Goal: Information Seeking & Learning: Learn about a topic

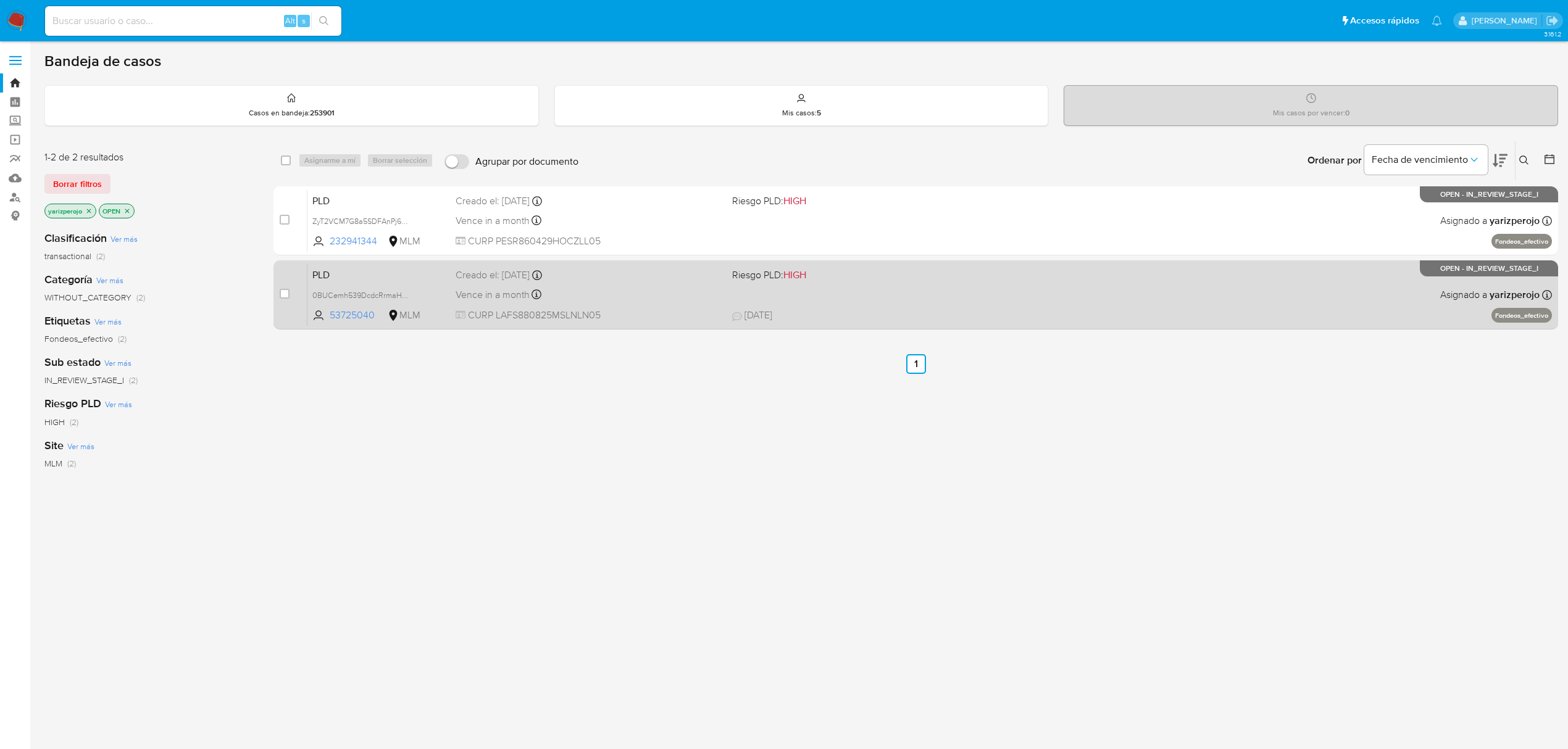
click at [601, 279] on div "Creado el: 12/09/2025 Creado el: 12/09/2025 02:12:00" at bounding box center [588, 275] width 267 height 14
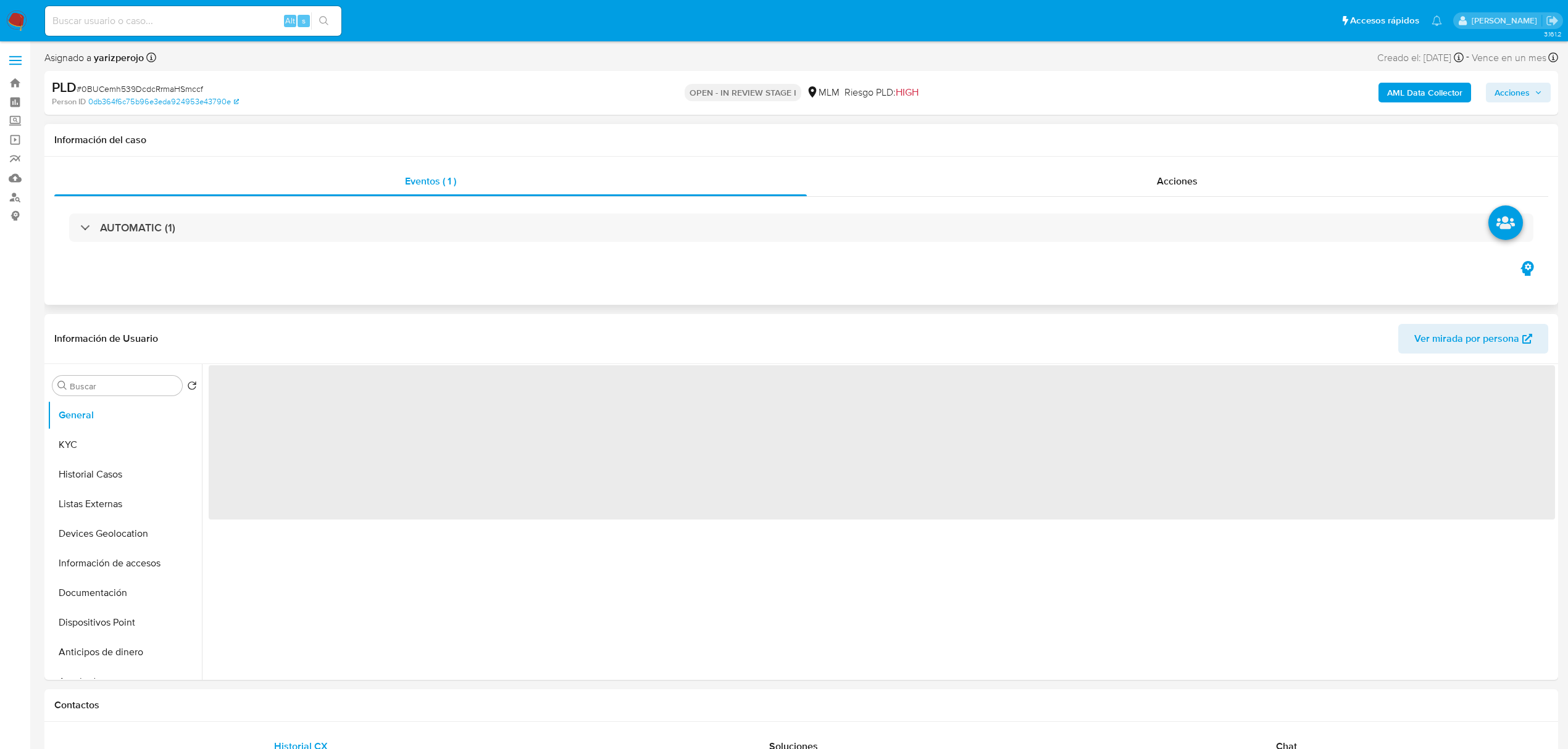
select select "10"
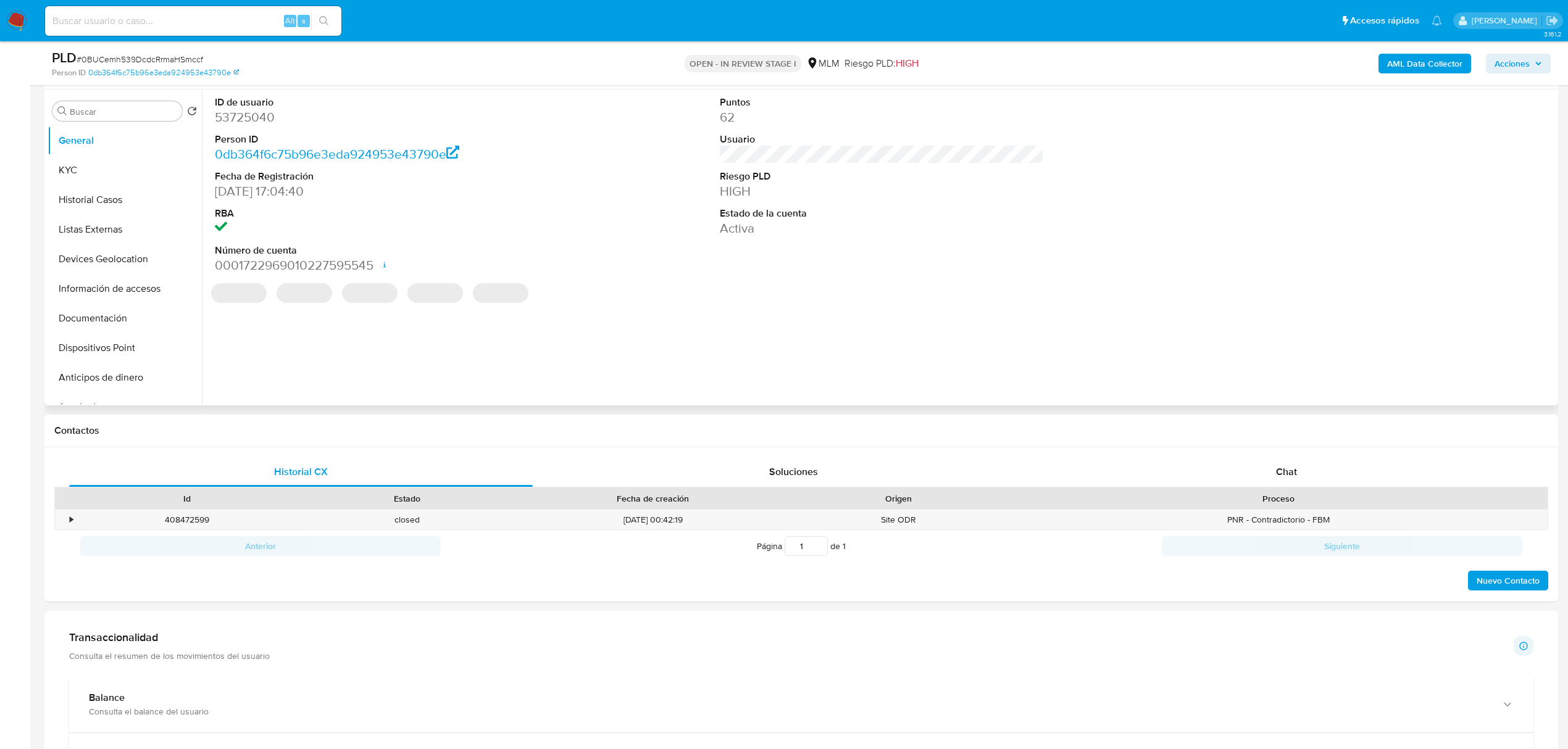
scroll to position [411, 0]
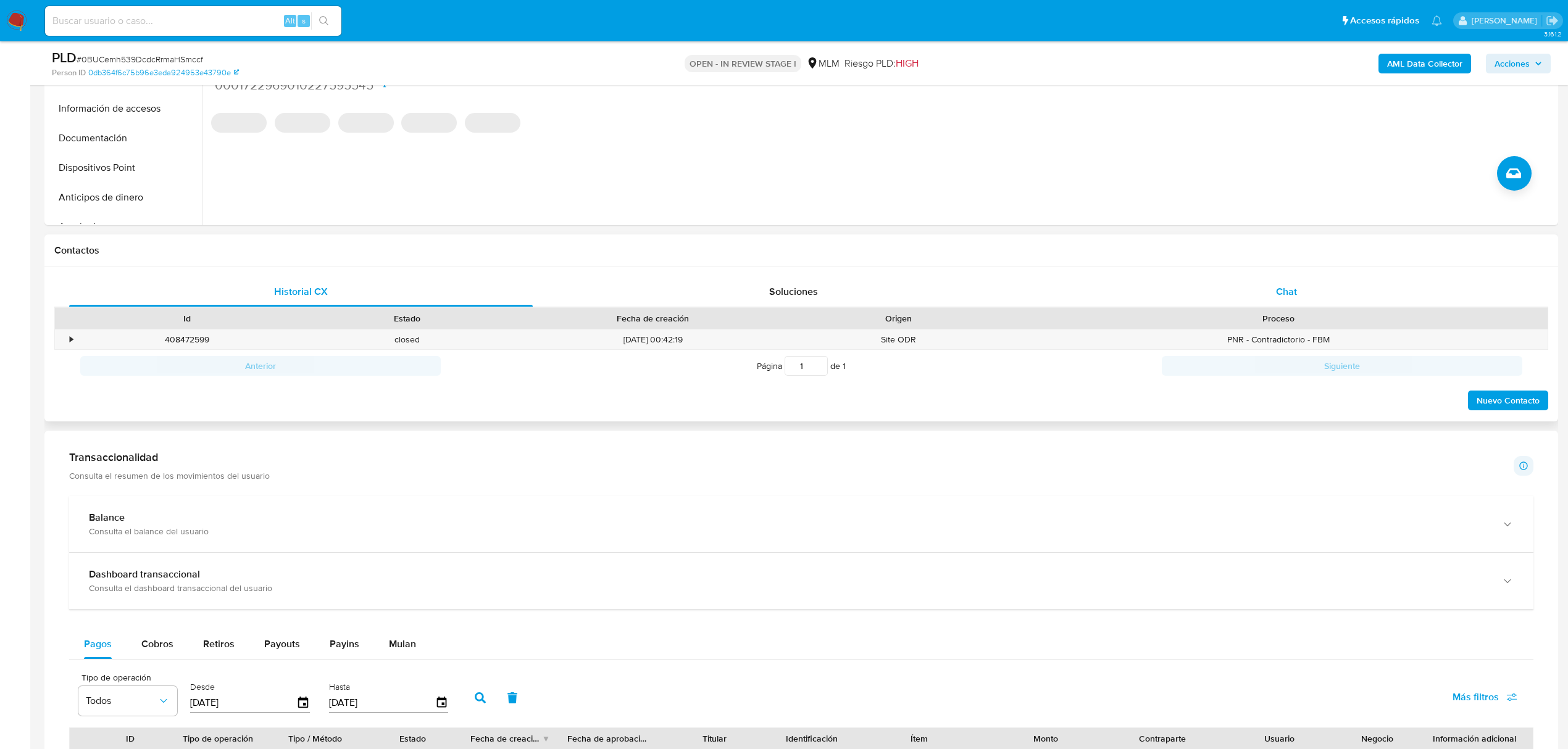
click at [1257, 297] on div "Chat" at bounding box center [1286, 292] width 464 height 30
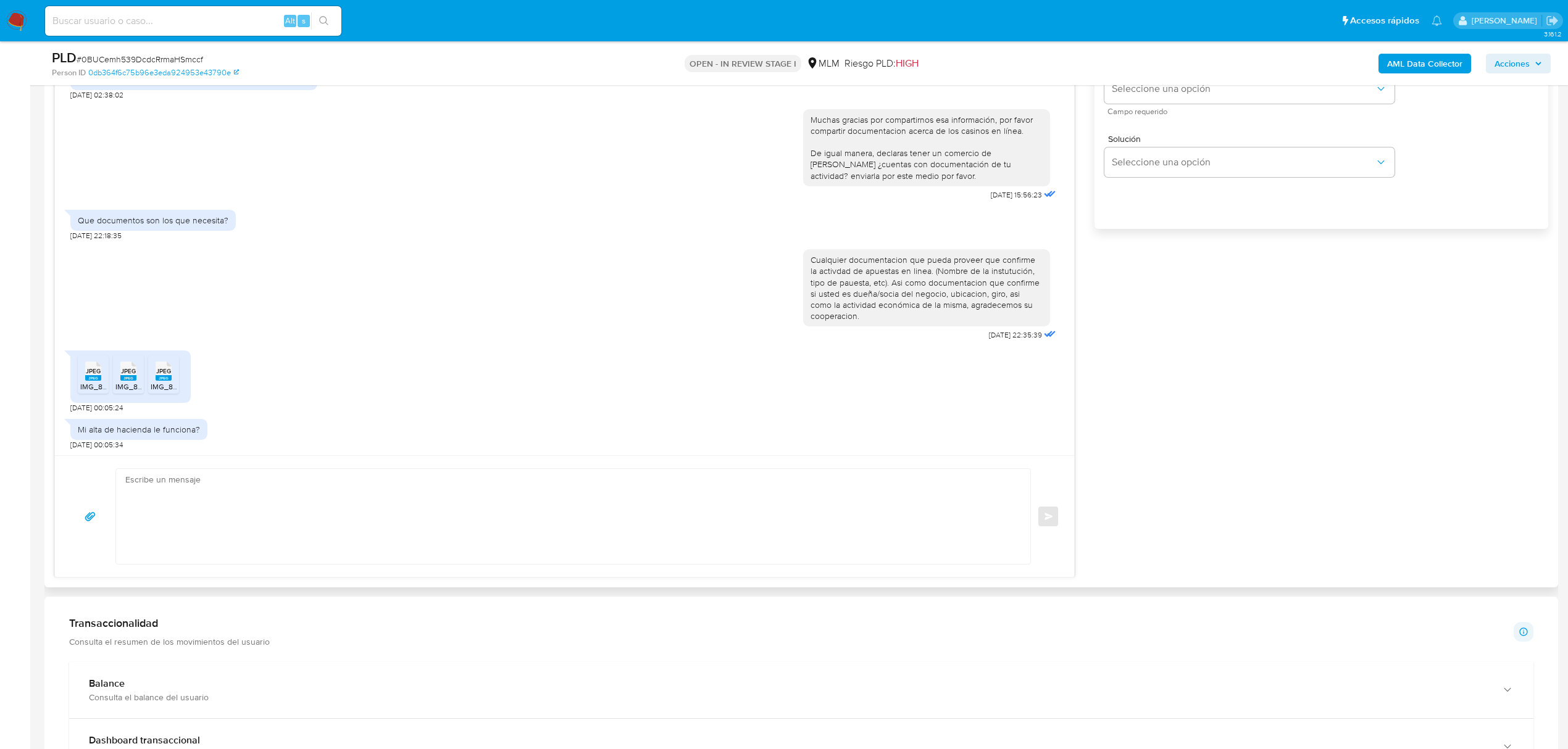
scroll to position [823, 0]
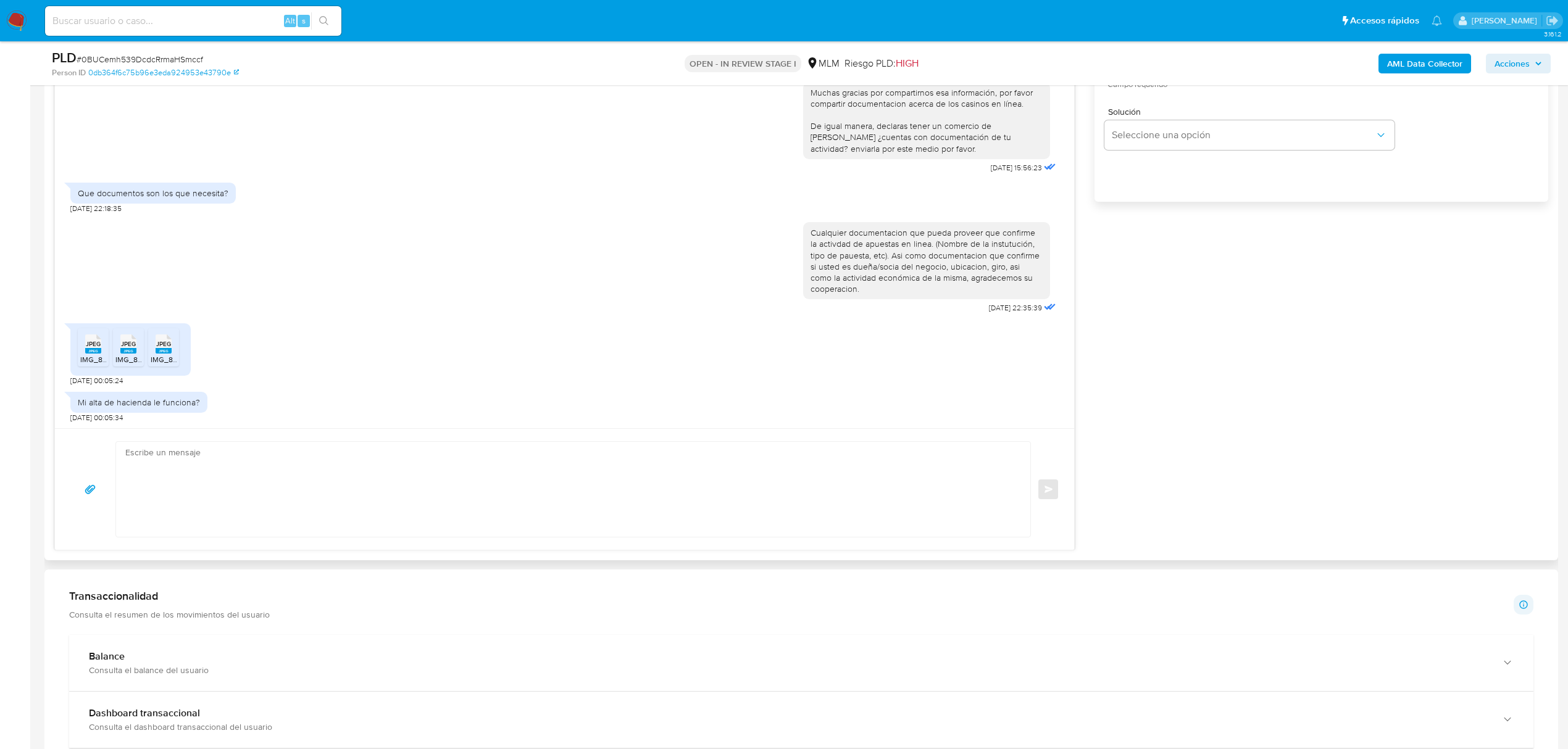
click at [92, 354] on icon "JPEG" at bounding box center [93, 344] width 16 height 21
click at [129, 349] on rect at bounding box center [128, 351] width 16 height 6
click at [174, 344] on div "JPEG JPEG" at bounding box center [163, 342] width 26 height 24
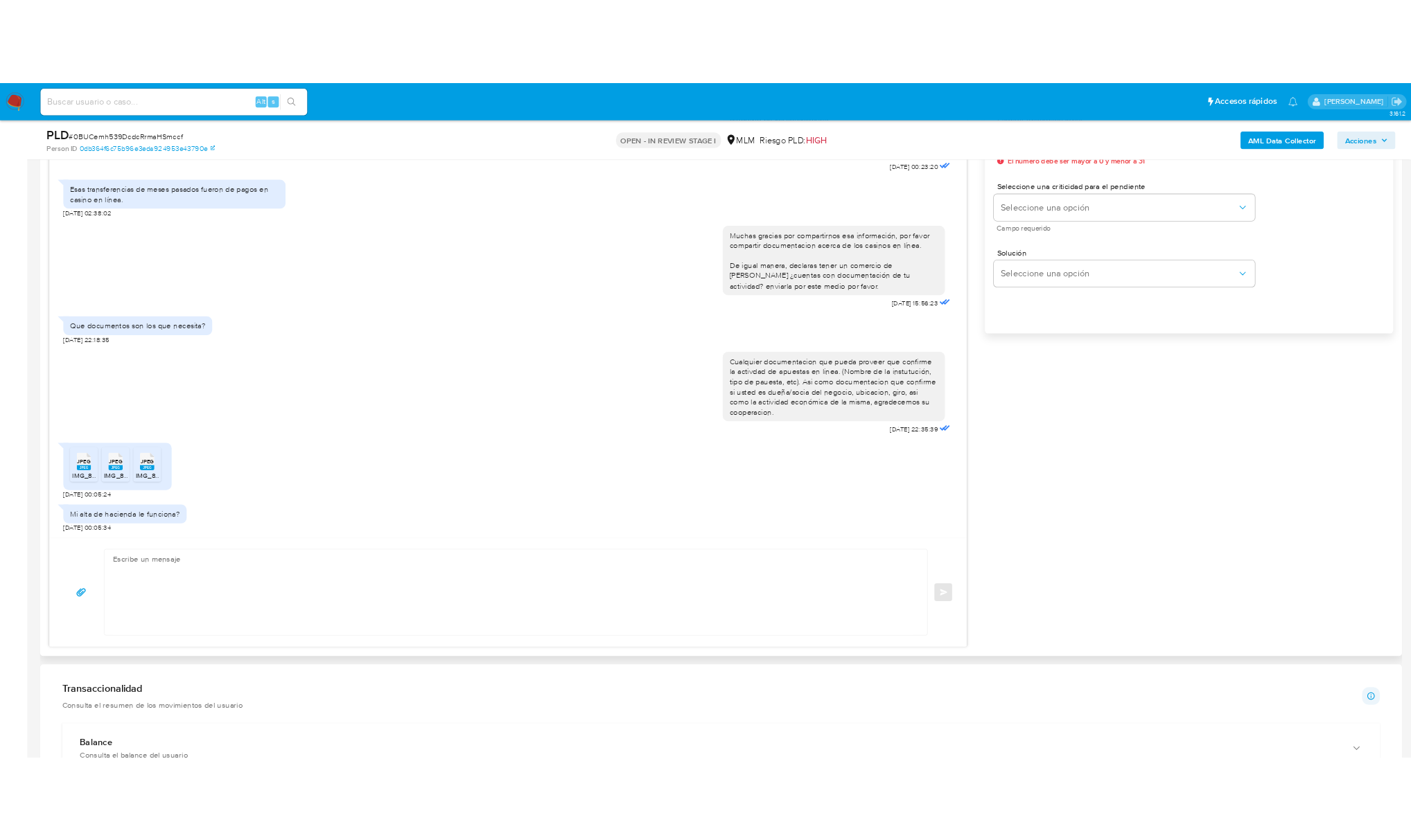
scroll to position [831, 0]
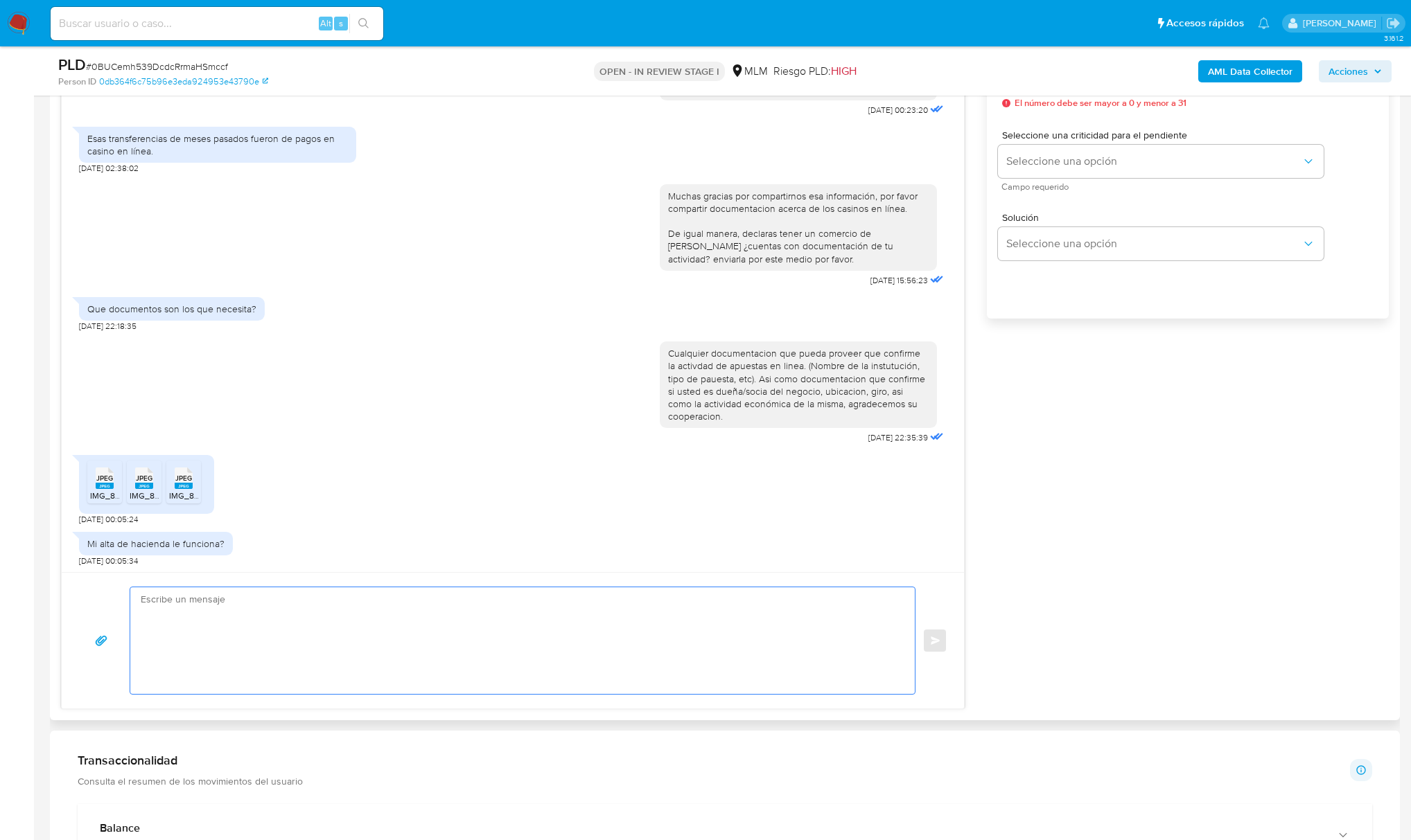
click at [197, 604] on textarea at bounding box center [519, 641] width 757 height 107
type textarea "M"
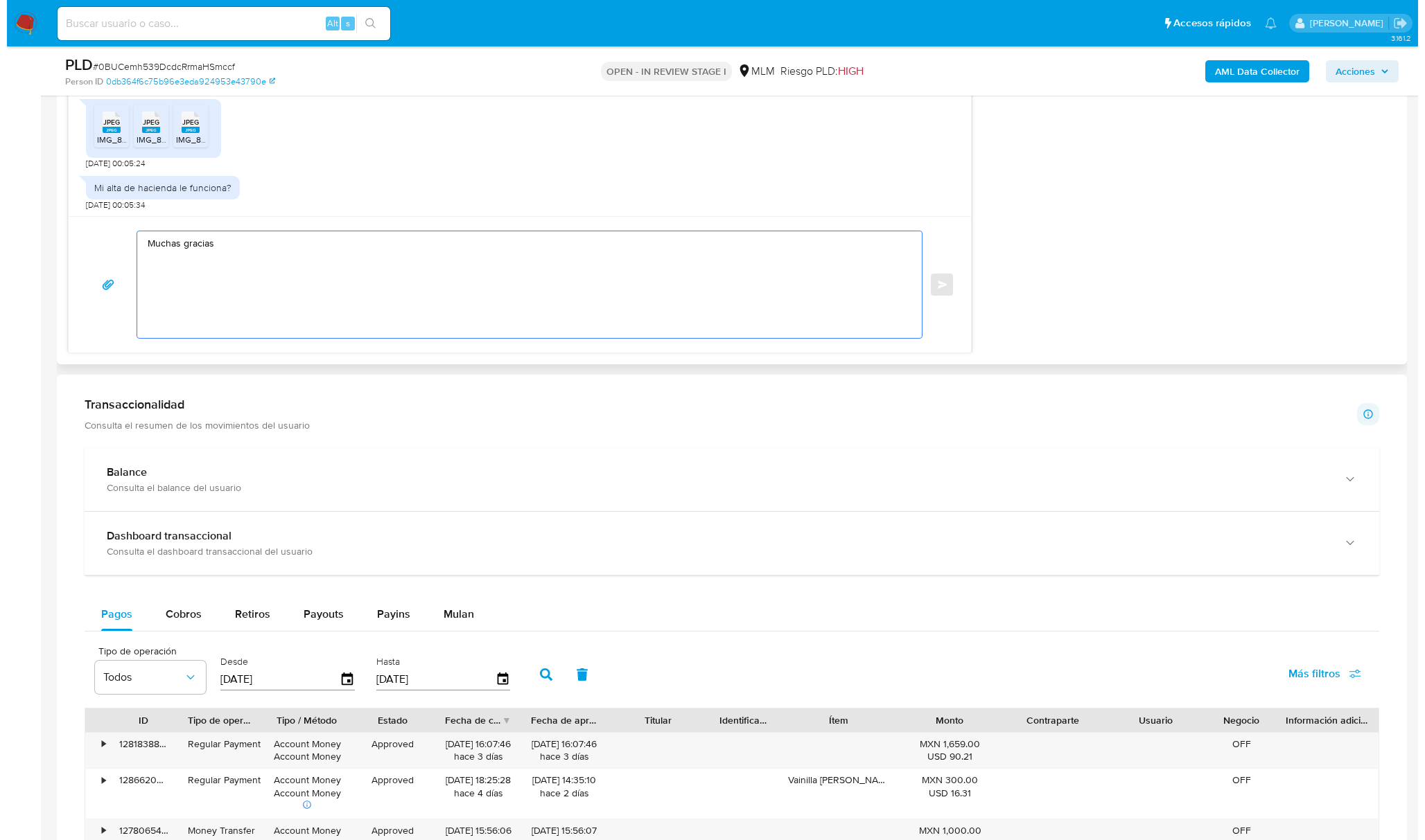
scroll to position [646, 0]
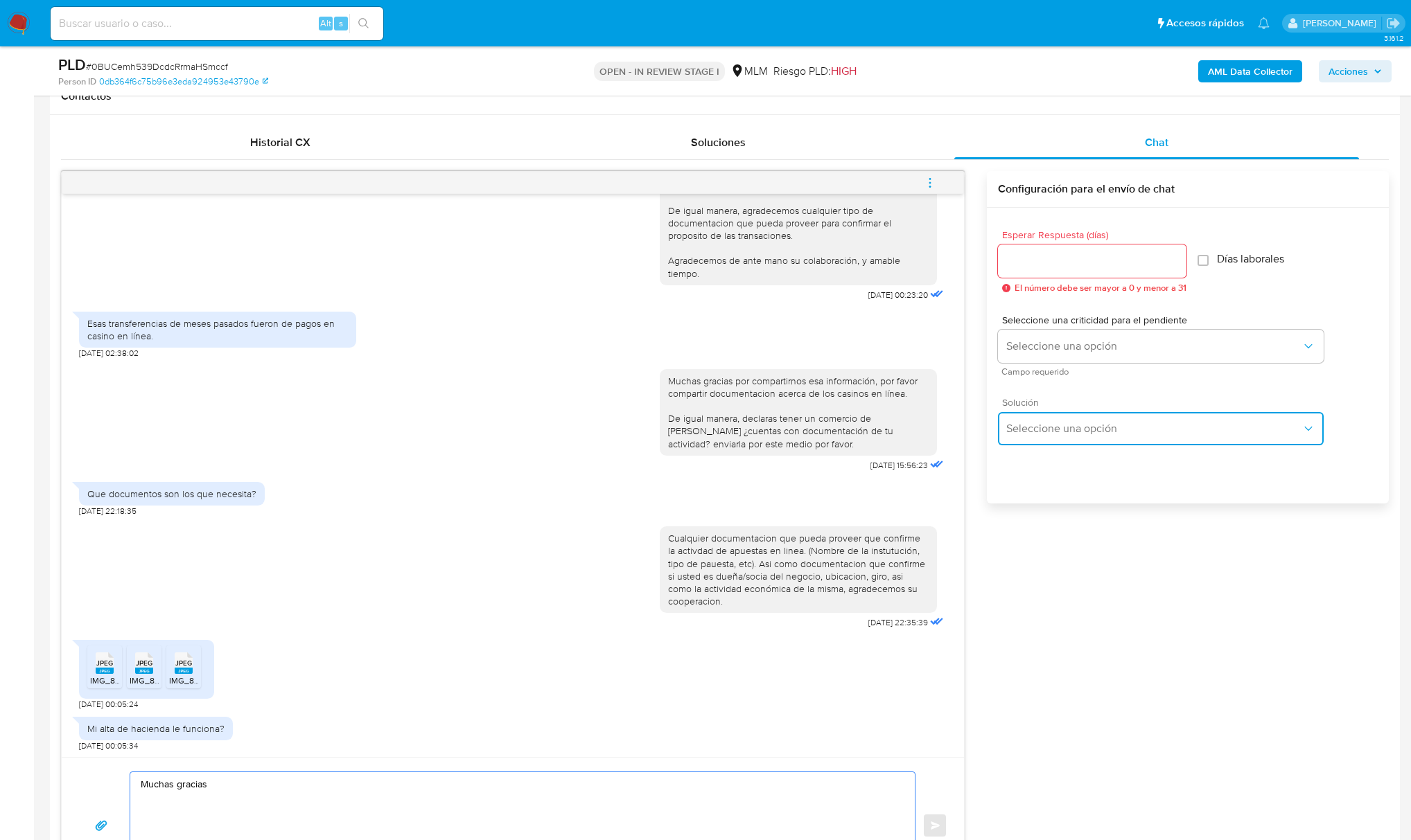
click at [1088, 433] on span "Seleccione una opción" at bounding box center [1154, 428] width 295 height 14
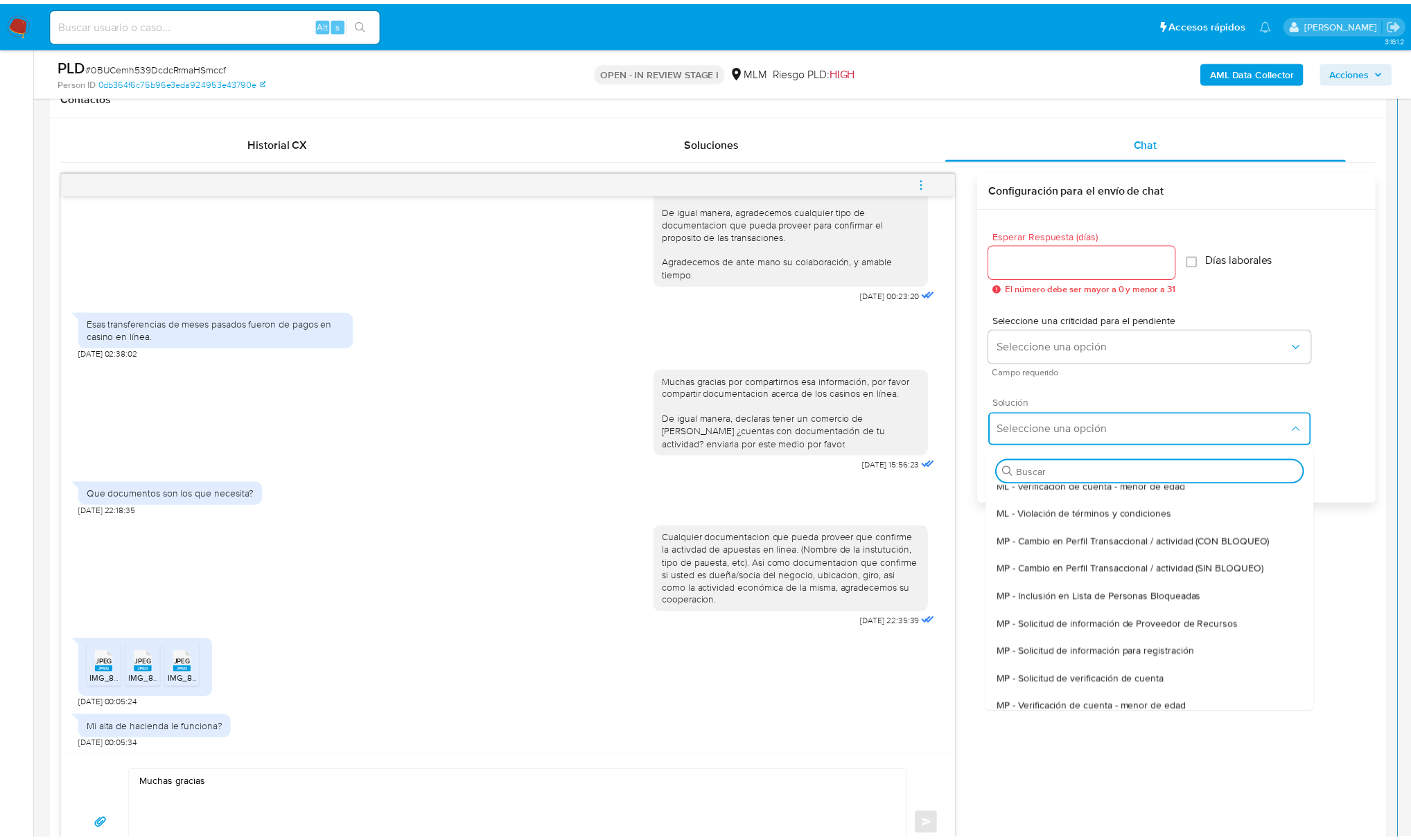
scroll to position [0, 0]
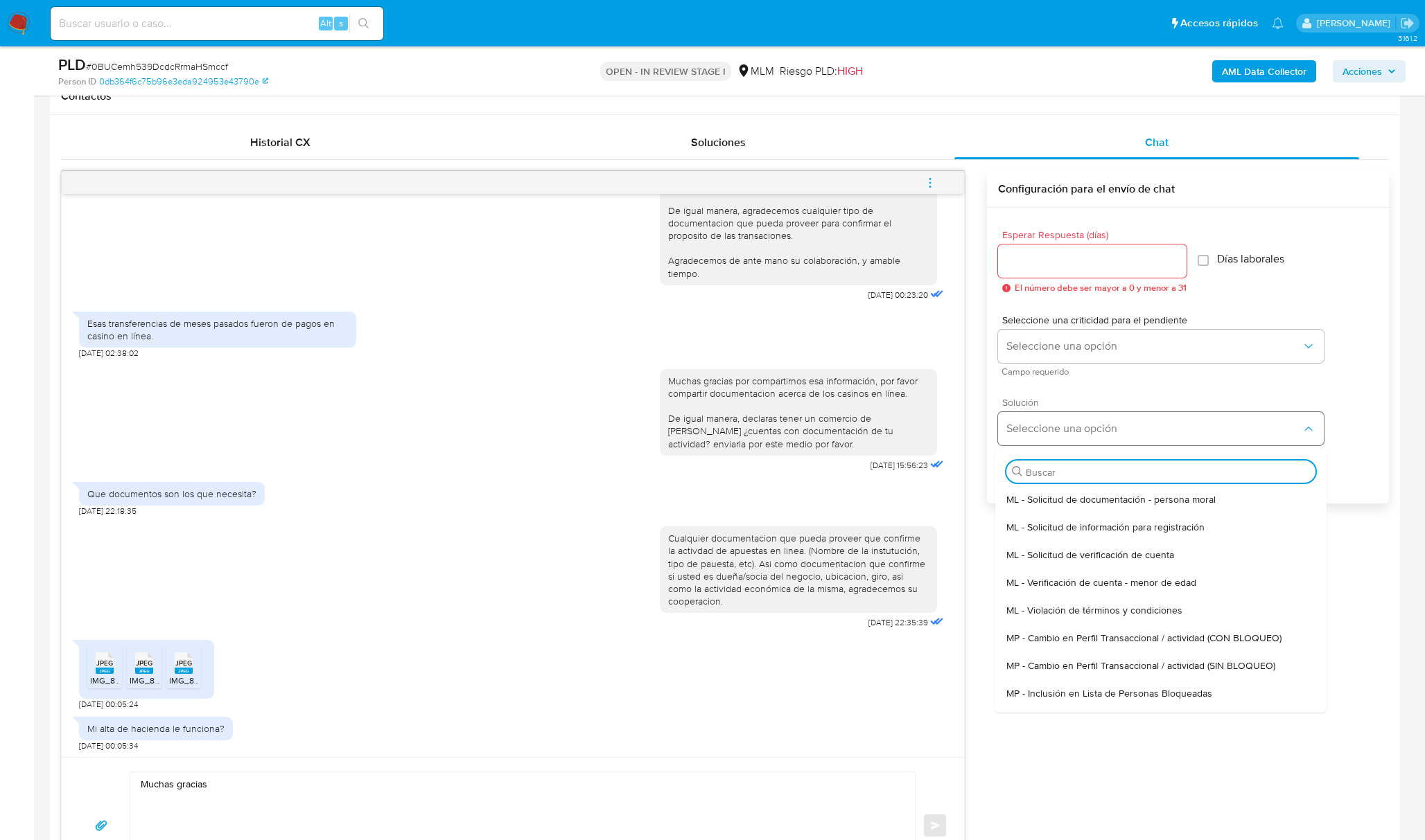
drag, startPoint x: 1136, startPoint y: 421, endPoint x: 1139, endPoint y: 428, distance: 7.6
click at [1135, 422] on button "Seleccione una opción" at bounding box center [1160, 429] width 326 height 33
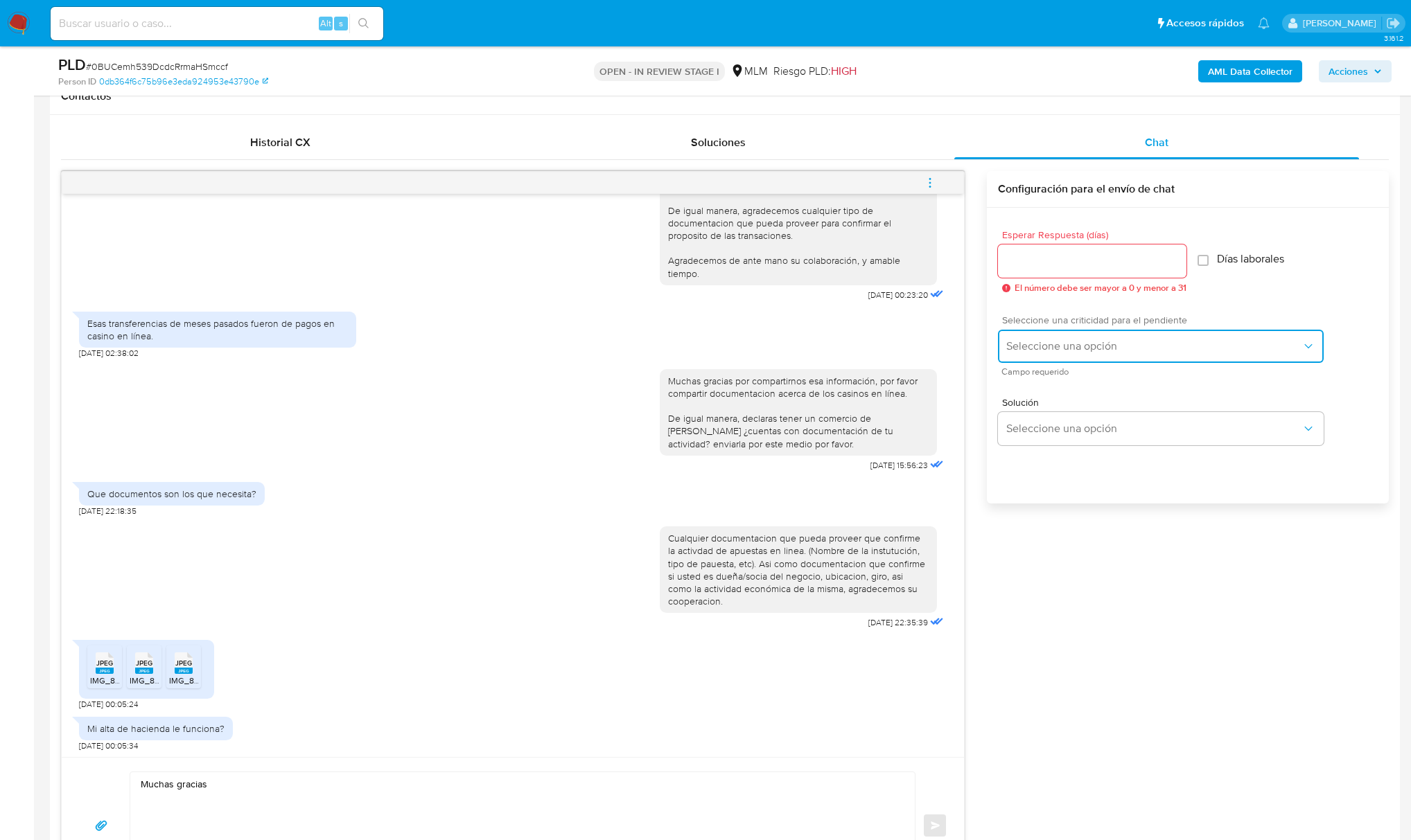
click at [1149, 336] on button "Seleccione una opción" at bounding box center [1160, 346] width 326 height 33
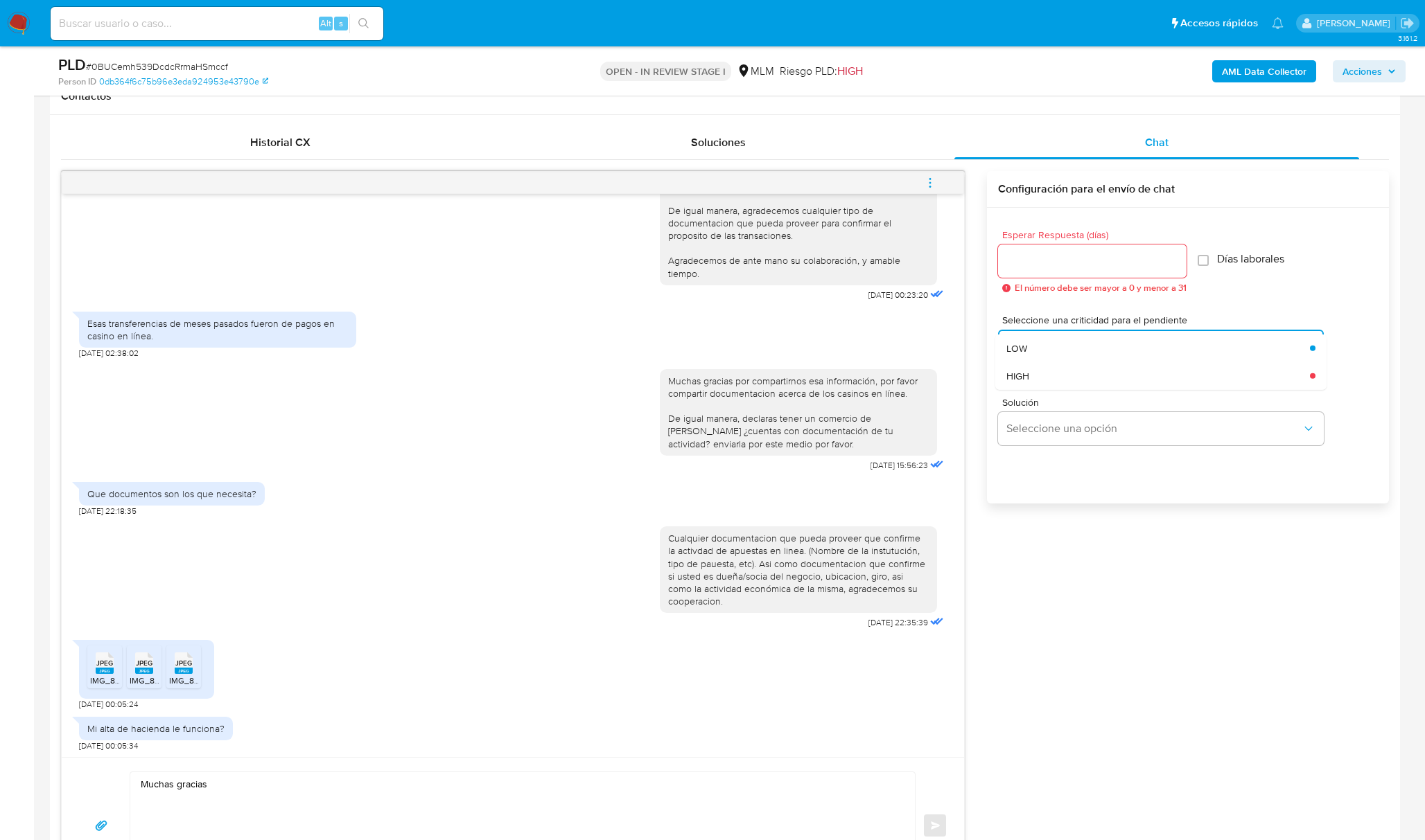
click at [1265, 306] on div "Seleccione una criticidad para el pendiente Seleccione una opción LOW HIGH Camp…" at bounding box center [1188, 346] width 380 height 83
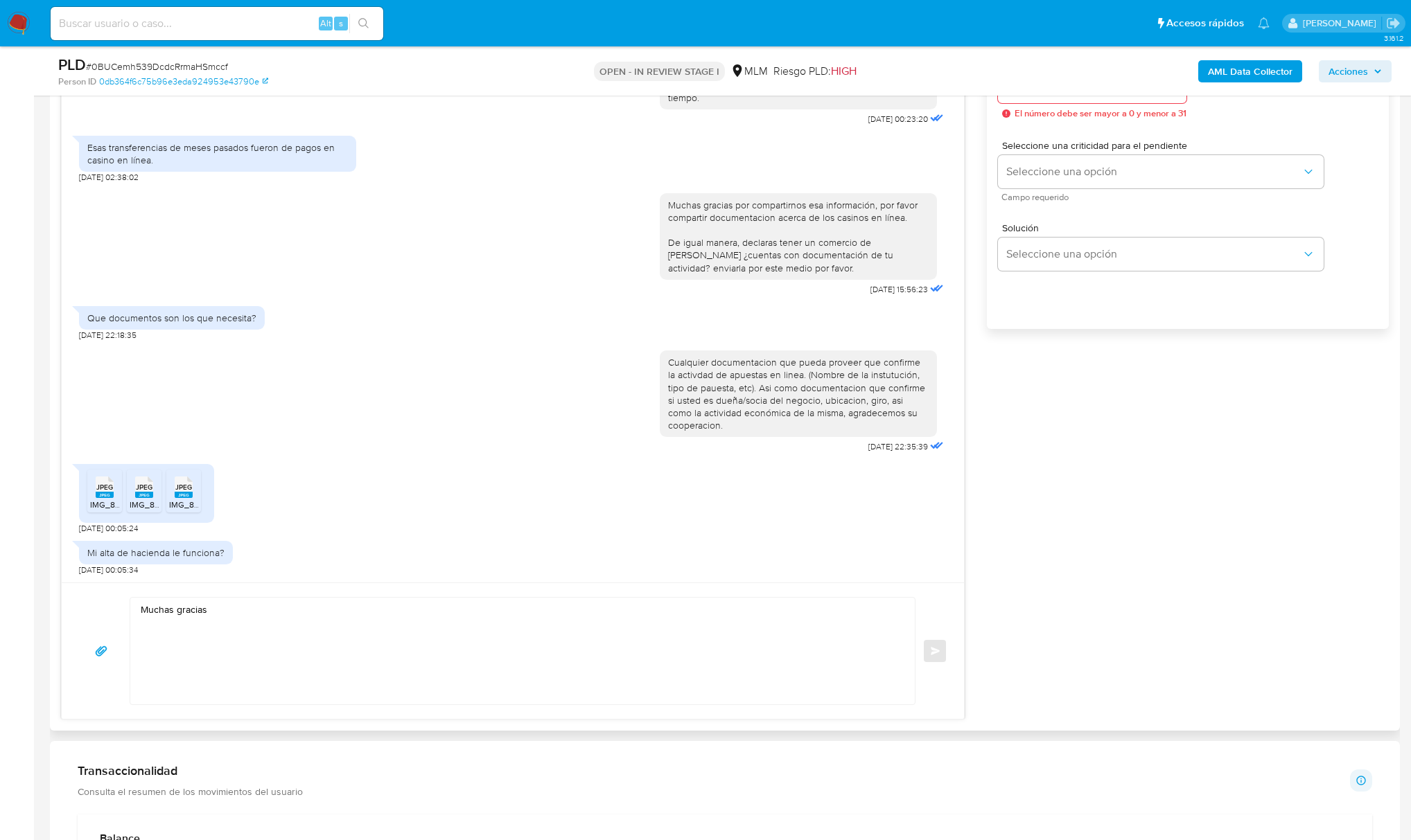
scroll to position [831, 0]
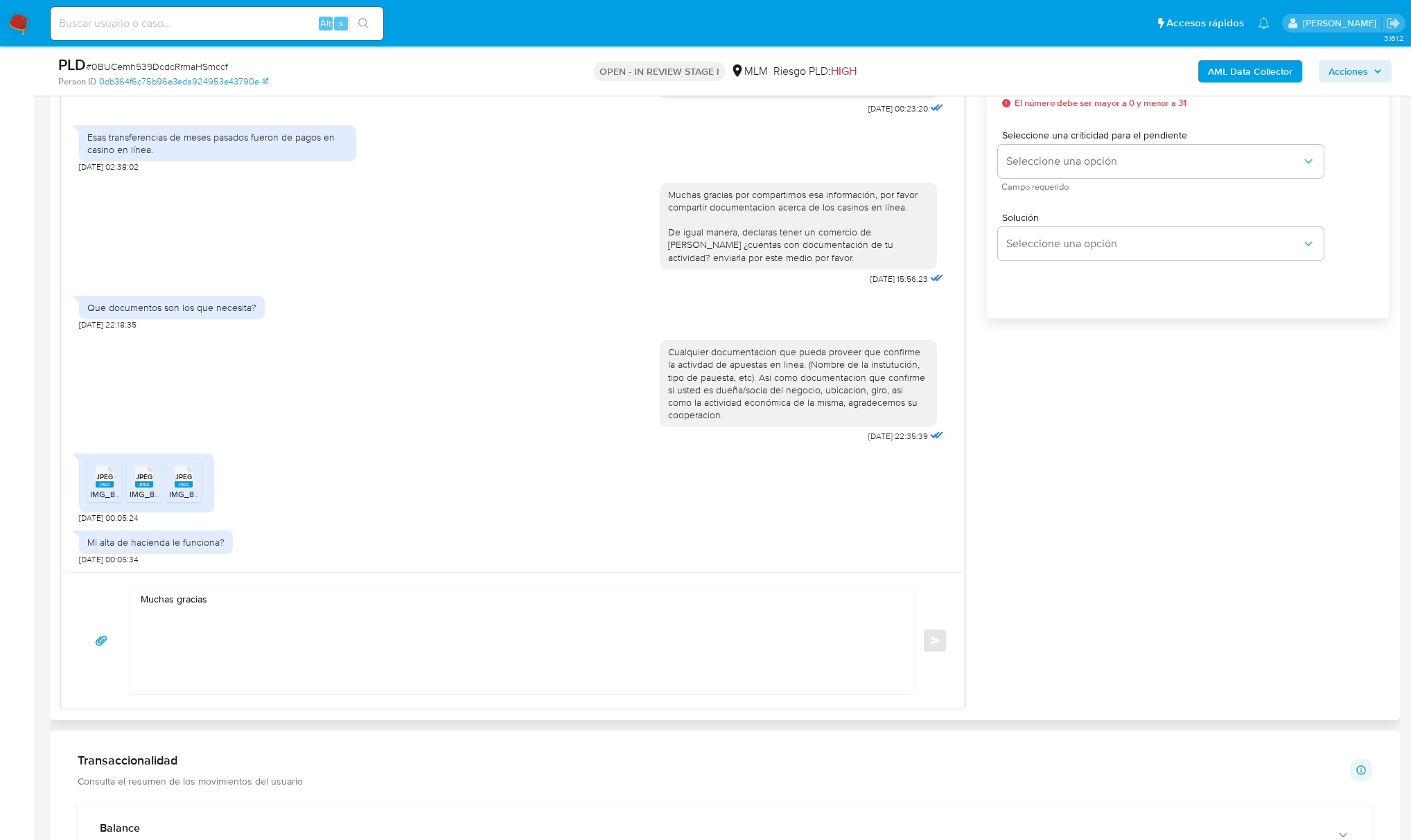
click at [179, 635] on textarea "Muchas gracias" at bounding box center [519, 641] width 757 height 107
click at [260, 607] on textarea "Muchas gracias" at bounding box center [519, 641] width 757 height 107
click at [317, 658] on textarea "Muchas gracias" at bounding box center [519, 641] width 757 height 107
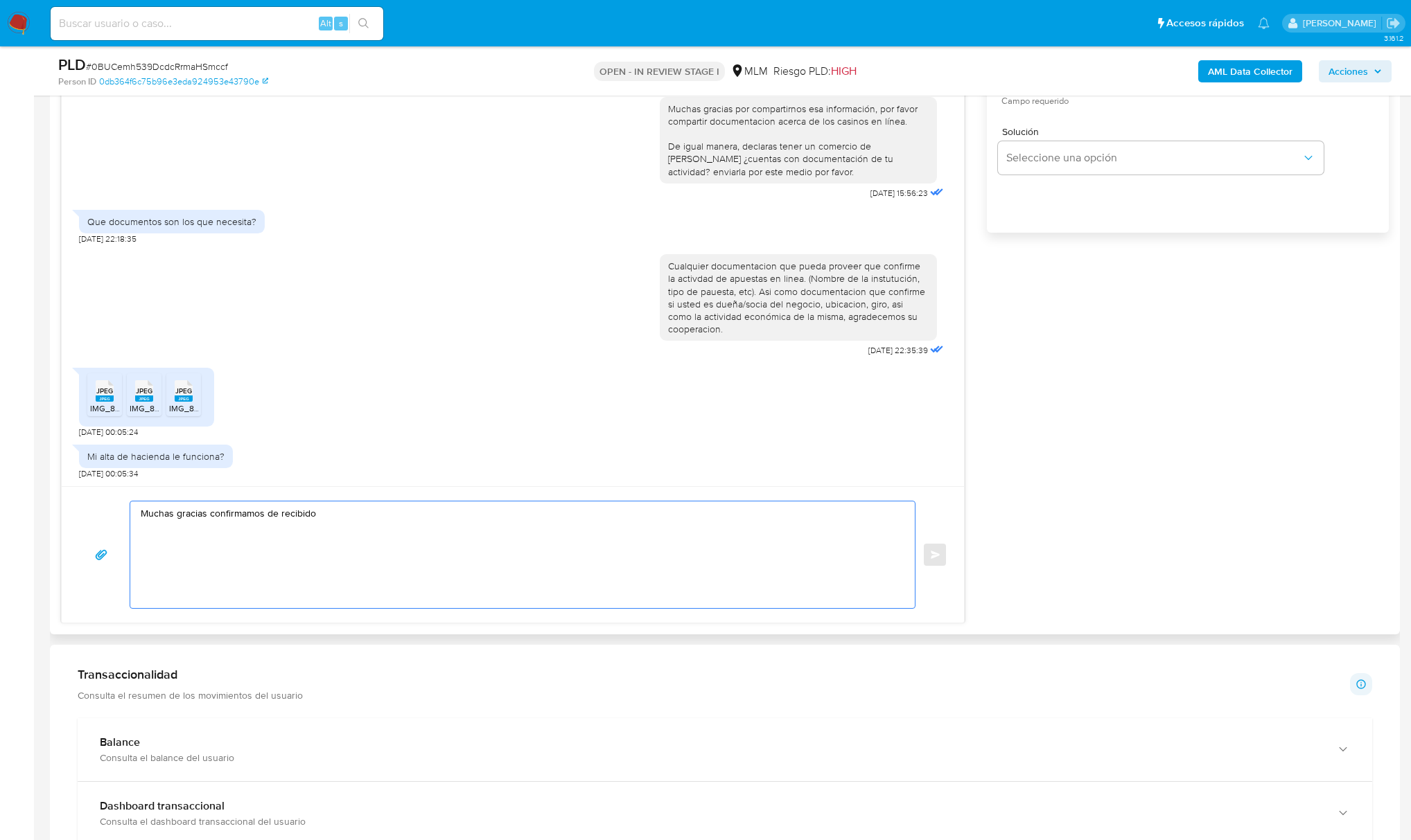
scroll to position [923, 0]
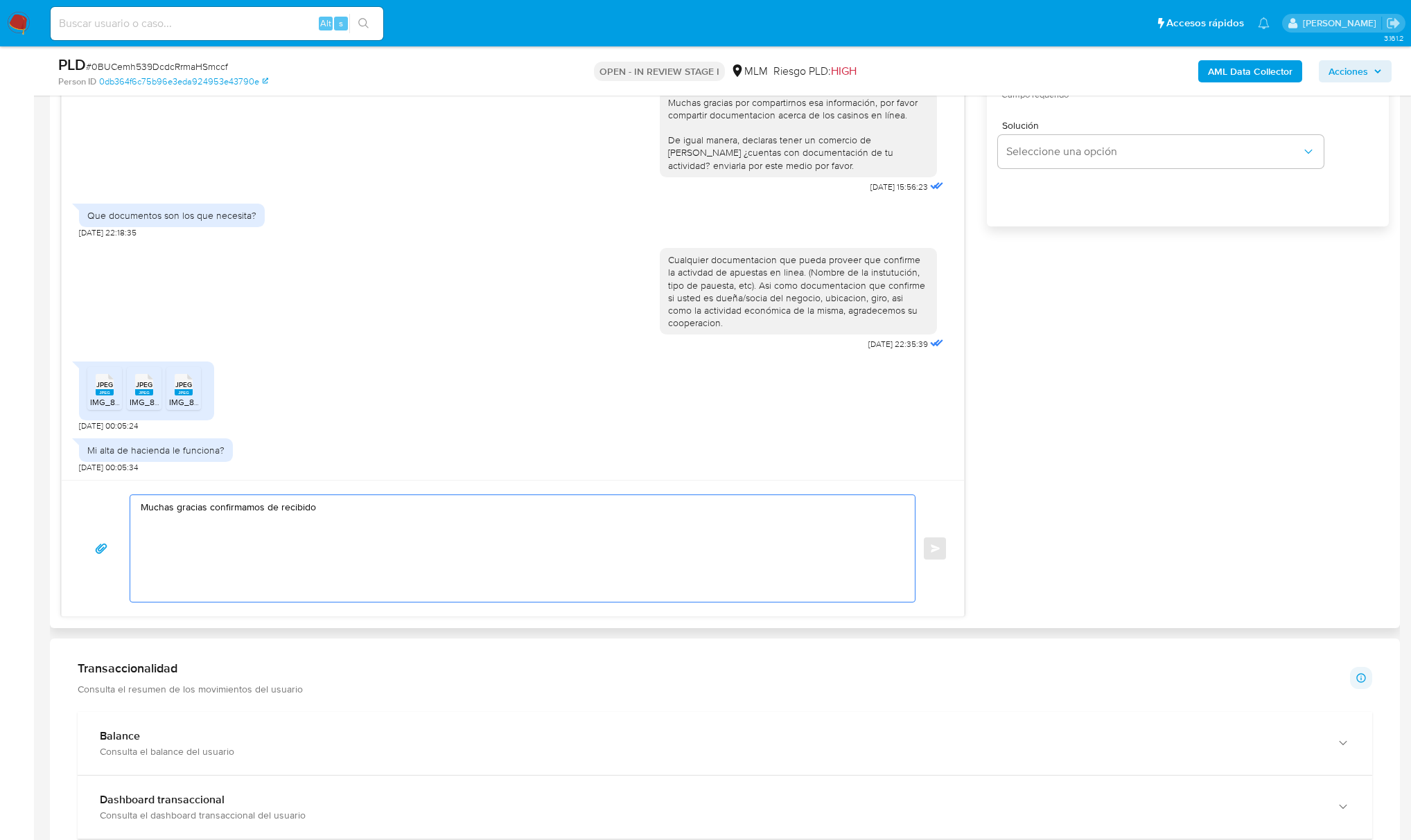
click at [397, 543] on textarea "Muchas gracias confirmamos de recibido" at bounding box center [519, 548] width 757 height 107
click at [410, 538] on textarea "Muchas gracias confirmamos de recibido" at bounding box center [519, 548] width 757 height 107
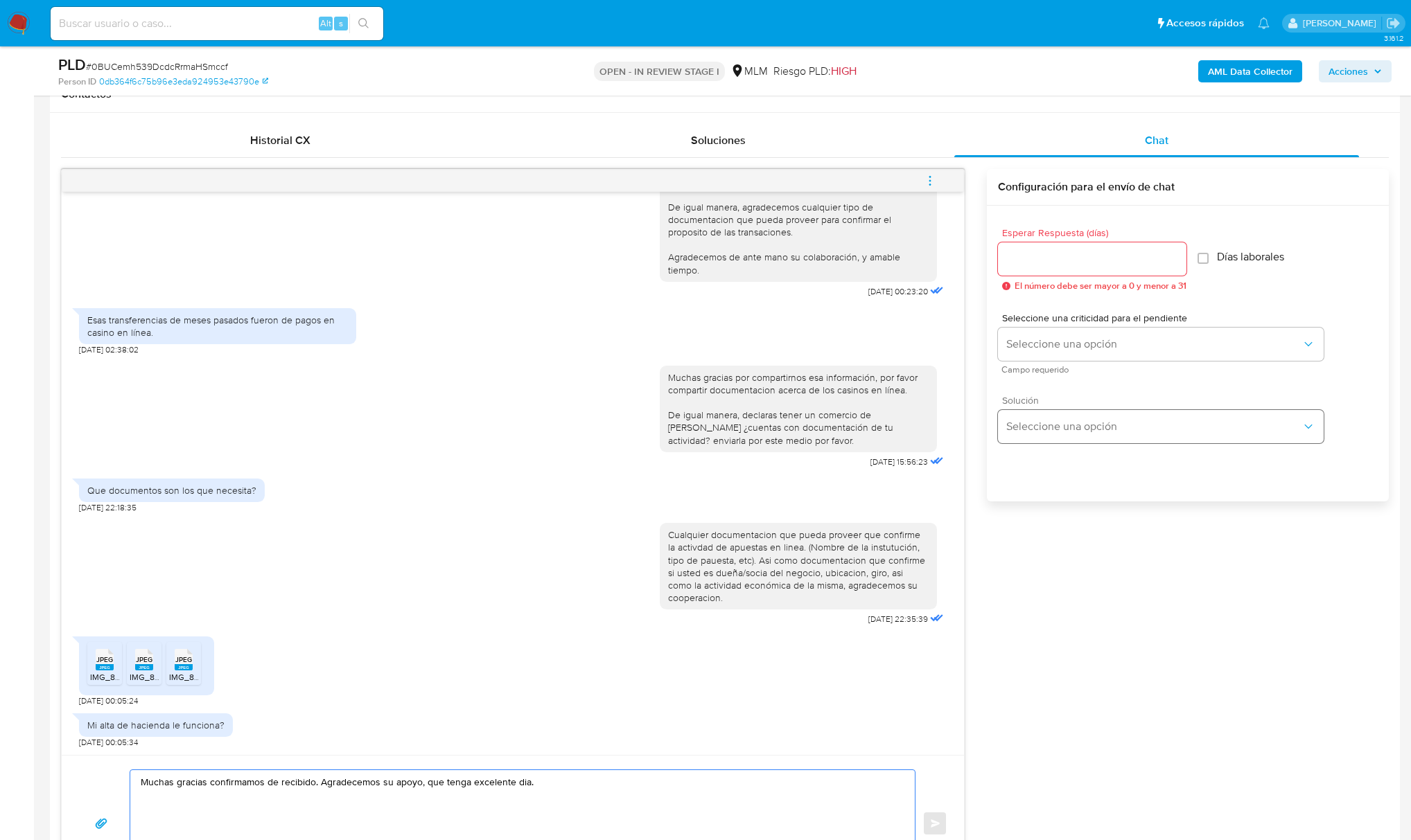
scroll to position [646, 0]
type textarea "Muchas gracias confirmamos de recibido. Agradecemos su apoyo, que tenga excelen…"
click at [1074, 265] on input "Esperar Respuesta (días)" at bounding box center [1092, 261] width 189 height 18
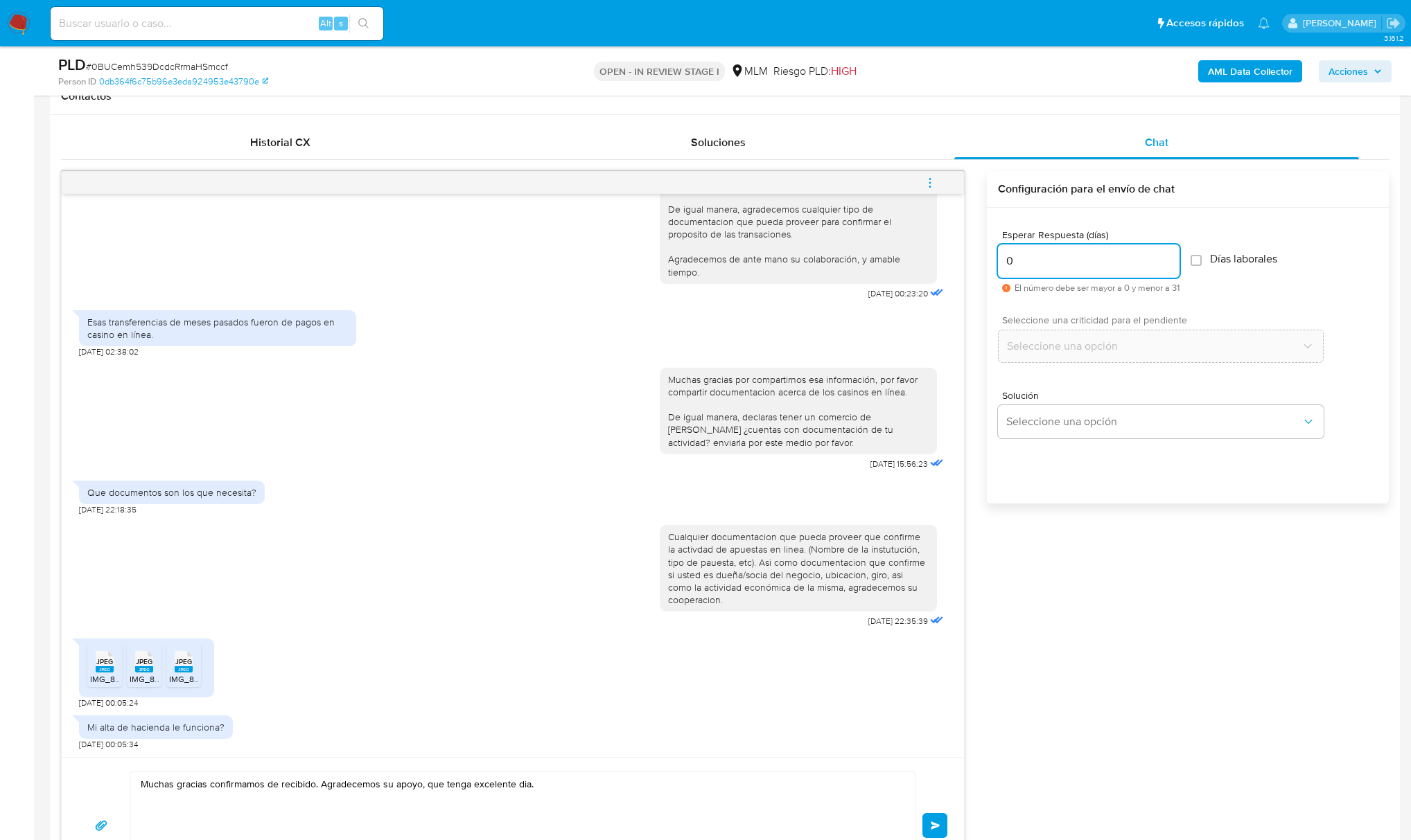
type input "0"
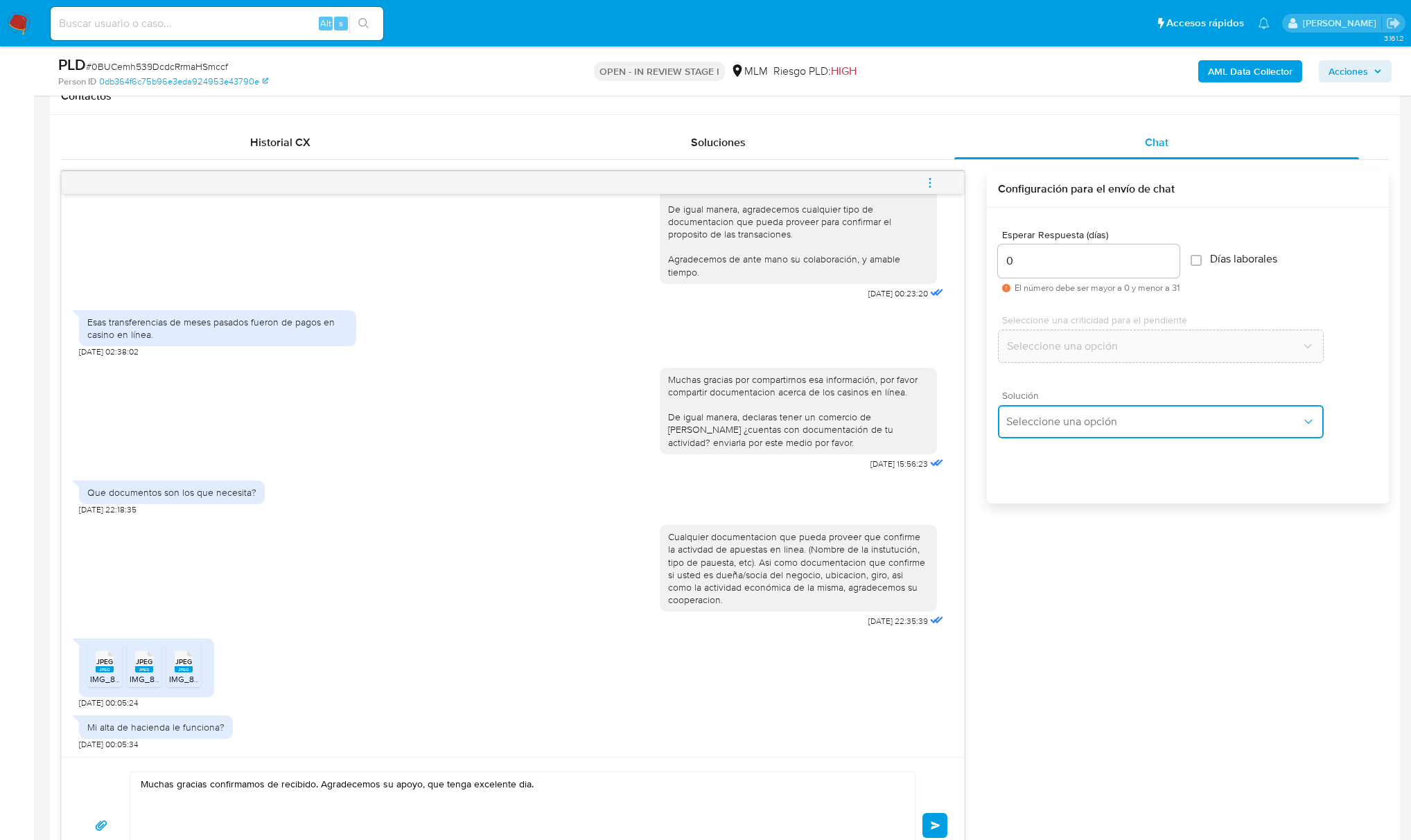
click at [1096, 412] on button "Seleccione una opción" at bounding box center [1160, 422] width 326 height 33
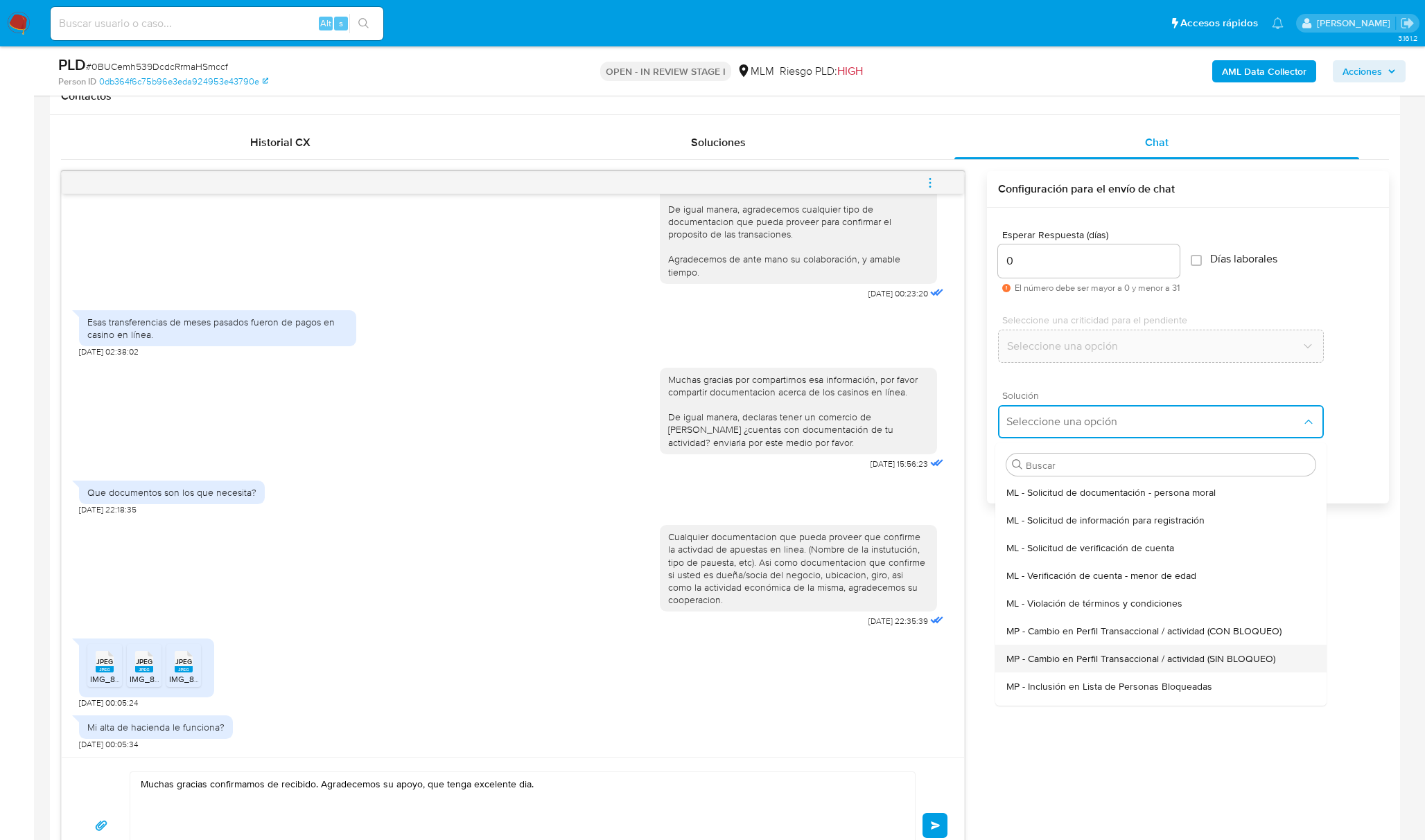
click at [1171, 654] on span "MP - Cambio en Perfil Transaccional / actividad (SIN BLOQUEO)" at bounding box center [1141, 658] width 269 height 12
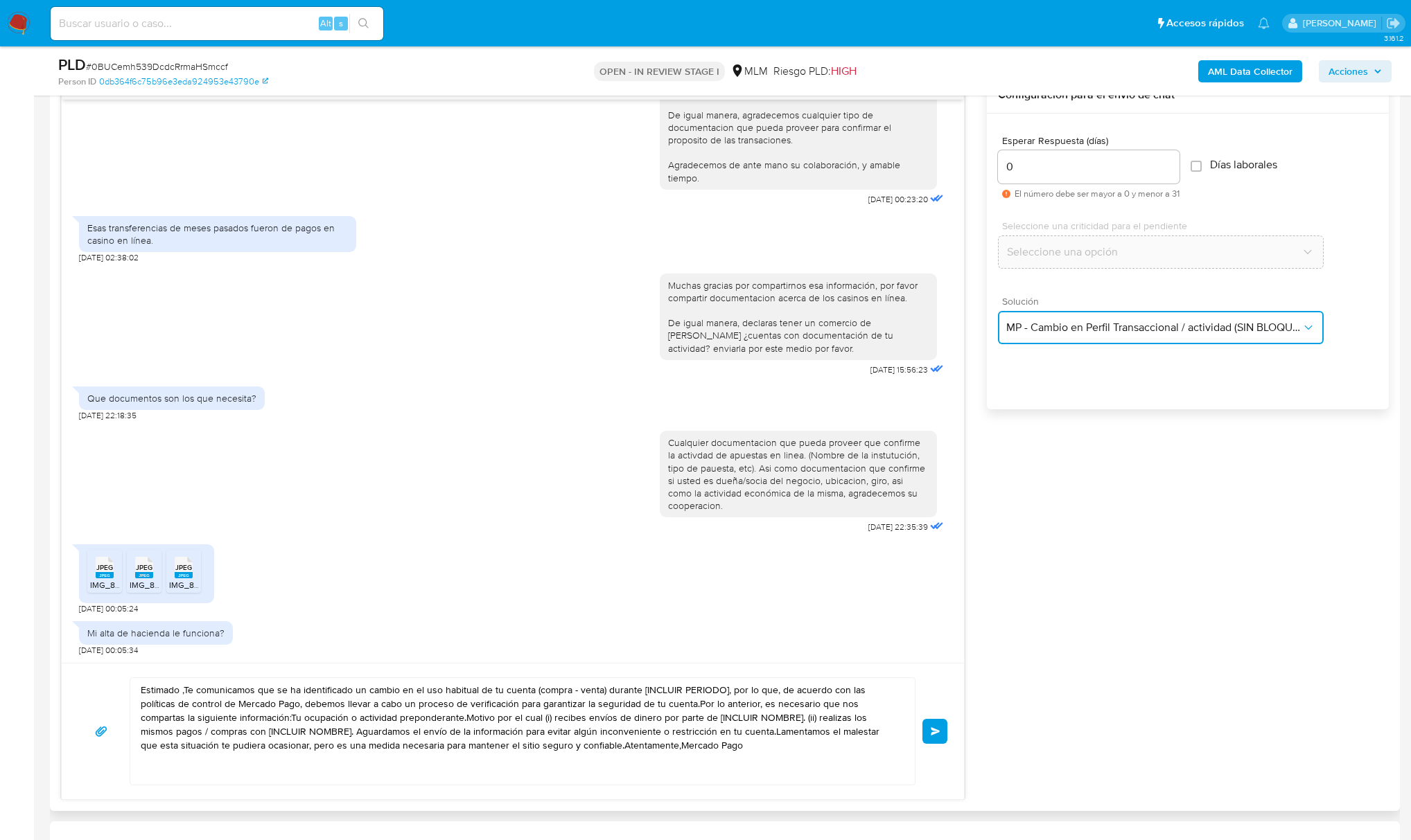
scroll to position [831, 0]
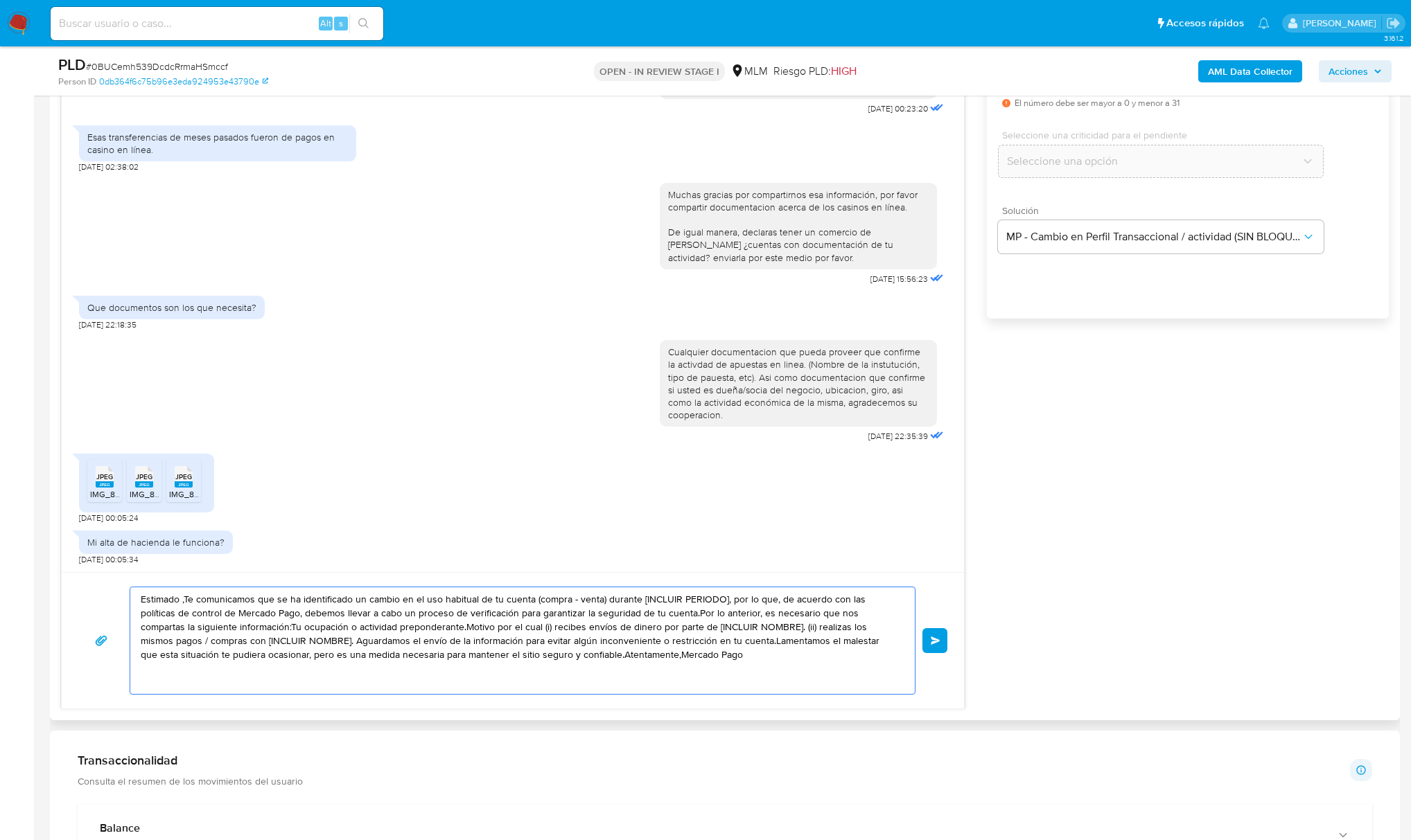
drag, startPoint x: 710, startPoint y: 662, endPoint x: 117, endPoint y: 602, distance: 596.0
click at [0, 473] on html "Pausado Ver notificaciones Alt s Accesos rápidos Presiona las siguientes teclas…" at bounding box center [706, 703] width 1411 height 3069
click at [139, 596] on div "Estimado ,Te comunicamos que se ha identificado un cambio en el uso habitual de…" at bounding box center [519, 641] width 777 height 107
drag, startPoint x: 143, startPoint y: 603, endPoint x: 703, endPoint y: 690, distance: 566.7
click at [727, 691] on textarea "Estimado ,Te comunicamos que se ha identificado un cambio en el uso habitual de…" at bounding box center [519, 641] width 757 height 107
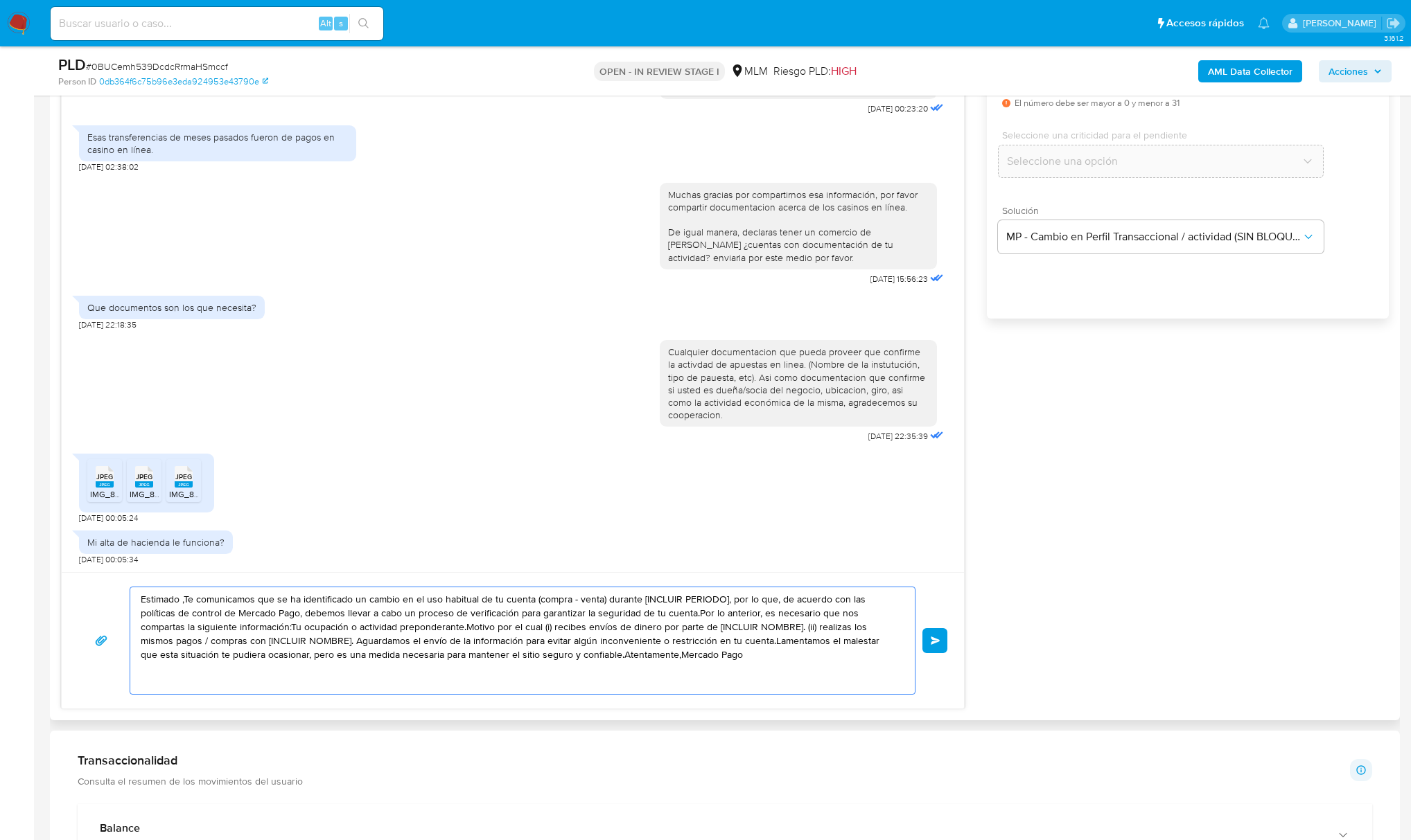
click at [647, 662] on textarea "Estimado ,Te comunicamos que se ha identificado un cambio en el uso habitual de…" at bounding box center [519, 641] width 757 height 107
drag, startPoint x: 655, startPoint y: 662, endPoint x: 98, endPoint y: 576, distance: 563.6
click at [62, 560] on div "Estimada Sandra Landeros, Agradeceriamos su apoyo para confirmar la naturaleza …" at bounding box center [513, 348] width 903 height 723
click at [654, 661] on textarea "Estimado ,Te comunicamos que se ha identificado un cambio en el uso habitual de…" at bounding box center [519, 641] width 757 height 107
drag, startPoint x: 671, startPoint y: 666, endPoint x: 152, endPoint y: 607, distance: 522.3
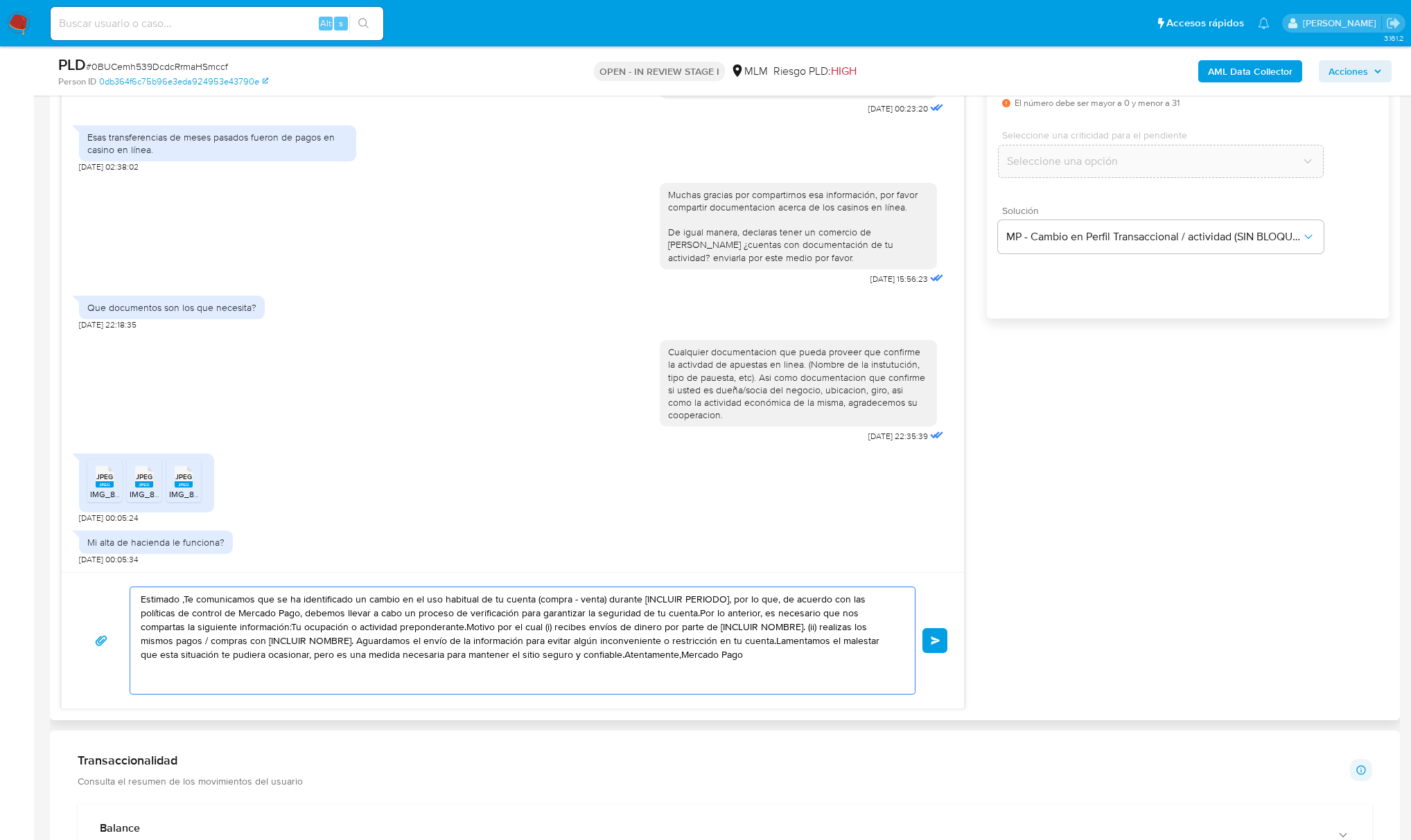
click at [261, 597] on textarea "Estimado ,Te comunicamos que se ha identificado un cambio en el uso habitual de…" at bounding box center [519, 641] width 757 height 107
click at [142, 597] on textarea "Estimado ,Te comunicamos que se ha identificado un cambio en el uso habitual de…" at bounding box center [519, 641] width 757 height 107
drag, startPoint x: 702, startPoint y: 658, endPoint x: 671, endPoint y: 663, distance: 31.4
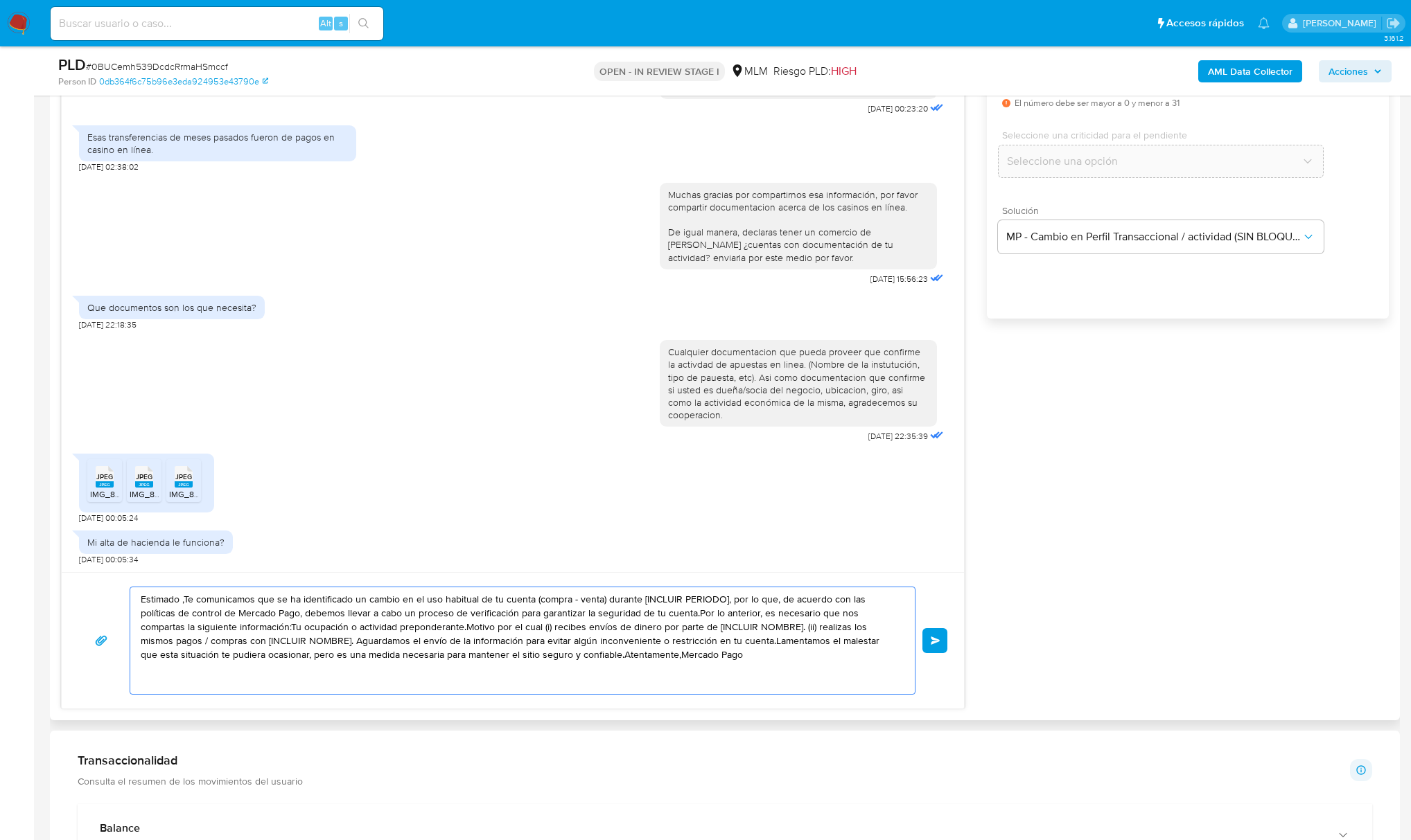
click at [699, 660] on textarea "Estimado ,Te comunicamos que se ha identificado un cambio en el uso habitual de…" at bounding box center [519, 641] width 757 height 107
click at [650, 658] on textarea "Estimado ,Te comunicamos que se ha identificado un cambio en el uso habitual de…" at bounding box center [519, 641] width 757 height 107
click at [646, 658] on textarea "Estimado ,Te comunicamos que se ha identificado un cambio en el uso habitual de…" at bounding box center [519, 641] width 757 height 107
click at [644, 658] on textarea "Estimado ,Te comunicamos que se ha identificado un cambio en el uso habitual de…" at bounding box center [519, 641] width 757 height 107
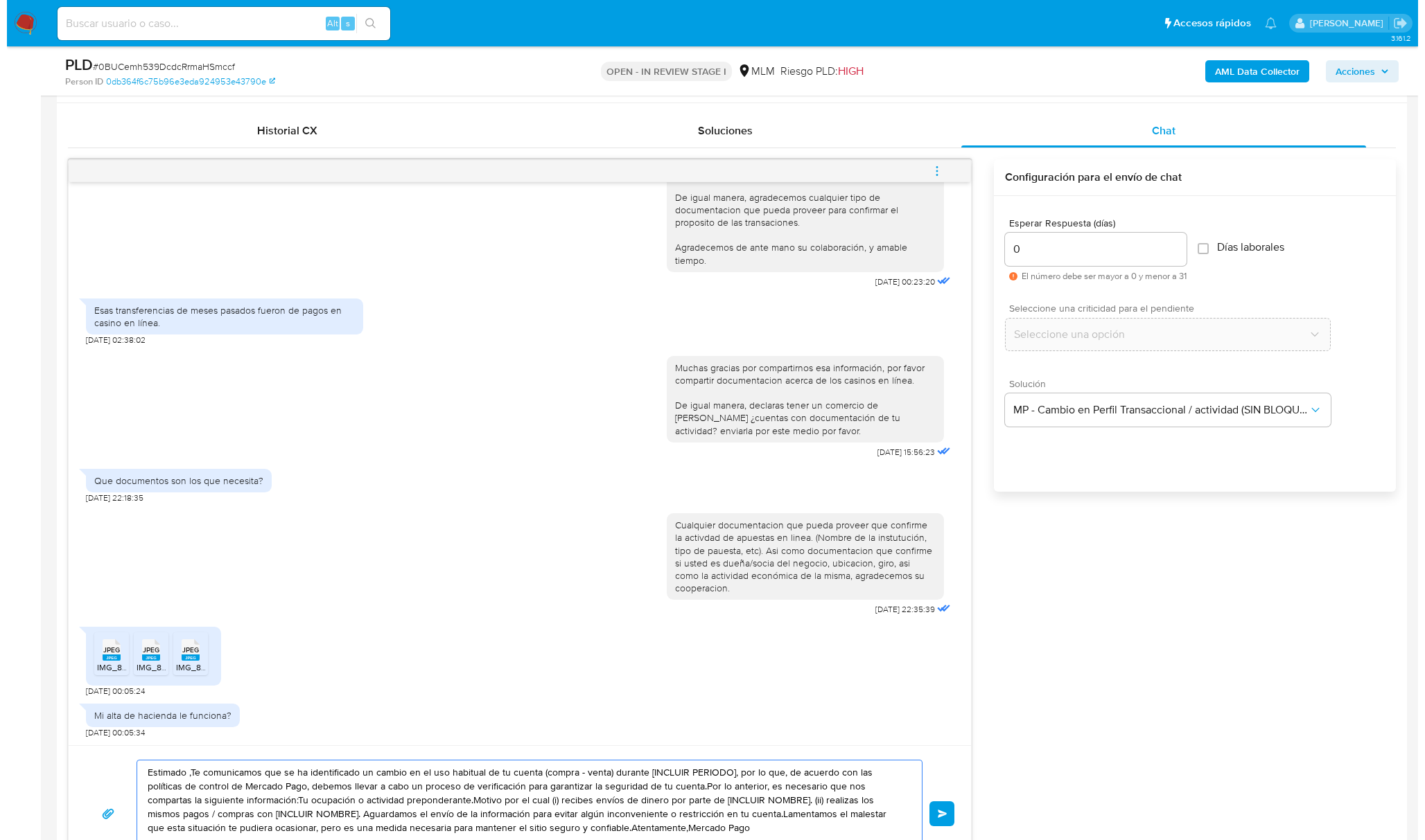
scroll to position [646, 0]
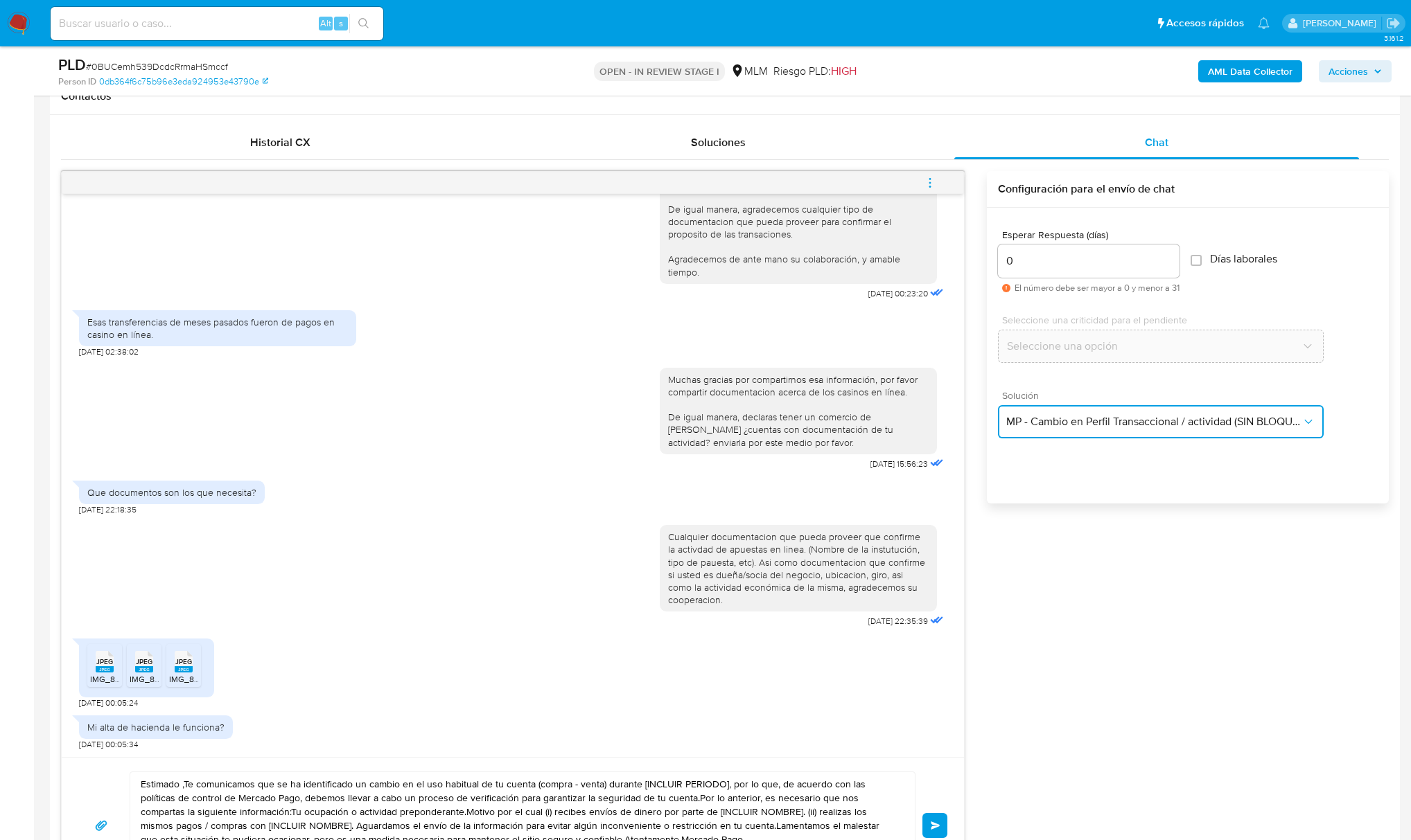
click at [1140, 432] on button "MP - Cambio en Perfil Transaccional / actividad (SIN BLOQUEO)" at bounding box center [1160, 422] width 326 height 33
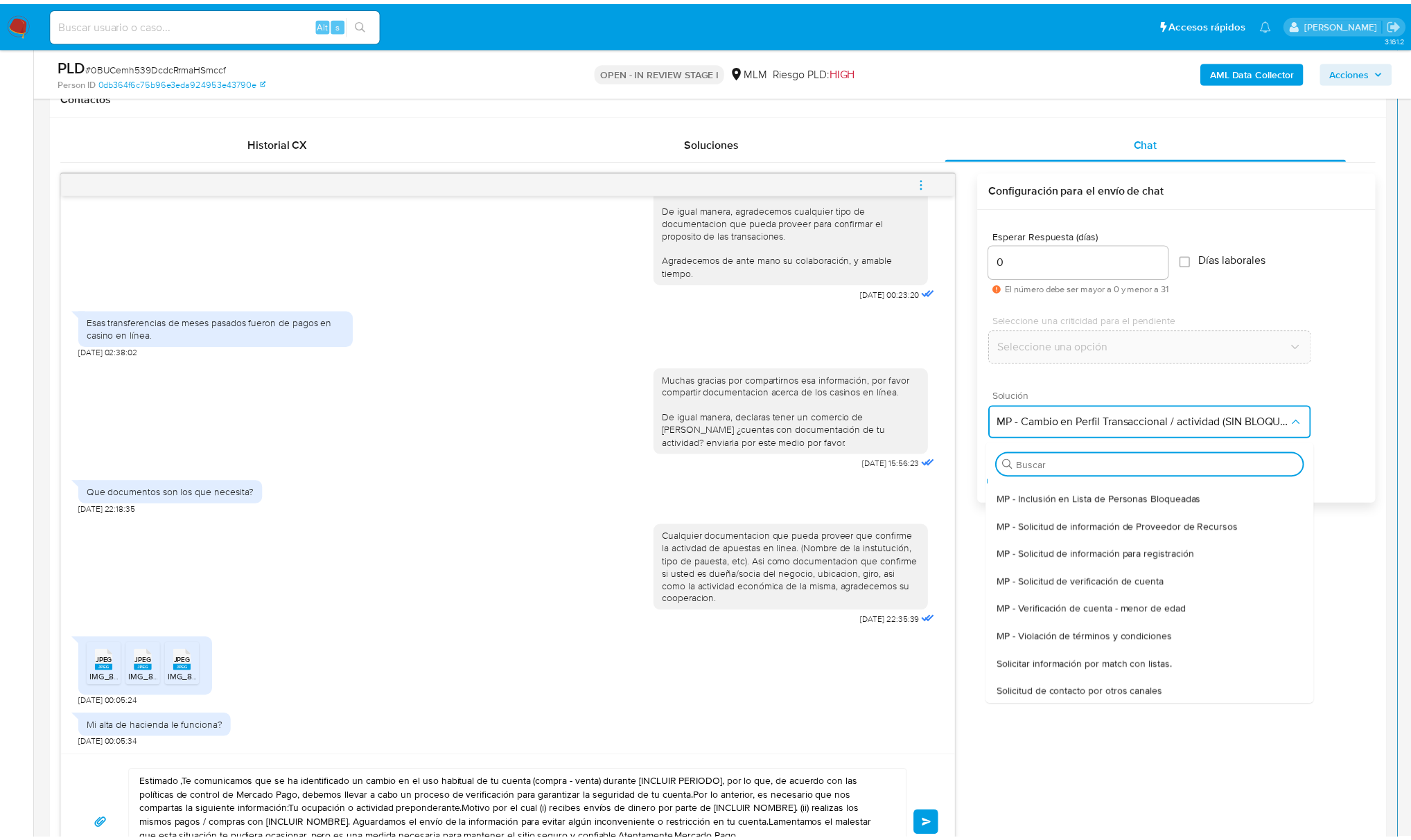
scroll to position [188, 0]
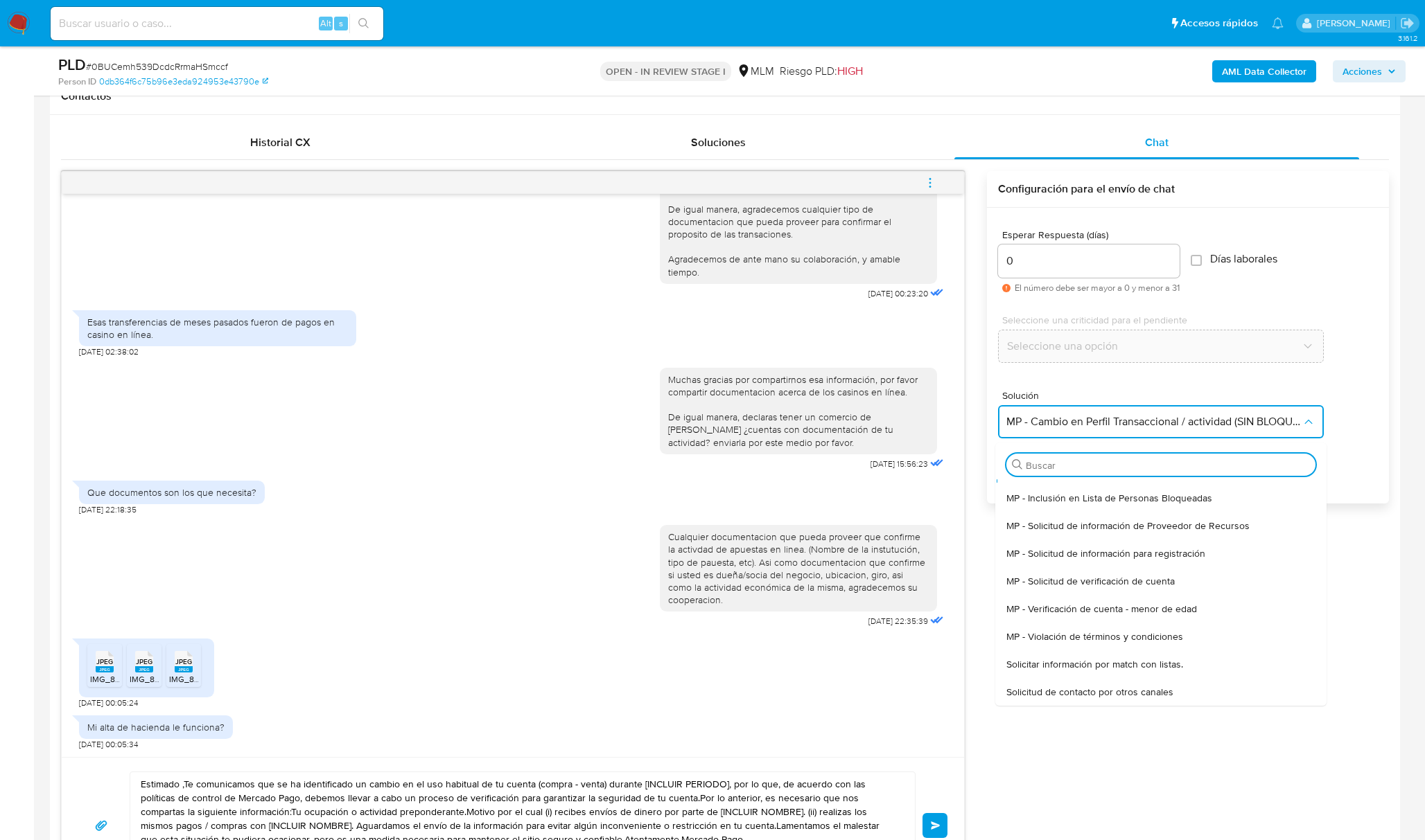
drag, startPoint x: 1134, startPoint y: 754, endPoint x: 1087, endPoint y: 758, distance: 47.2
click at [1132, 754] on div "Estimada Sandra Landeros, Agradeceriamos su apoyo para confirmar la naturaleza …" at bounding box center [724, 533] width 1328 height 723
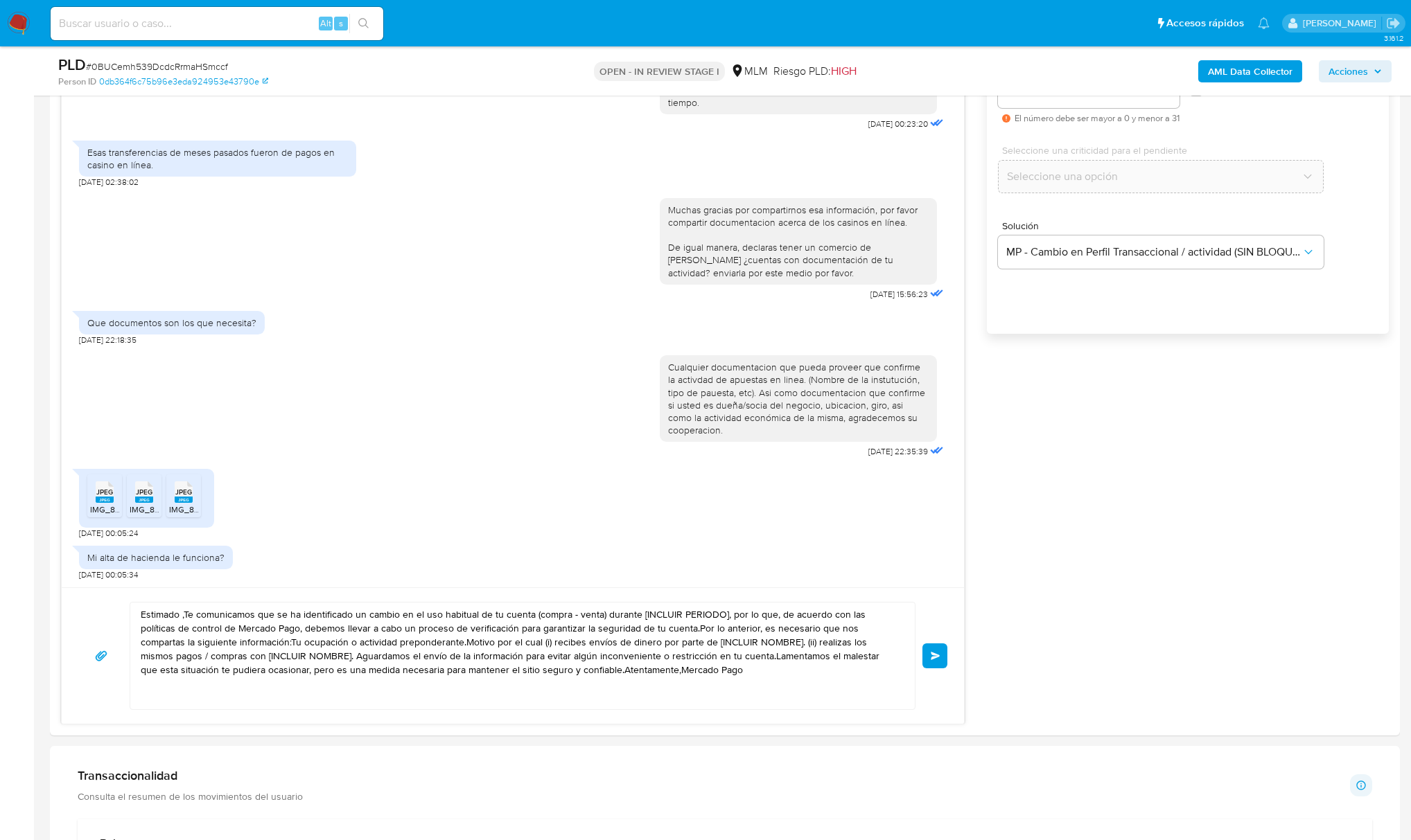
scroll to position [831, 0]
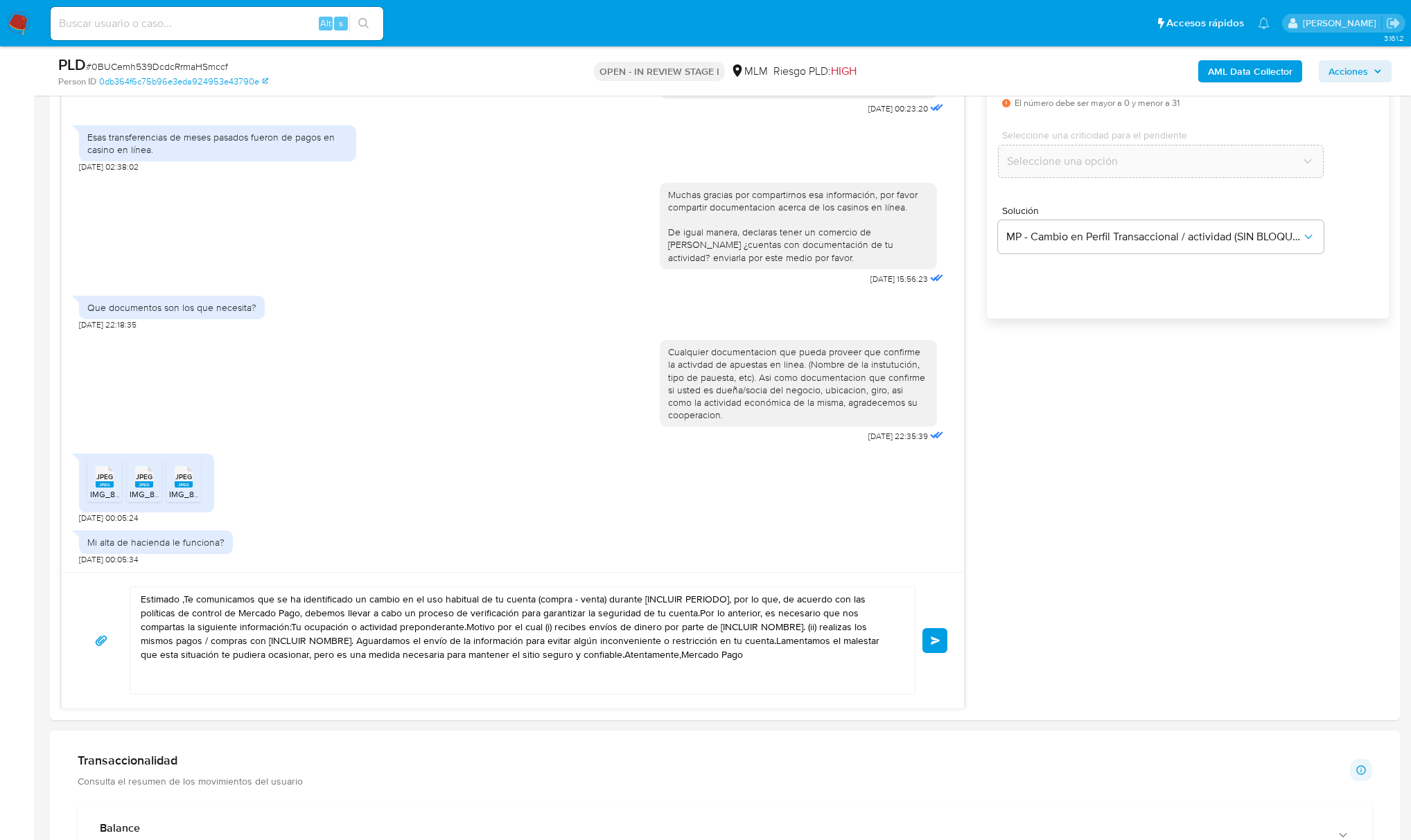
click at [821, 649] on textarea "Estimado ,Te comunicamos que se ha identificado un cambio en el uso habitual de…" at bounding box center [519, 641] width 757 height 107
click at [801, 660] on textarea "Estimado ,Te comunicamos que se ha identificado un cambio en el uso habitual de…" at bounding box center [519, 641] width 757 height 107
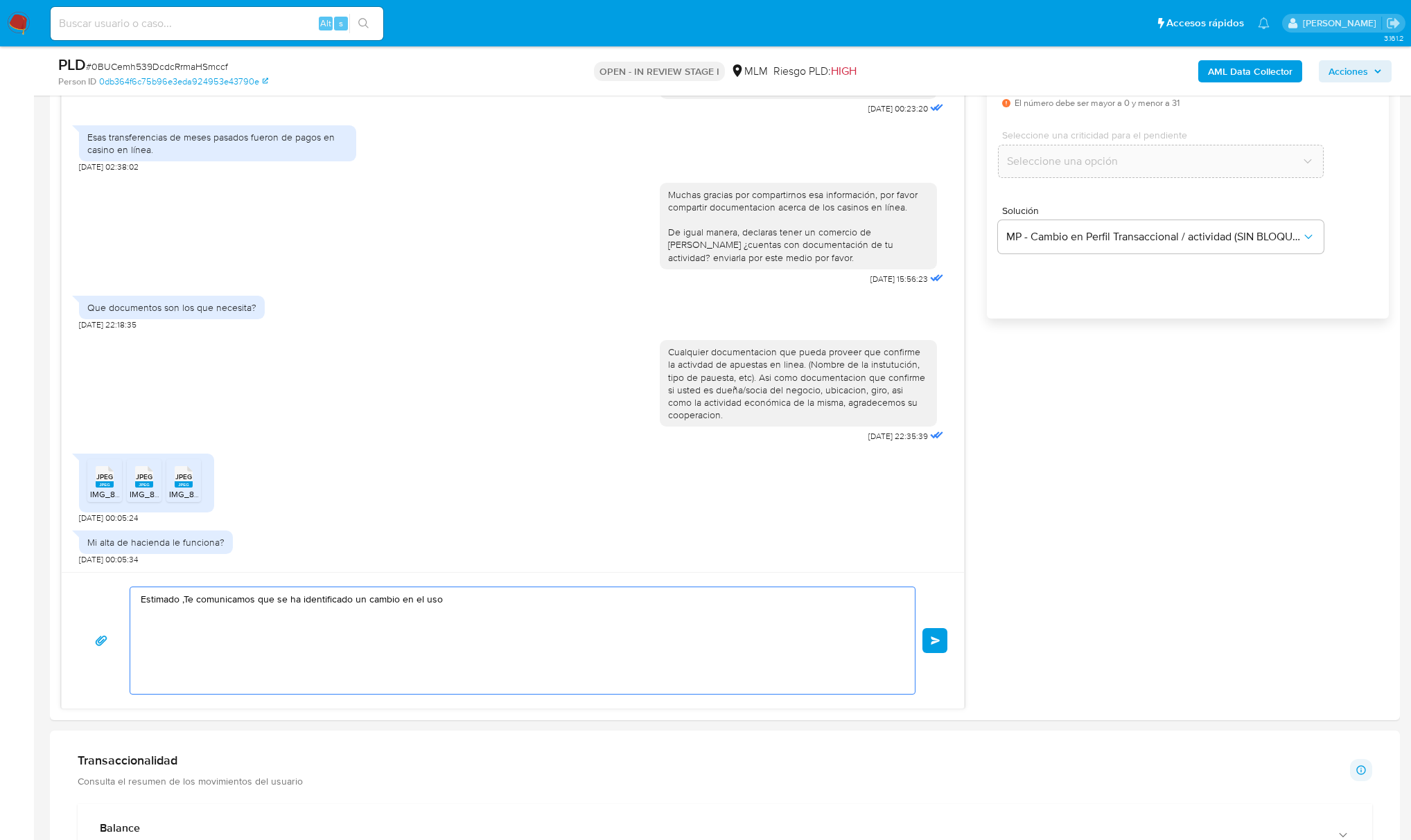
type textarea "Estimado ,Te comunicamos que se ha identificado un cambio en el us"
type textarea "a"
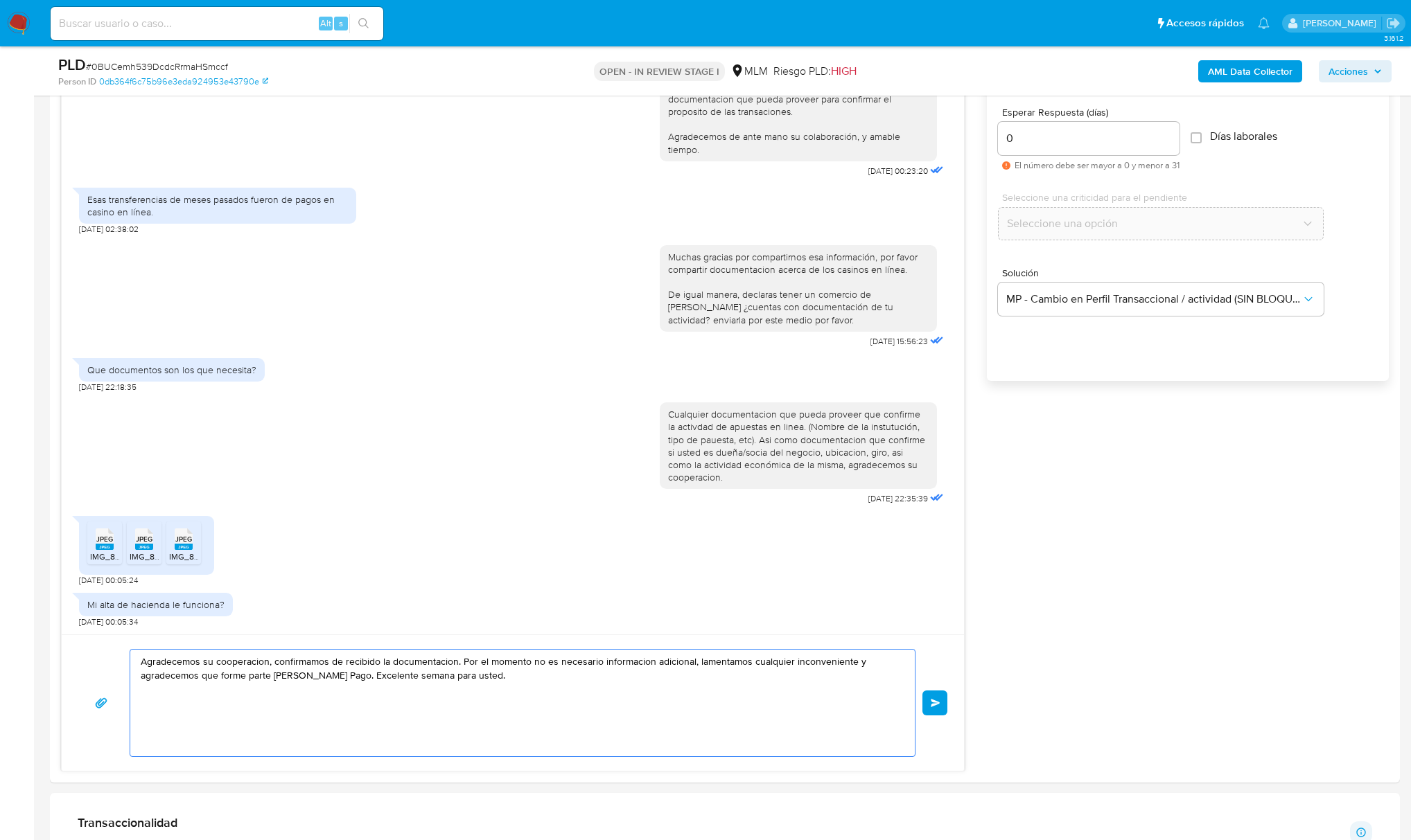
scroll to position [739, 0]
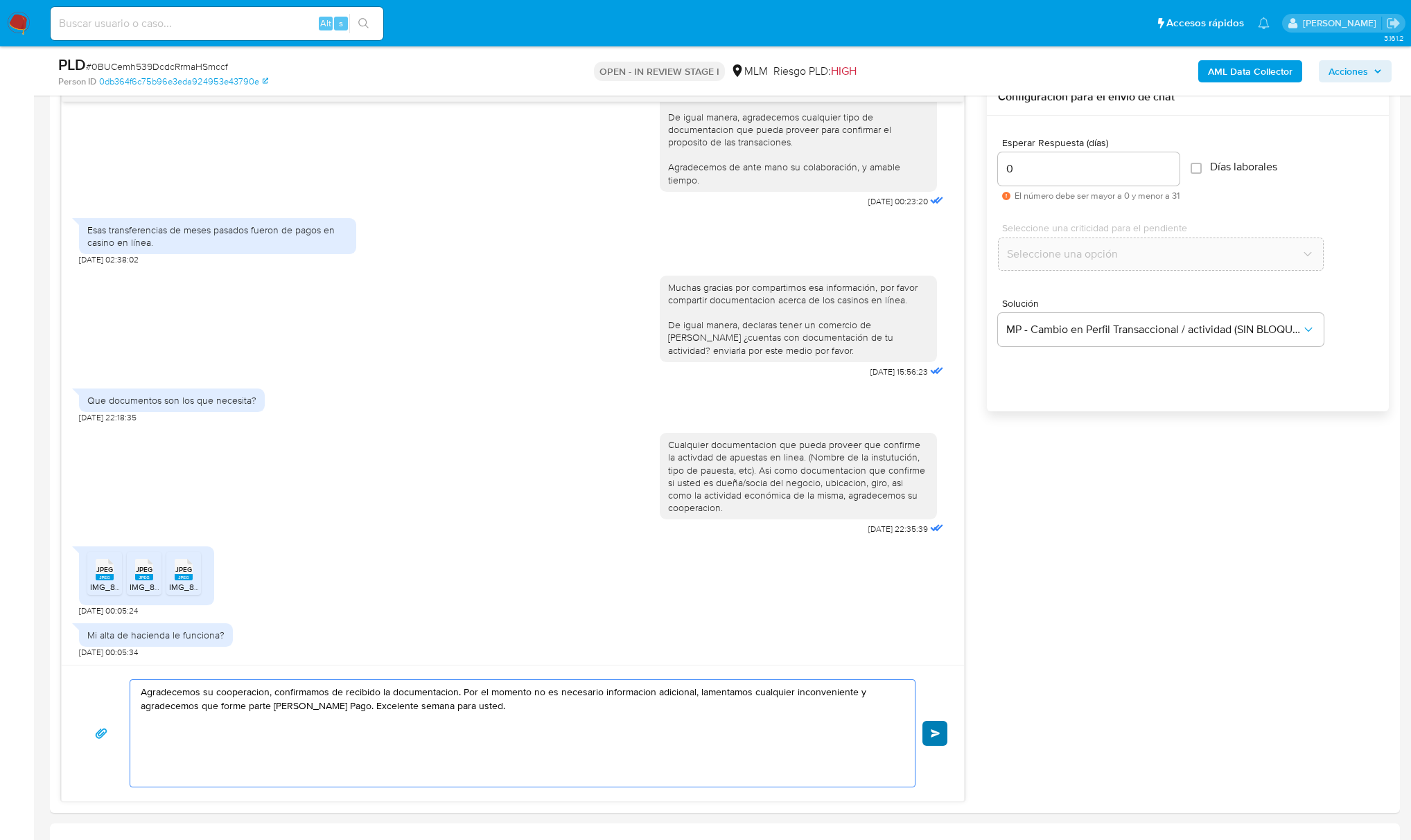
type textarea "Agradecemos su cooperacion, confirmamos de recibido la documentacion. Por el mo…"
click at [943, 738] on button "Enviar" at bounding box center [935, 733] width 25 height 25
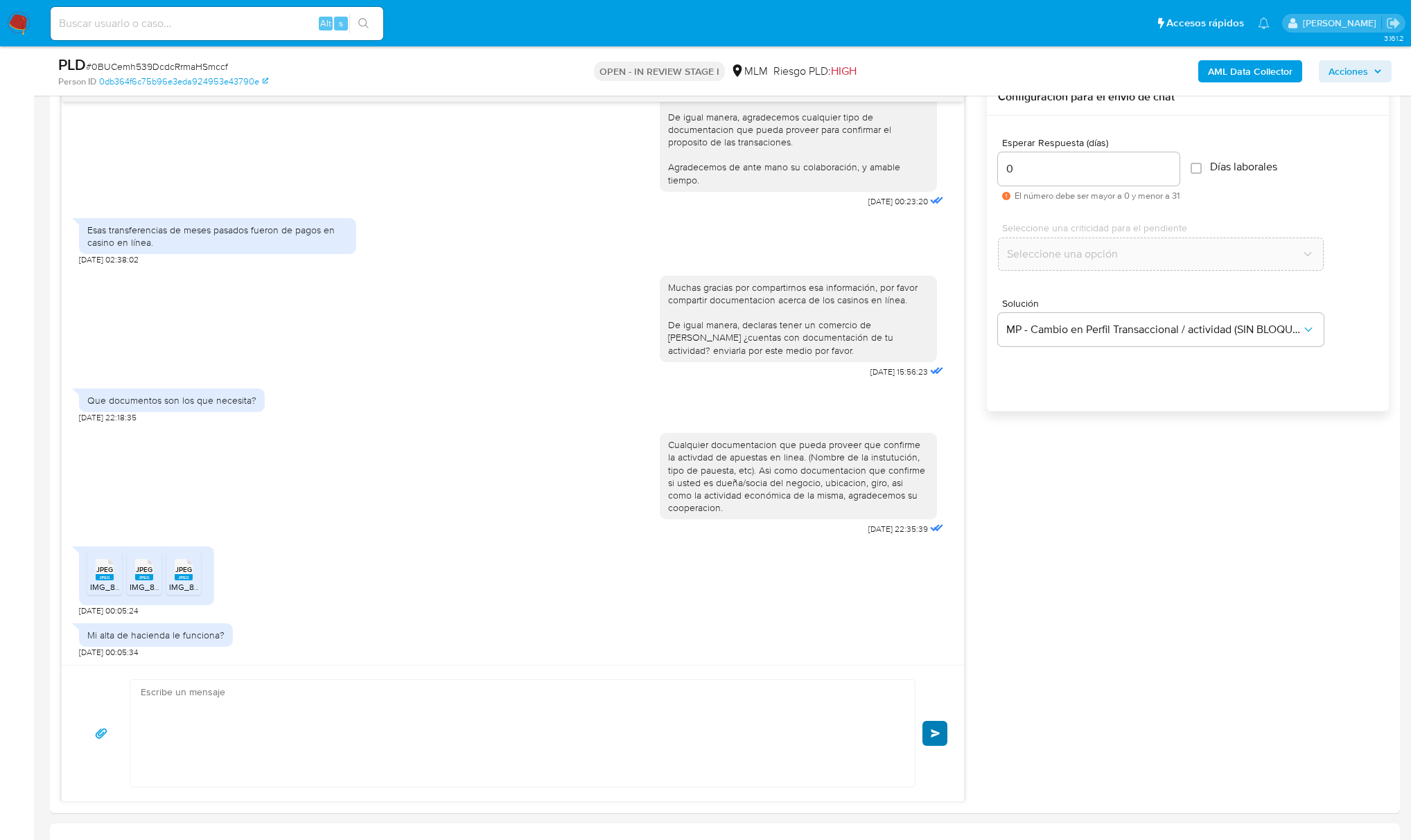
scroll to position [192, 0]
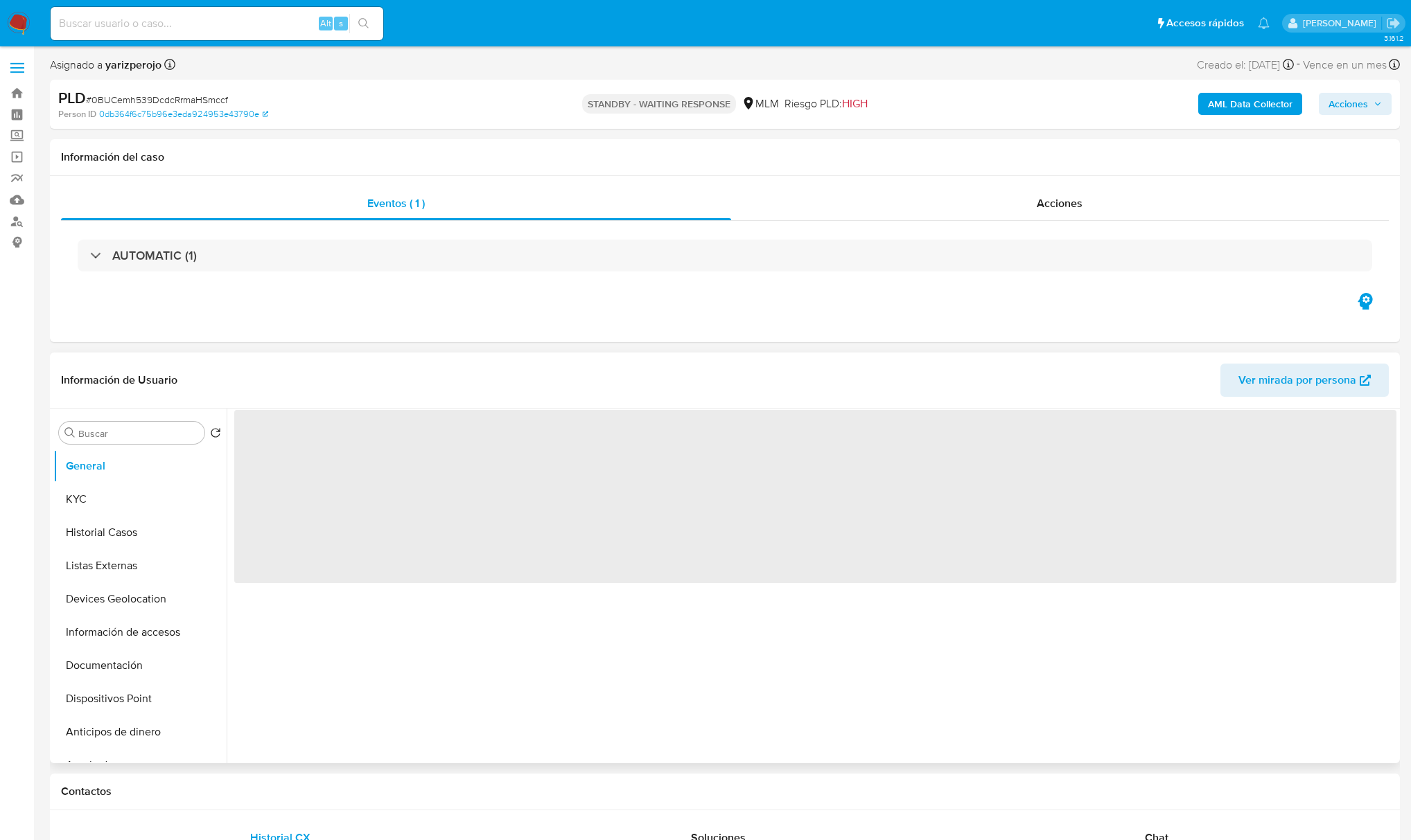
select select "10"
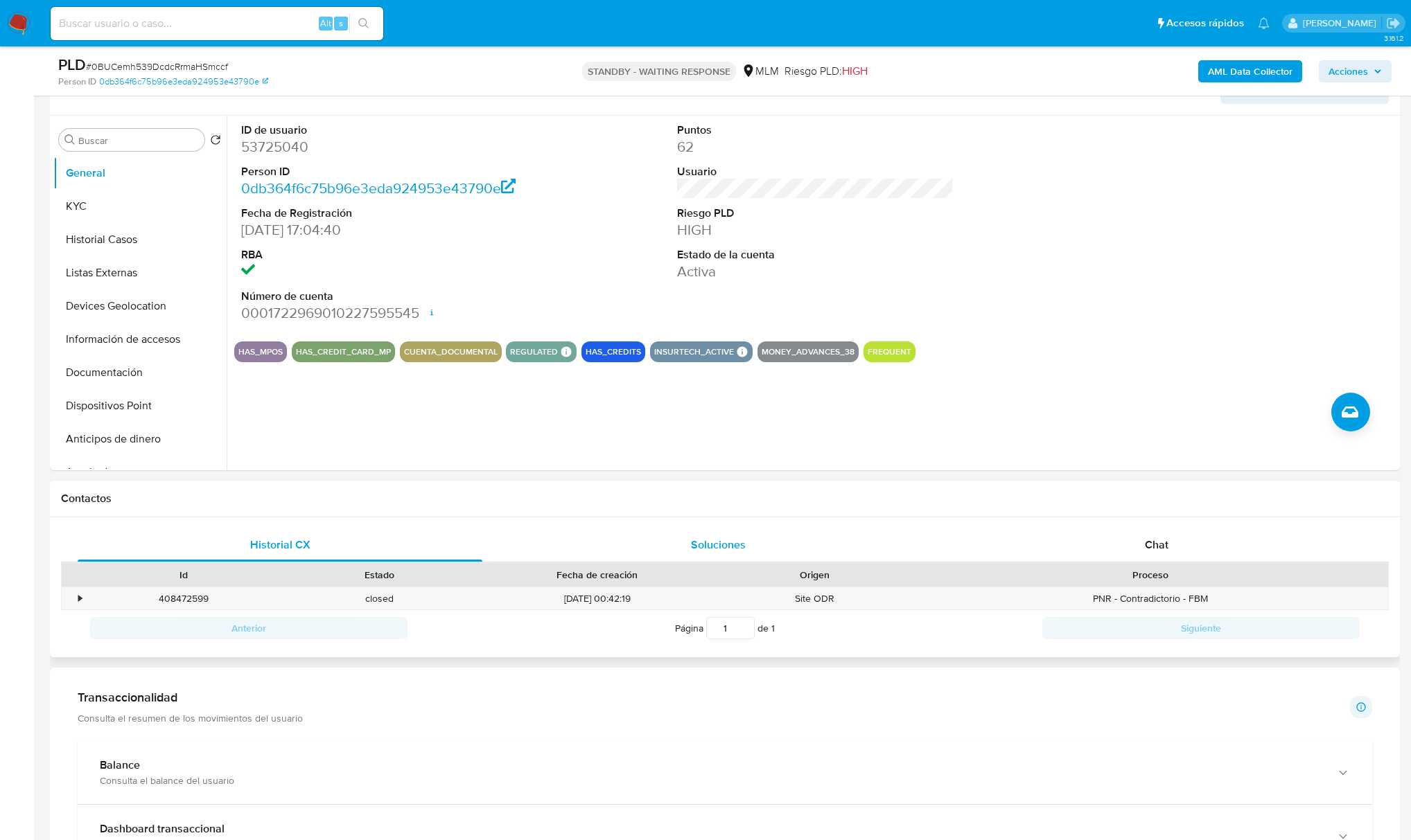
scroll to position [277, 0]
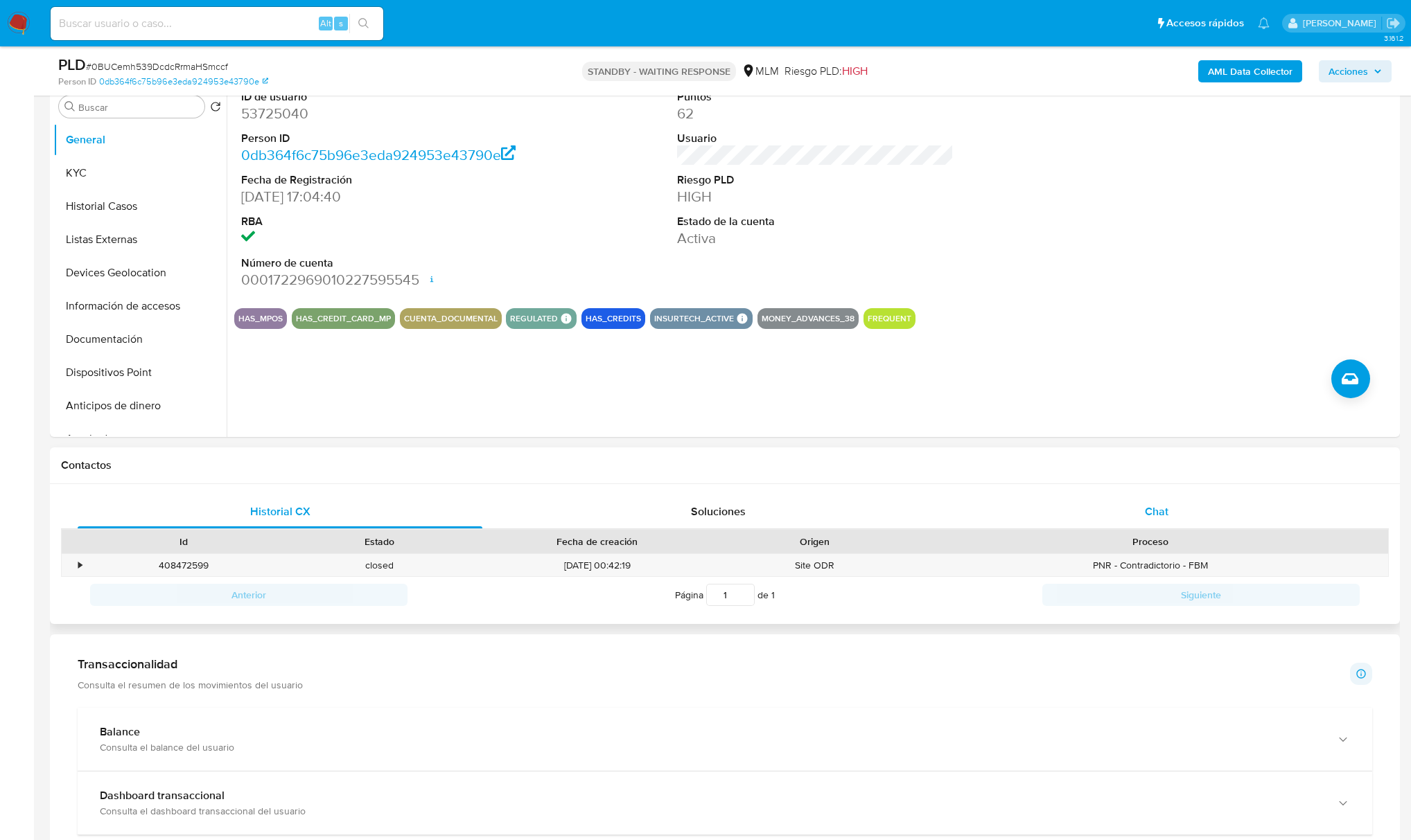
click at [1123, 510] on div "Chat" at bounding box center [1156, 512] width 405 height 33
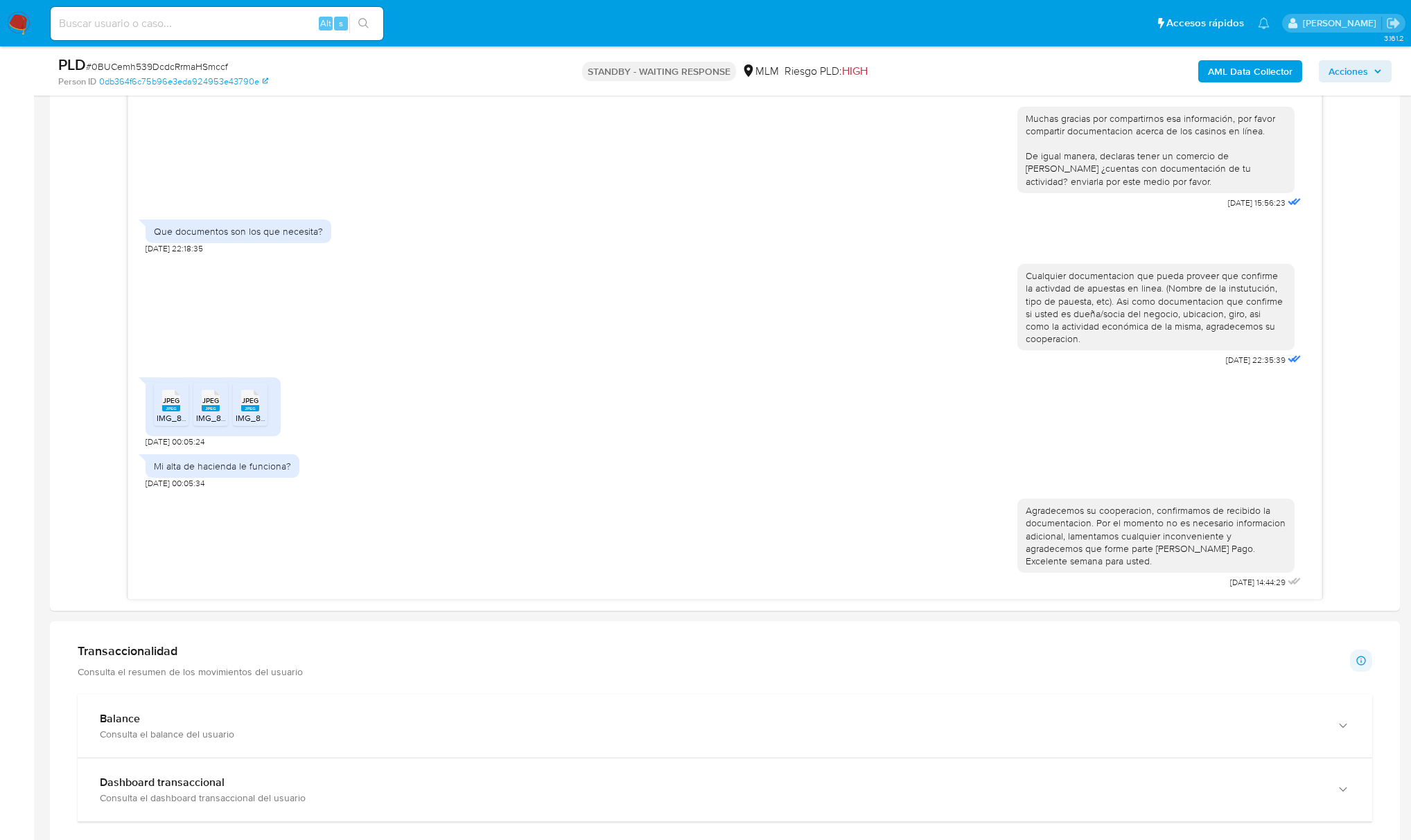
scroll to position [369, 0]
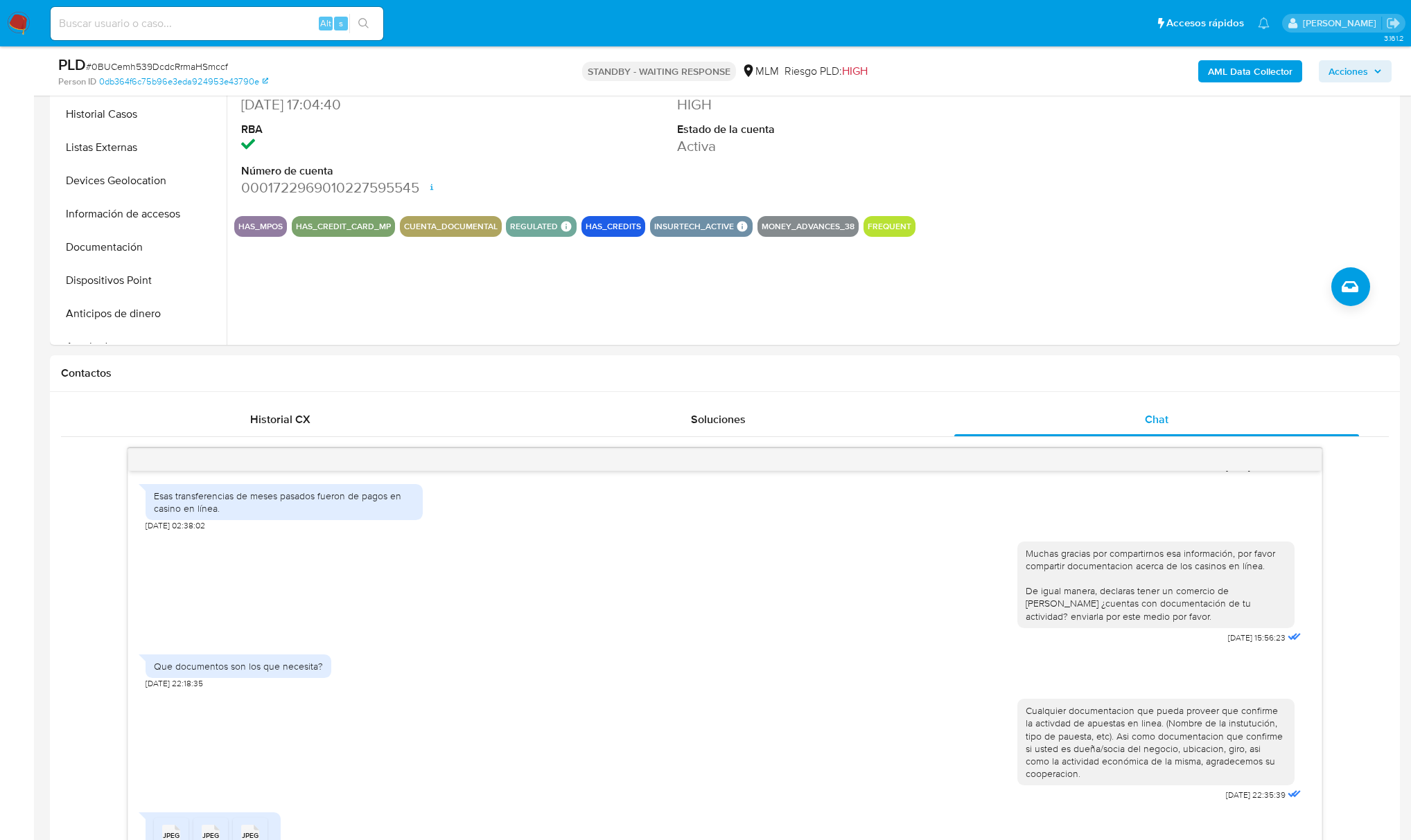
click at [15, 33] on img at bounding box center [19, 23] width 23 height 23
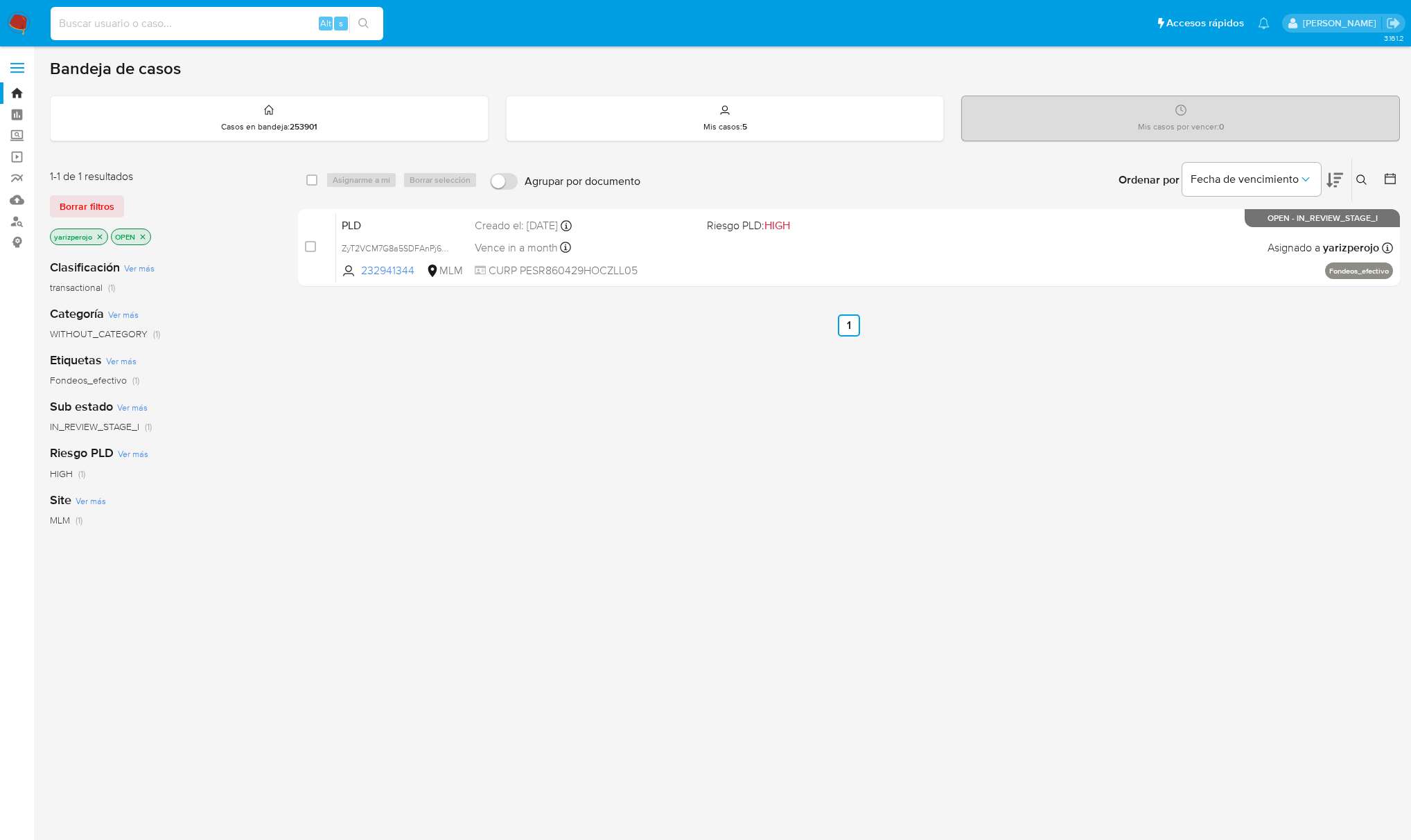
click at [205, 25] on input at bounding box center [217, 23] width 333 height 18
paste input "813636009"
type input "813636009"
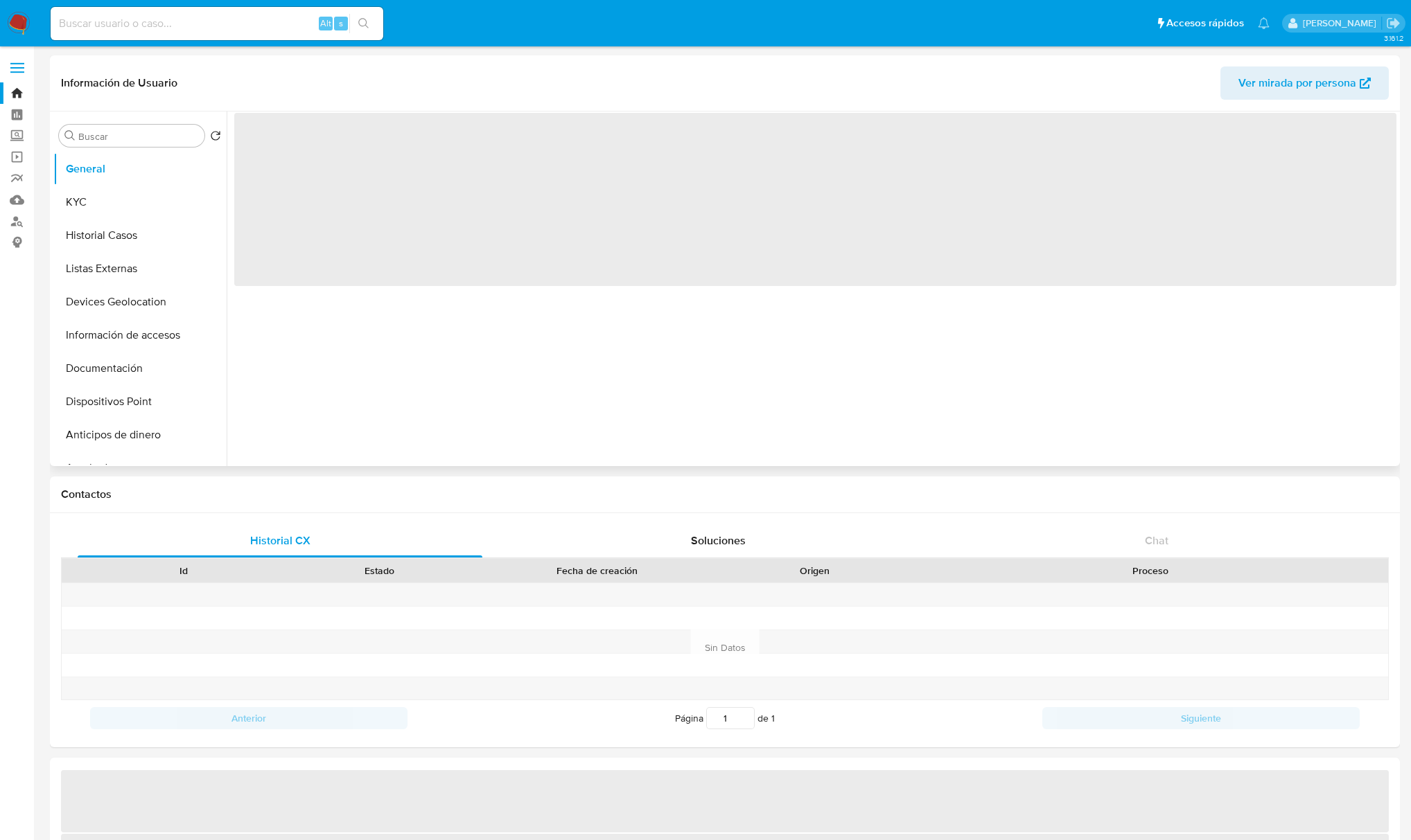
select select "10"
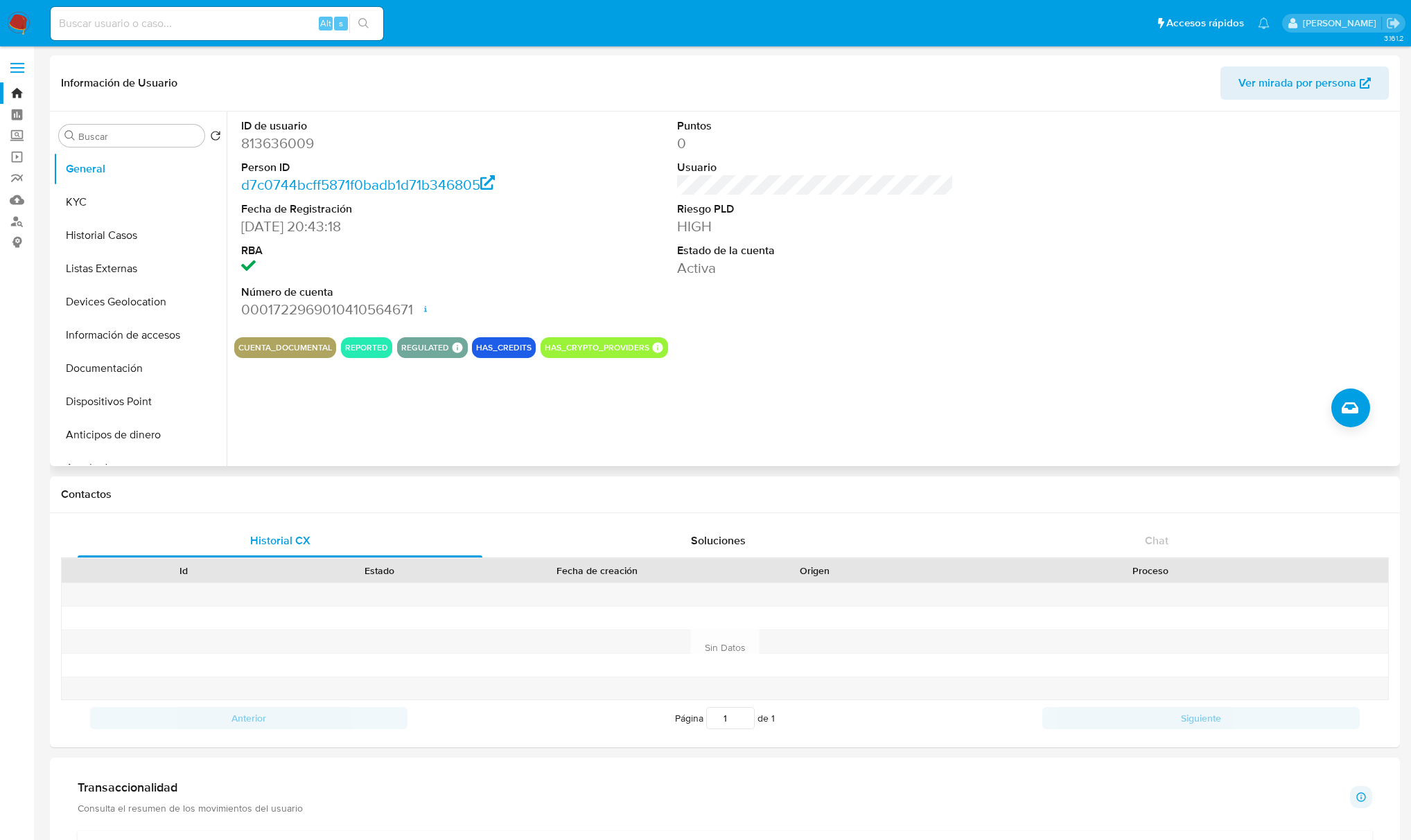
drag, startPoint x: 417, startPoint y: 311, endPoint x: 290, endPoint y: 306, distance: 127.1
click at [290, 306] on dd "0001722969010410564671 Fecha de apertura 18/03/2024 12:19 Estado ACTIVE" at bounding box center [379, 309] width 276 height 20
drag, startPoint x: 272, startPoint y: 309, endPoint x: 415, endPoint y: 307, distance: 143.0
click at [415, 307] on dd "0001722969010410564671 Fecha de apertura 18/03/2024 12:19 Estado ACTIVE" at bounding box center [379, 309] width 276 height 20
click at [305, 305] on dd "0001722969010410564671 Fecha de apertura 18/03/2024 12:19 Estado ACTIVE" at bounding box center [379, 309] width 276 height 20
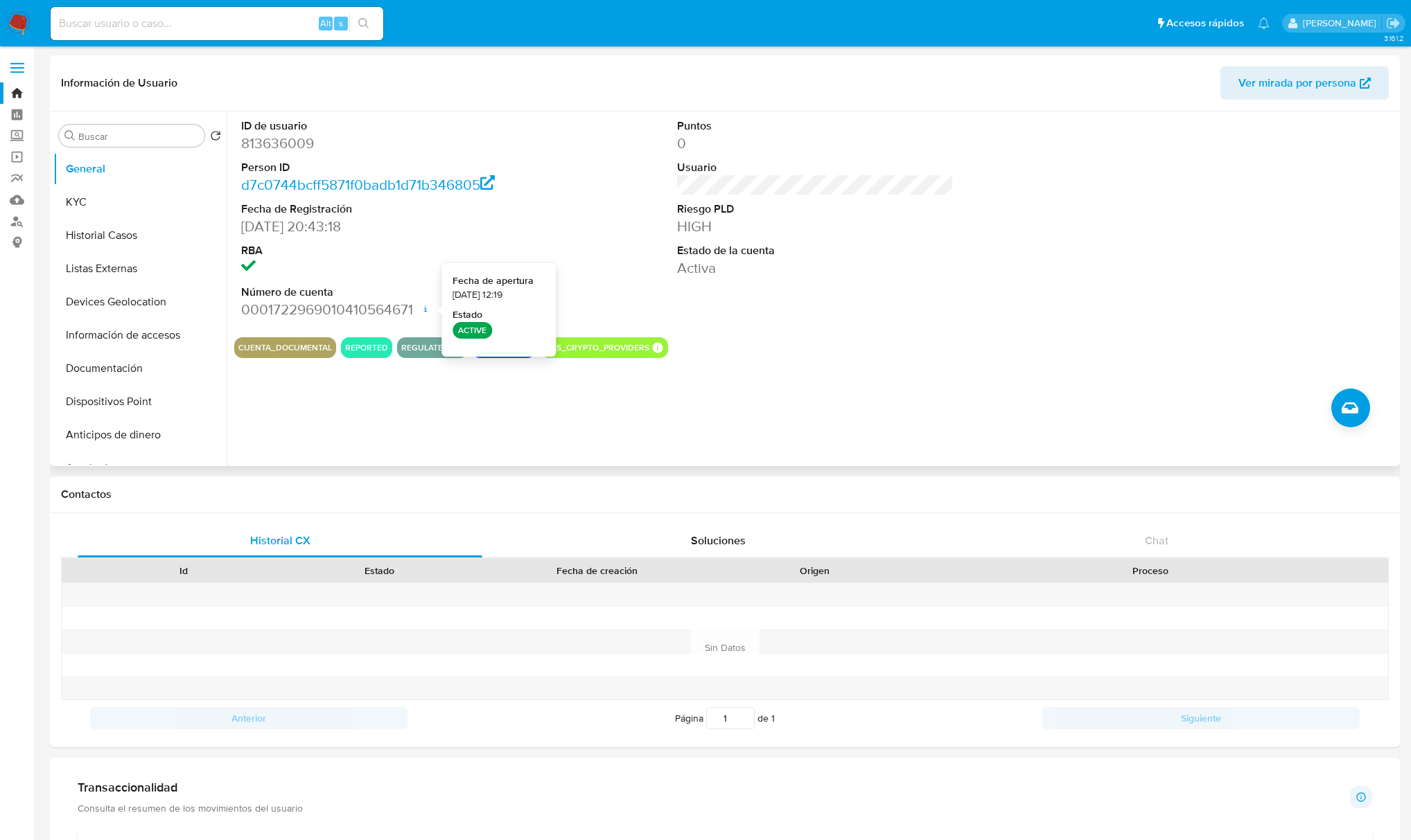
click at [410, 306] on dd "0001722969010410564671 Fecha de apertura 18/03/2024 12:19 Estado ACTIVE" at bounding box center [379, 309] width 276 height 20
click at [413, 309] on dd "0001722969010410564671 Fecha de apertura 18/03/2024 12:19 Estado ACTIVE" at bounding box center [379, 309] width 276 height 20
drag, startPoint x: 408, startPoint y: 309, endPoint x: 381, endPoint y: 309, distance: 27.0
click at [381, 309] on dd "0001722969010410564671 Fecha de apertura 18/03/2024 12:19 Estado ACTIVE" at bounding box center [379, 309] width 276 height 20
click at [579, 250] on div "ID de usuario 813636009 Person ID d7c0744bcff5871f0badb1d71b346805 Fecha de Reg…" at bounding box center [815, 219] width 1162 height 215
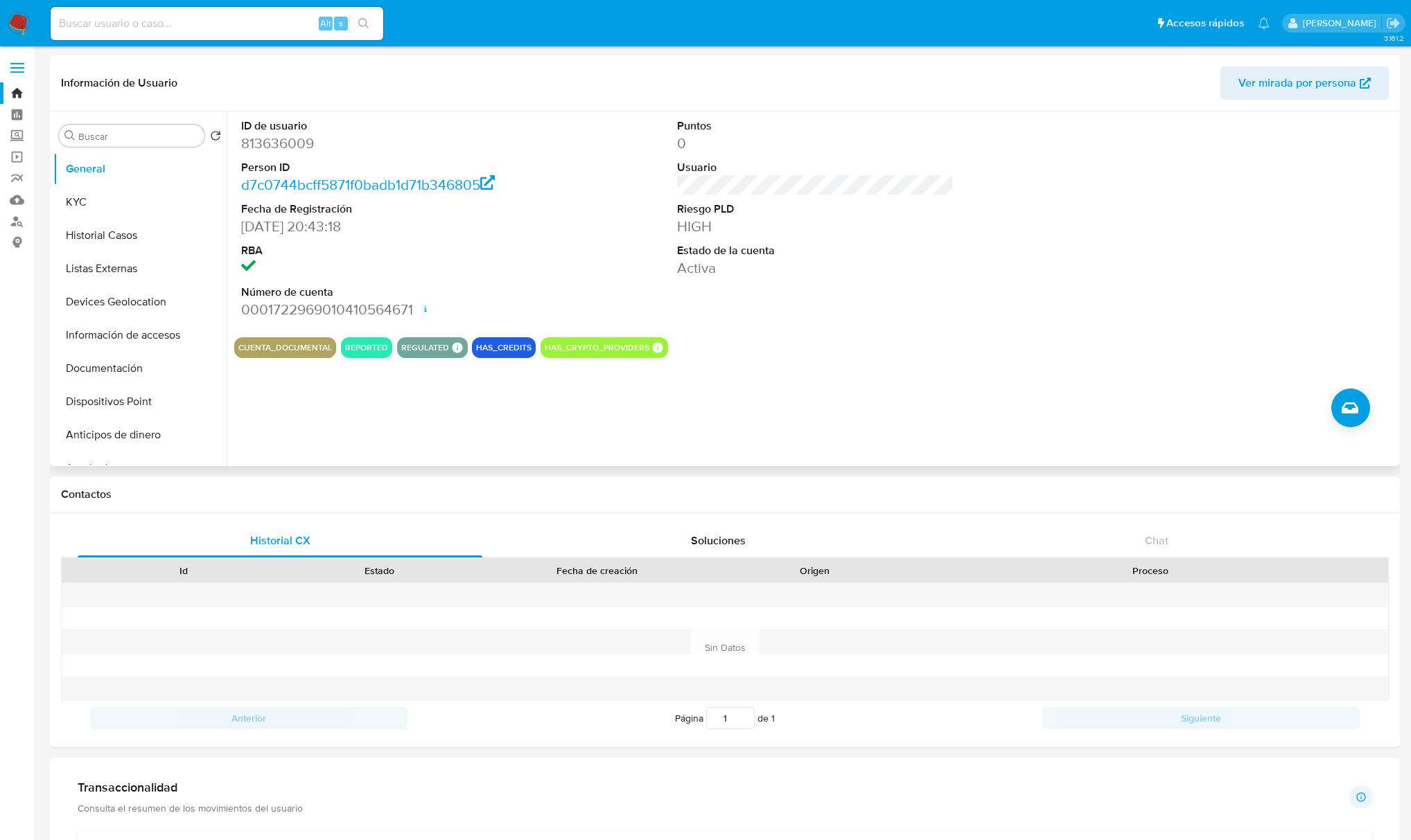
click at [270, 308] on dd "0001722969010410564671 Fecha de apertura 18/03/2024 12:19 Estado ACTIVE" at bounding box center [379, 309] width 276 height 20
drag, startPoint x: 273, startPoint y: 308, endPoint x: 356, endPoint y: 310, distance: 83.0
click at [351, 308] on dd "0001722969010410564671 Fecha de apertura 18/03/2024 12:19 Estado ACTIVE" at bounding box center [379, 309] width 276 height 20
click at [356, 310] on dd "0001722969010410564671 Fecha de apertura 18/03/2024 12:19 Estado ACTIVE" at bounding box center [379, 309] width 276 height 20
click at [351, 311] on dd "0001722969010410564671 Fecha de apertura 18/03/2024 12:19 Estado ACTIVE" at bounding box center [379, 309] width 276 height 20
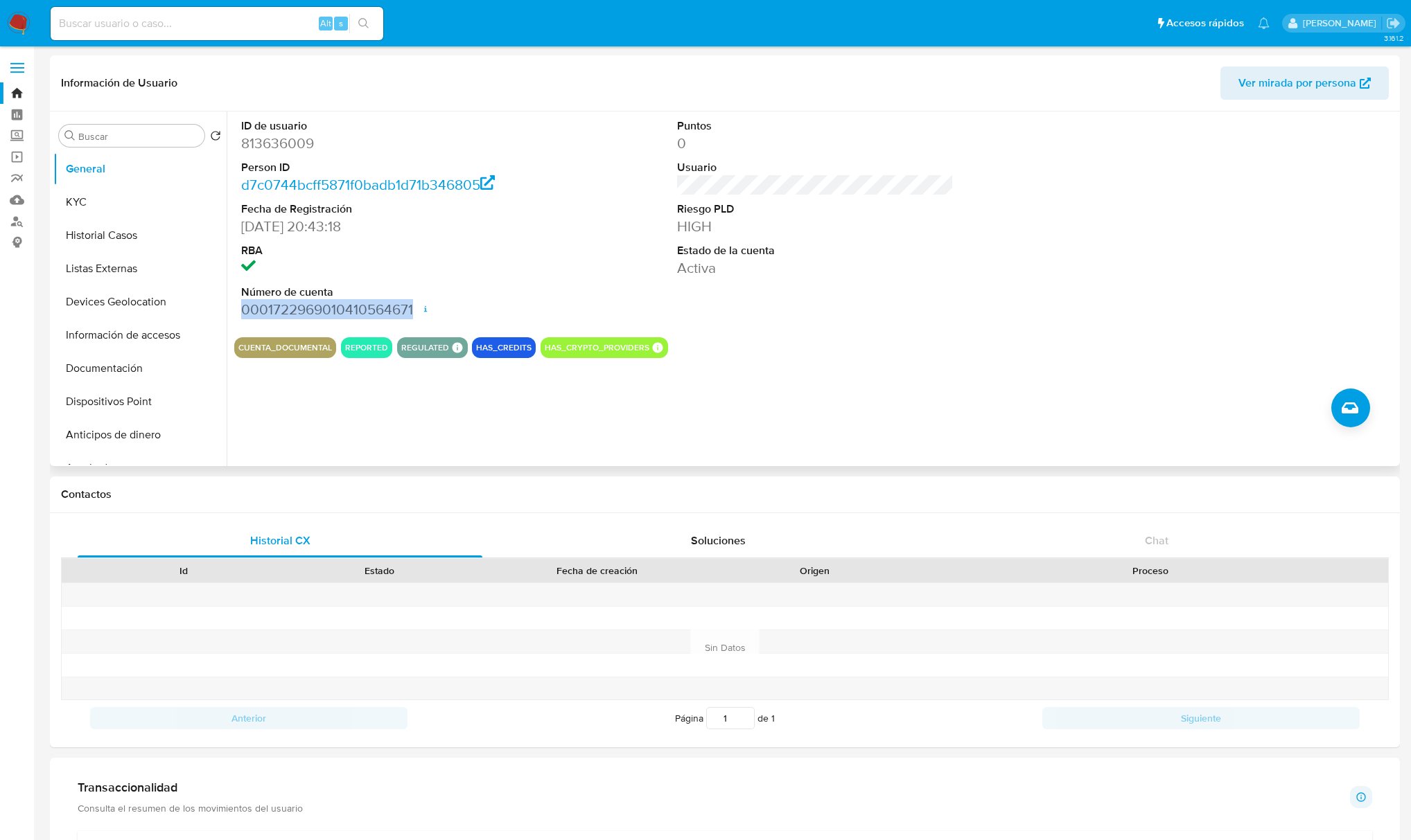
click at [351, 311] on dd "0001722969010410564671 Fecha de apertura 18/03/2024 12:19 Estado ACTIVE" at bounding box center [379, 309] width 276 height 20
copy dd "0001722969010410564671"
click at [9, 195] on link "Mulan" at bounding box center [82, 200] width 165 height 22
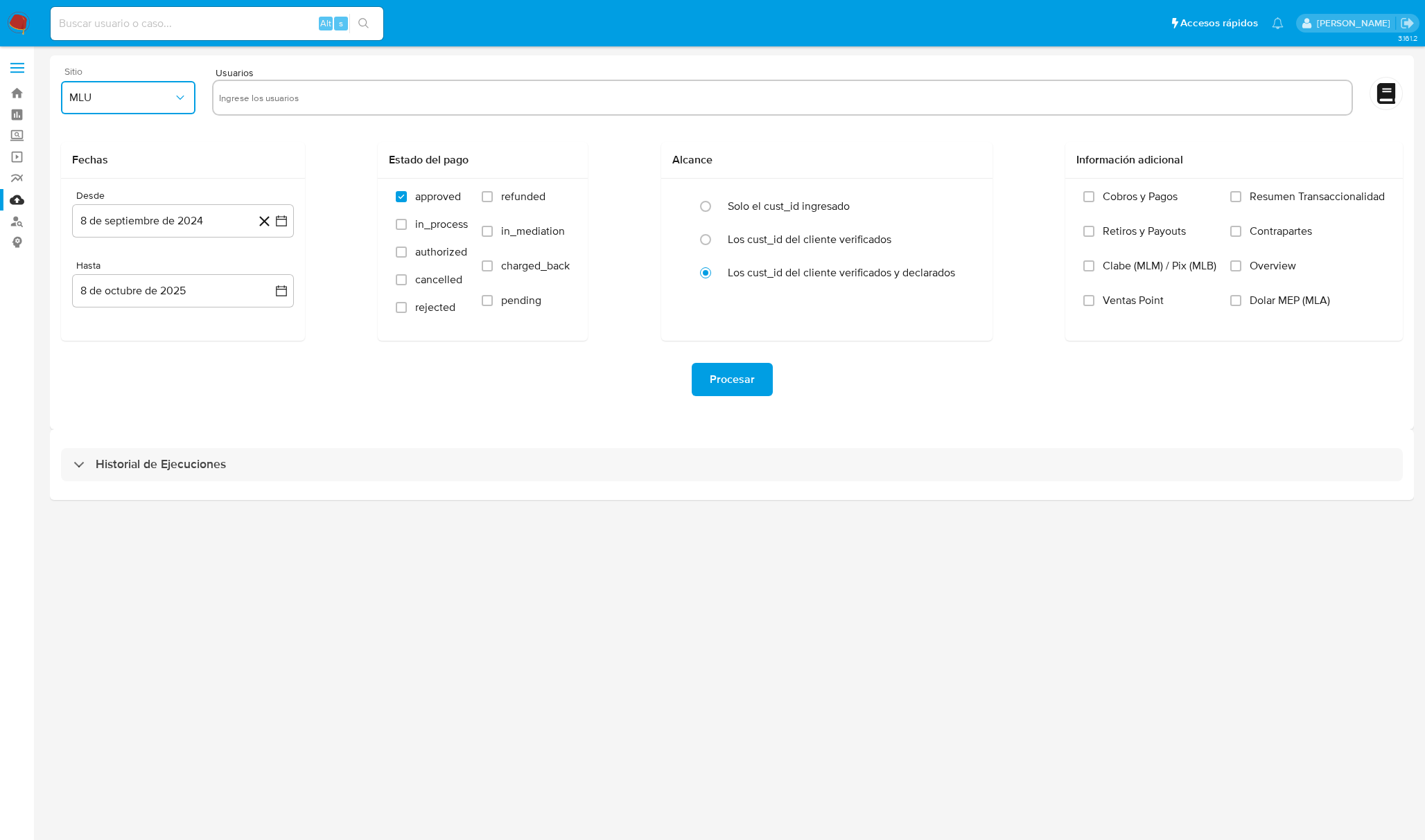
drag, startPoint x: 160, startPoint y: 93, endPoint x: 161, endPoint y: 107, distance: 14.0
click at [158, 93] on span "MLU" at bounding box center [121, 97] width 104 height 14
click at [91, 306] on span "MLM" at bounding box center [81, 301] width 23 height 14
click at [287, 95] on input "text" at bounding box center [782, 97] width 1127 height 22
type input "813636009"
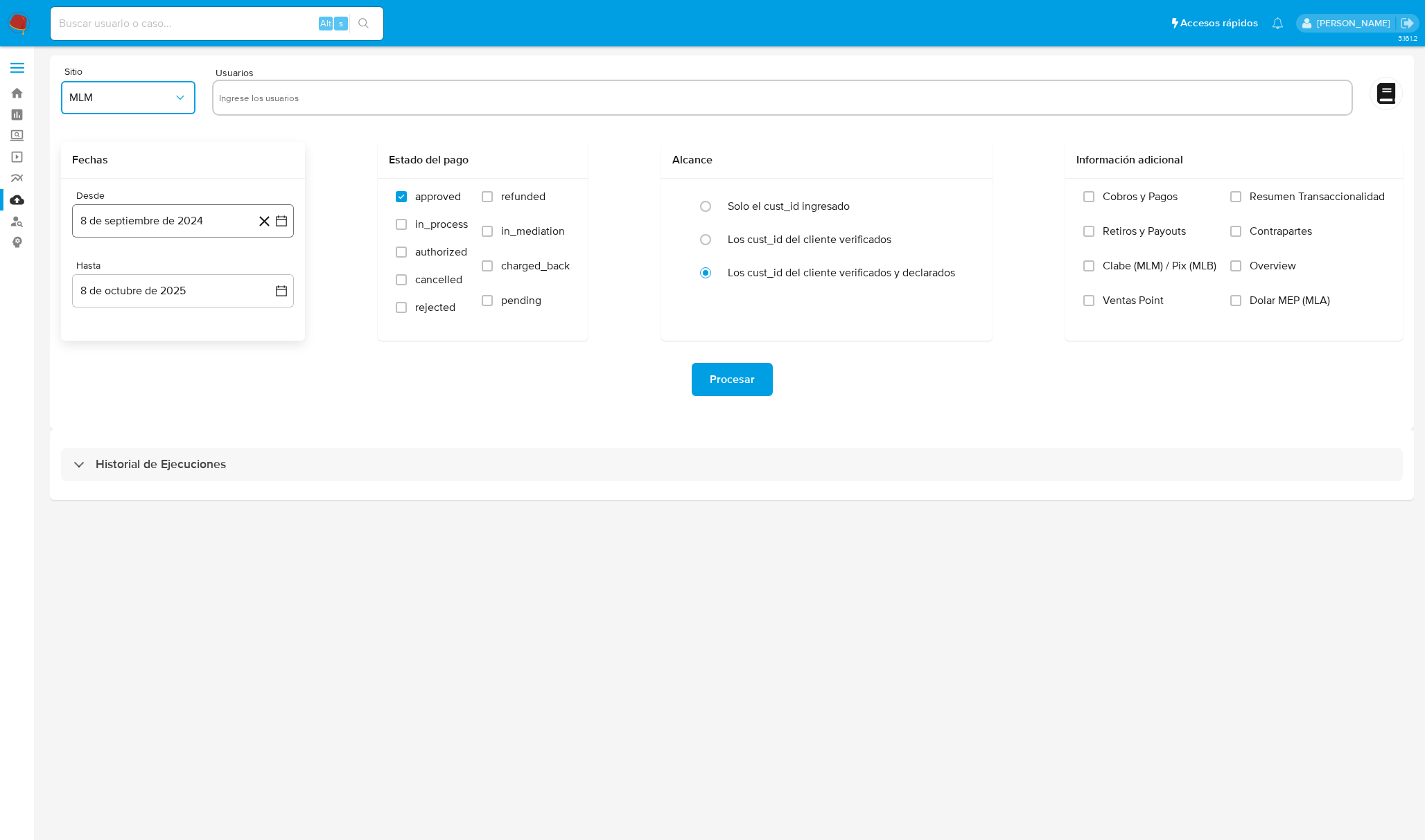
drag, startPoint x: 205, startPoint y: 213, endPoint x: 228, endPoint y: 233, distance: 30.5
click at [206, 214] on button "8 de septiembre de 2024" at bounding box center [183, 221] width 222 height 33
click at [225, 267] on icon "Seleccionar mes y año" at bounding box center [226, 271] width 11 height 11
click at [195, 262] on div "2024 2024 ene feb mar abr may jun jul ago sep oct nov dic" at bounding box center [181, 360] width 219 height 235
click at [191, 267] on icon "Seleccionar mes y año" at bounding box center [196, 271] width 11 height 11
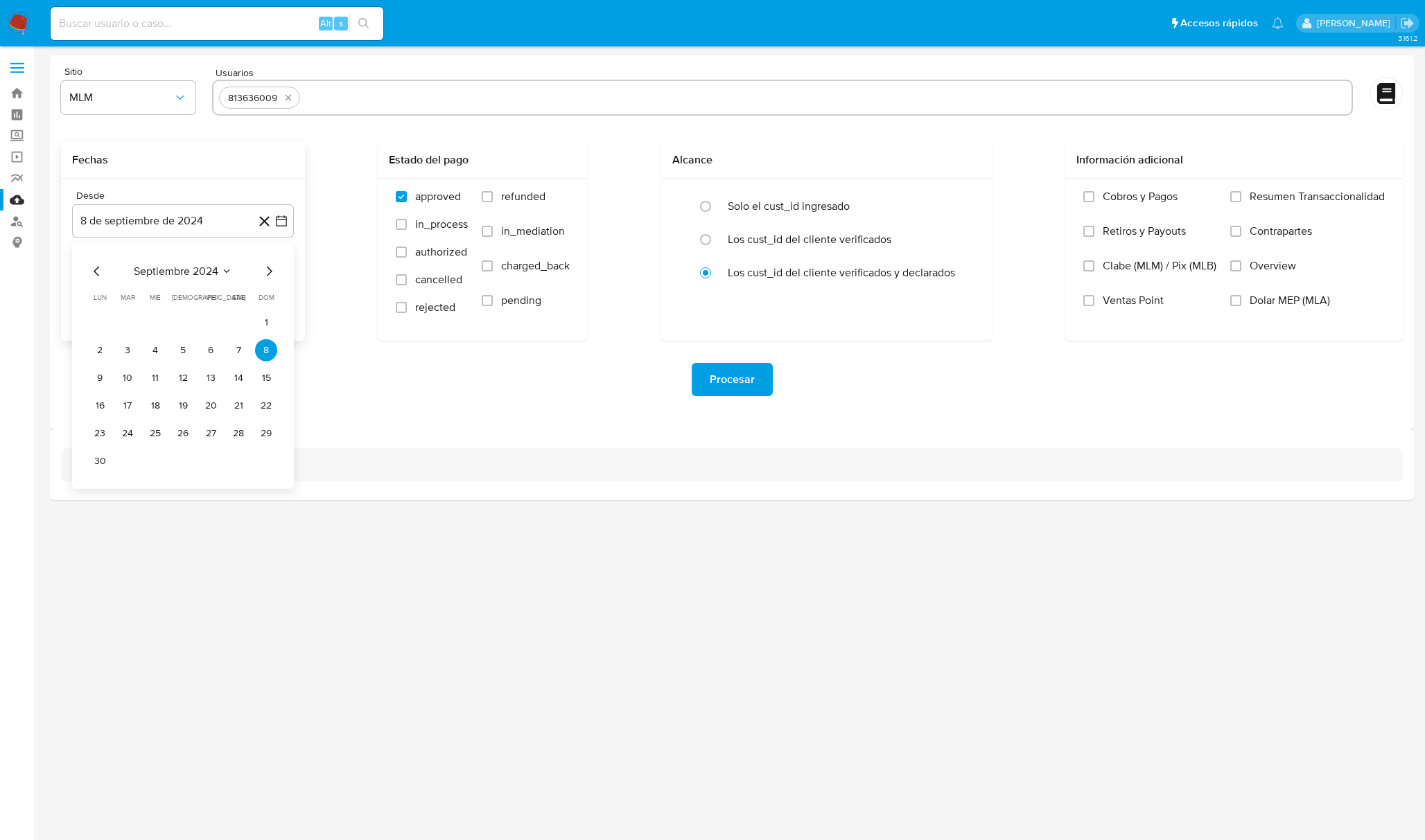
click at [198, 267] on span "septiembre 2024" at bounding box center [175, 271] width 85 height 14
click at [186, 277] on span "2024" at bounding box center [175, 271] width 25 height 14
click at [193, 277] on span "septiembre 2024" at bounding box center [175, 271] width 85 height 14
click at [273, 265] on icon "Año siguiente" at bounding box center [266, 271] width 17 height 17
click at [179, 366] on span "may" at bounding box center [181, 360] width 18 height 11
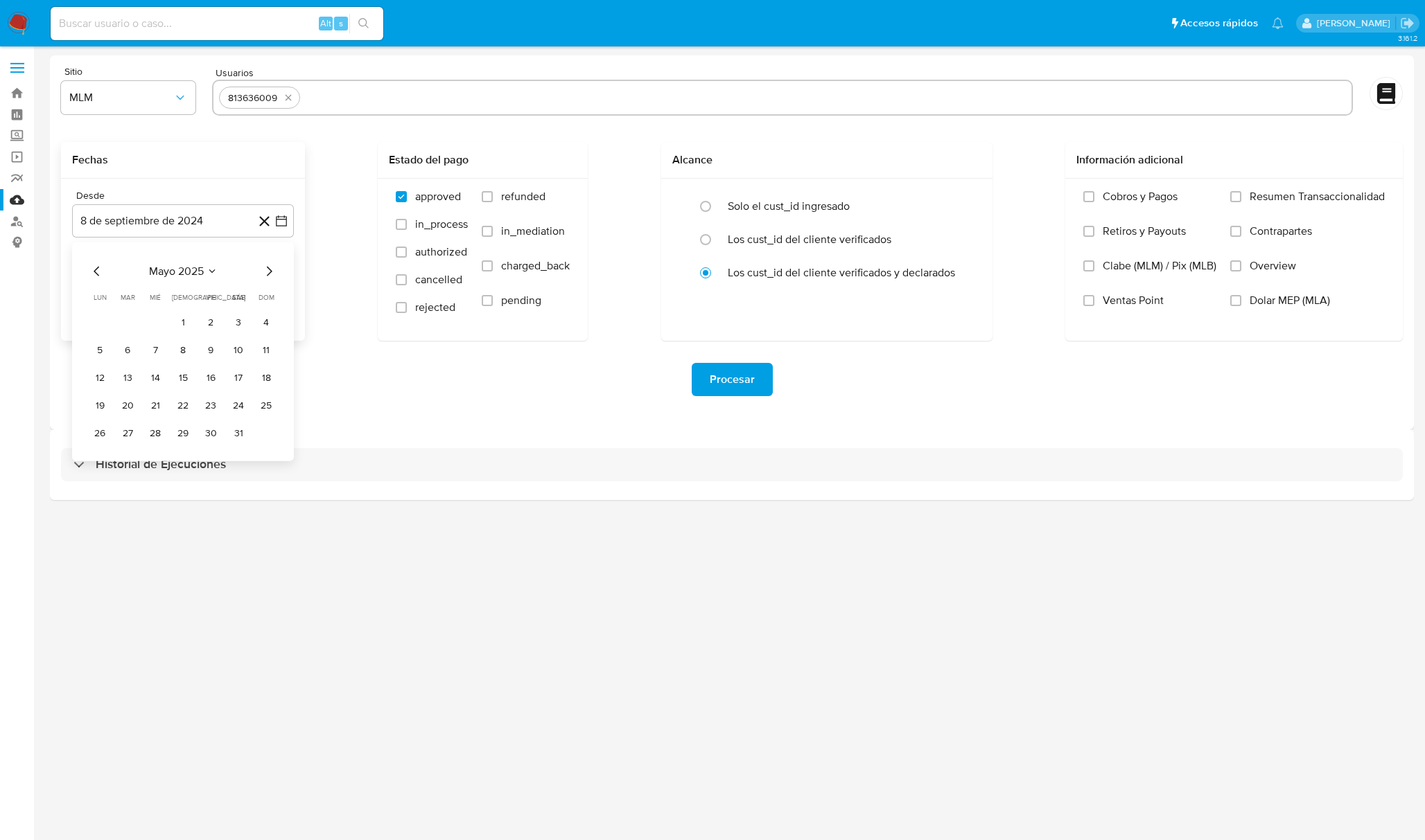
click at [183, 320] on button "1" at bounding box center [183, 323] width 22 height 22
click at [151, 294] on button "8 de octubre de 2025" at bounding box center [183, 291] width 222 height 33
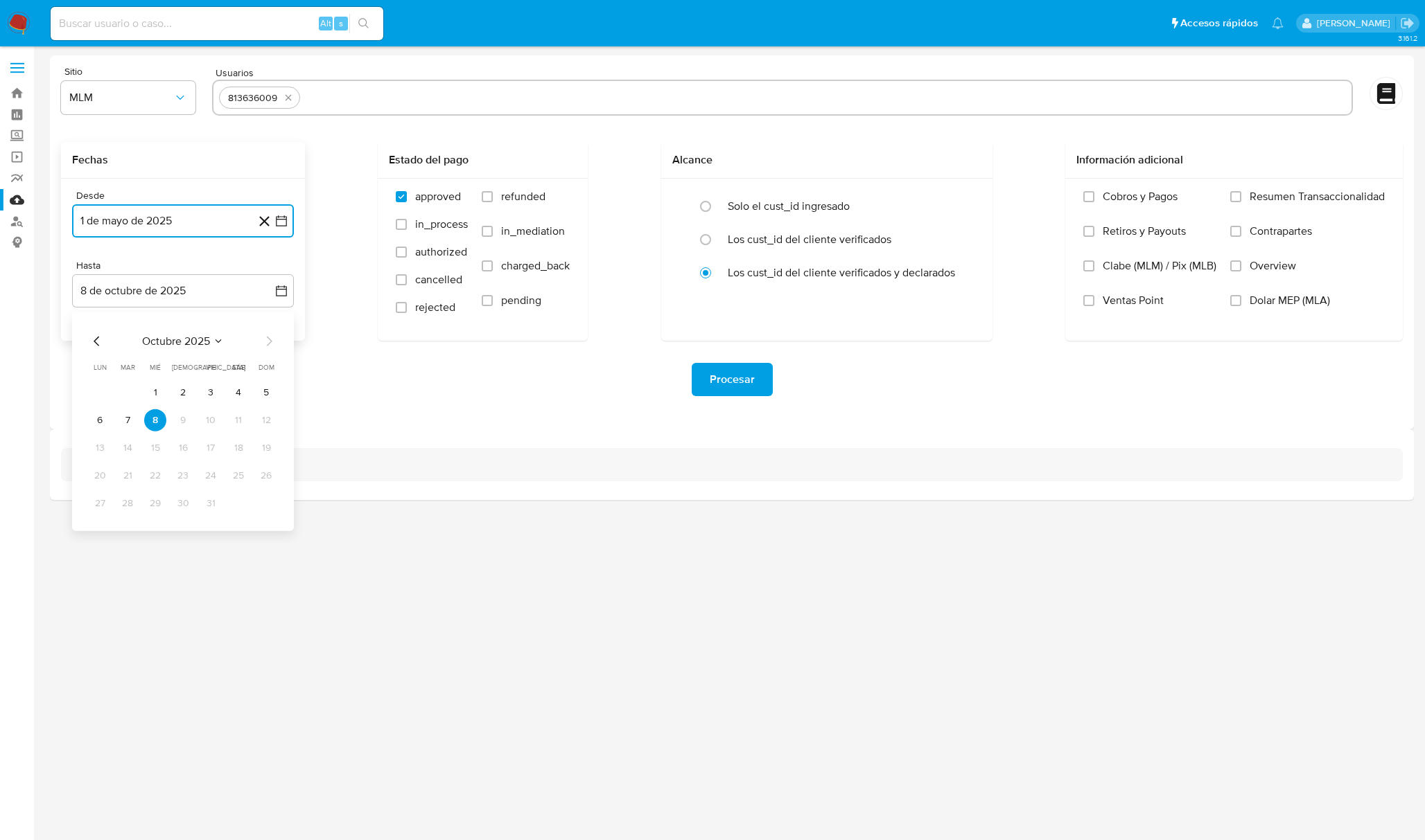
click at [97, 341] on icon "Mes anterior" at bounding box center [96, 341] width 17 height 17
click at [266, 504] on button "31" at bounding box center [266, 504] width 22 height 22
click at [1257, 262] on span "Overview" at bounding box center [1273, 265] width 46 height 14
click at [1242, 262] on input "Overview" at bounding box center [1236, 265] width 11 height 11
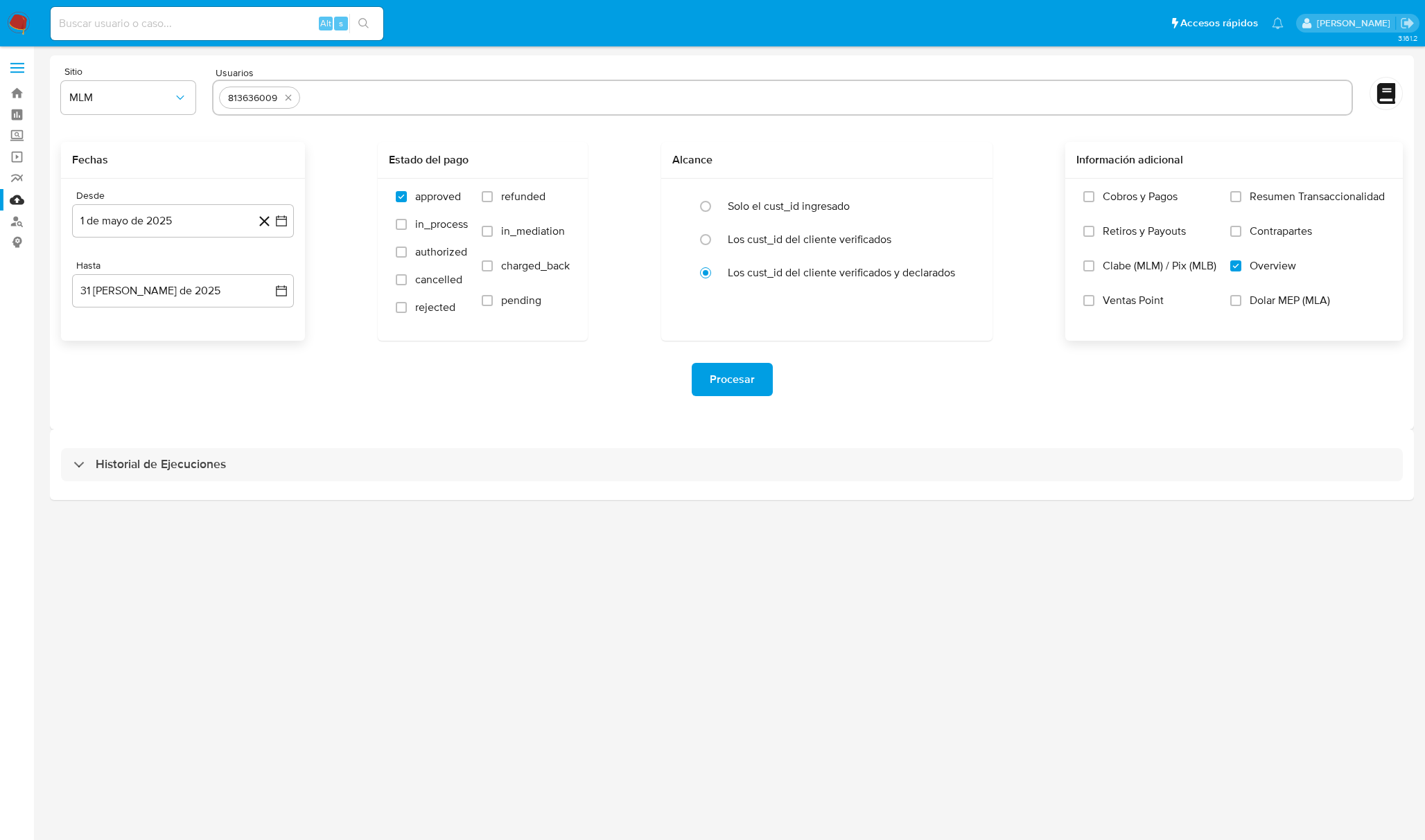
click at [739, 384] on span "Procesar" at bounding box center [732, 380] width 45 height 30
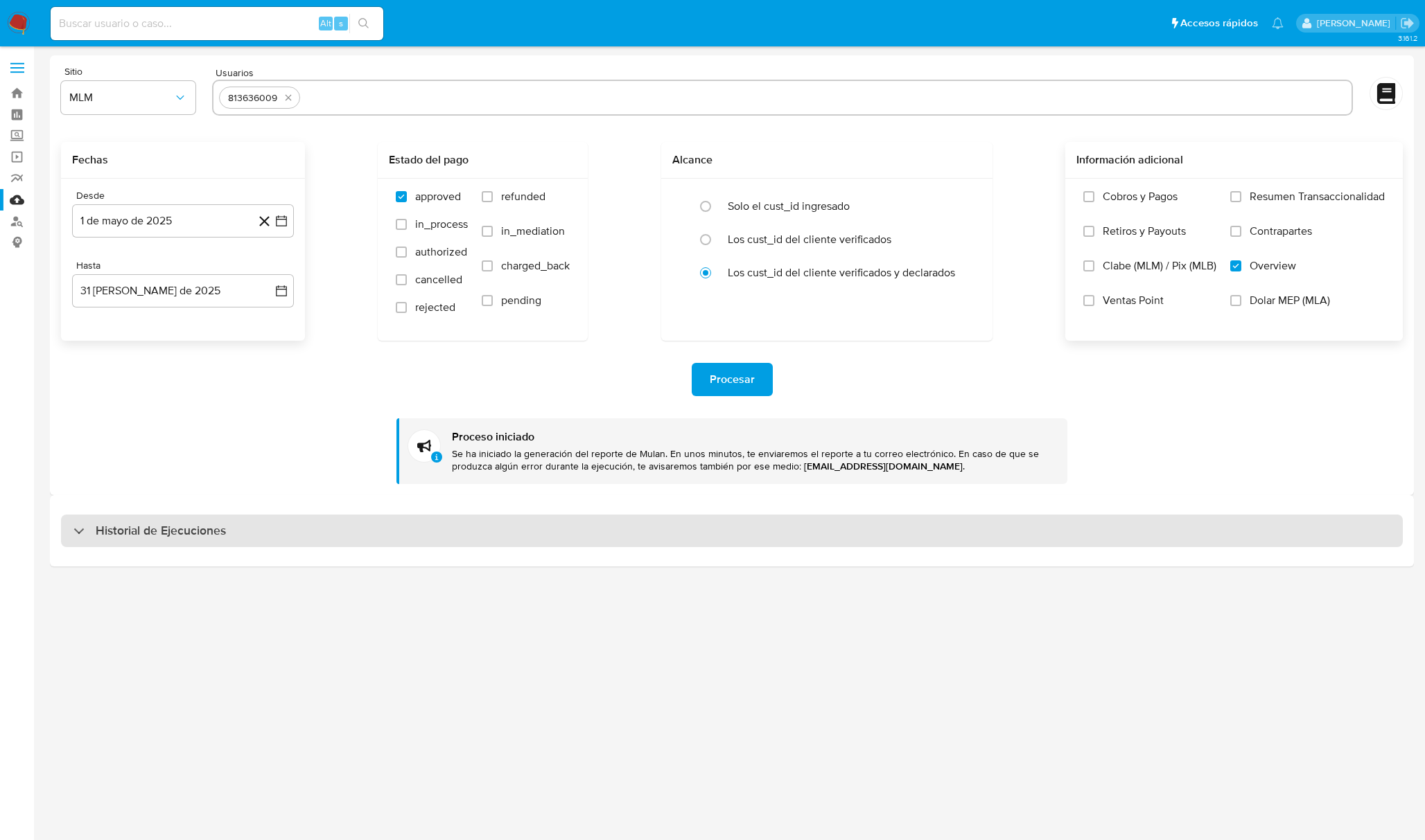
click at [228, 544] on div "Historial de Ejecuciones" at bounding box center [732, 531] width 1342 height 33
select select "10"
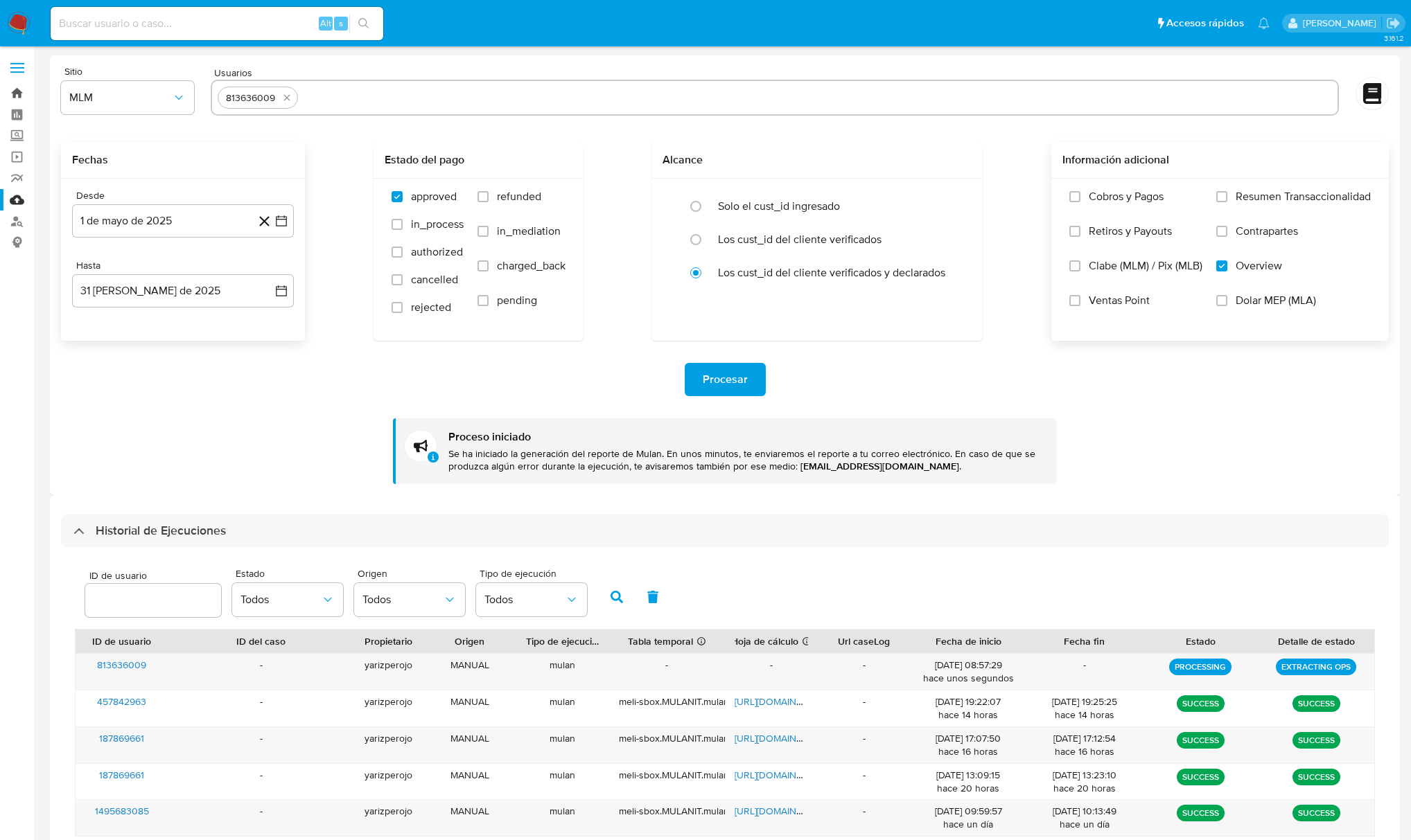
click at [23, 97] on link "Bandeja" at bounding box center [82, 93] width 165 height 22
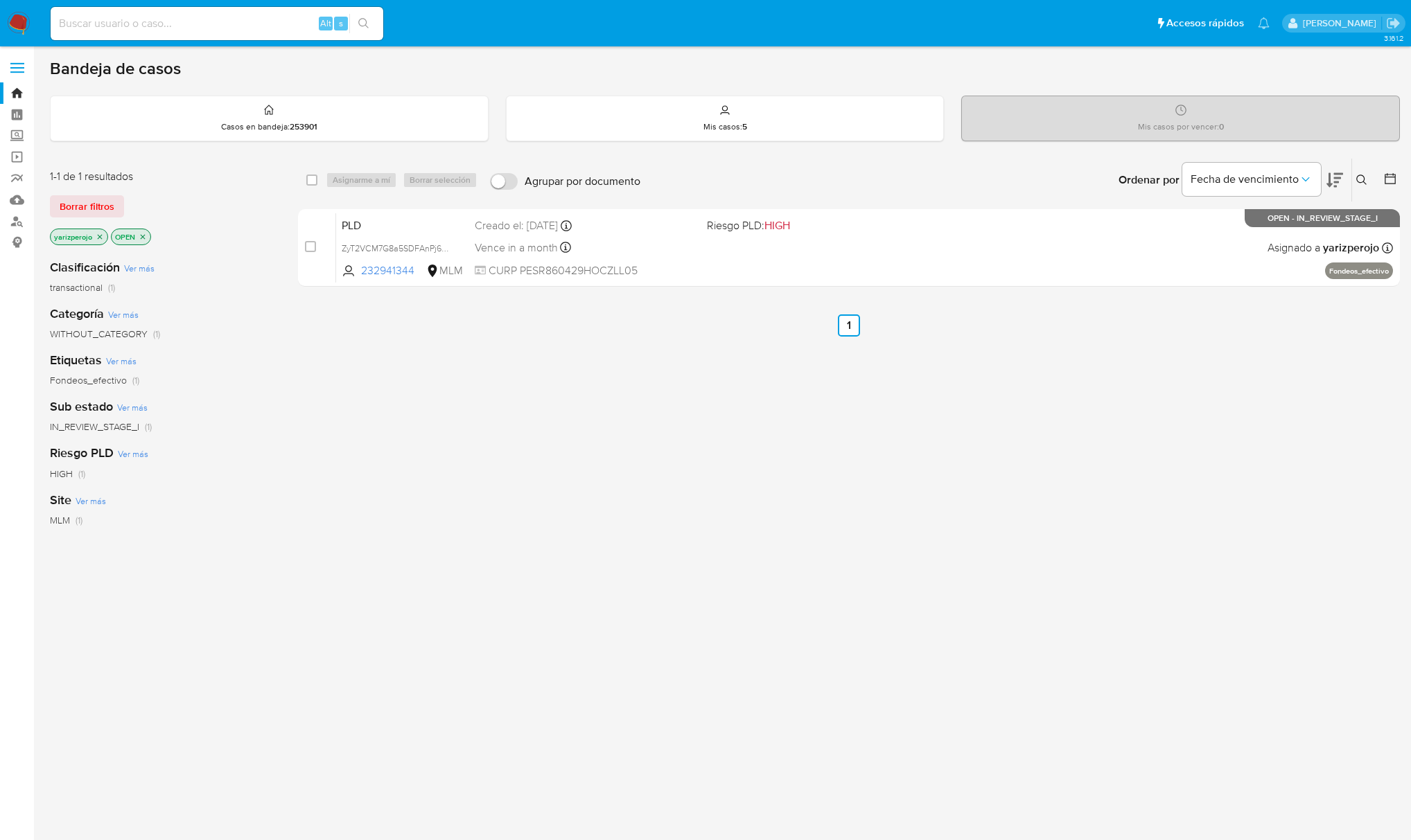
click at [186, 36] on div "Alt s" at bounding box center [217, 24] width 333 height 33
click at [187, 32] on div "Alt s" at bounding box center [217, 24] width 333 height 33
click at [197, 26] on input at bounding box center [217, 23] width 333 height 18
paste input "813636009"
type input "813636009"
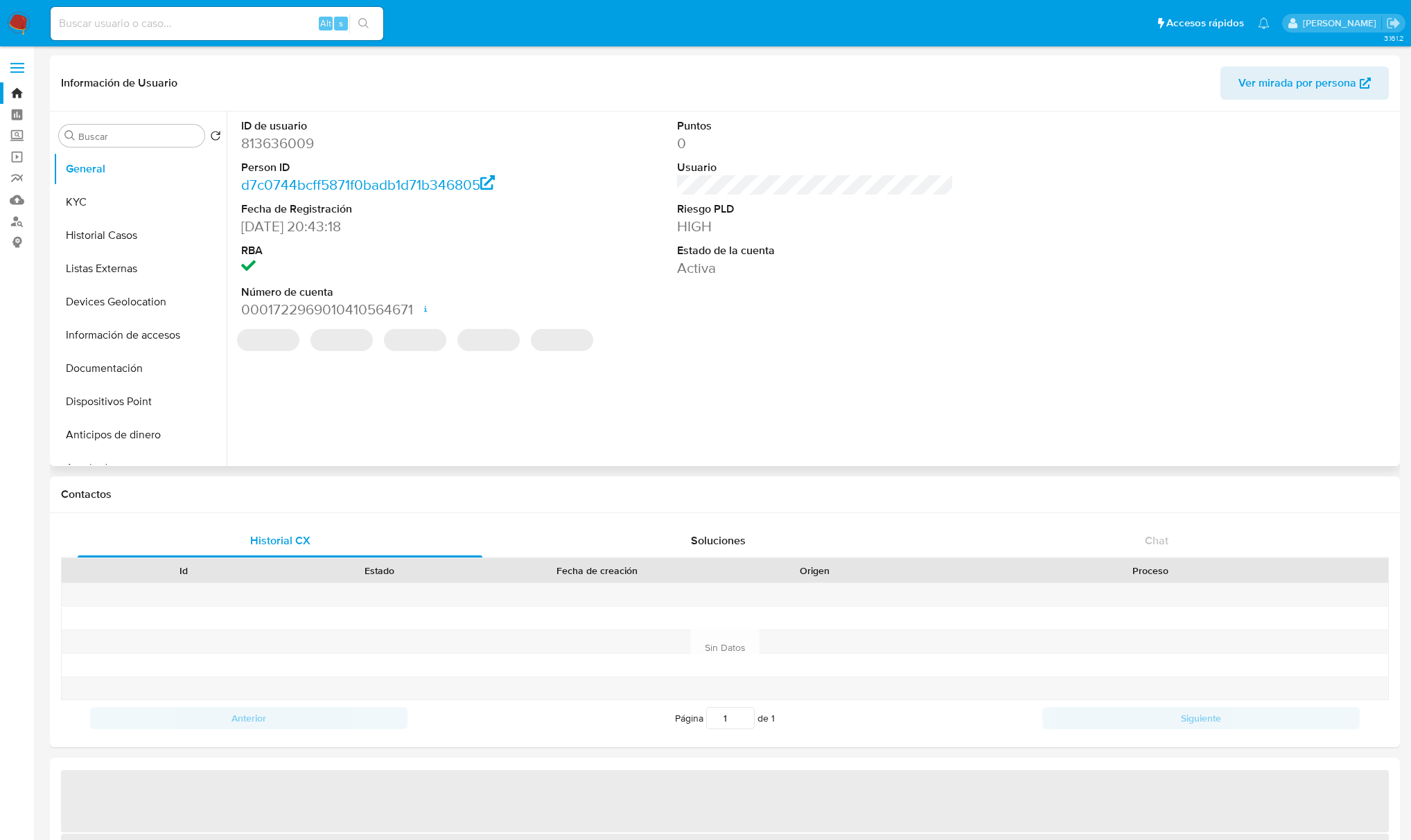
select select "10"
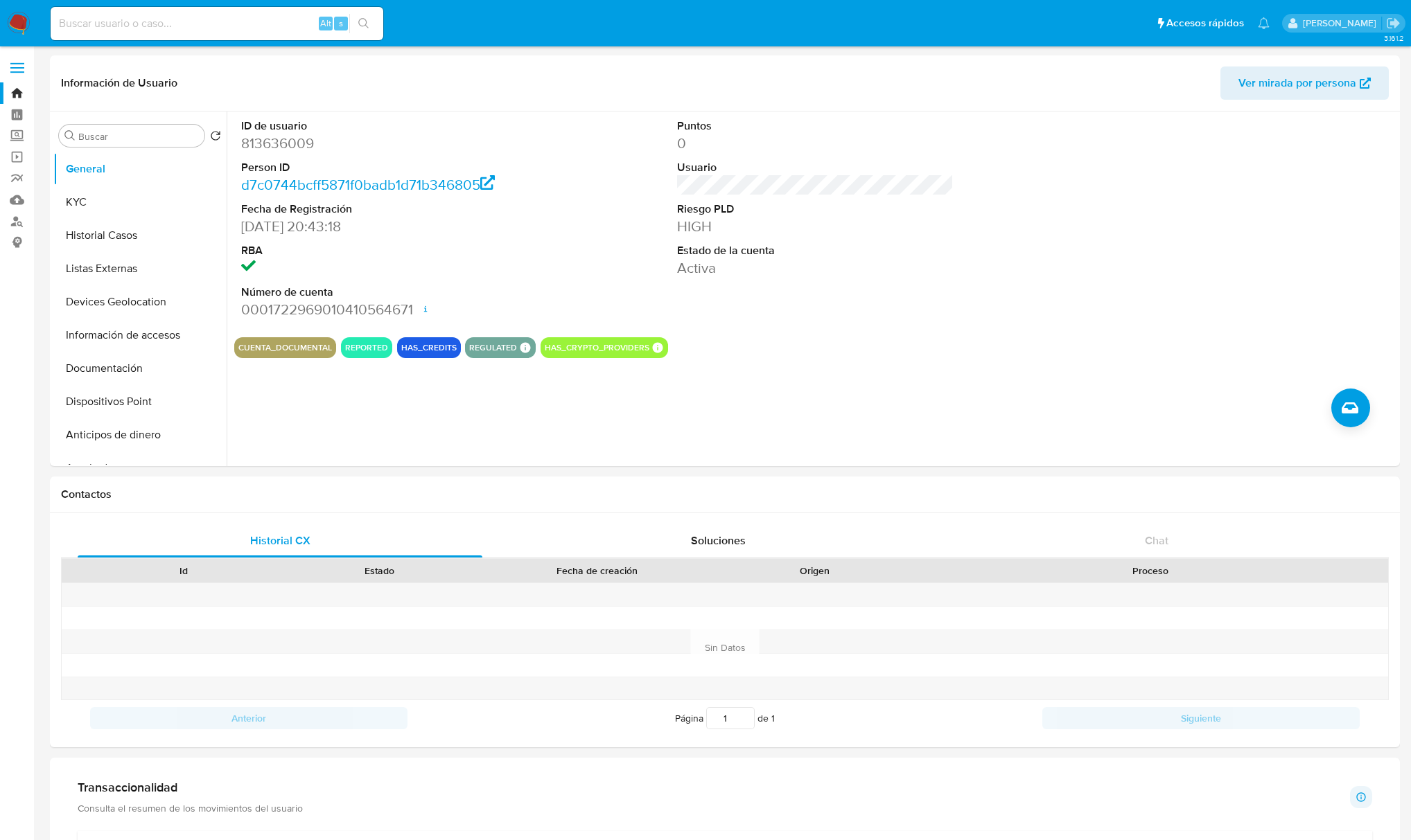
click at [228, 31] on input at bounding box center [217, 23] width 333 height 18
paste input "813636009"
type input "813636009"
click at [360, 20] on icon "search-icon" at bounding box center [363, 23] width 11 height 11
click at [247, 22] on input "813636009" at bounding box center [217, 23] width 333 height 18
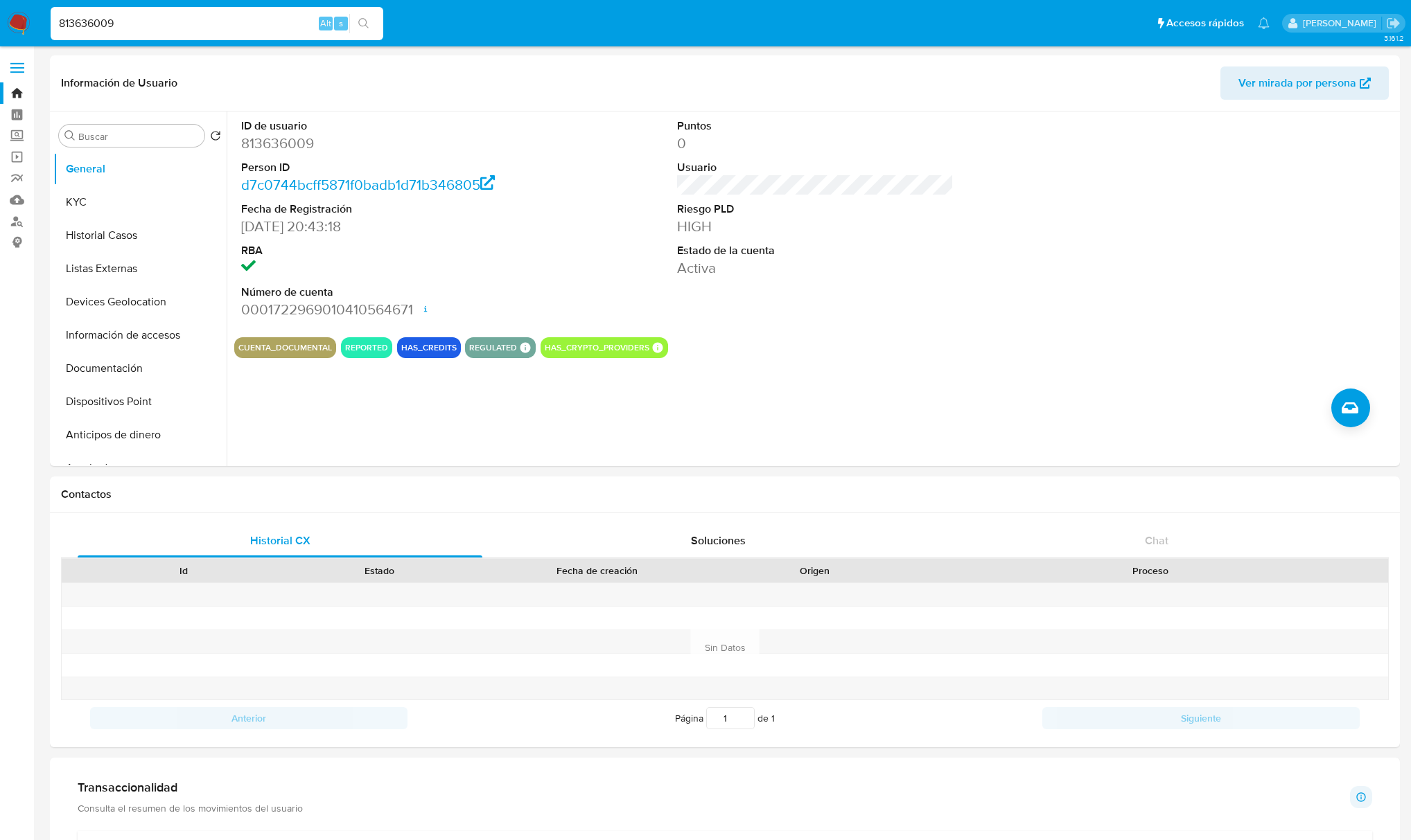
click at [21, 23] on img at bounding box center [19, 23] width 23 height 23
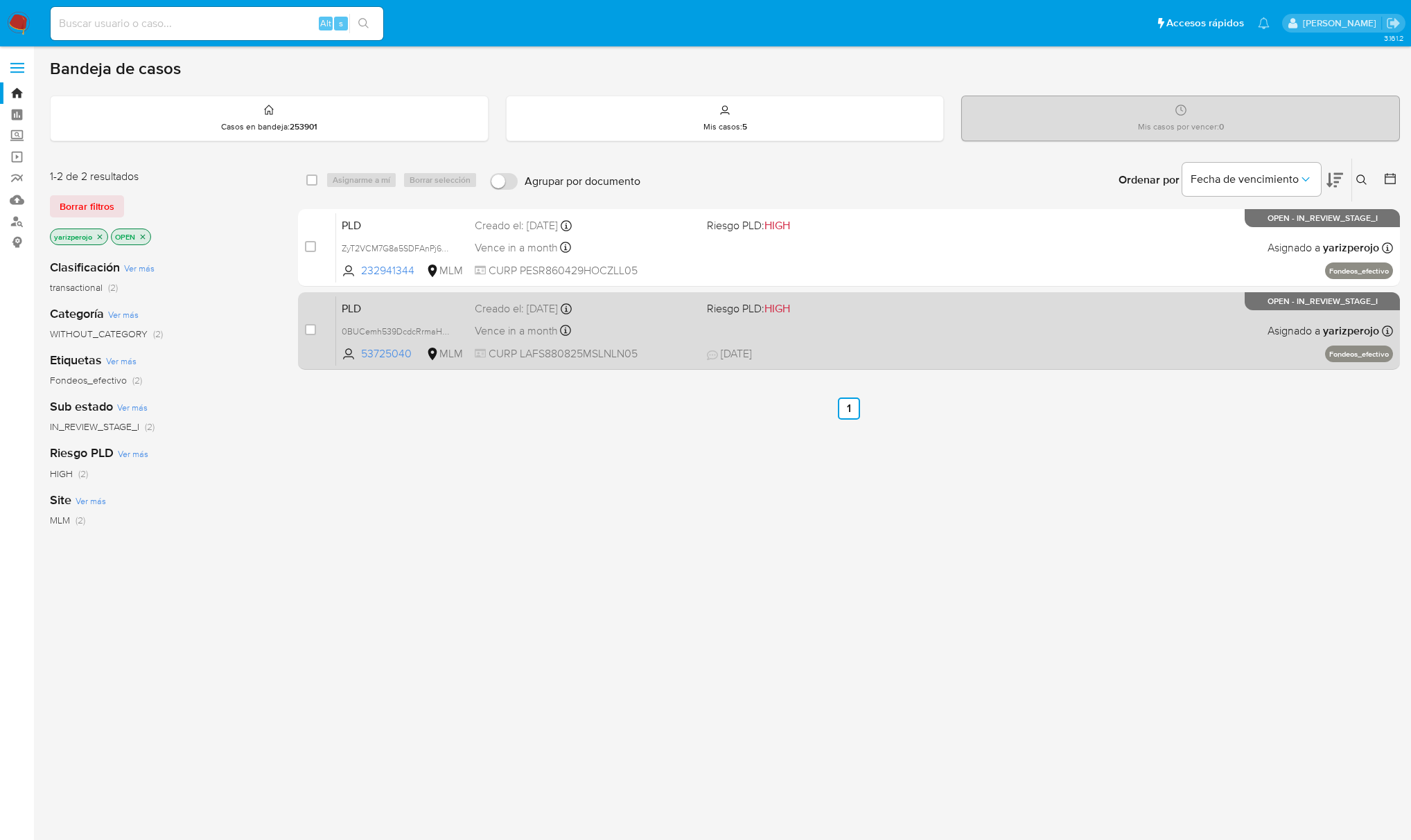
click at [859, 338] on div "PLD 0BUCemh539DcdcRrmaHSmccf 53725040 MLM Riesgo PLD: HIGH Creado el: [DATE] Cr…" at bounding box center [865, 330] width 1057 height 70
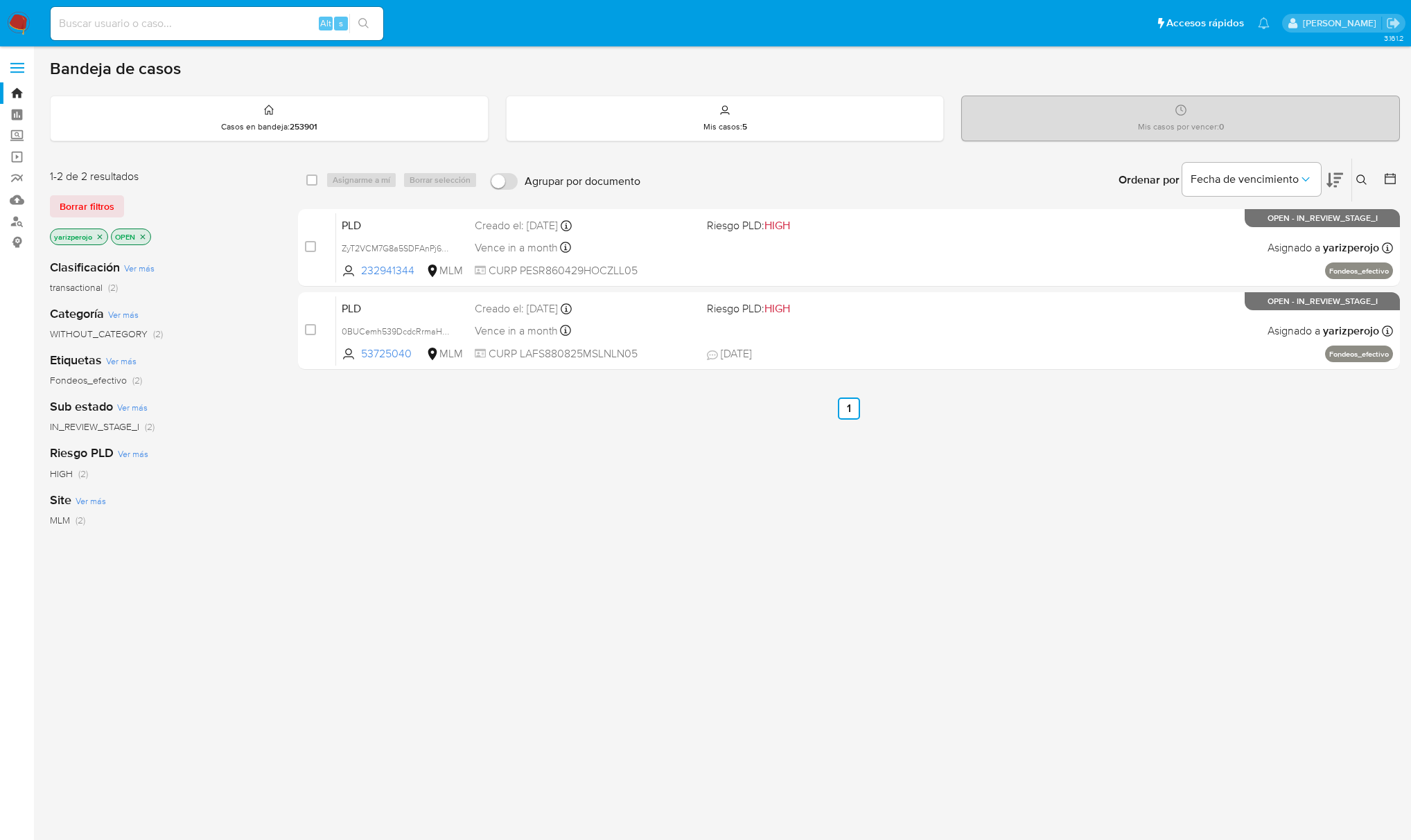
click at [251, 28] on input at bounding box center [217, 23] width 333 height 18
paste input "813636009"
type input "813636009"
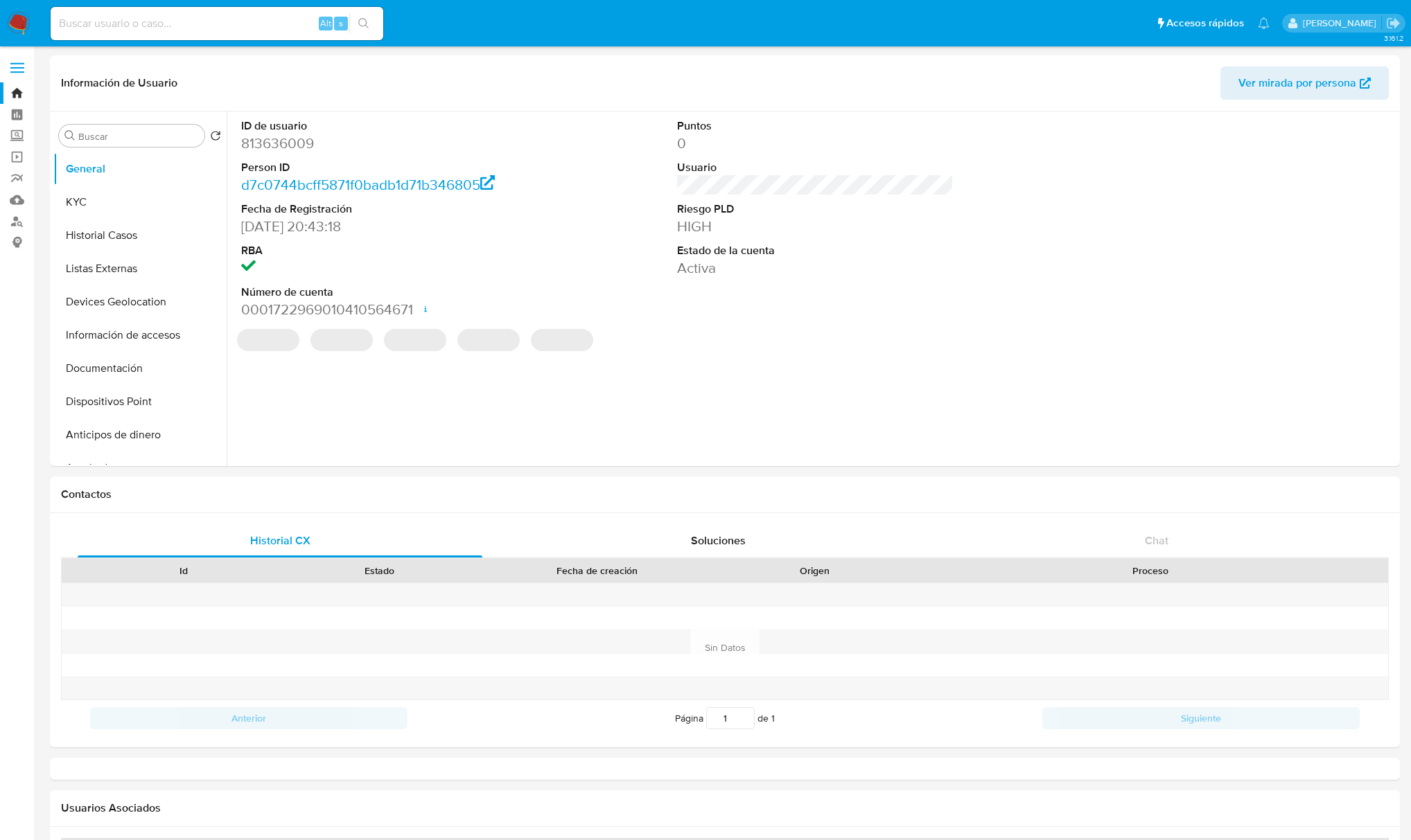
select select "10"
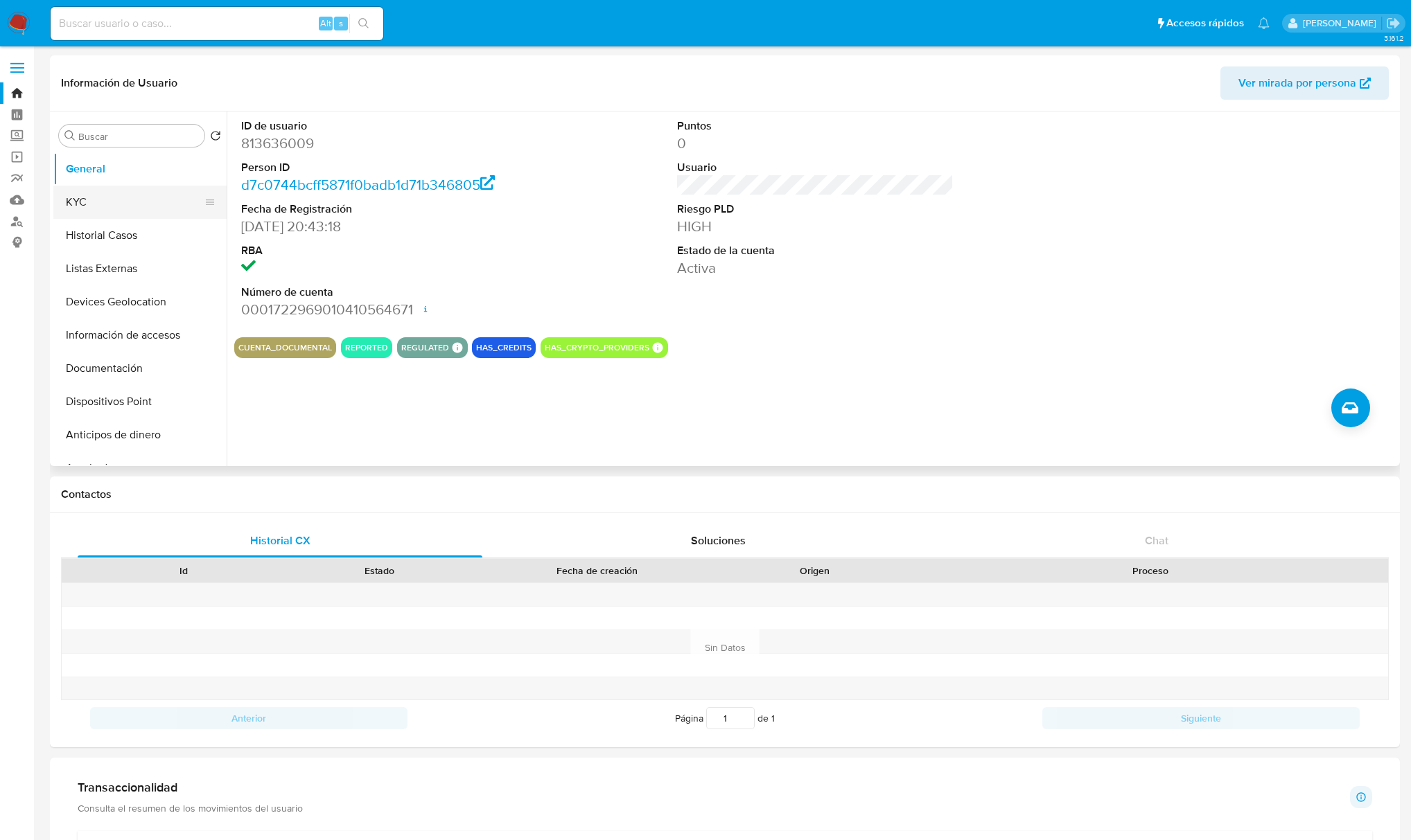
click at [119, 193] on button "KYC" at bounding box center [135, 202] width 162 height 33
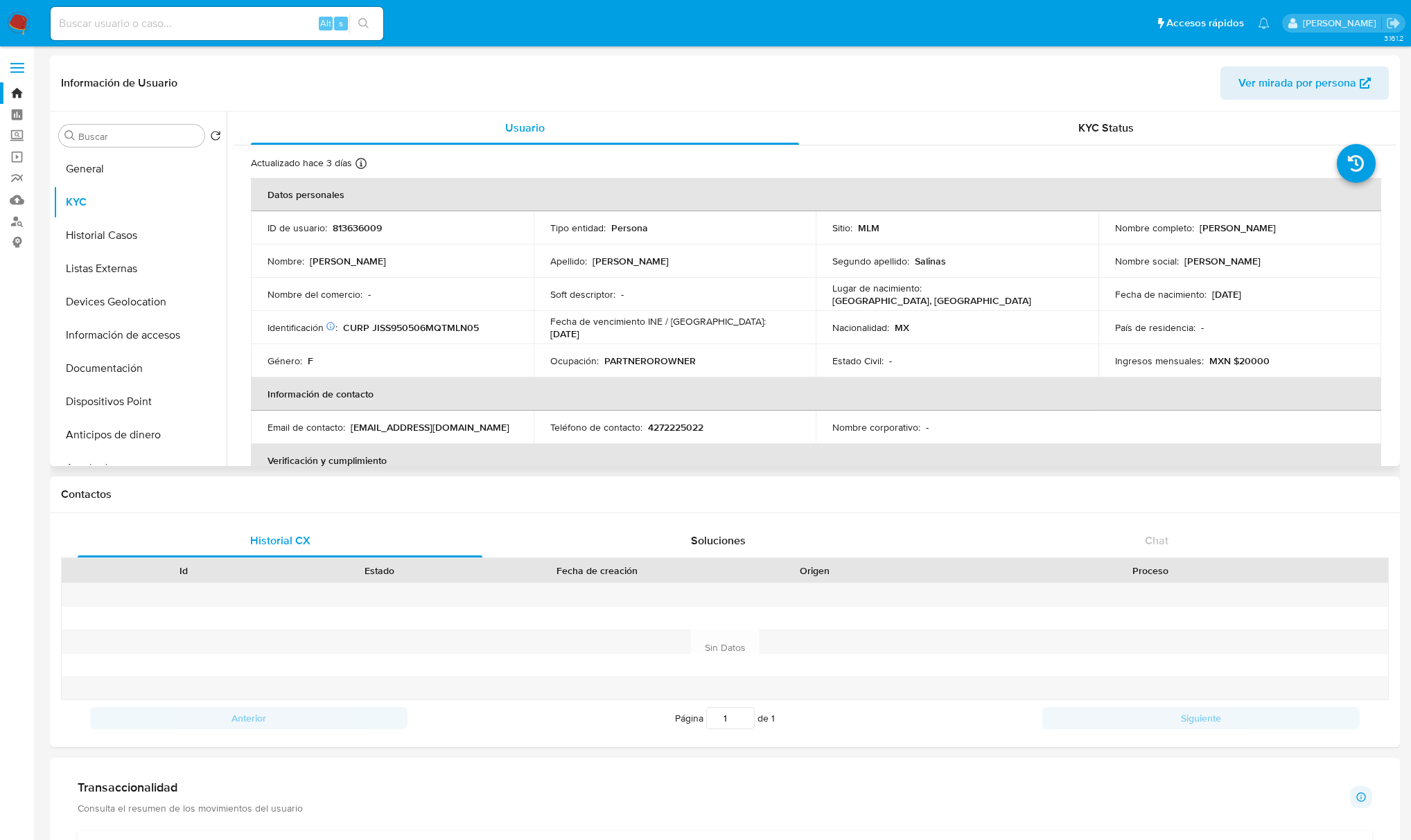
click at [506, 149] on div "Actualizado [DATE] Creado: [DATE] 17:04:22 Actualizado: [DATE] 05:54:28 Datos p…" at bounding box center [815, 721] width 1162 height 1151
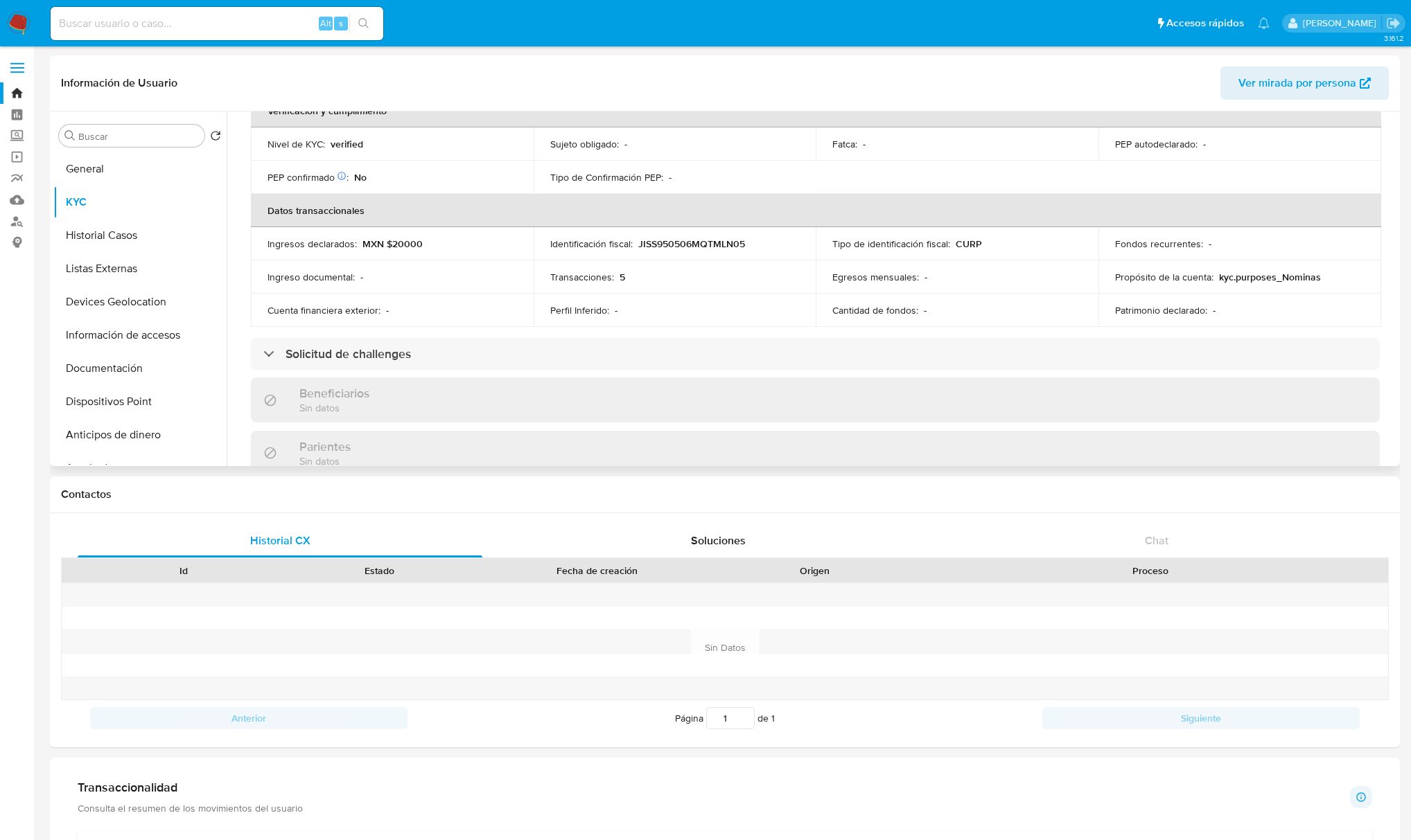
scroll to position [369, 0]
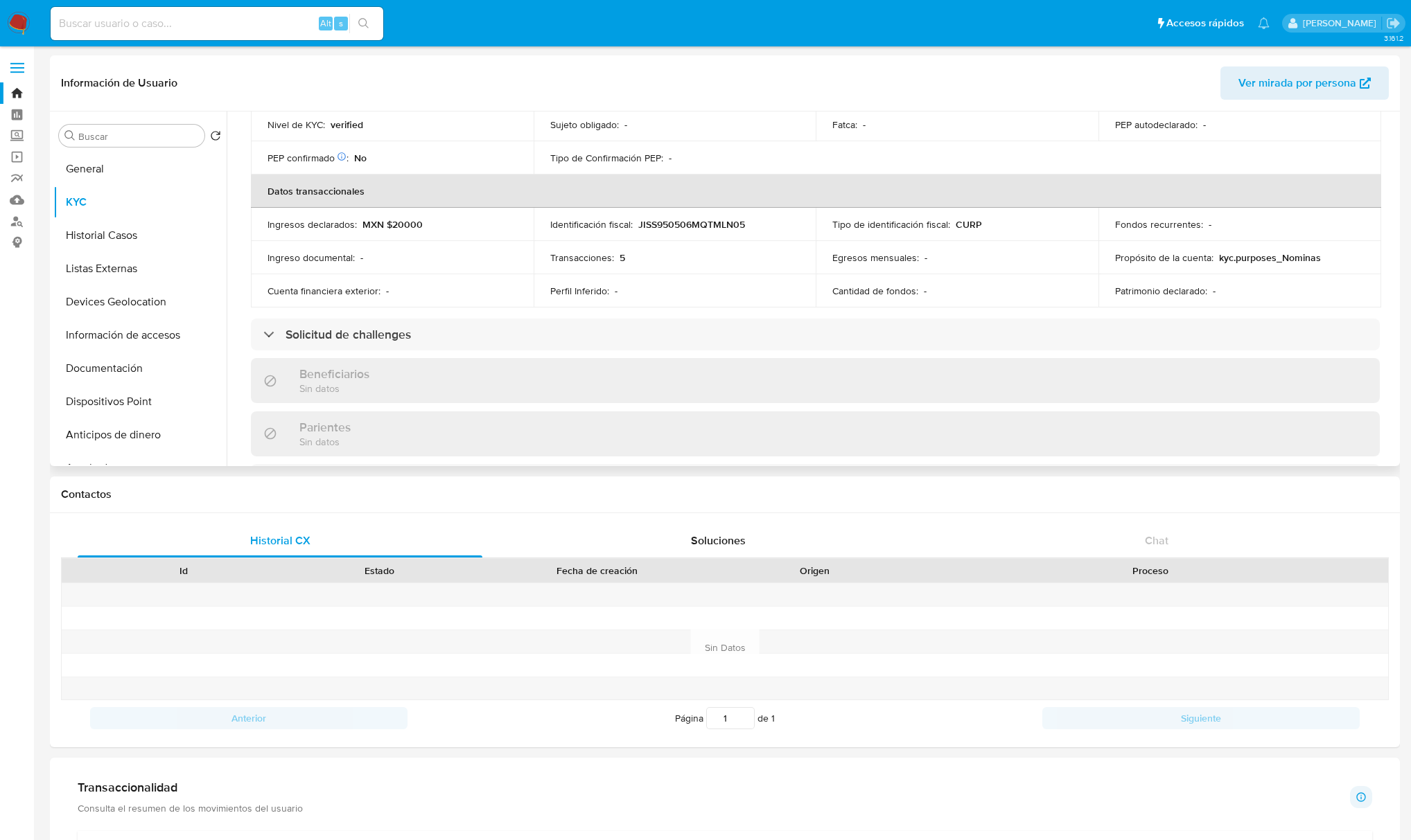
click at [1365, 205] on th "Datos transaccionales" at bounding box center [816, 191] width 1130 height 33
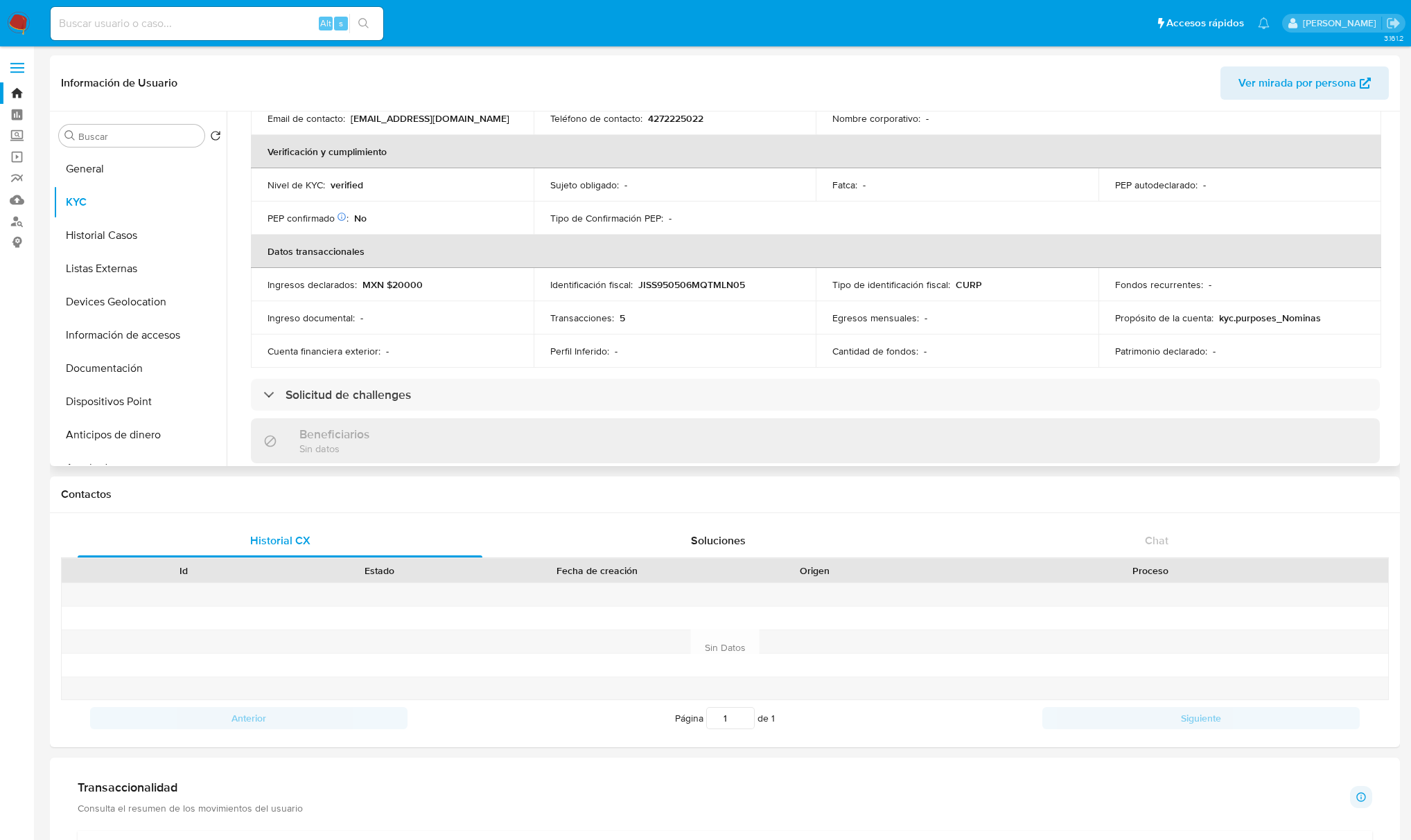
scroll to position [277, 0]
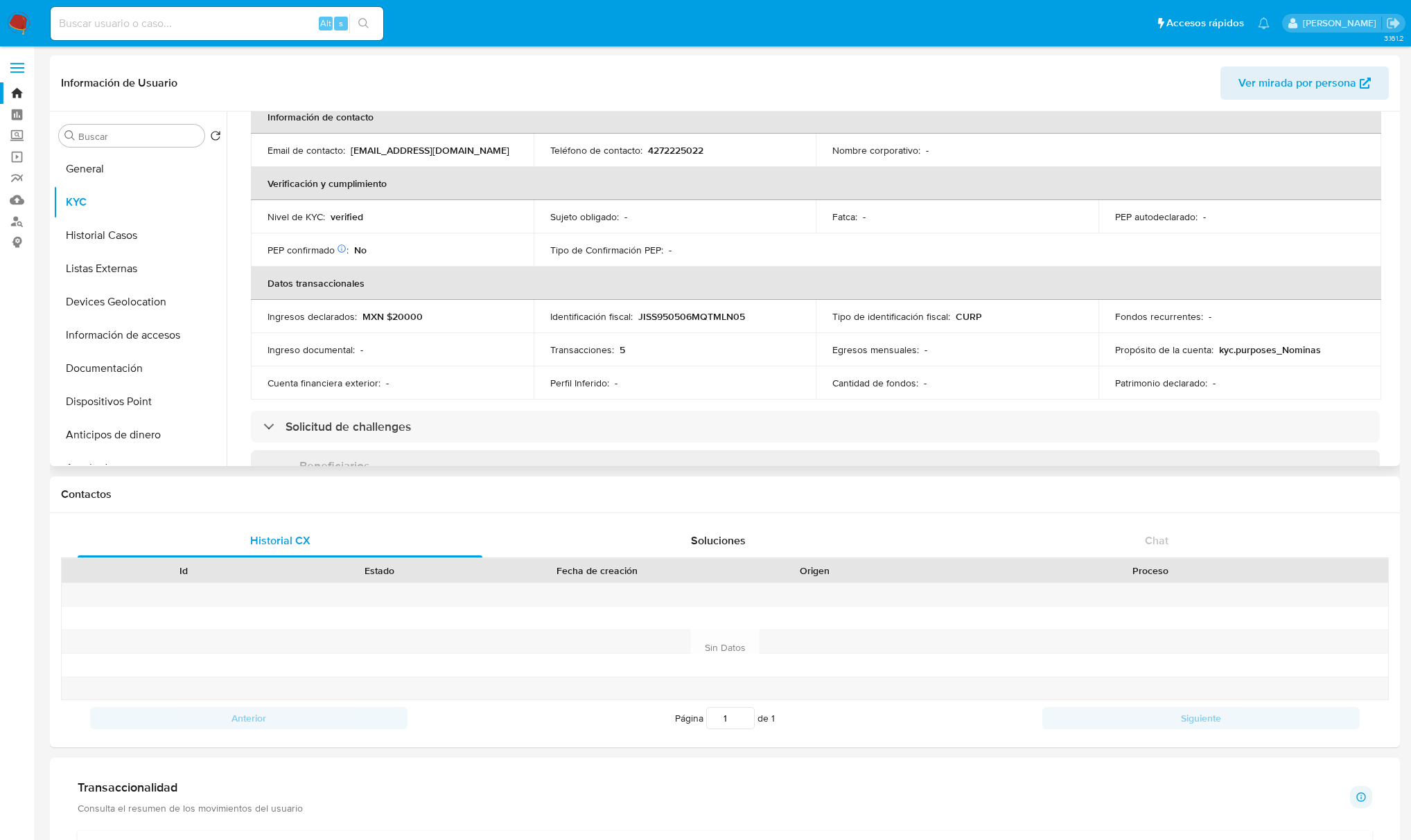
click at [405, 359] on td "Ingreso documental : -" at bounding box center [392, 350] width 283 height 33
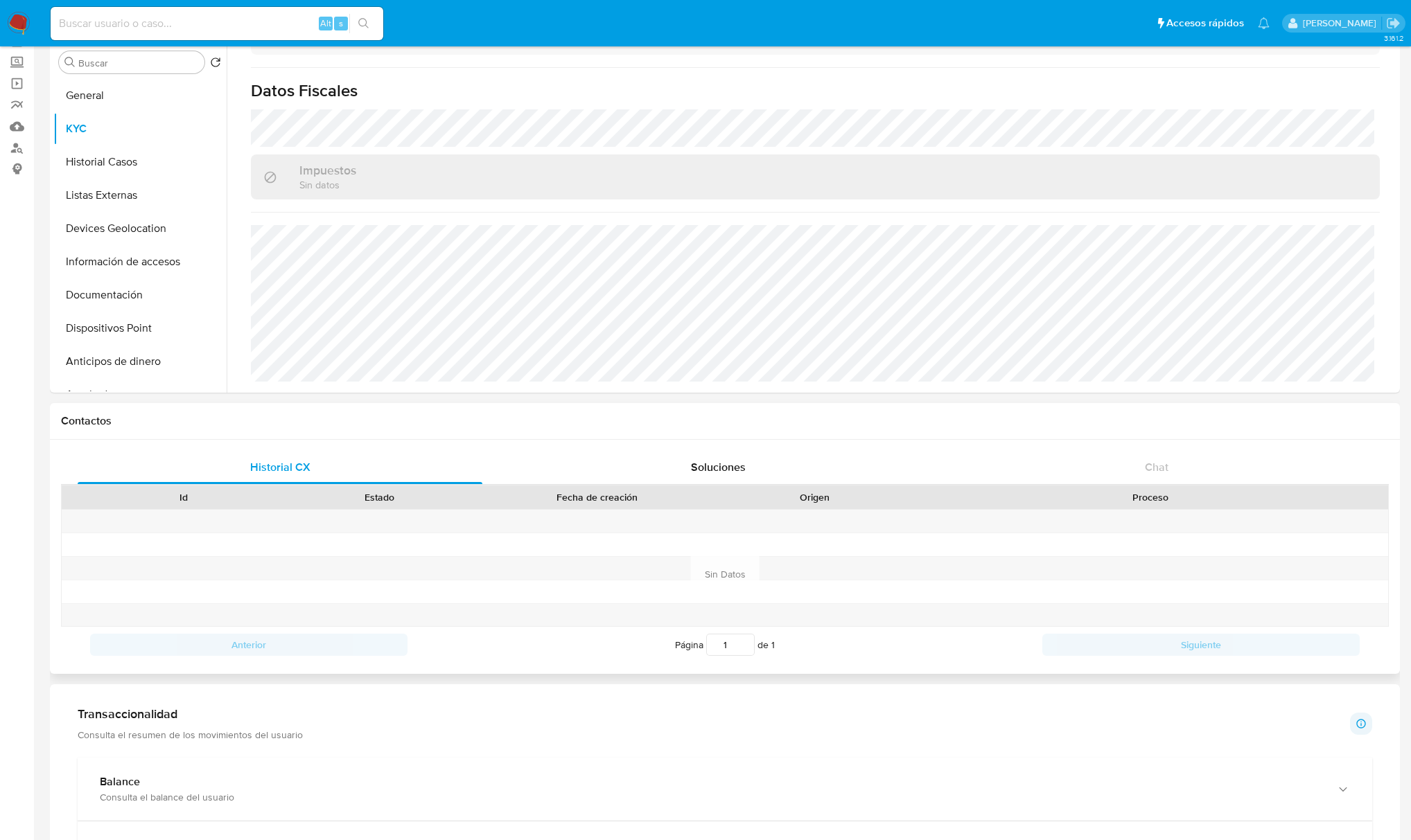
scroll to position [0, 0]
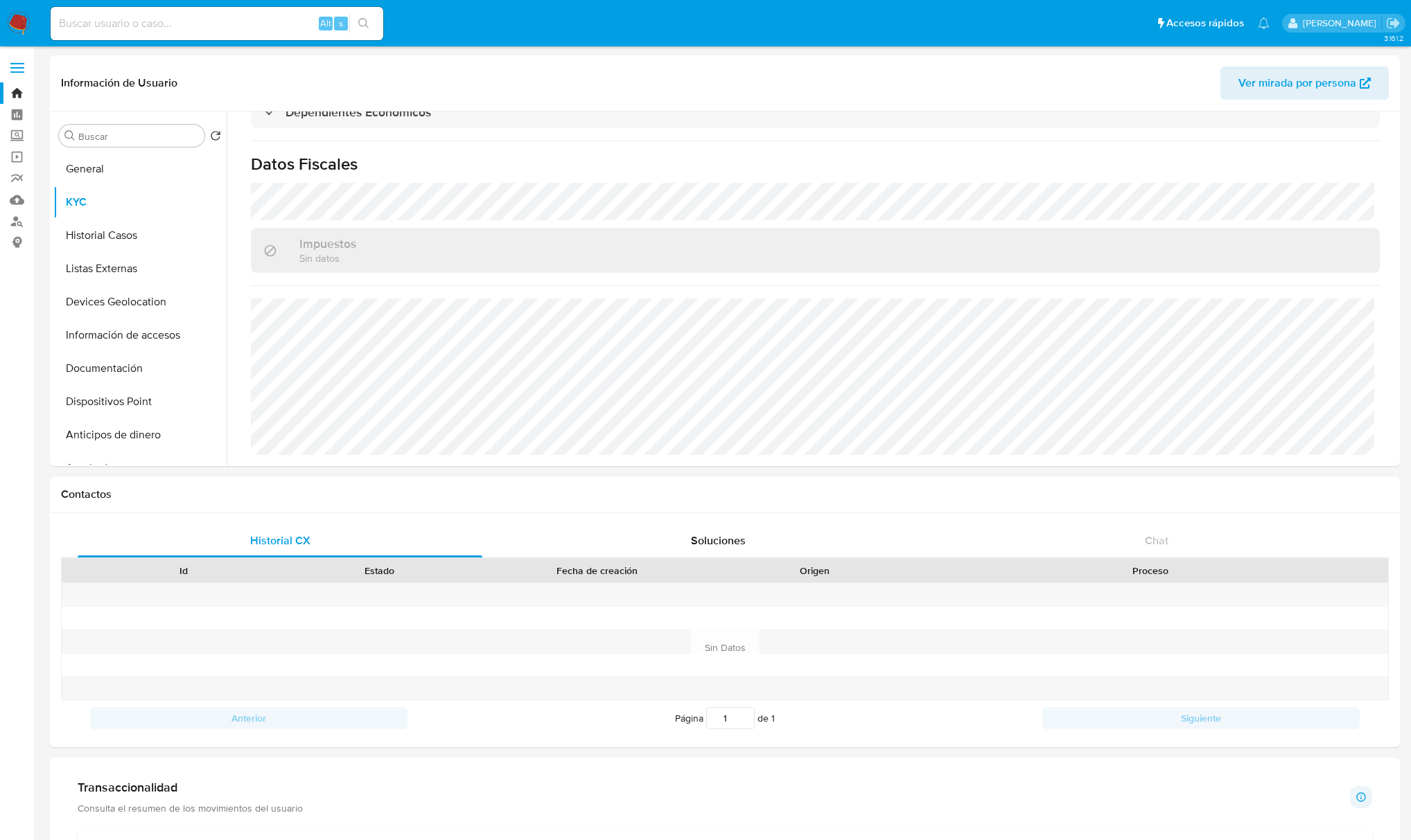
click at [114, 236] on button "Historial Casos" at bounding box center [135, 236] width 162 height 33
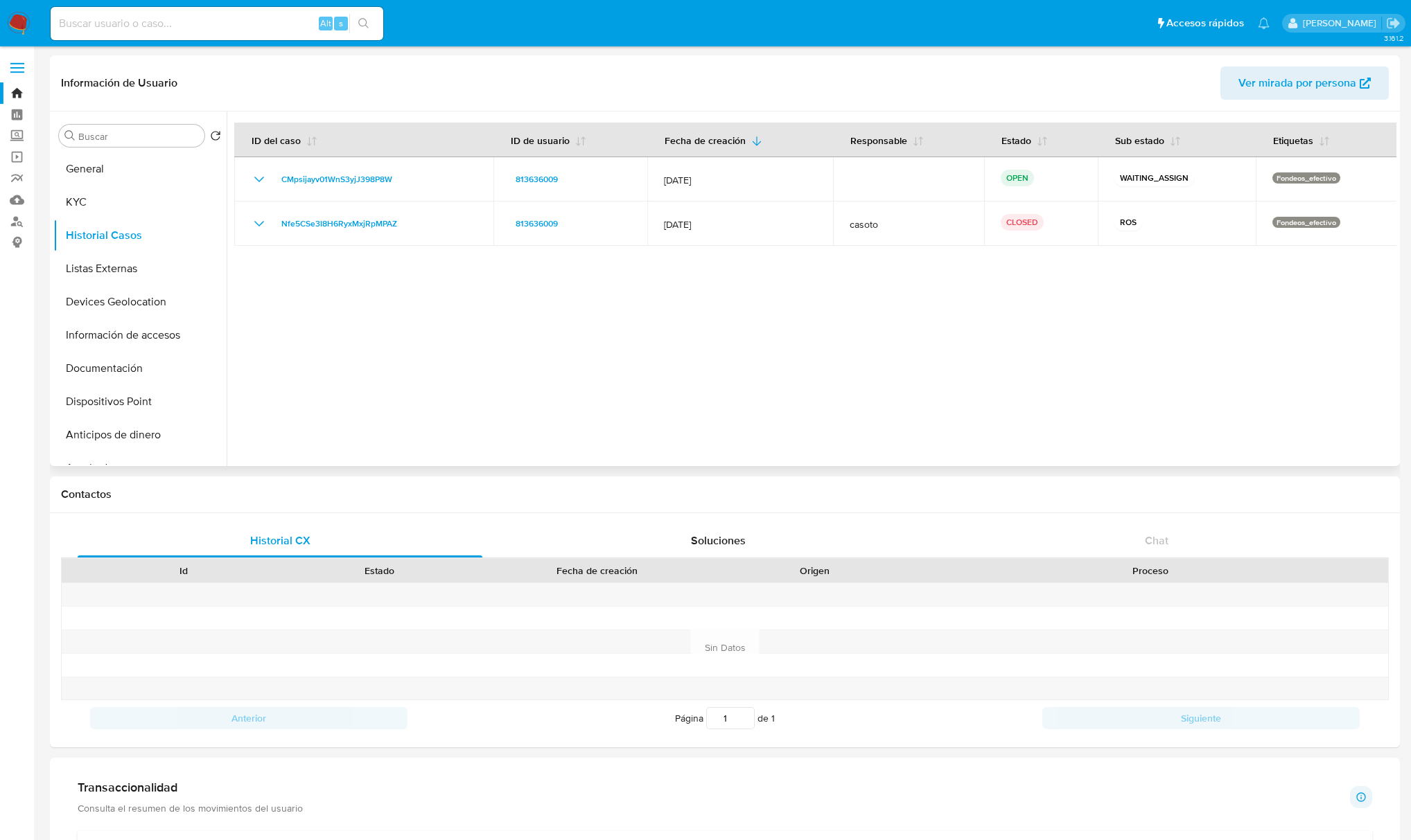
click at [331, 339] on div at bounding box center [811, 288] width 1170 height 354
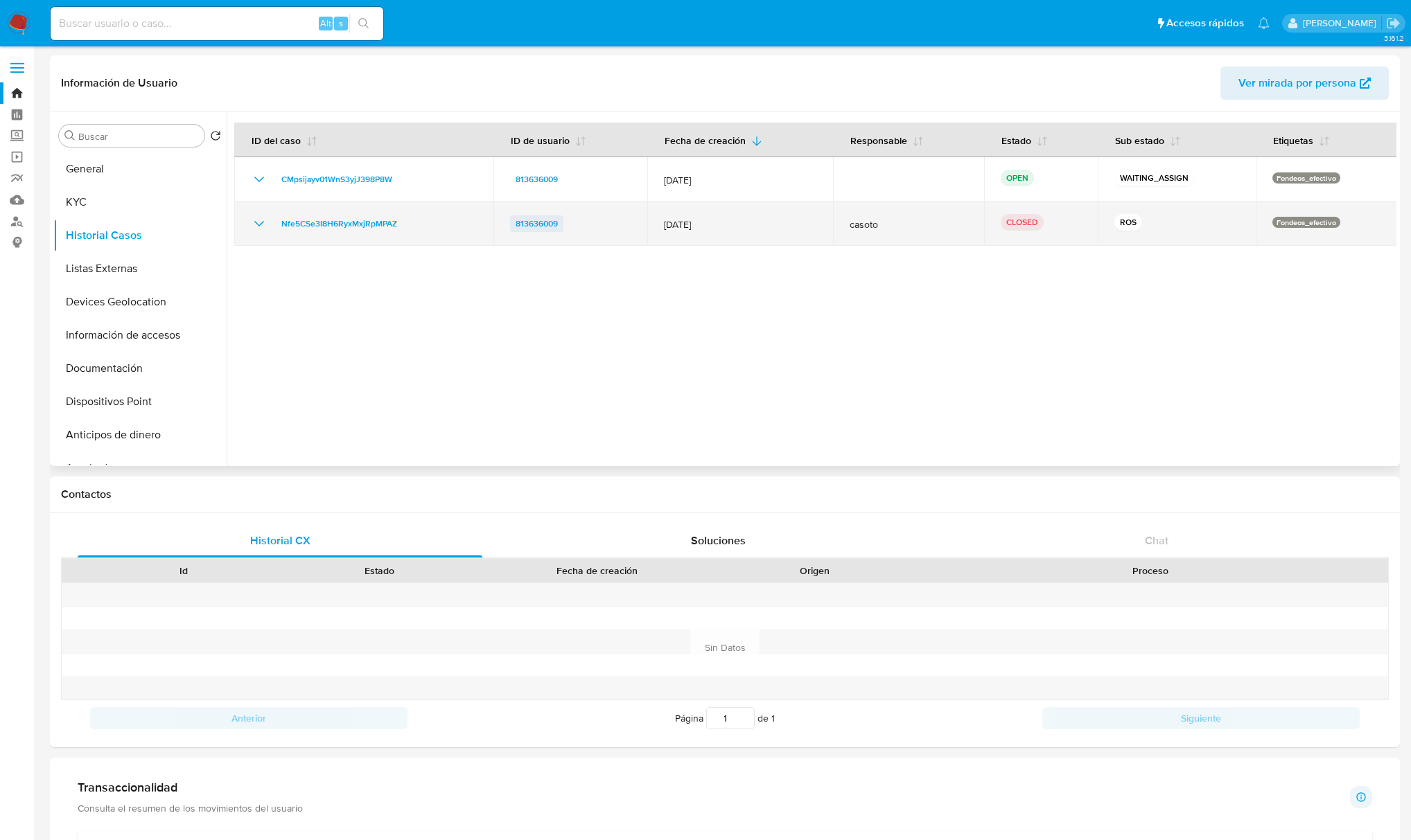
click at [524, 225] on span "813636009" at bounding box center [537, 223] width 42 height 17
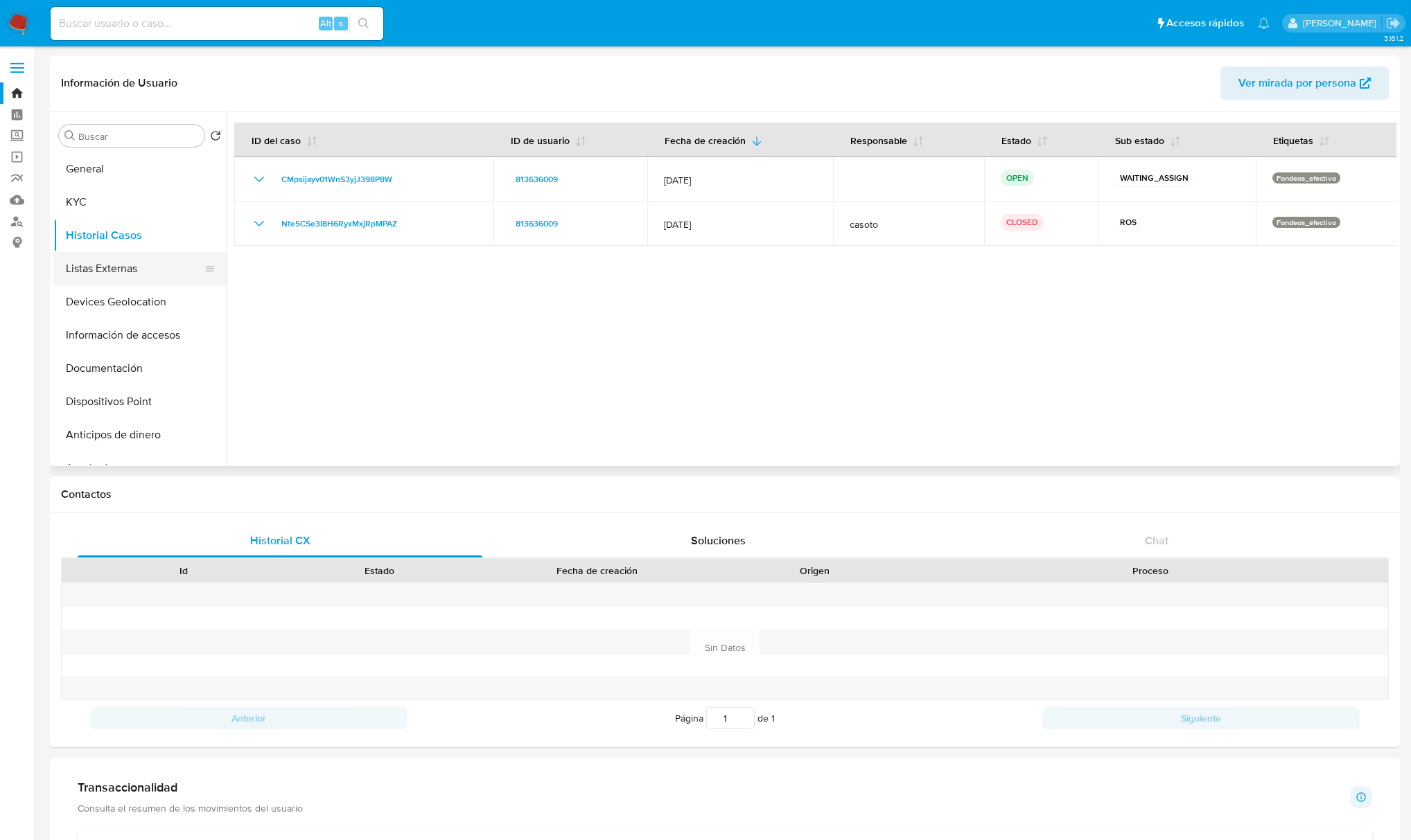
drag, startPoint x: 120, startPoint y: 277, endPoint x: 131, endPoint y: 278, distance: 11.0
click at [120, 277] on button "Listas Externas" at bounding box center [135, 269] width 162 height 33
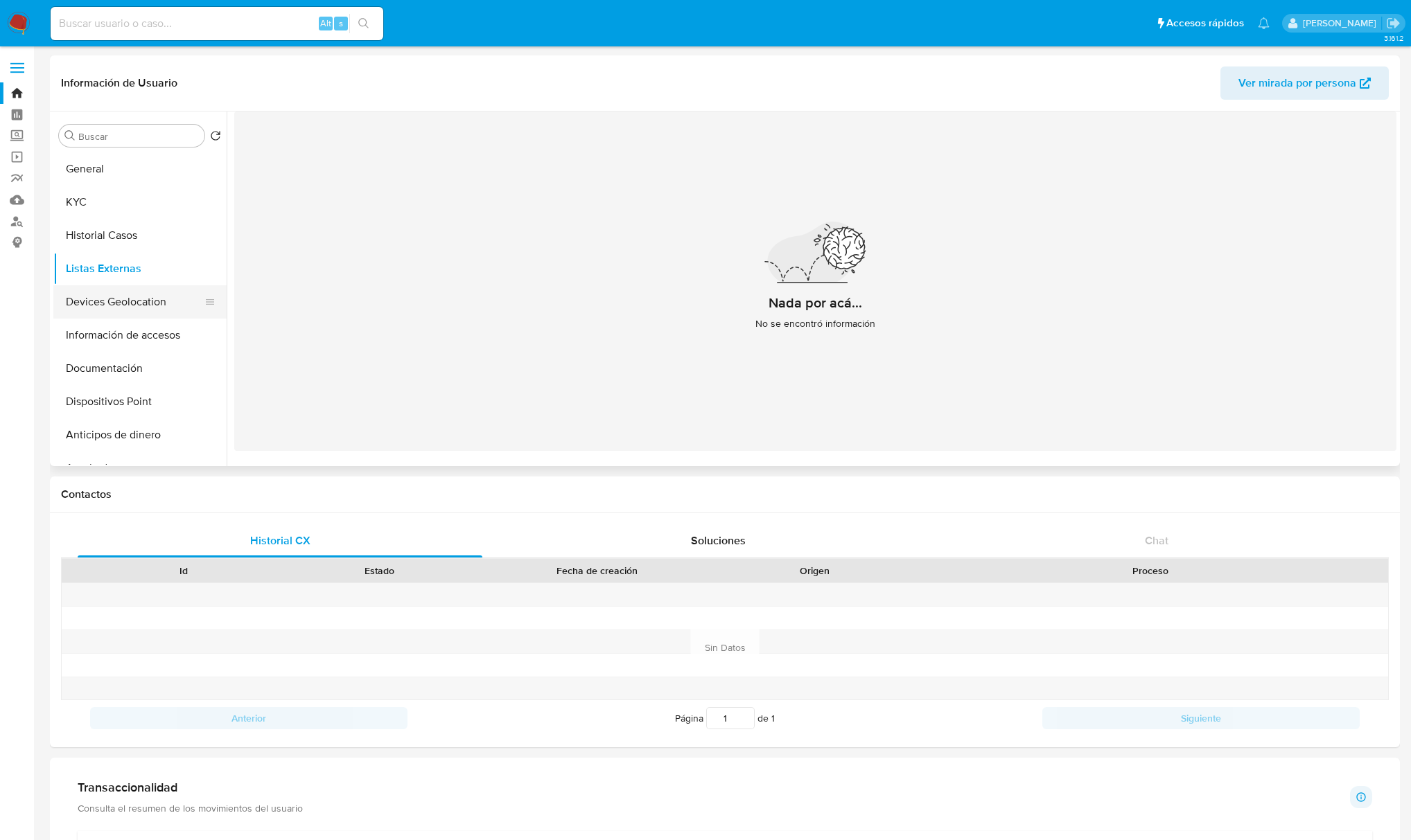
click at [102, 306] on button "Devices Geolocation" at bounding box center [135, 302] width 162 height 33
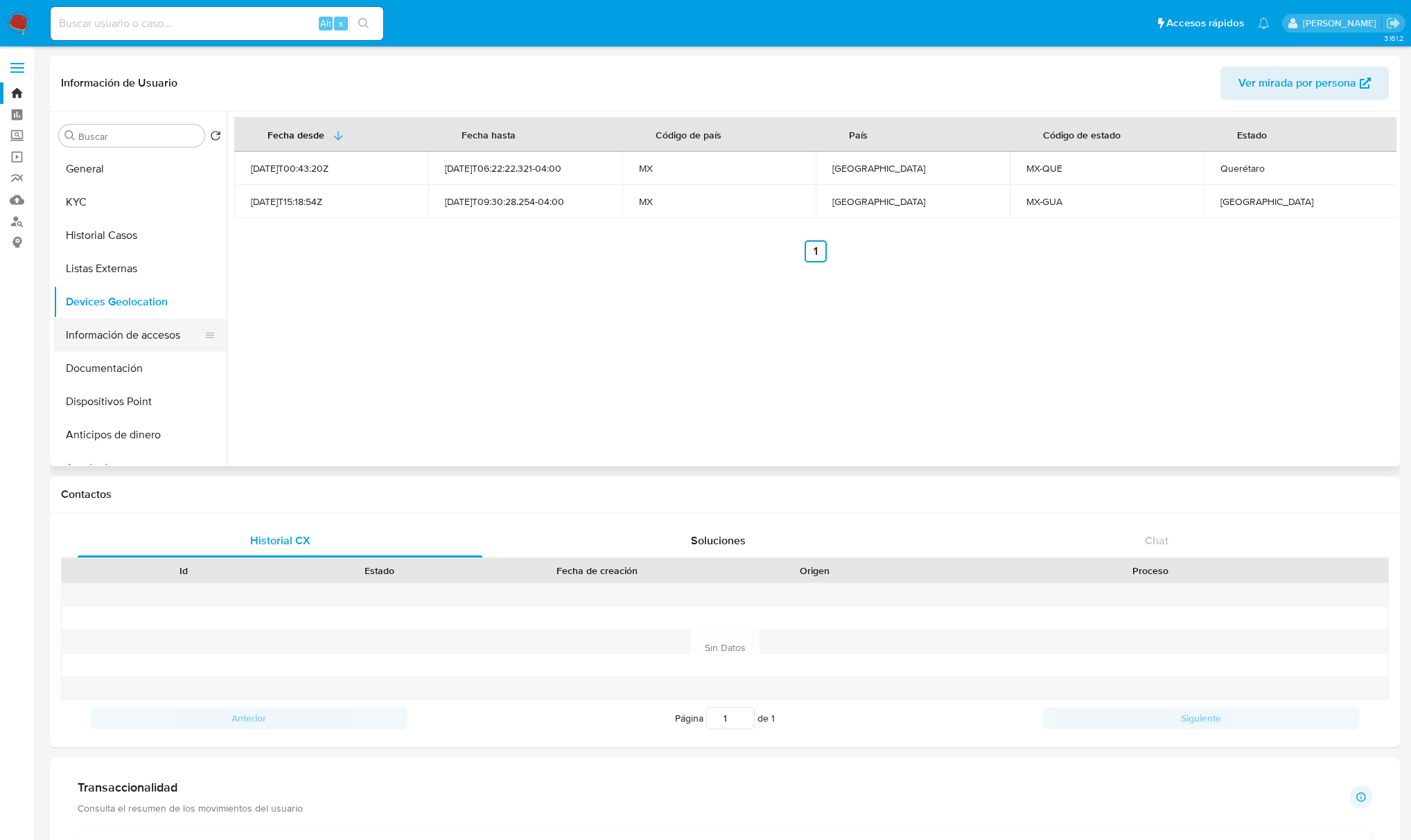
click at [112, 336] on button "Información de accesos" at bounding box center [135, 336] width 162 height 33
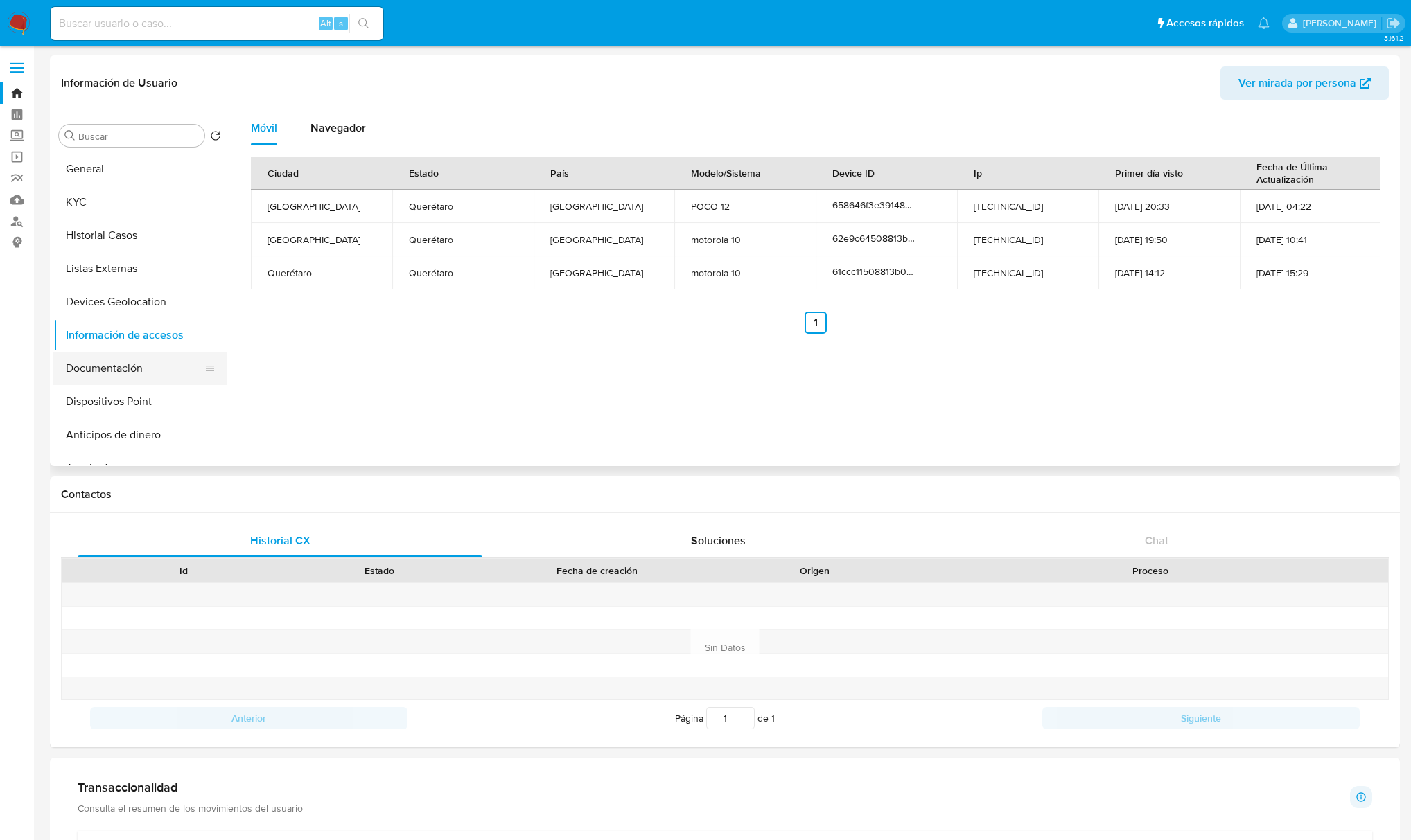
drag, startPoint x: 98, startPoint y: 377, endPoint x: 175, endPoint y: 375, distance: 77.0
click at [98, 377] on button "Documentación" at bounding box center [135, 369] width 162 height 33
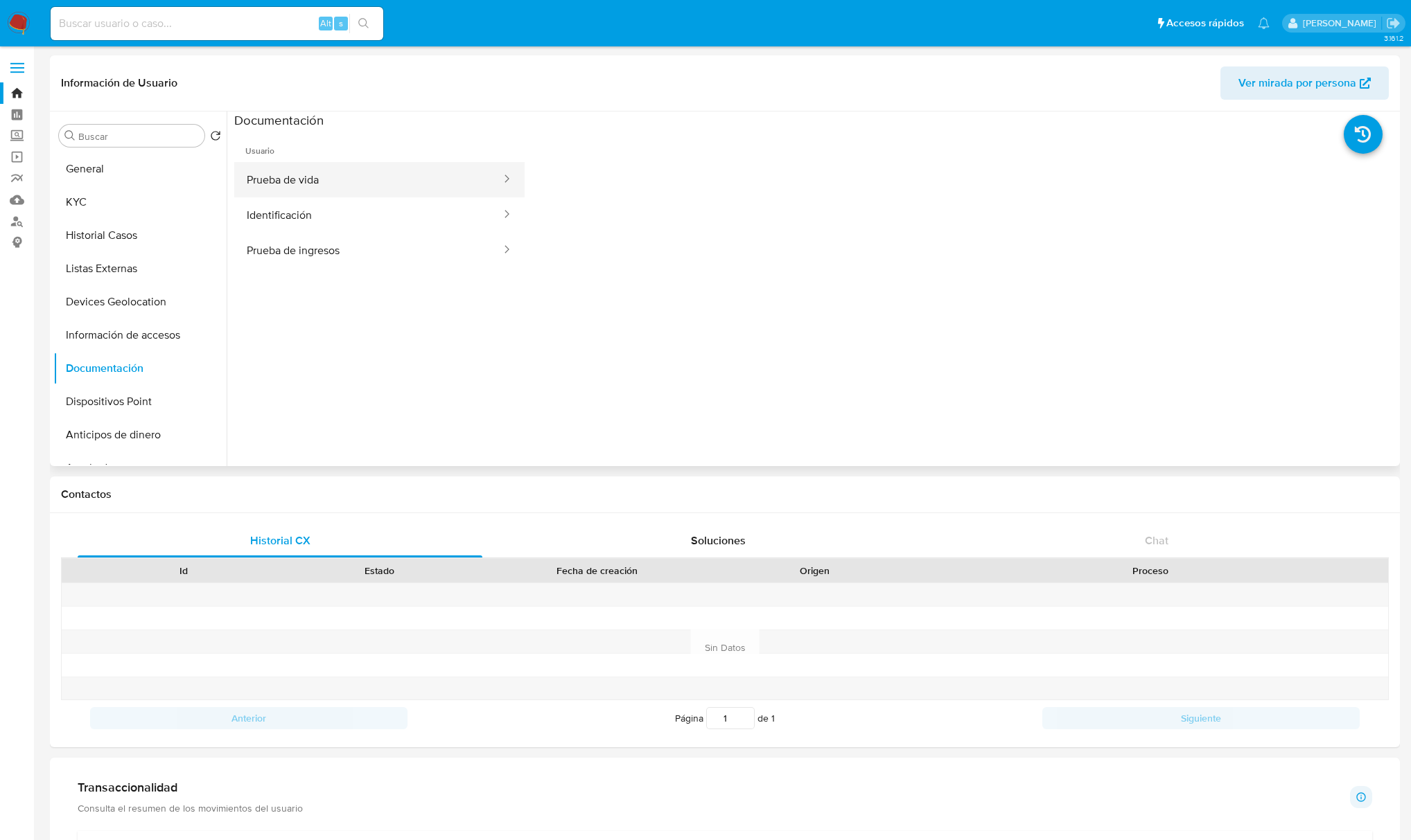
drag, startPoint x: 291, startPoint y: 186, endPoint x: 291, endPoint y: 195, distance: 9.0
click at [291, 187] on button "Prueba de vida" at bounding box center [368, 180] width 268 height 36
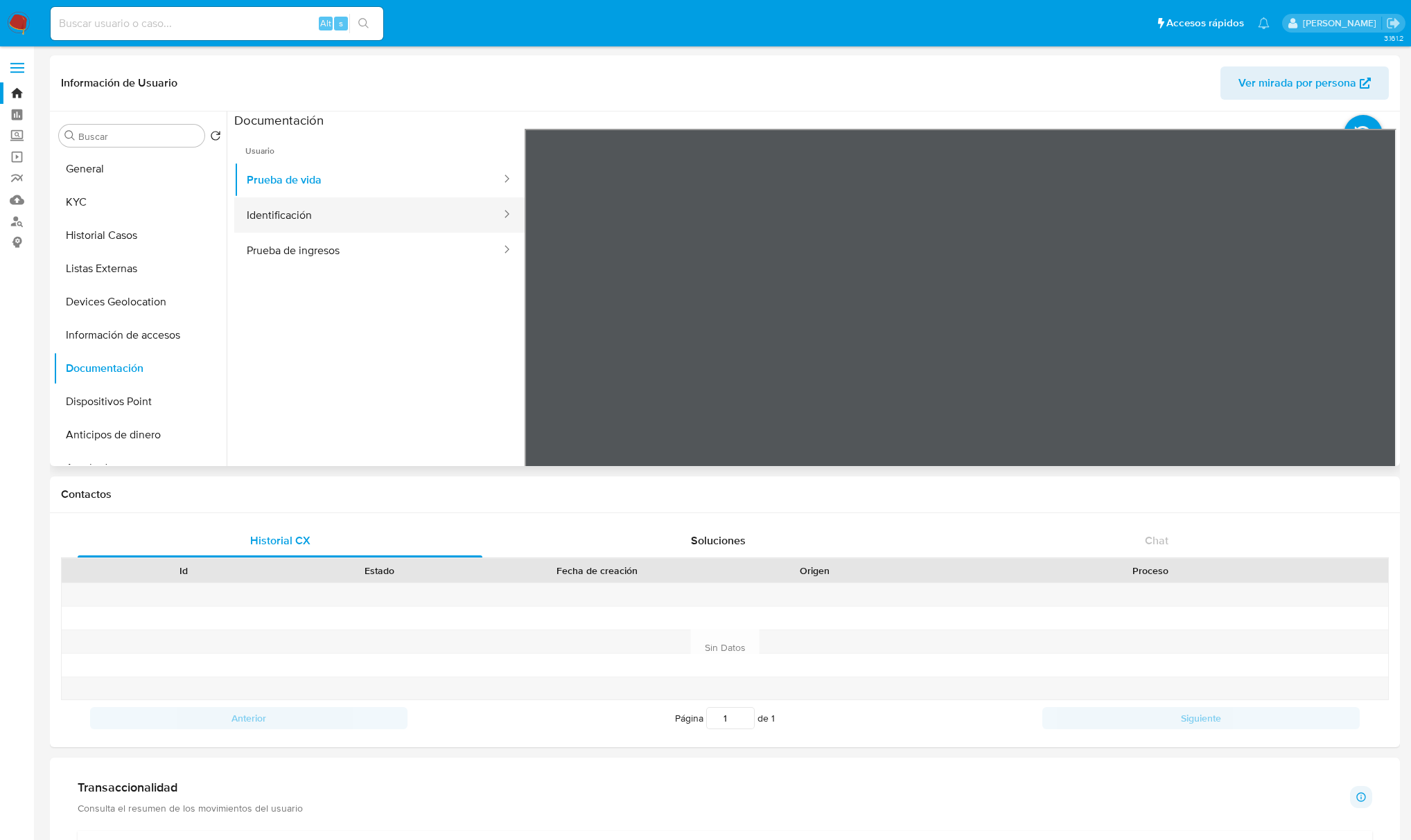
click at [291, 220] on button "Identificación" at bounding box center [368, 215] width 268 height 36
click at [342, 173] on button "Prueba de vida" at bounding box center [368, 180] width 268 height 36
click at [330, 212] on button "Identificación" at bounding box center [368, 215] width 268 height 36
click at [351, 248] on button "Prueba de ingresos" at bounding box center [368, 250] width 268 height 36
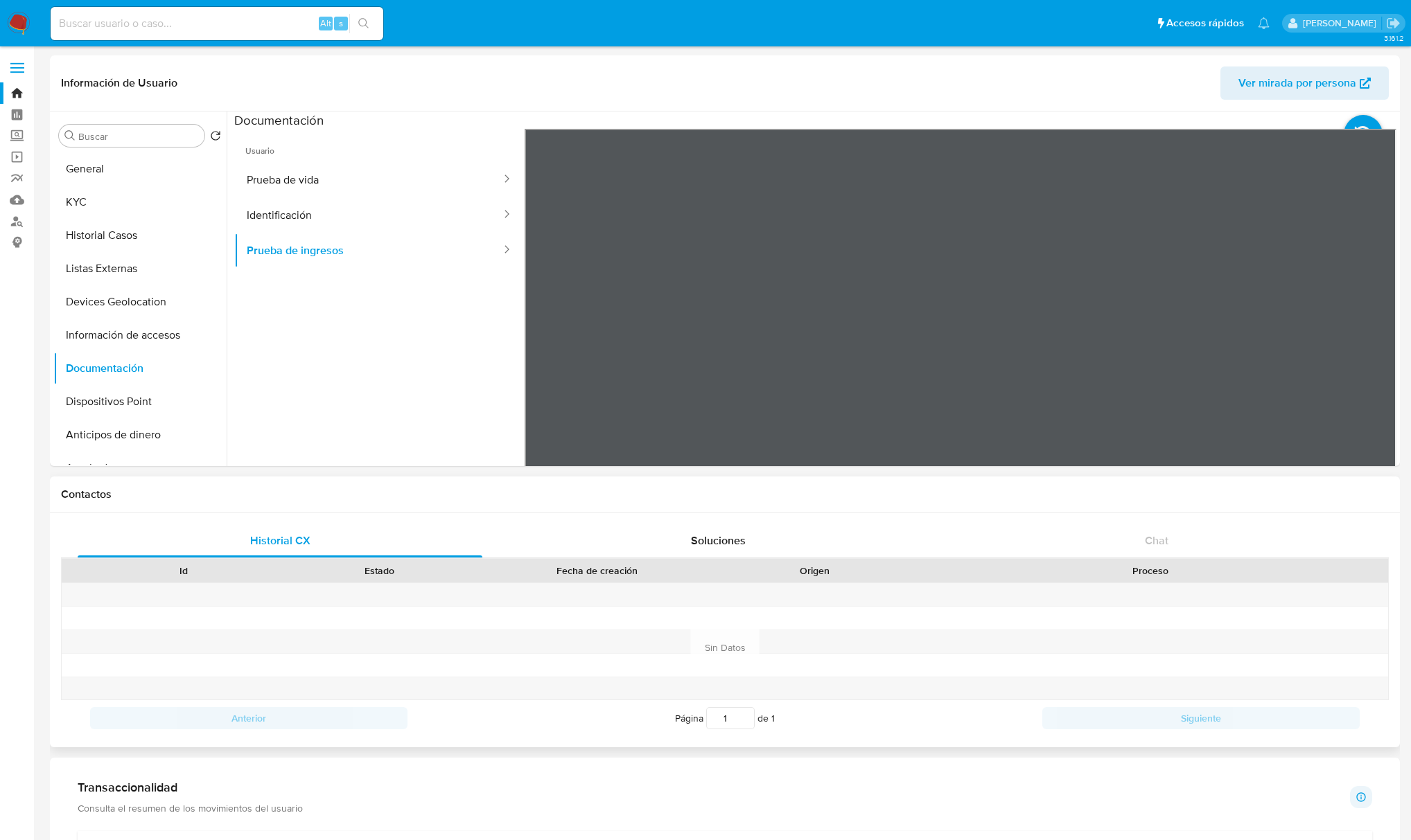
click at [832, 109] on div "Información de Usuario Ver mirada por persona Buscar Volver al orden por defect…" at bounding box center [725, 260] width 1350 height 411
click at [94, 166] on button "General" at bounding box center [135, 169] width 162 height 33
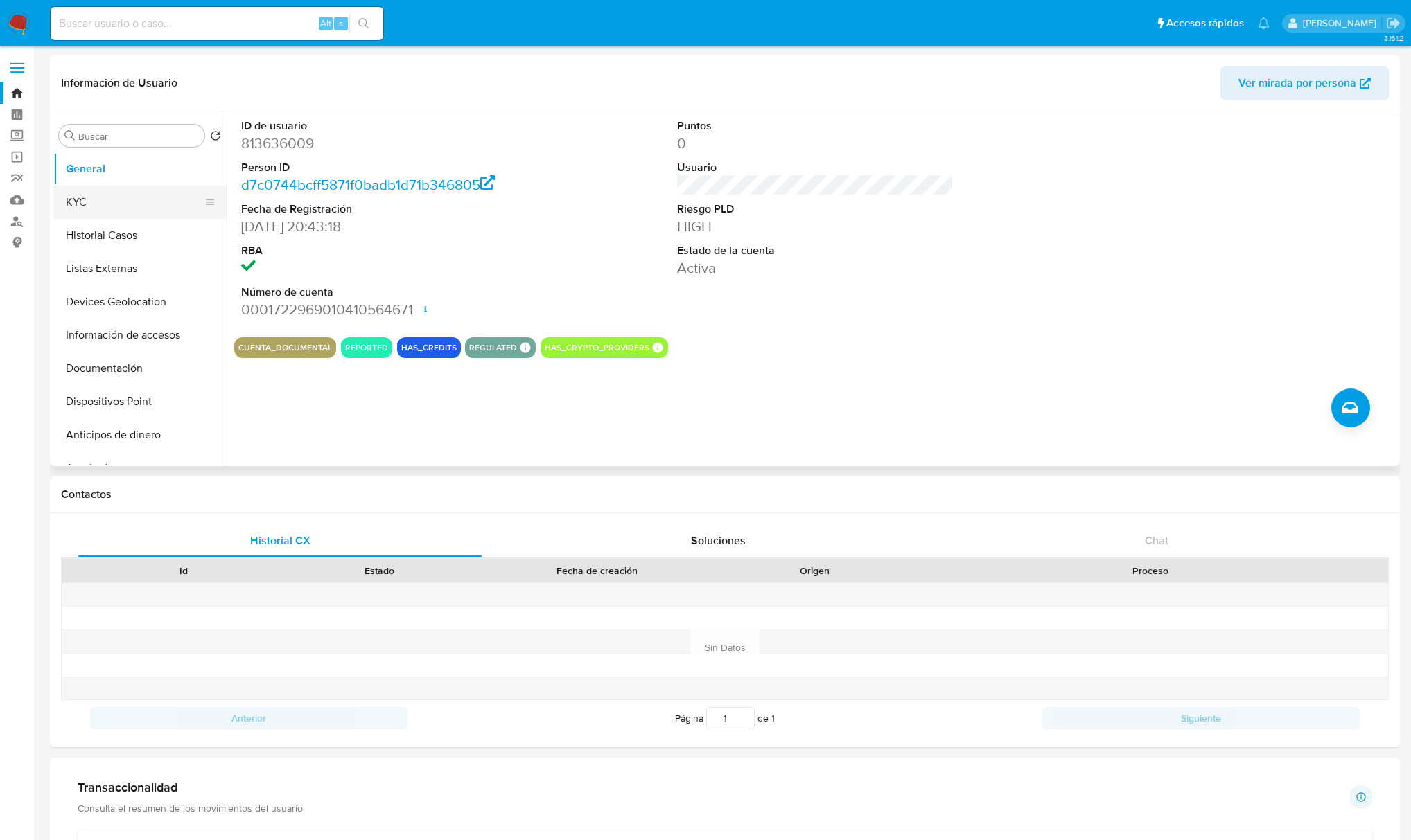
click at [99, 190] on button "KYC" at bounding box center [135, 202] width 162 height 33
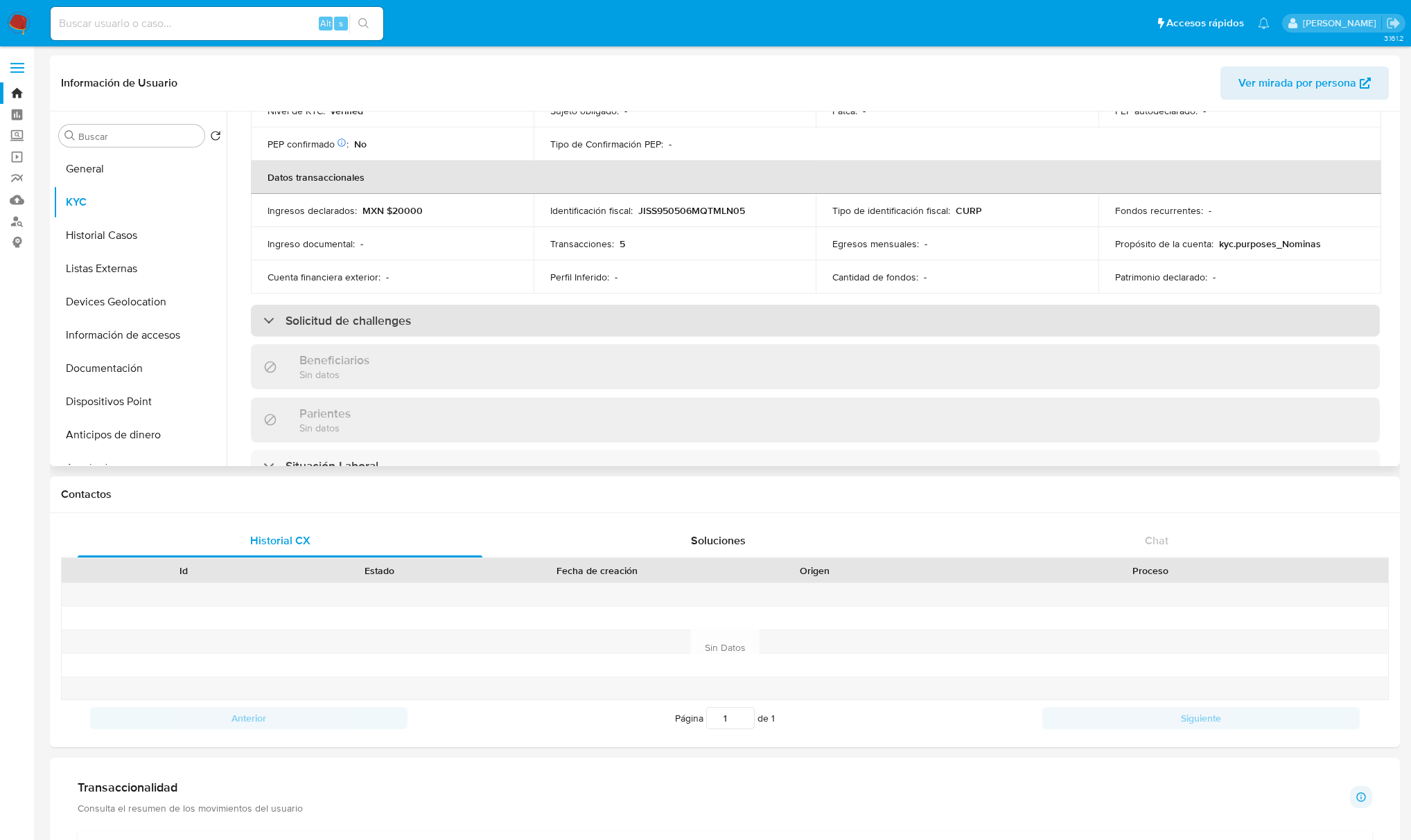
scroll to position [830, 0]
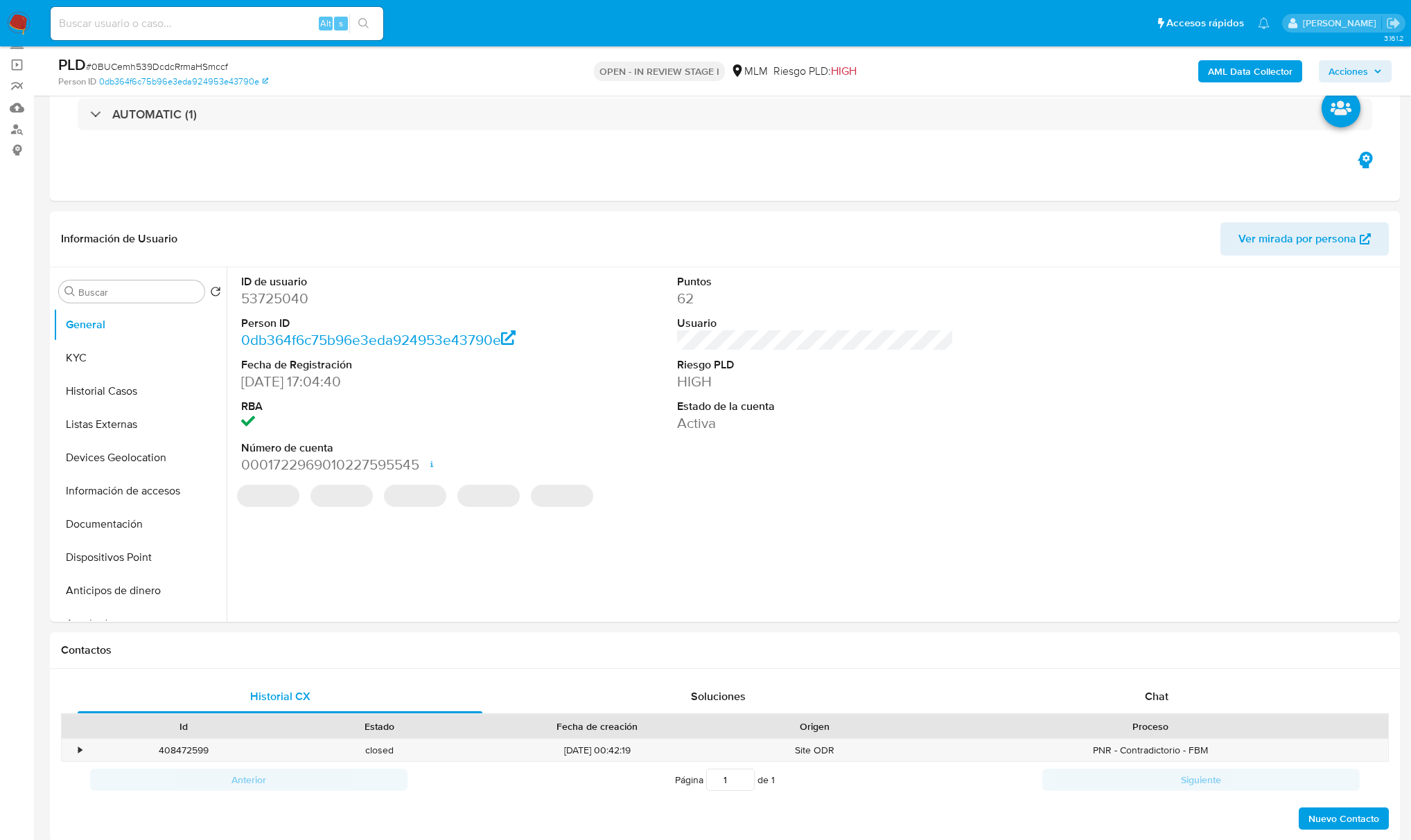
select select "10"
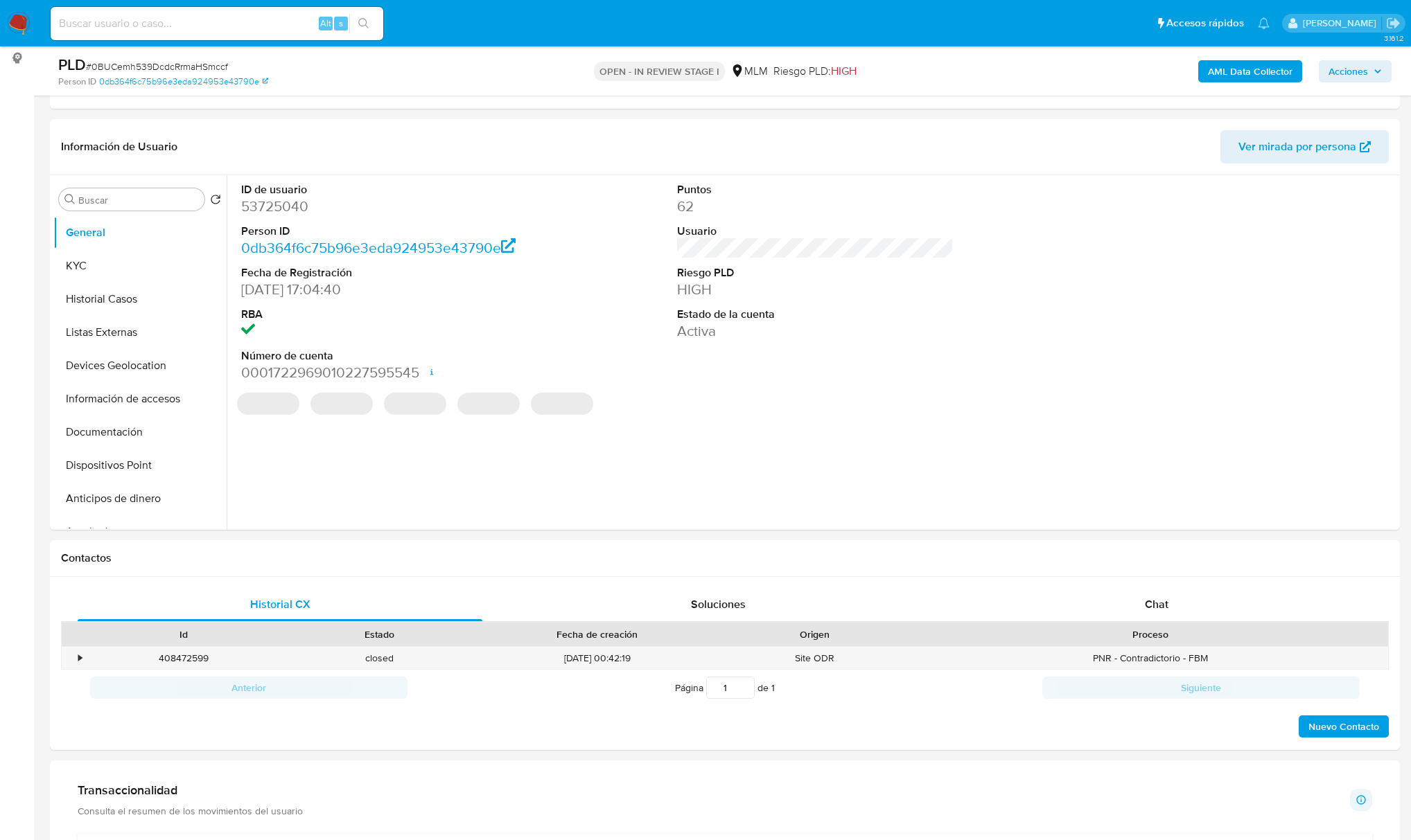
scroll to position [462, 0]
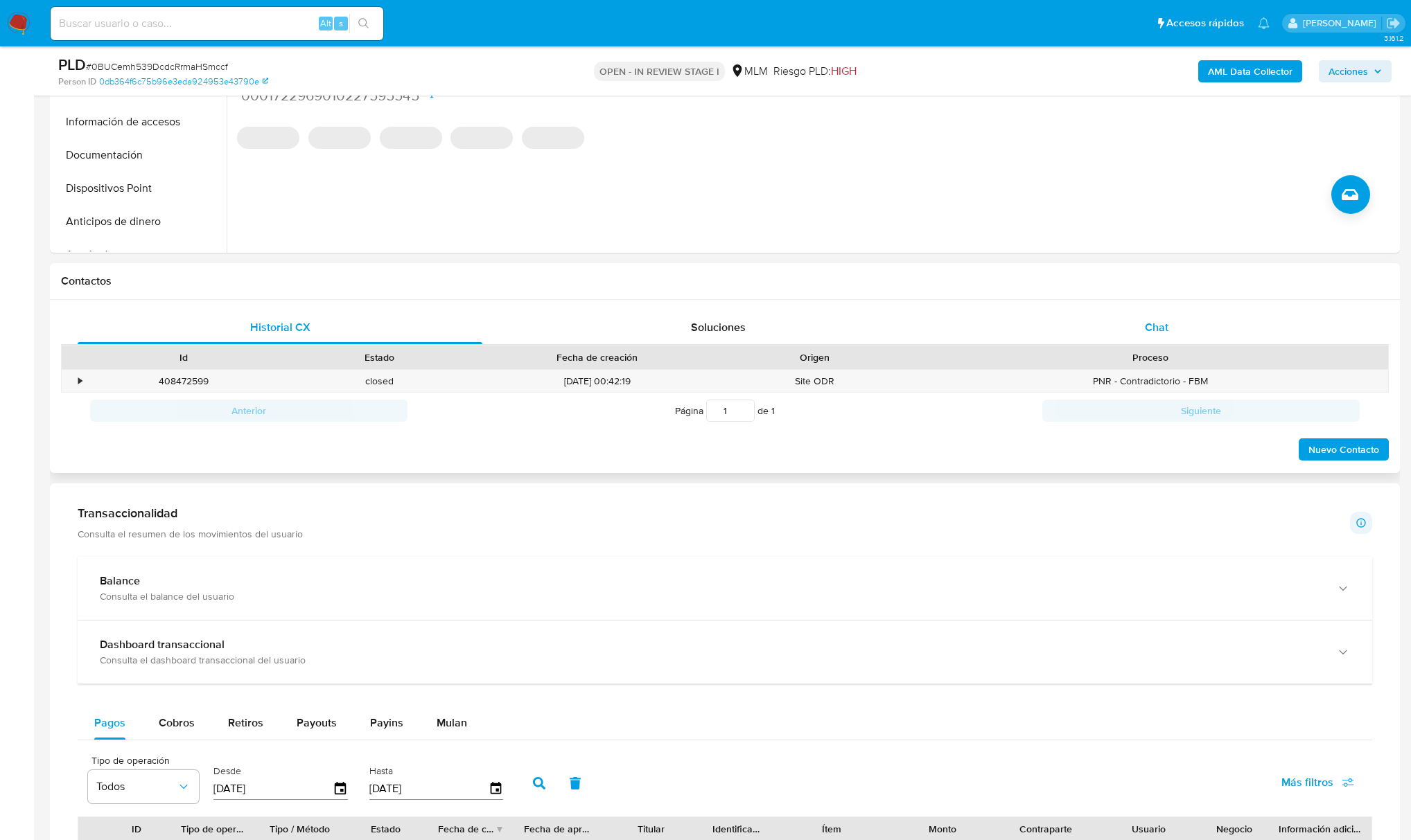
click at [1165, 323] on span "Chat" at bounding box center [1156, 328] width 23 height 16
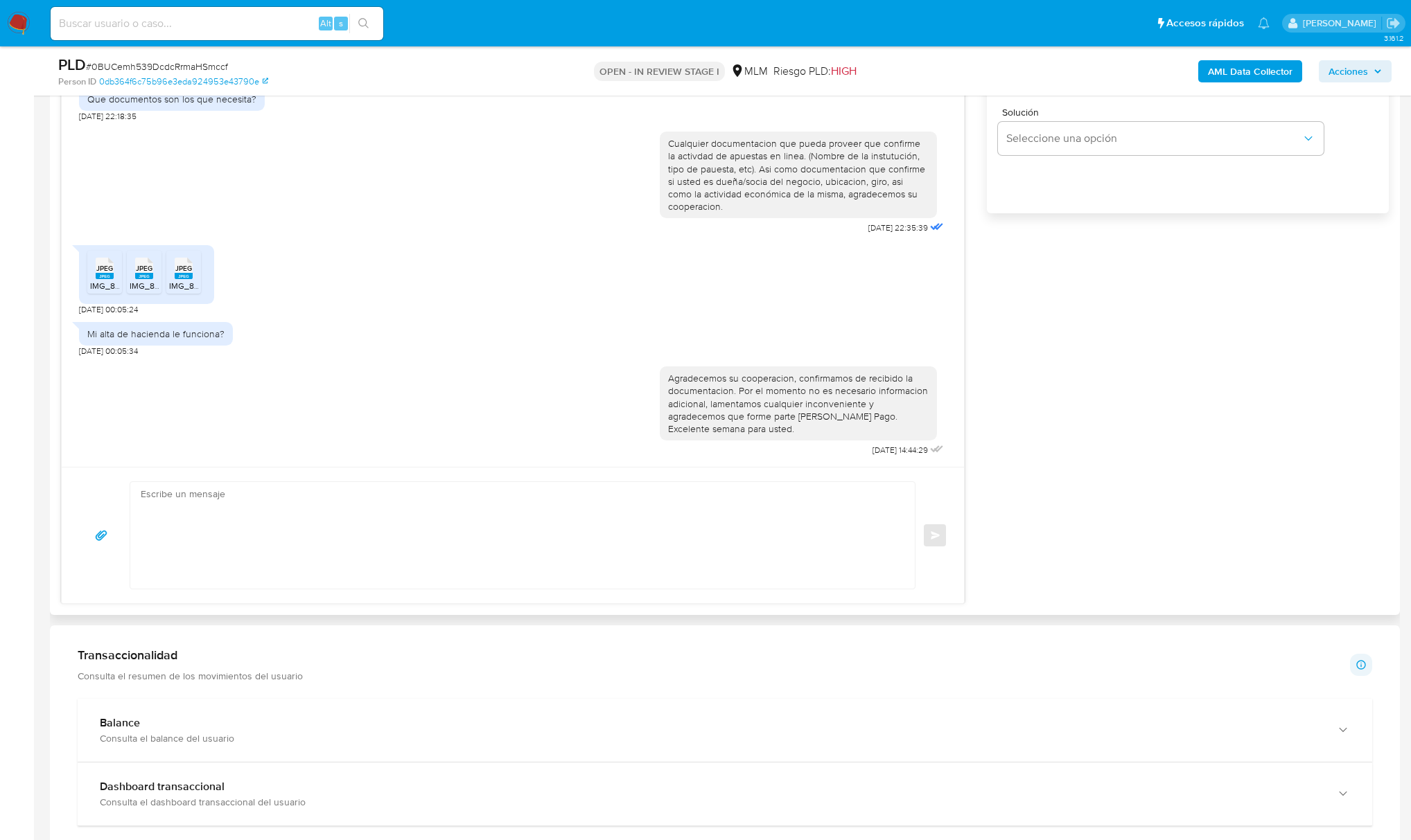
scroll to position [923, 0]
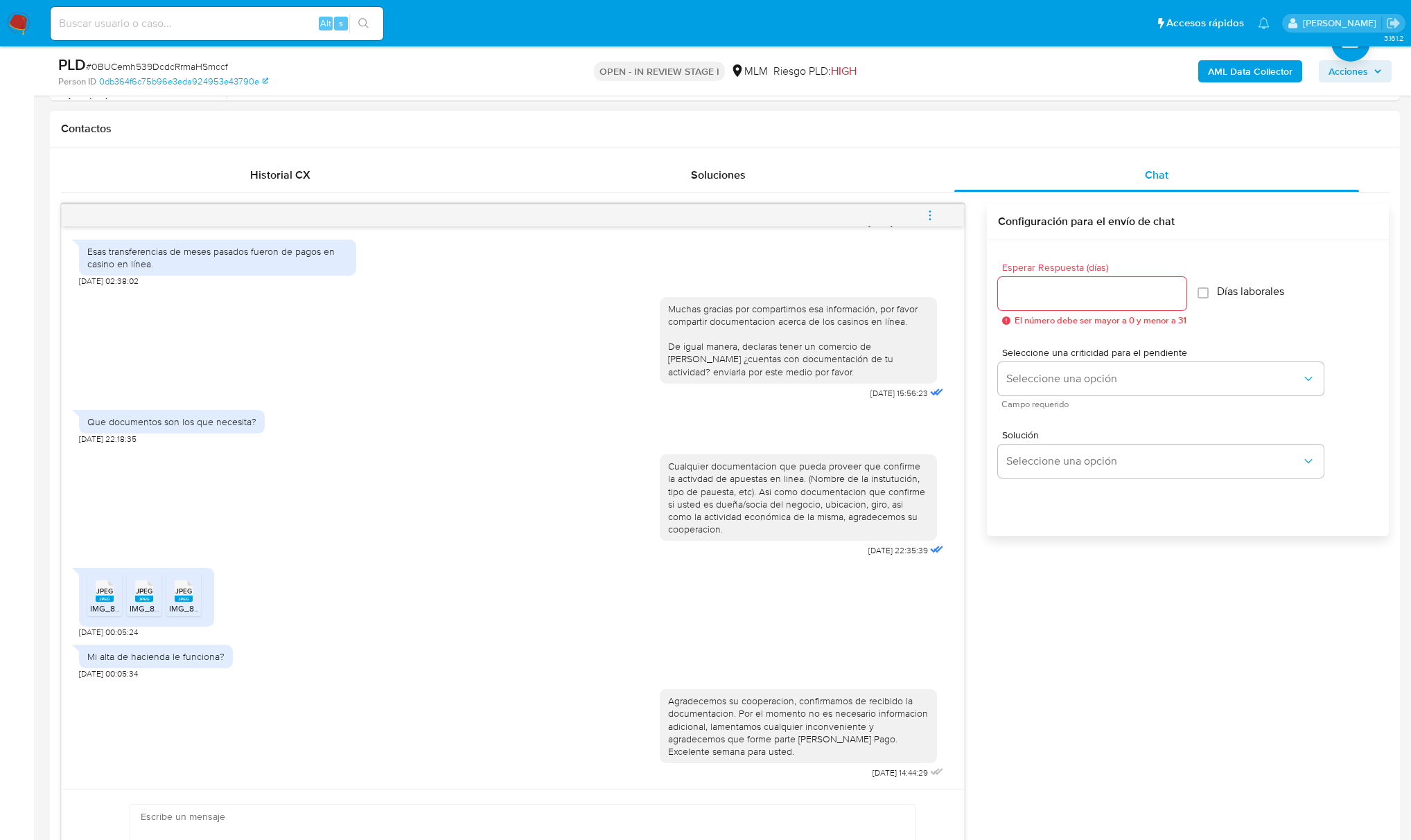
scroll to position [646, 0]
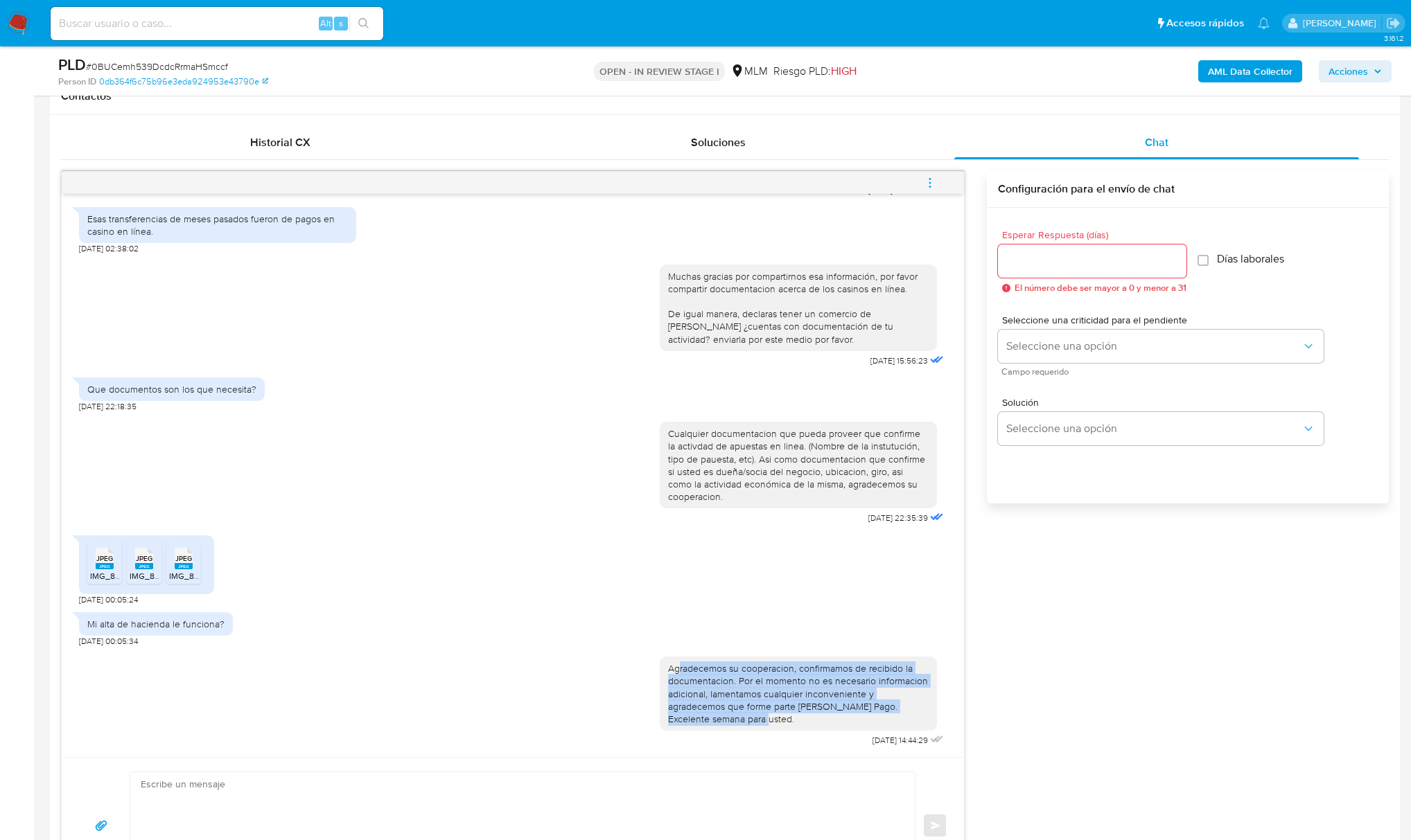
drag, startPoint x: 724, startPoint y: 715, endPoint x: 666, endPoint y: 668, distance: 74.7
click at [668, 668] on div "Agradecemos su cooperacion, confirmamos de recibido la documentacion. Por el mo…" at bounding box center [798, 694] width 260 height 63
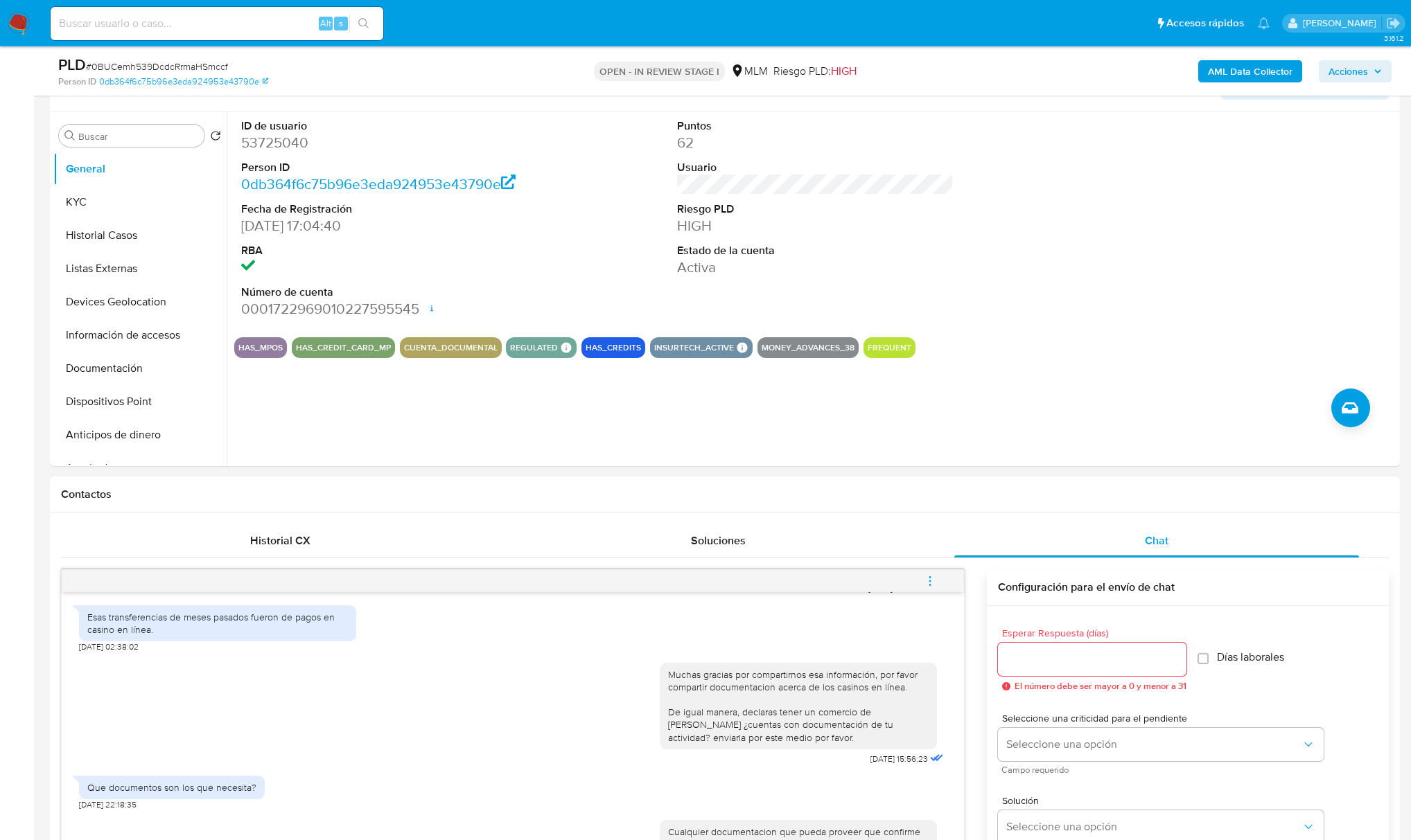
scroll to position [184, 0]
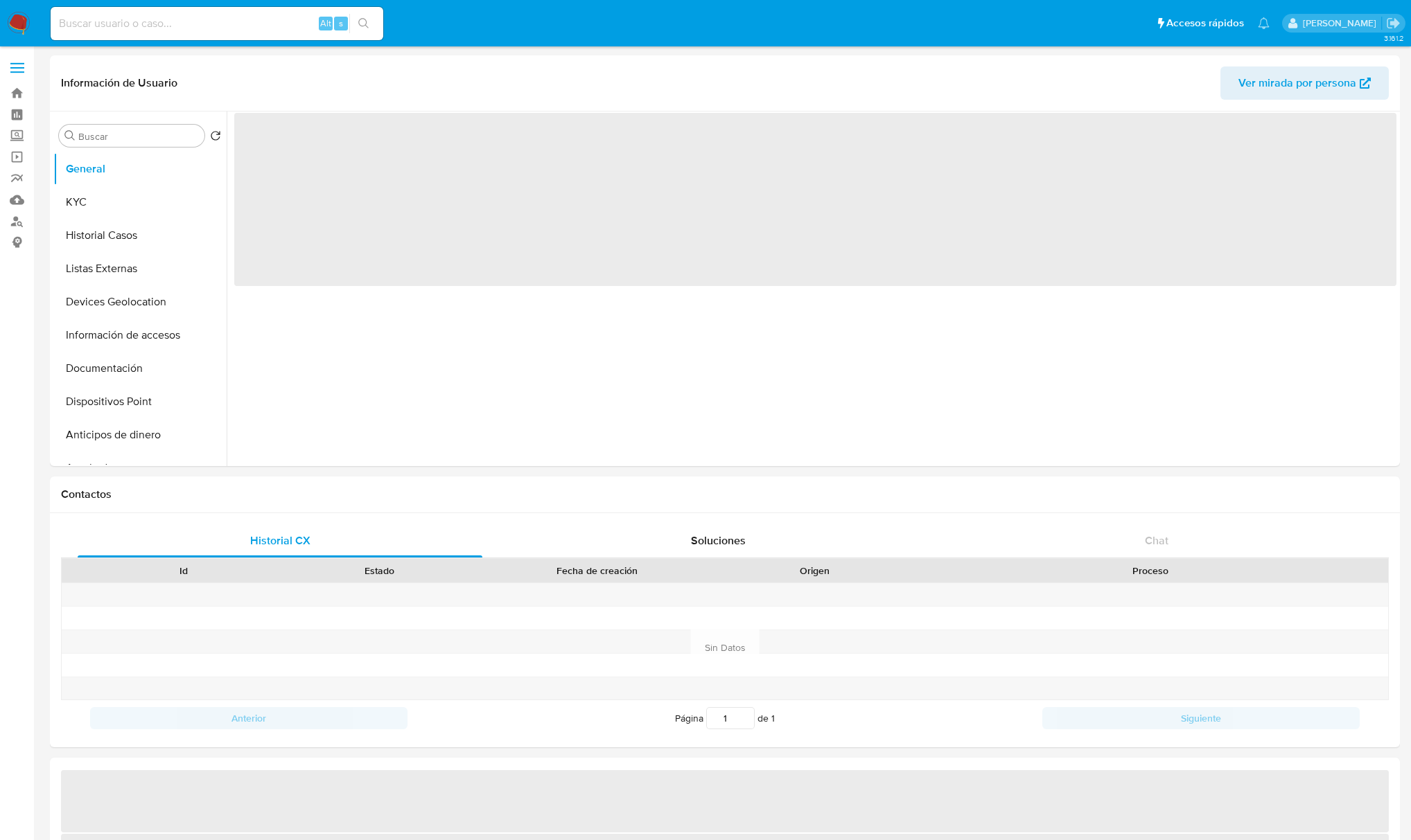
select select "10"
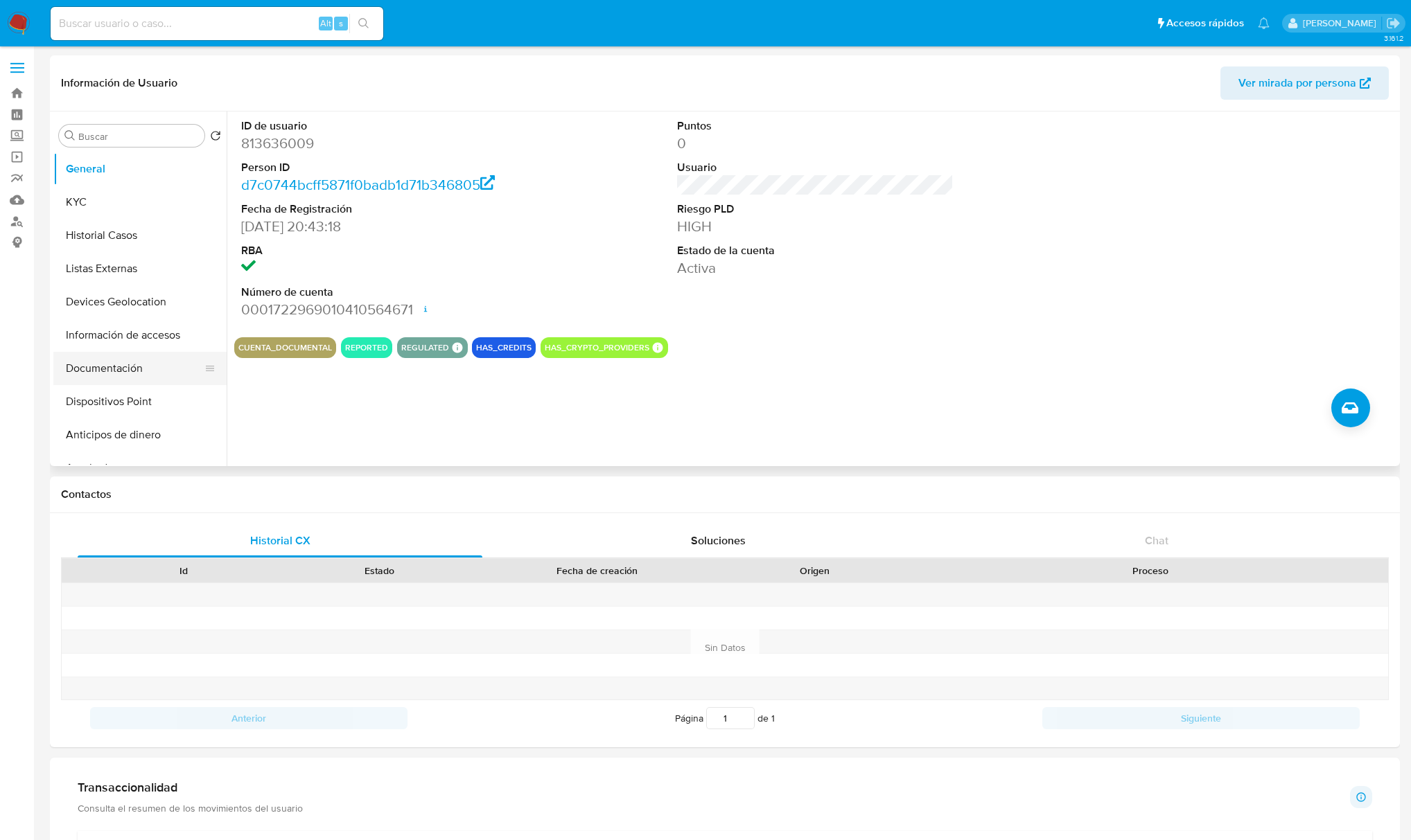
click at [122, 374] on button "Documentación" at bounding box center [135, 369] width 162 height 33
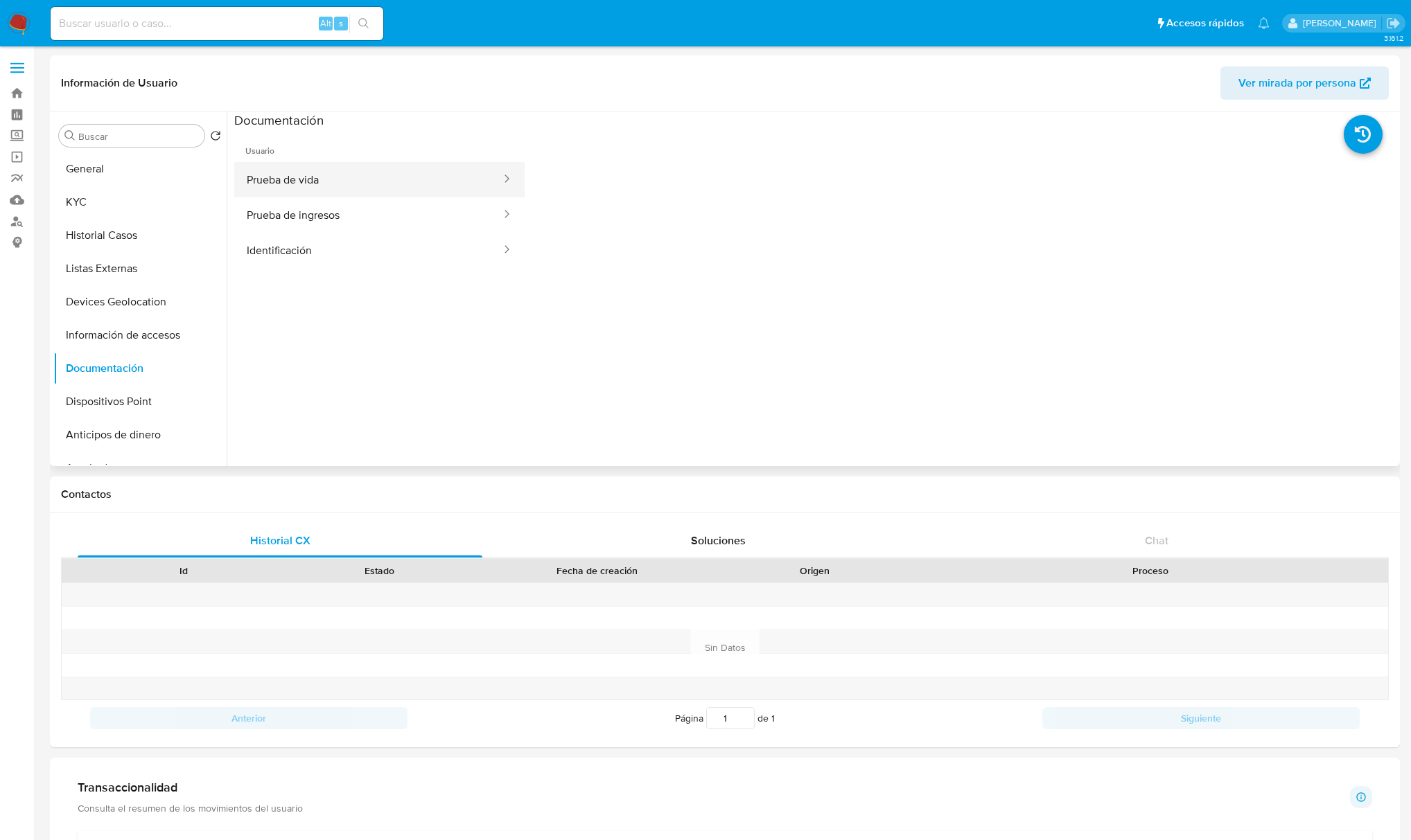
click at [309, 196] on button "Prueba de vida" at bounding box center [368, 180] width 268 height 36
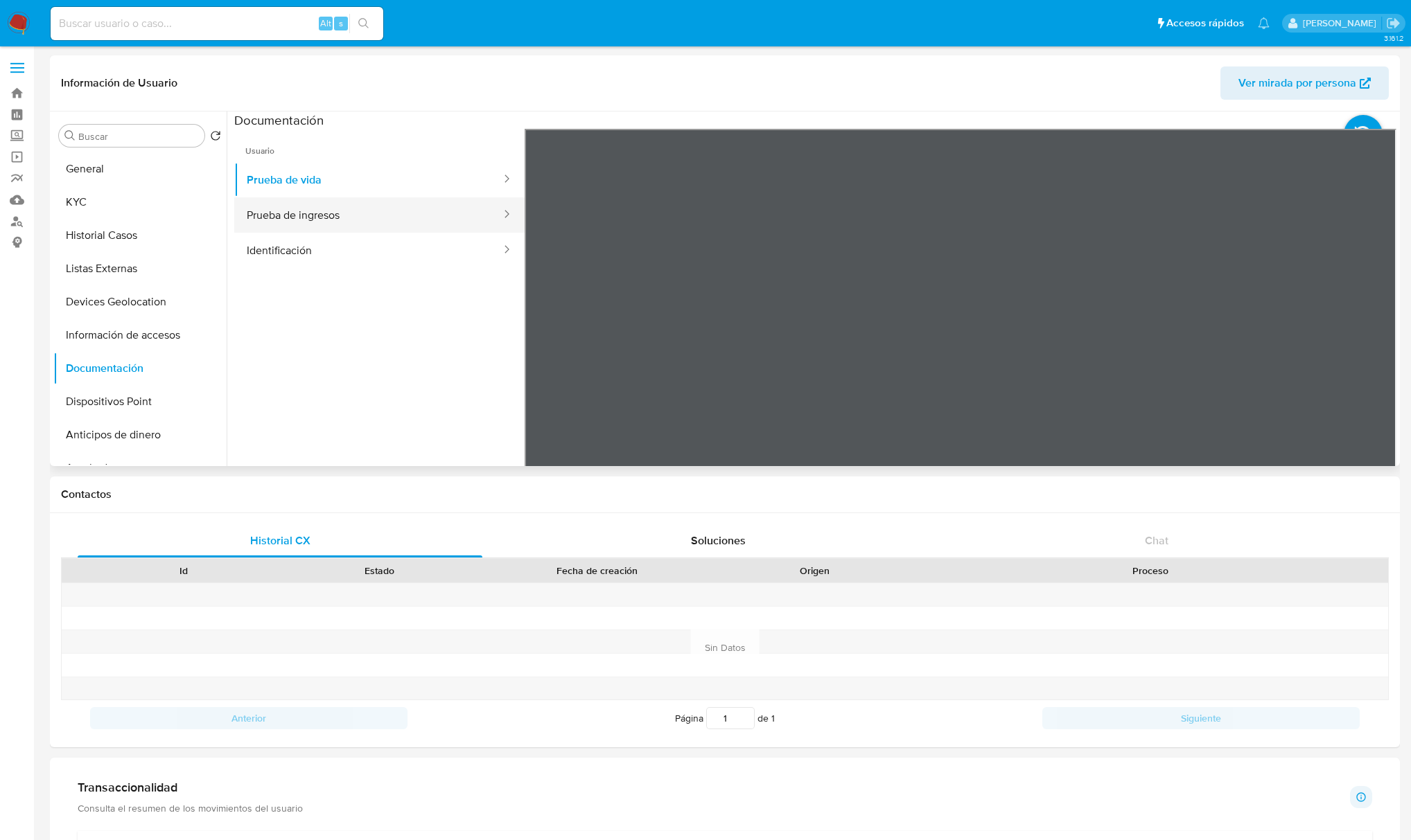
click at [324, 217] on button "Prueba de ingresos" at bounding box center [368, 215] width 268 height 36
click at [275, 246] on button "Identificación" at bounding box center [368, 250] width 268 height 36
click at [119, 166] on button "General" at bounding box center [135, 169] width 162 height 33
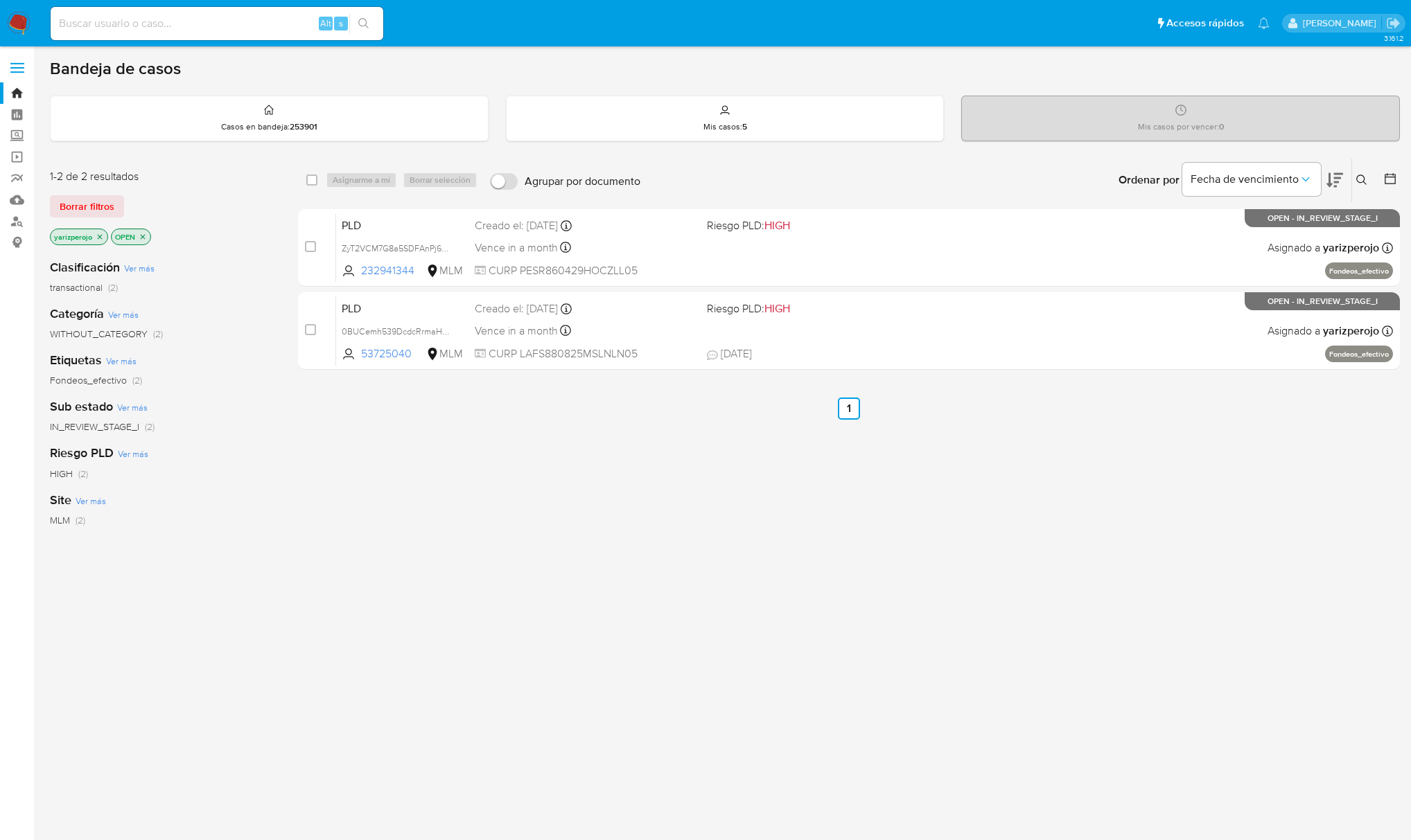
click at [217, 29] on input at bounding box center [217, 23] width 333 height 18
paste input "813636009"
type input "813636009"
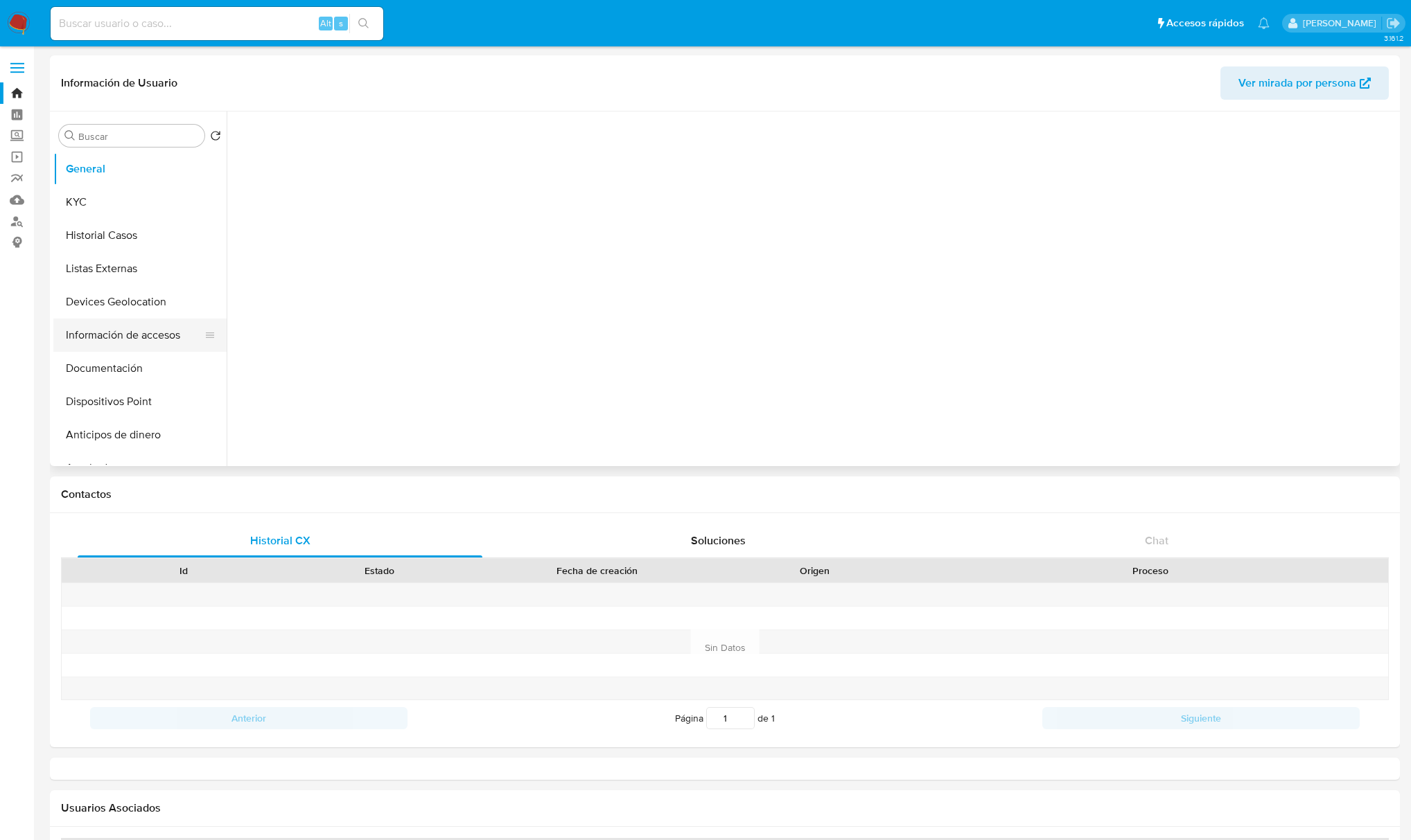
select select "10"
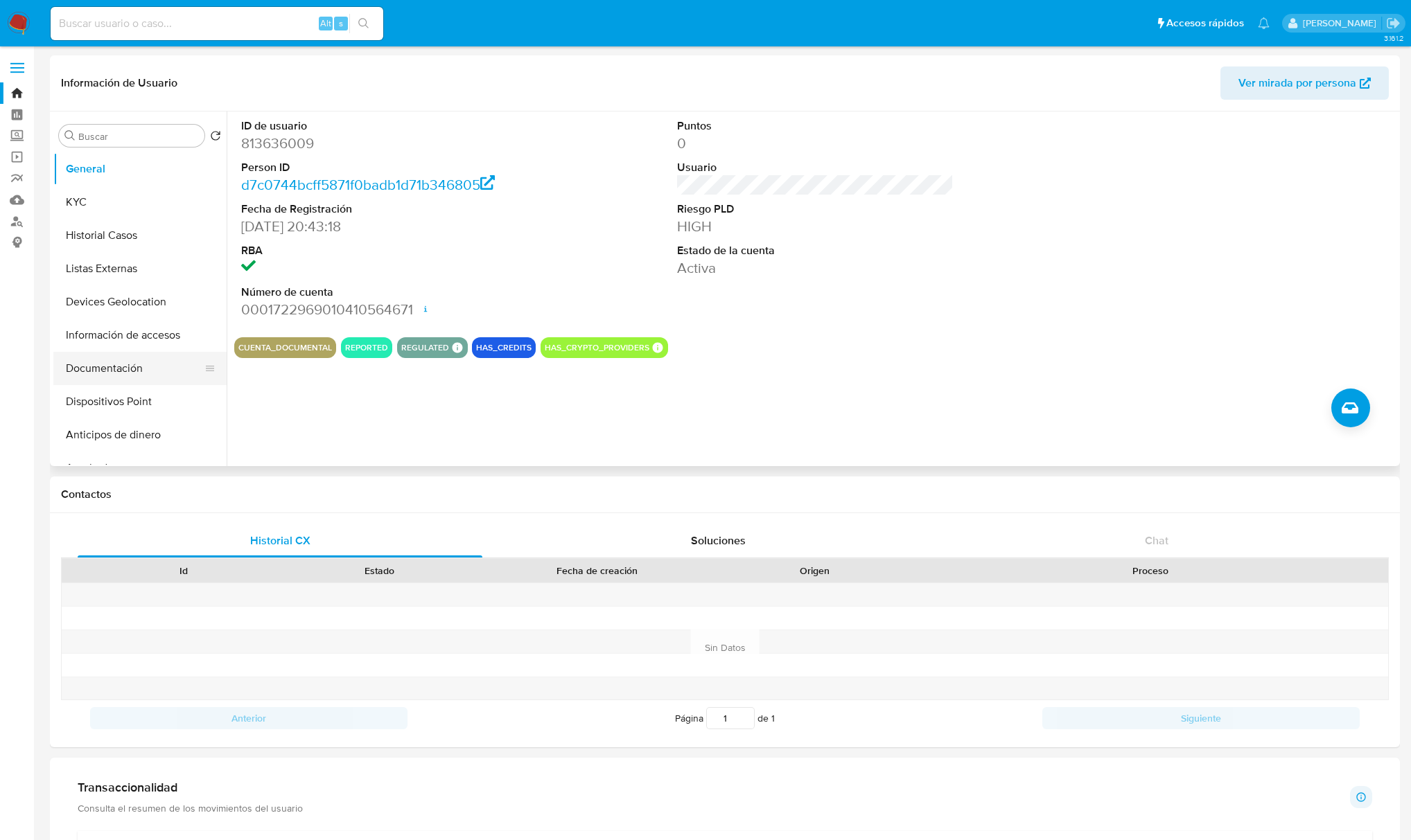
click at [119, 377] on button "Documentación" at bounding box center [135, 369] width 162 height 33
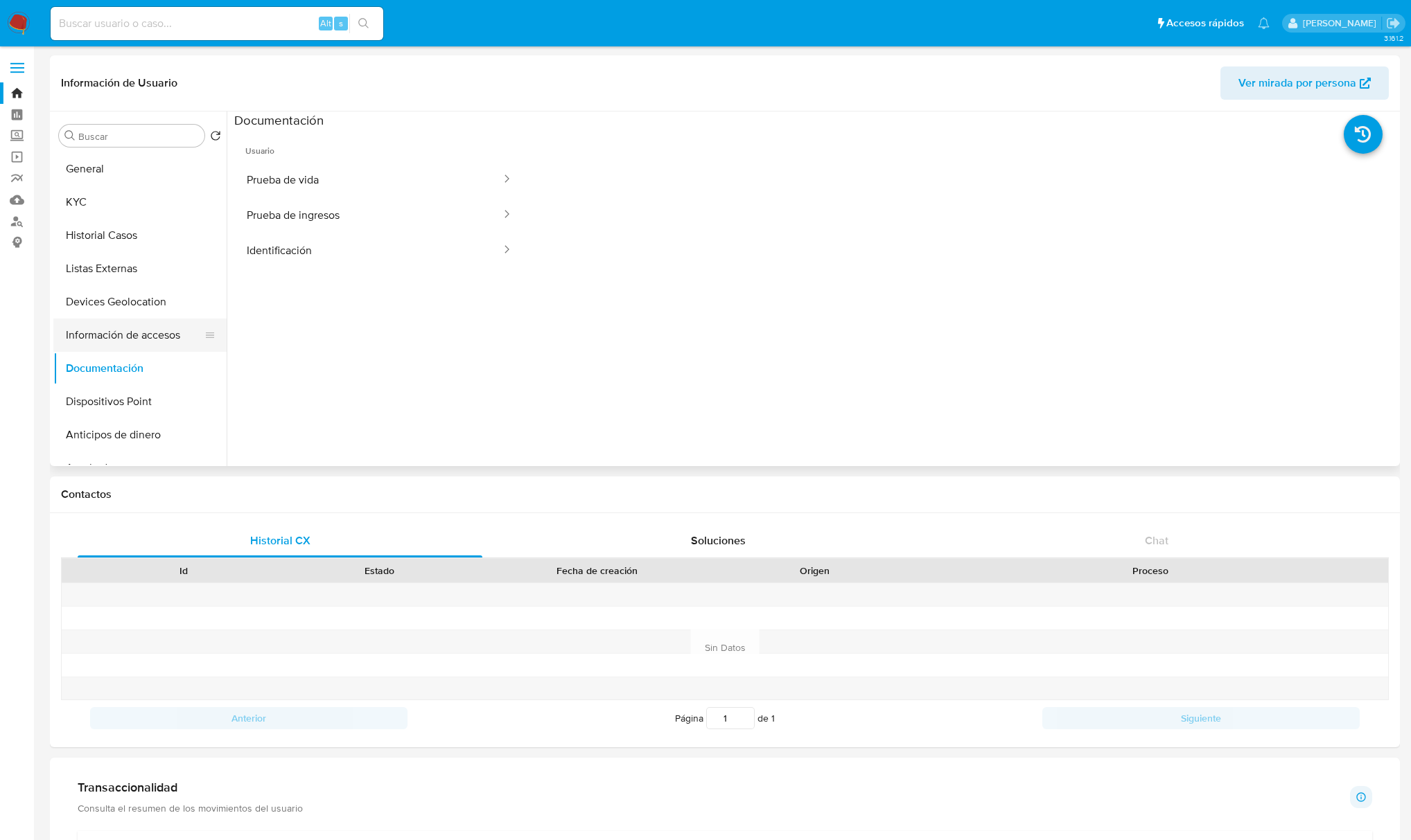
click at [101, 336] on button "Información de accesos" at bounding box center [135, 336] width 162 height 33
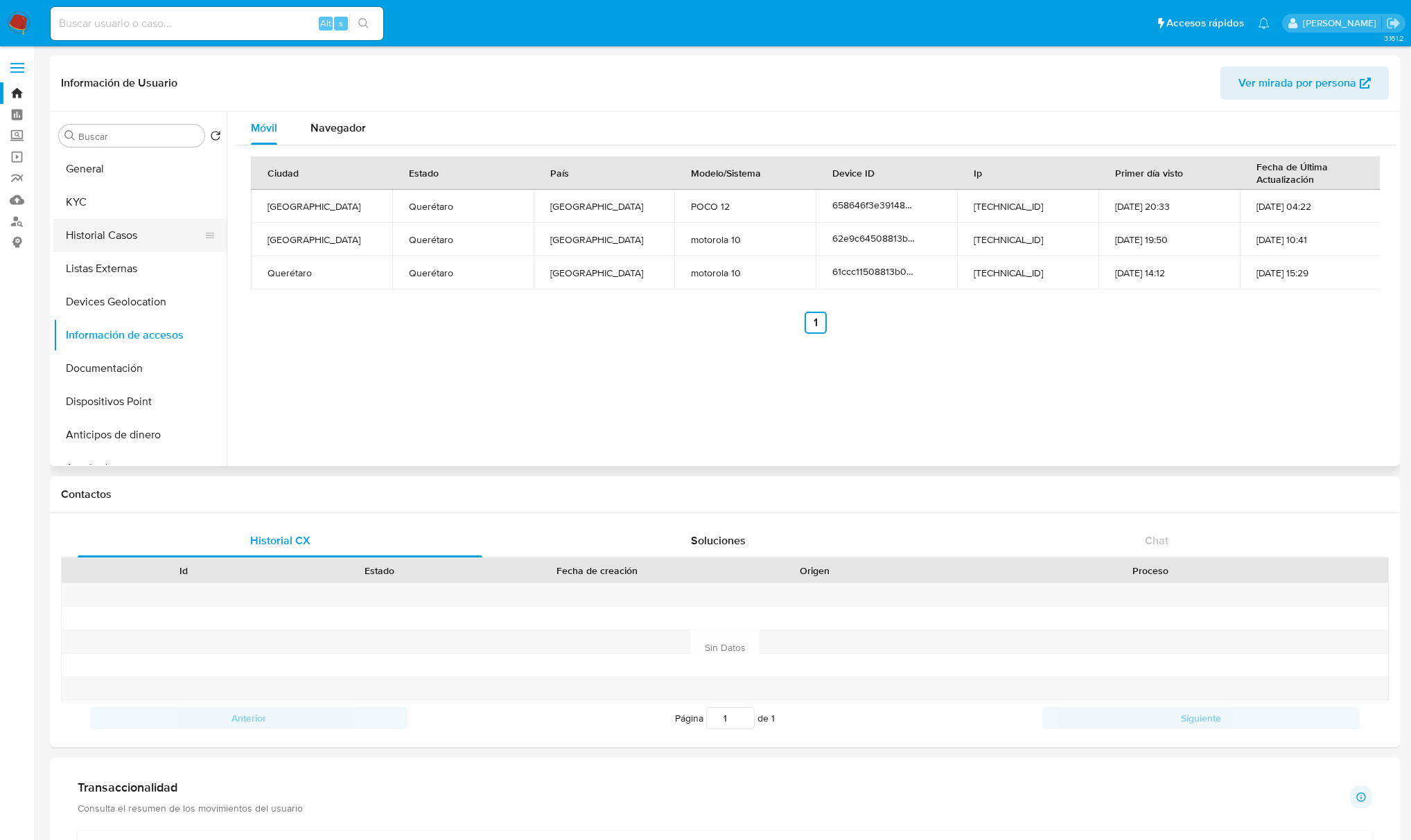
click at [119, 230] on button "Historial Casos" at bounding box center [135, 236] width 162 height 33
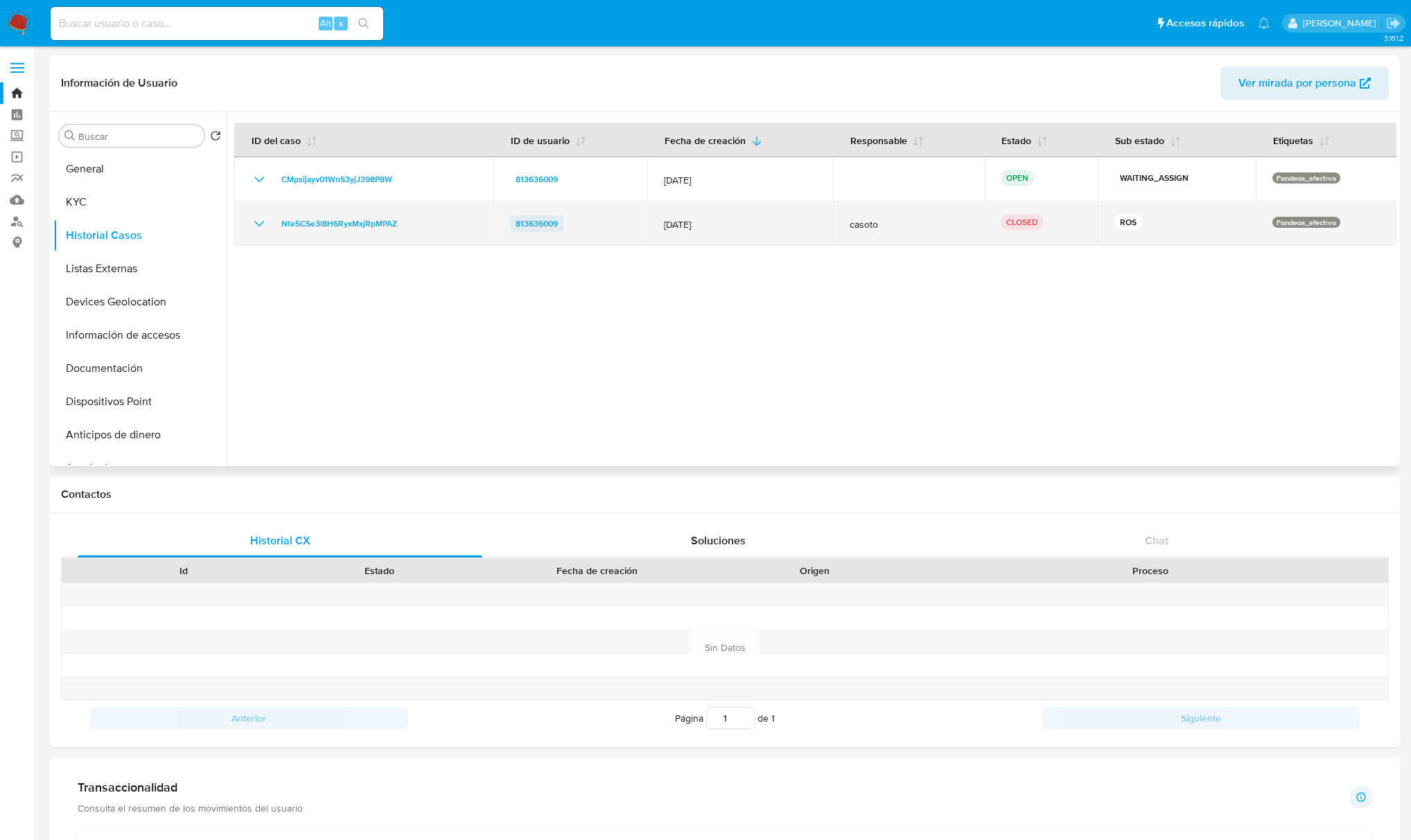
click at [546, 225] on span "813636009" at bounding box center [537, 223] width 42 height 17
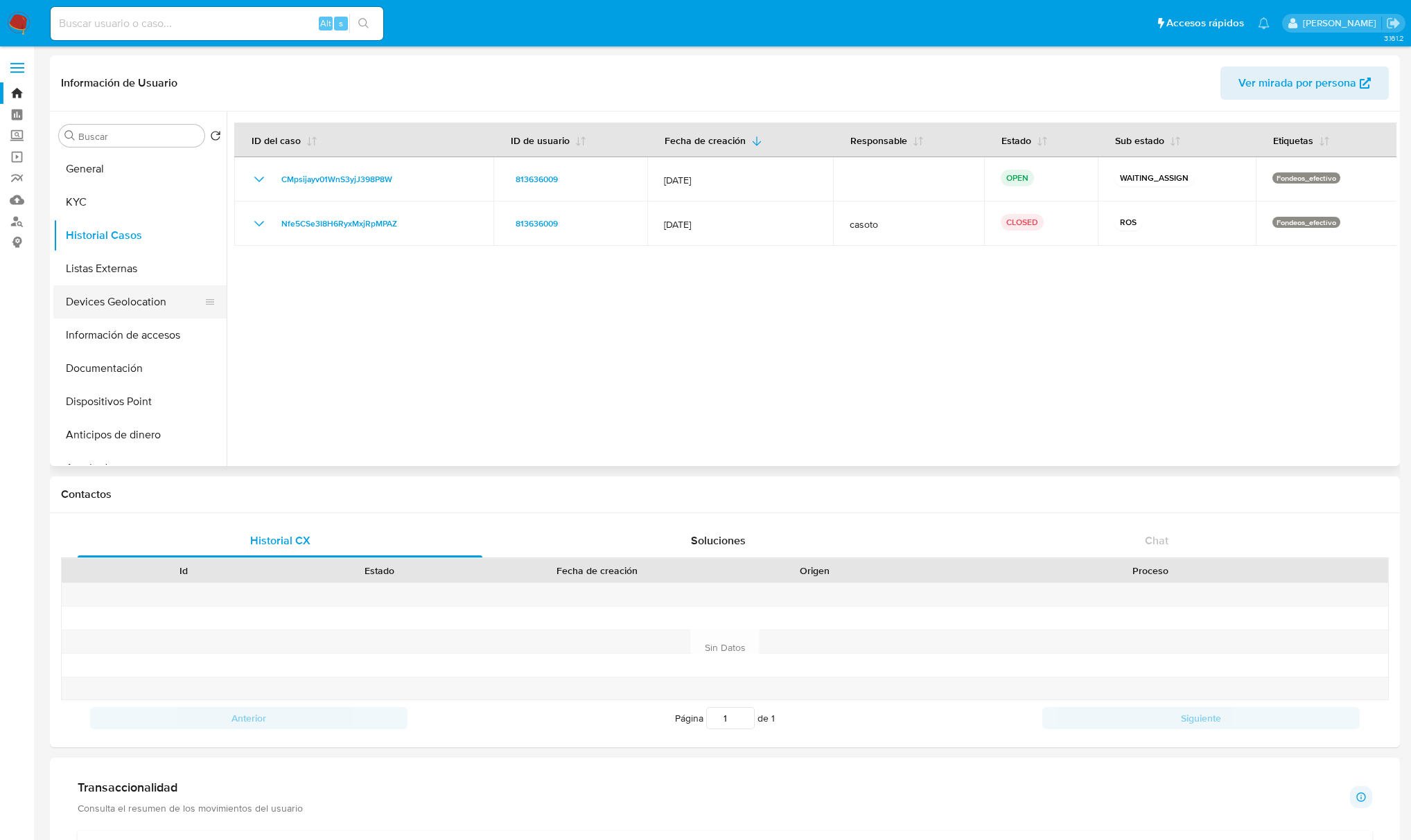
click at [131, 306] on button "Devices Geolocation" at bounding box center [135, 302] width 162 height 33
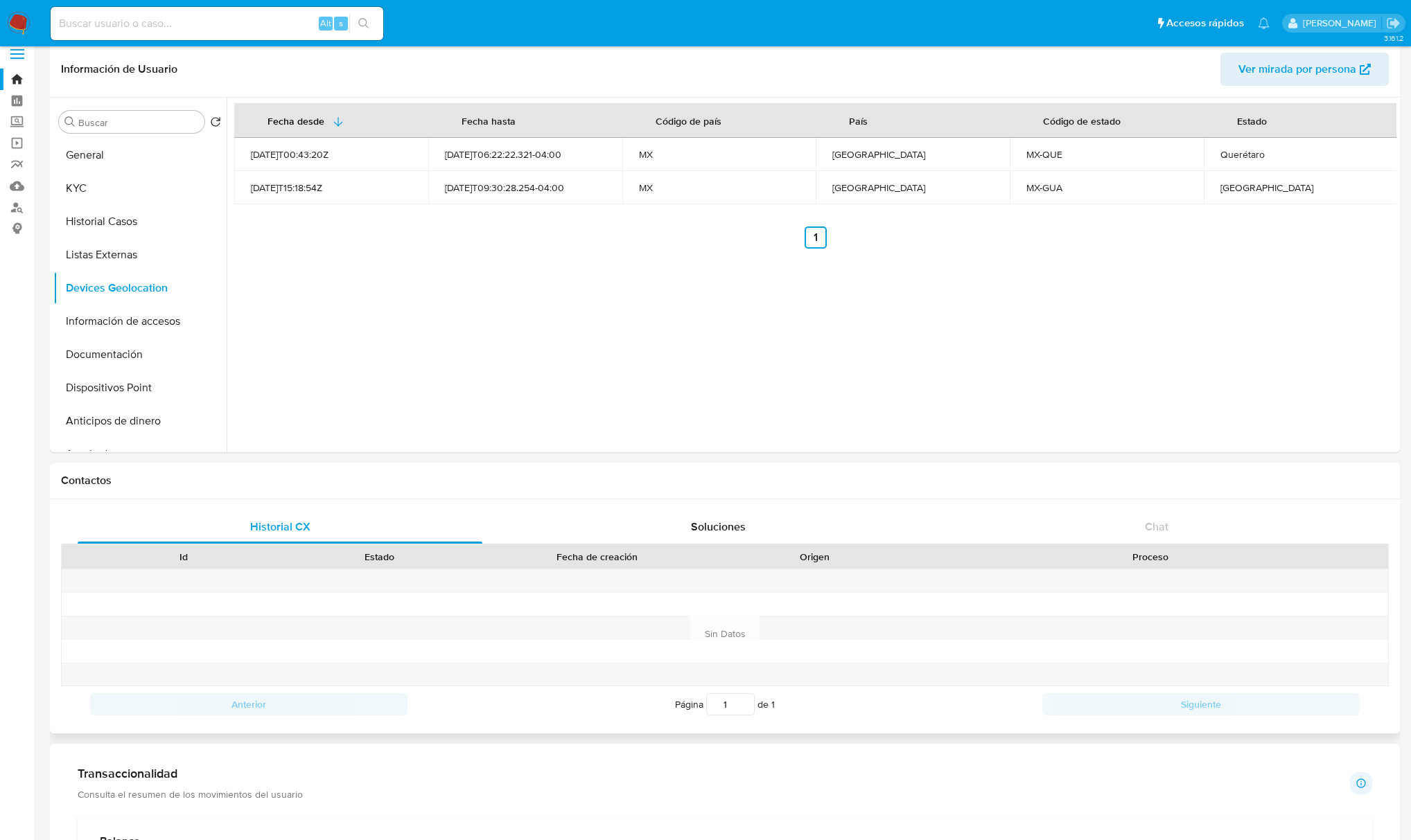
scroll to position [462, 0]
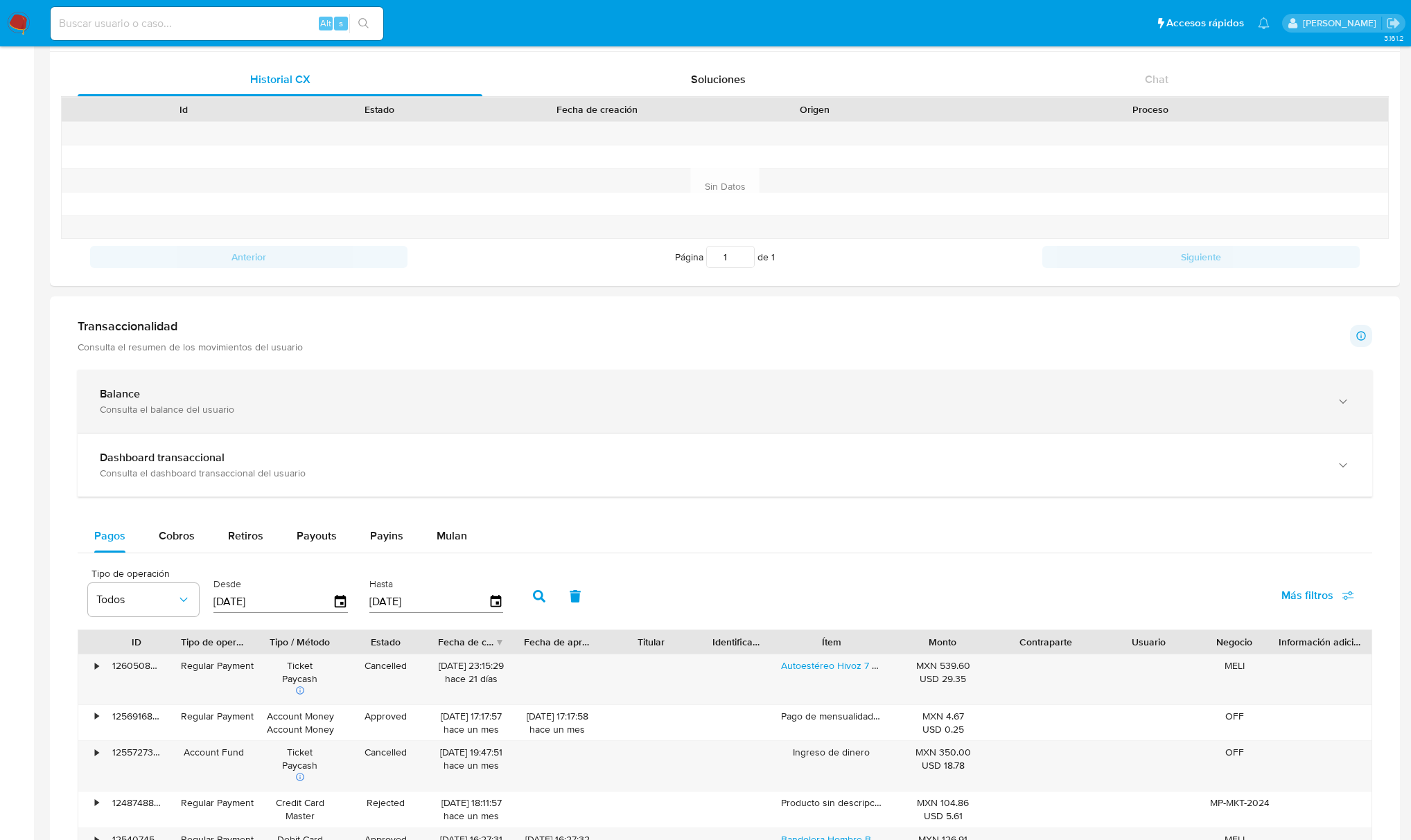
drag, startPoint x: 159, startPoint y: 380, endPoint x: 165, endPoint y: 386, distance: 8.5
click at [159, 381] on div "Balance Consulta el balance del usuario" at bounding box center [724, 401] width 1294 height 63
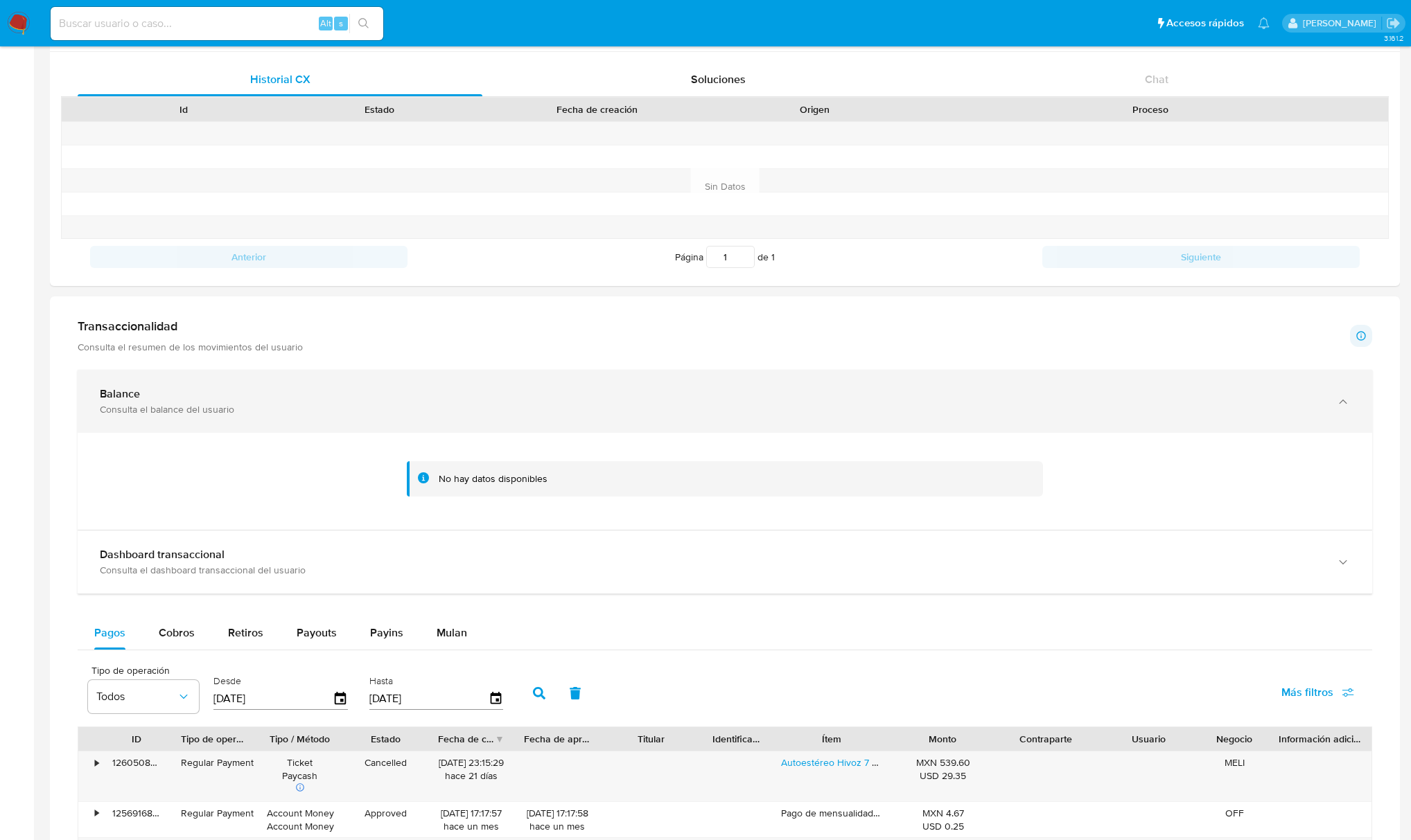
click at [189, 404] on div "Balance Consulta el balance del usuario" at bounding box center [711, 401] width 1222 height 28
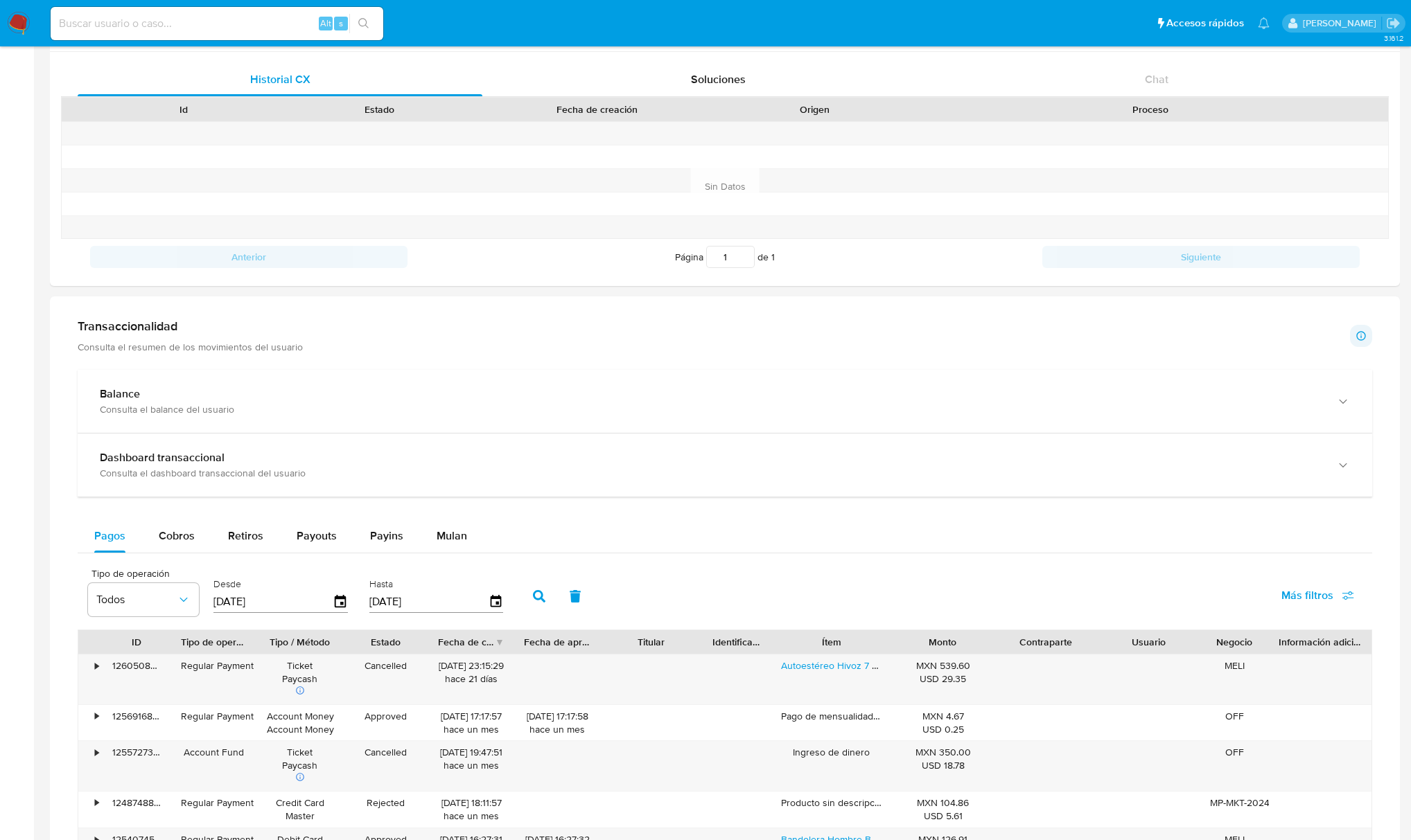
click at [244, 23] on input at bounding box center [217, 23] width 333 height 18
paste input "813636009"
type input "813636009"
click at [173, 38] on div "813636009 Alt s" at bounding box center [217, 24] width 333 height 33
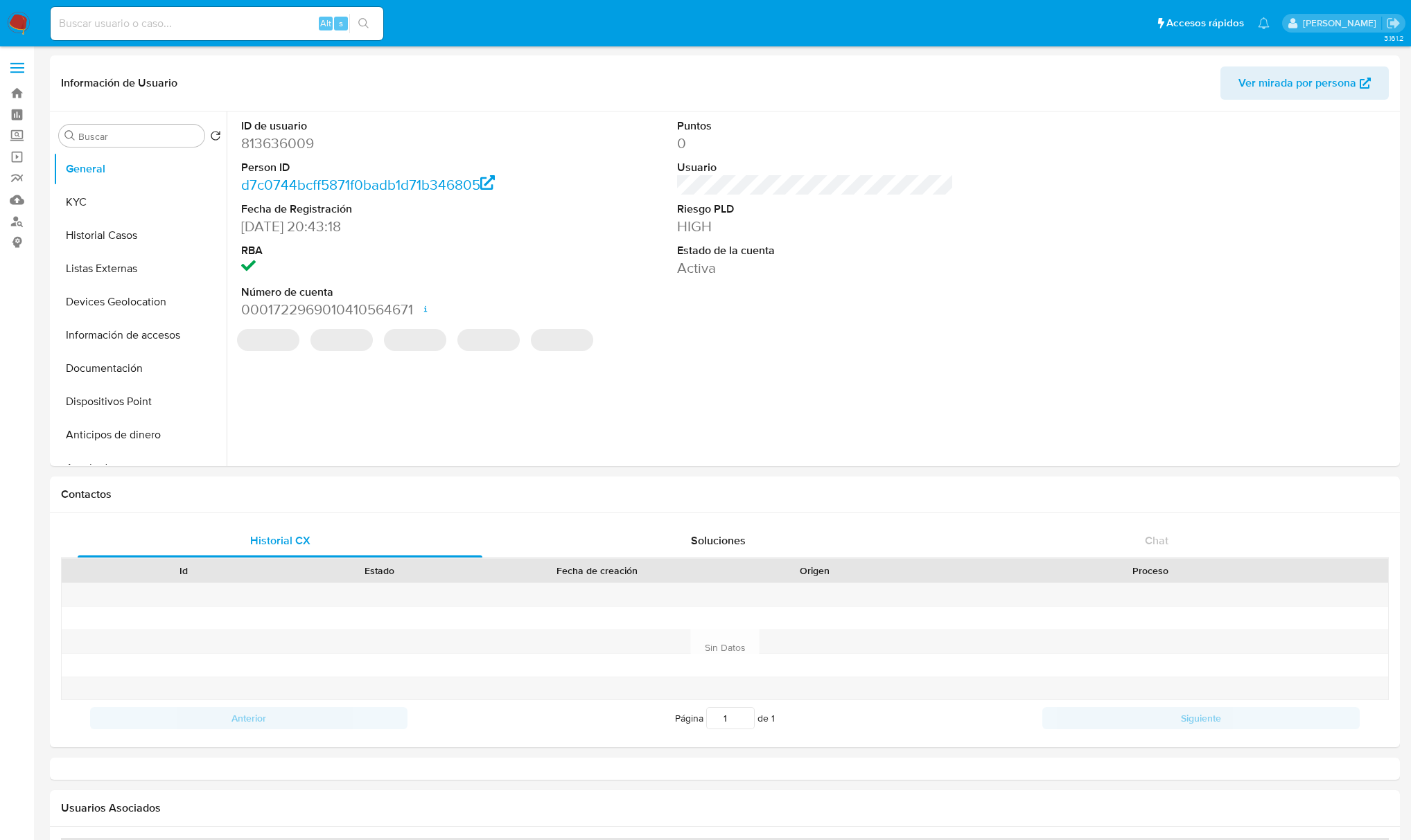
select select "10"
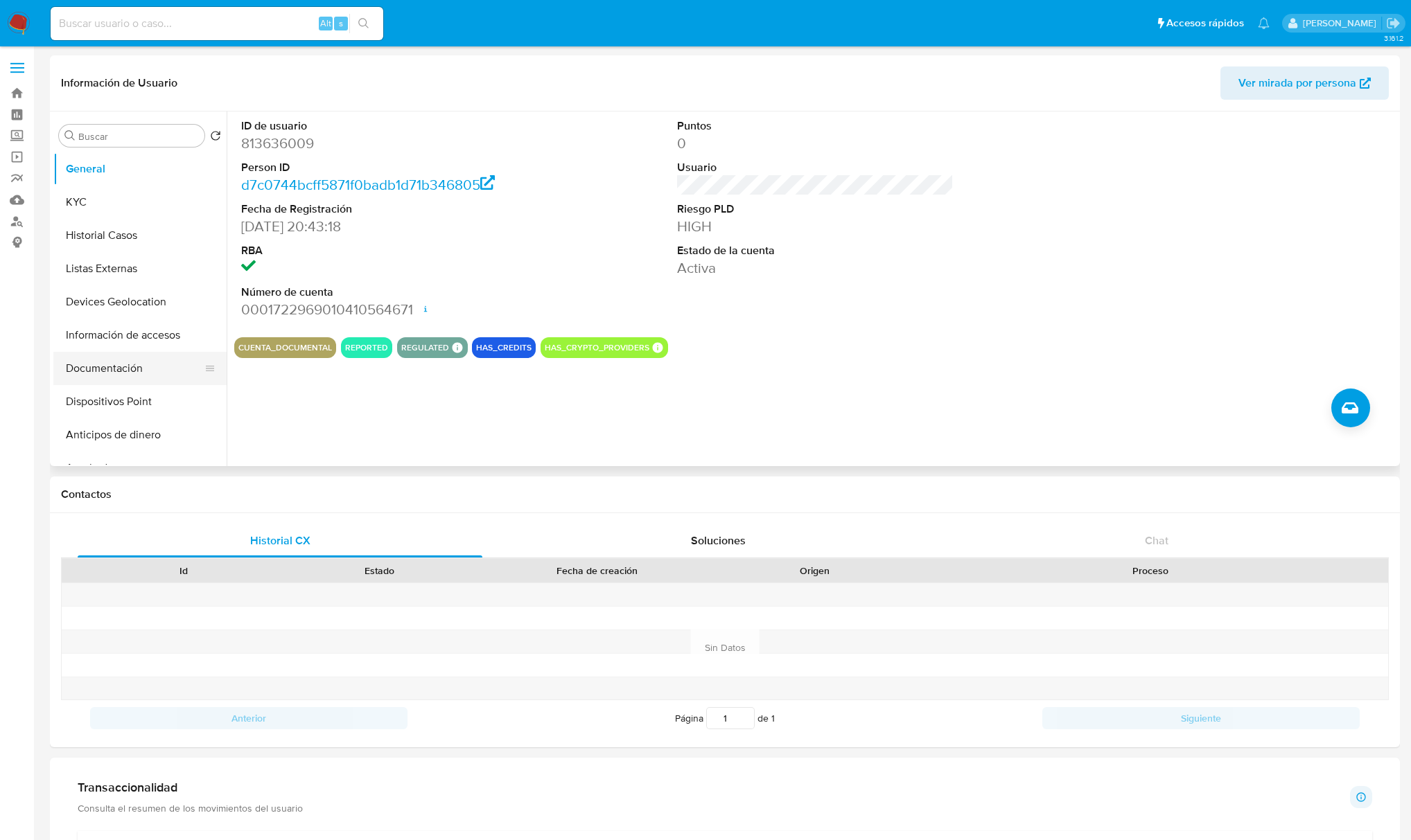
click at [117, 360] on button "Documentación" at bounding box center [135, 369] width 162 height 33
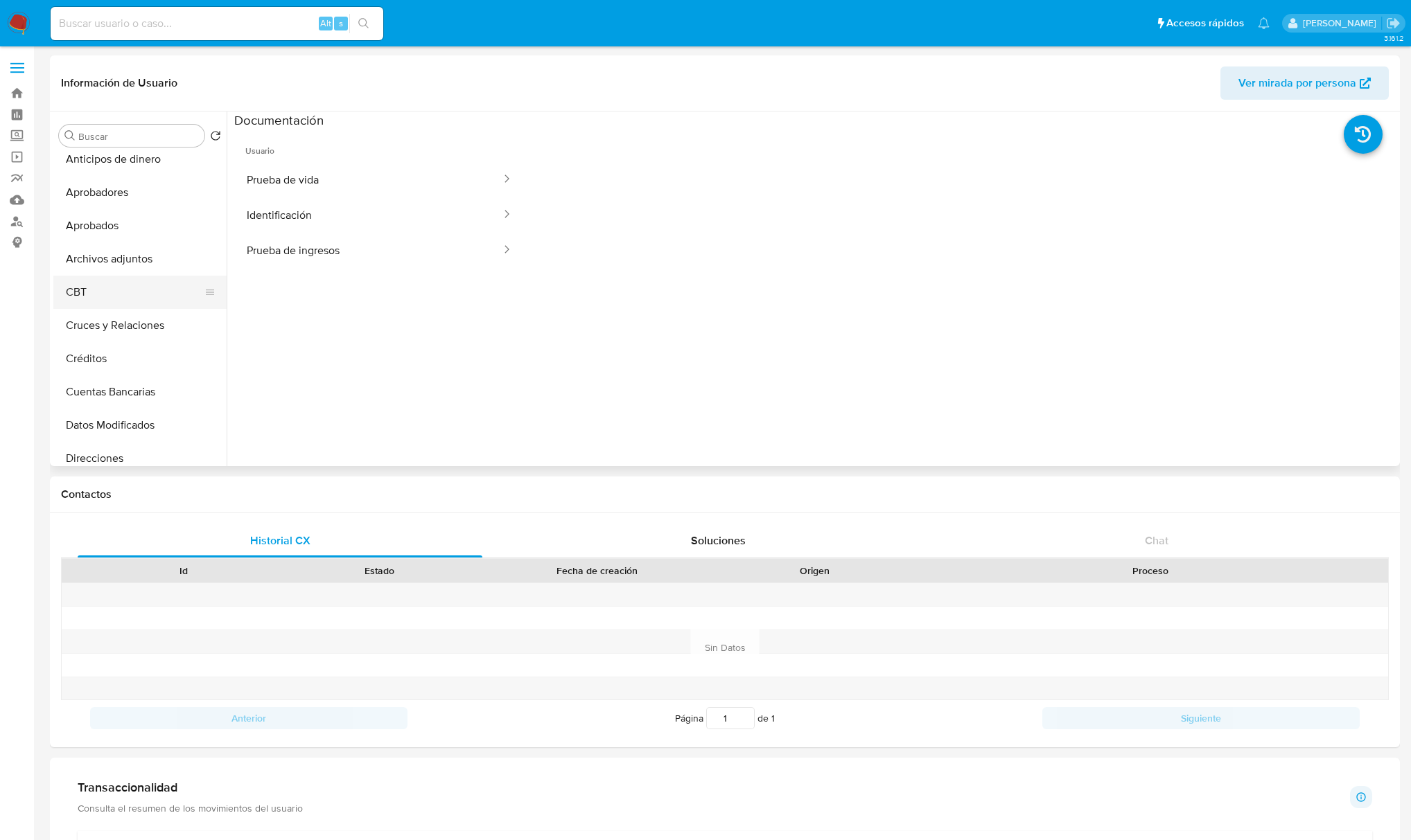
scroll to position [277, 0]
click at [132, 265] on button "Archivos adjuntos" at bounding box center [135, 258] width 162 height 33
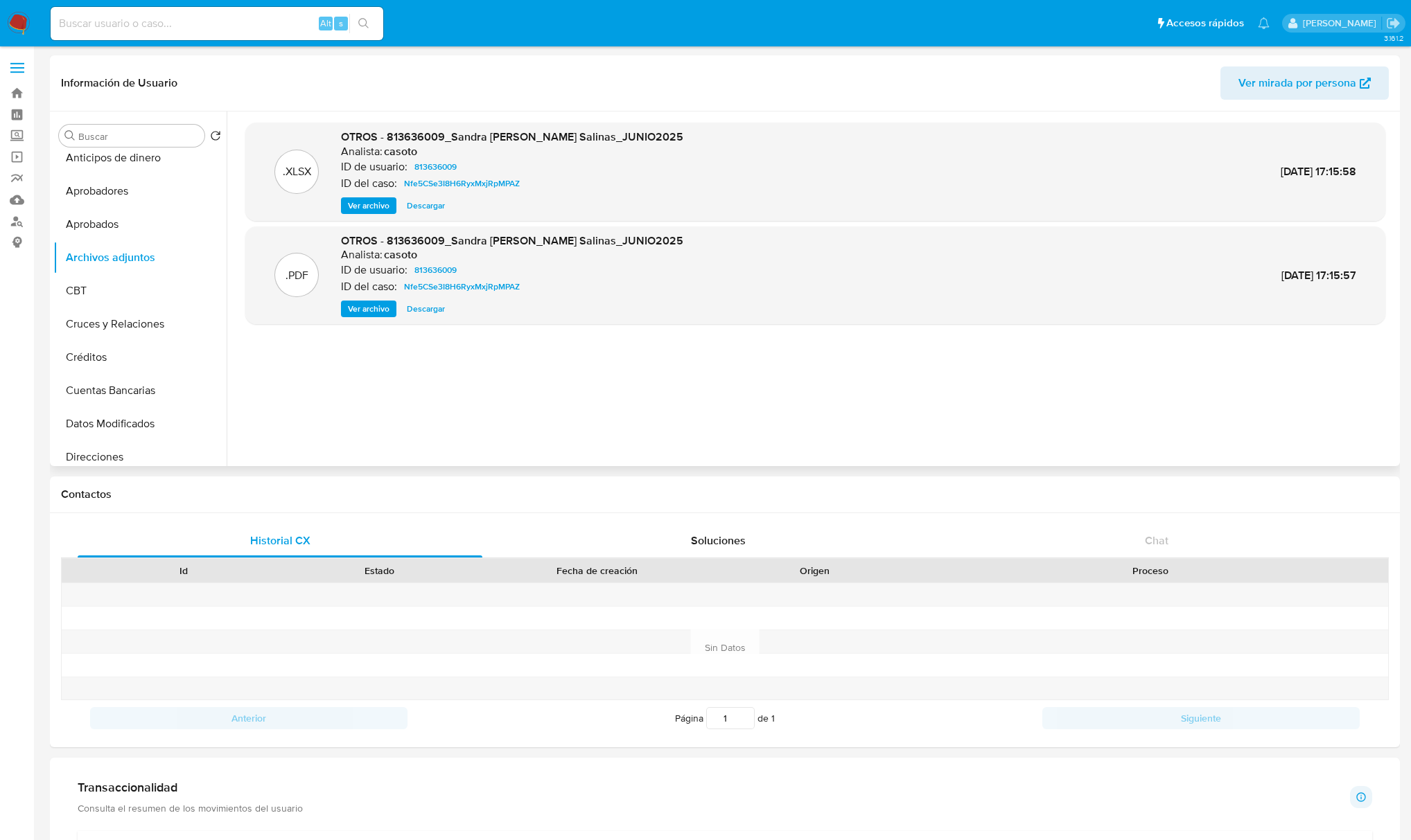
click at [370, 209] on span "Ver archivo" at bounding box center [368, 205] width 41 height 14
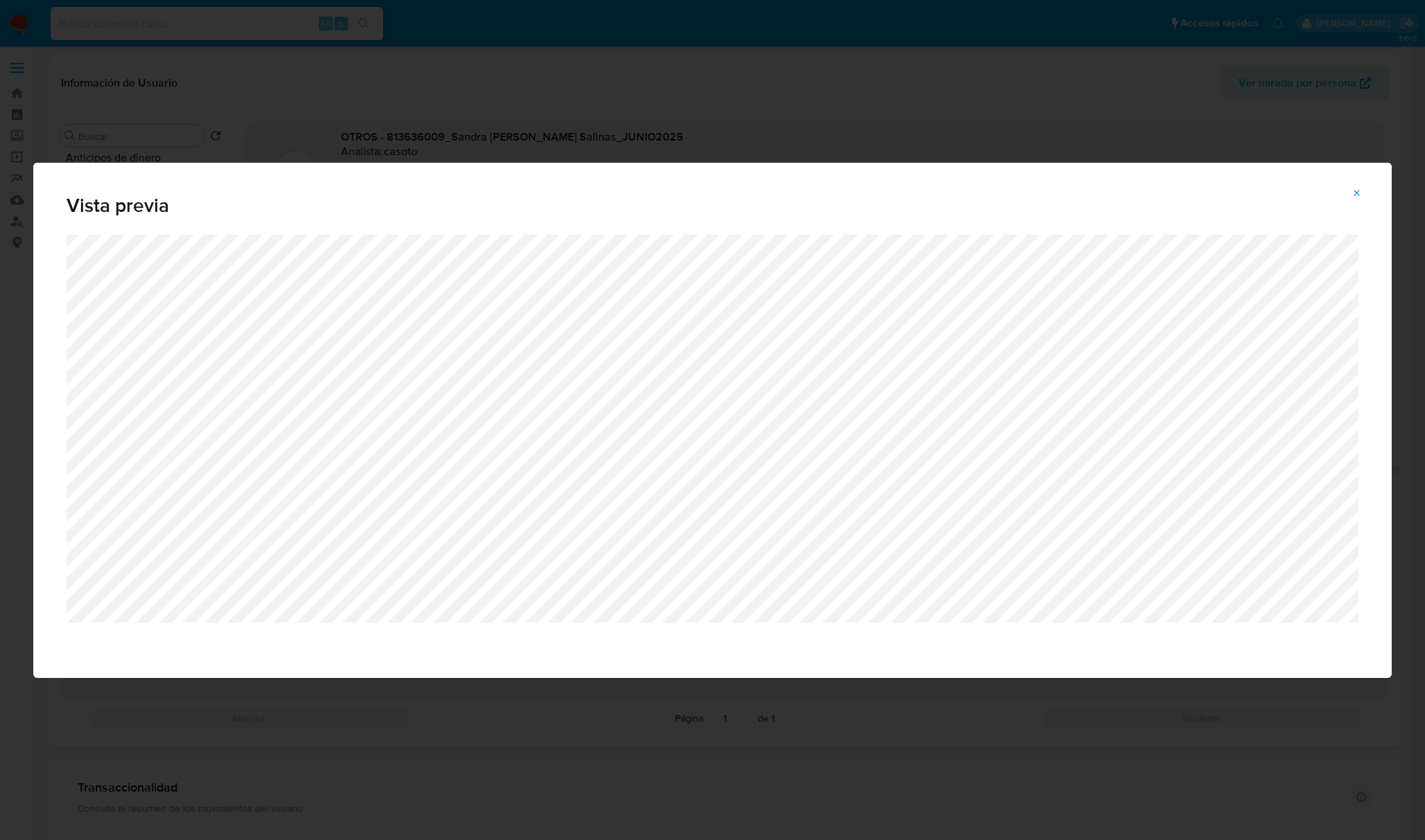
click at [704, 122] on div "Vista previa" at bounding box center [712, 420] width 1425 height 840
click at [1357, 193] on icon "Attachment preview" at bounding box center [1357, 193] width 11 height 11
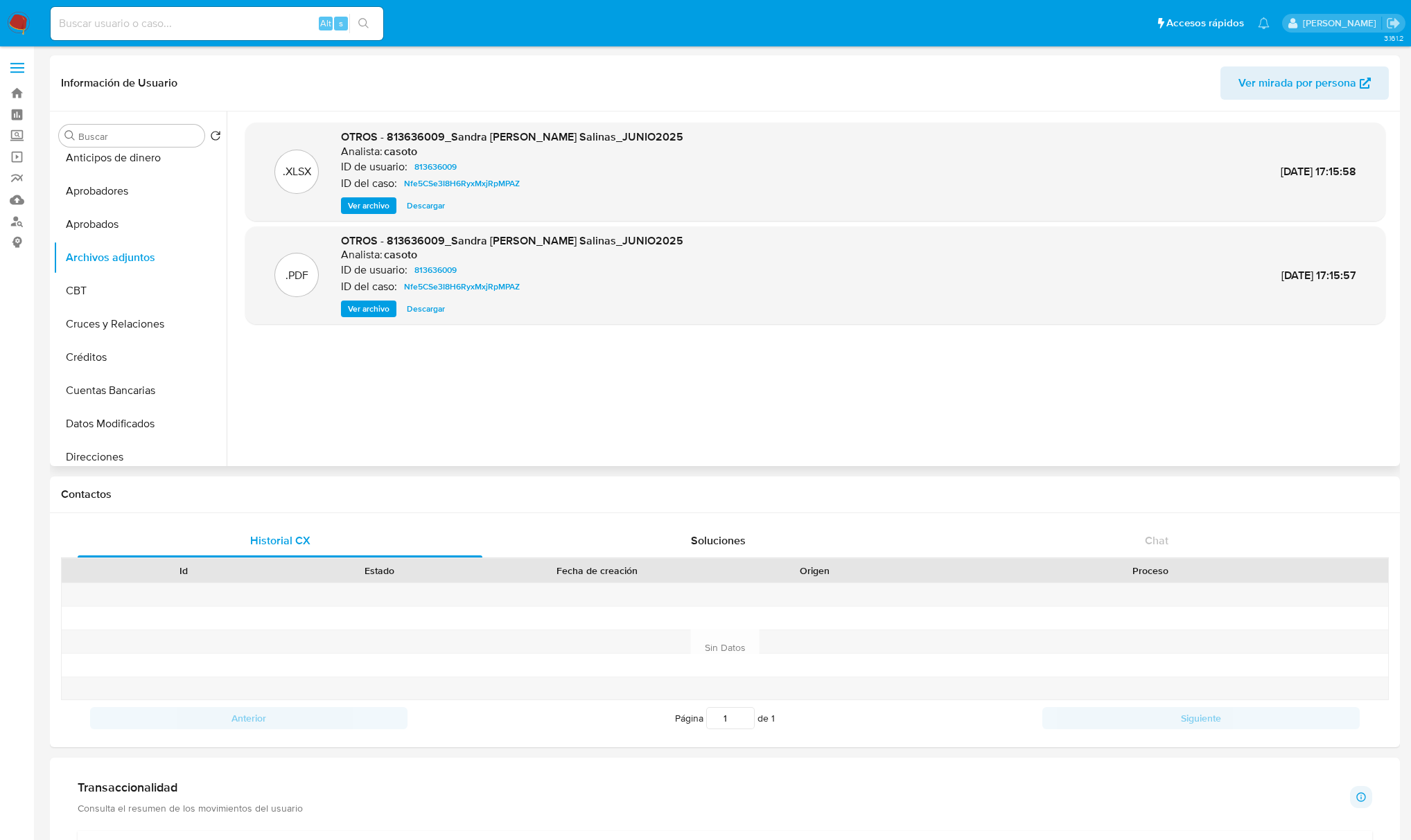
click at [366, 304] on span "Ver archivo" at bounding box center [368, 309] width 41 height 14
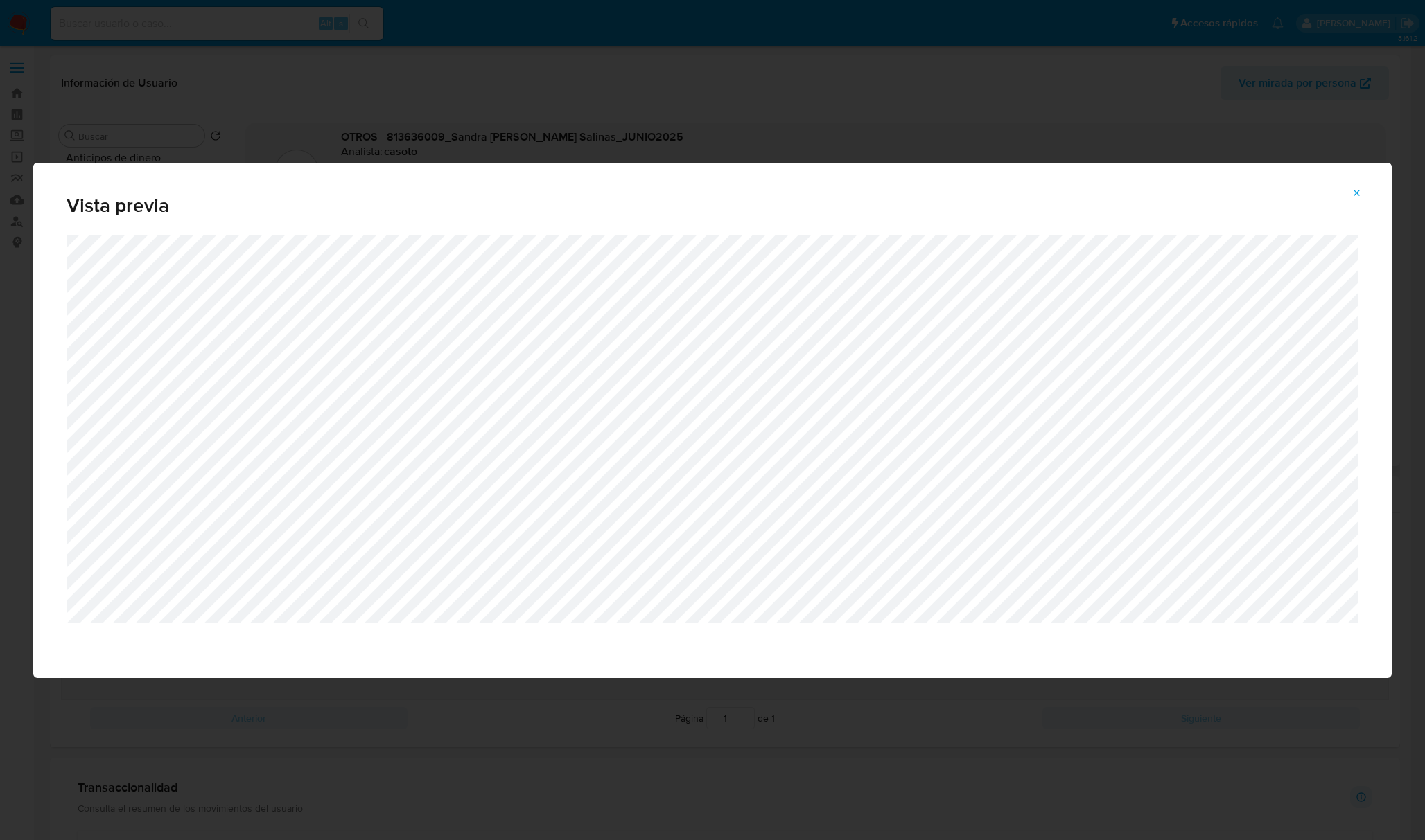
click at [1362, 188] on icon "Attachment preview" at bounding box center [1357, 193] width 11 height 11
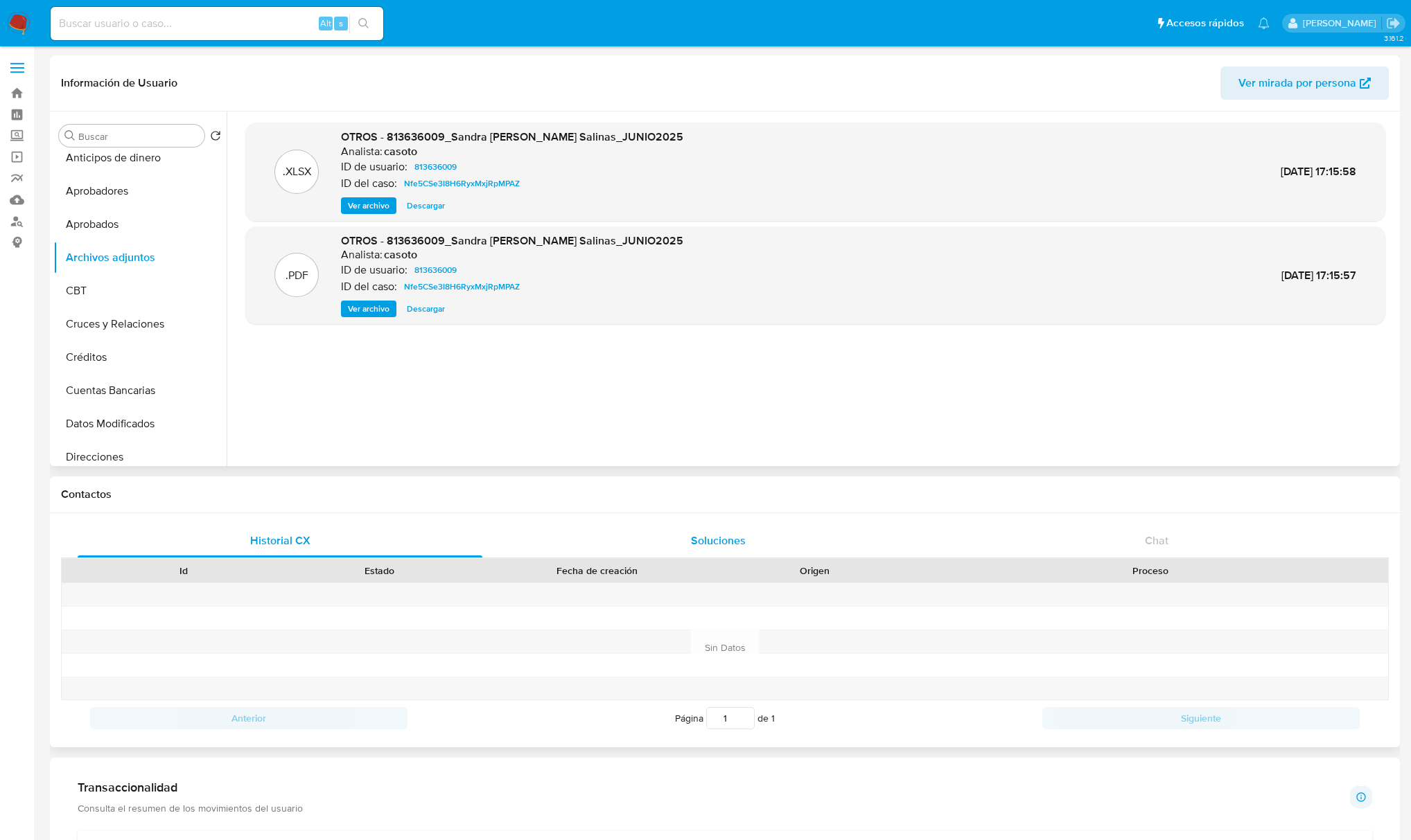
click at [704, 541] on span "Soluciones" at bounding box center [719, 541] width 55 height 16
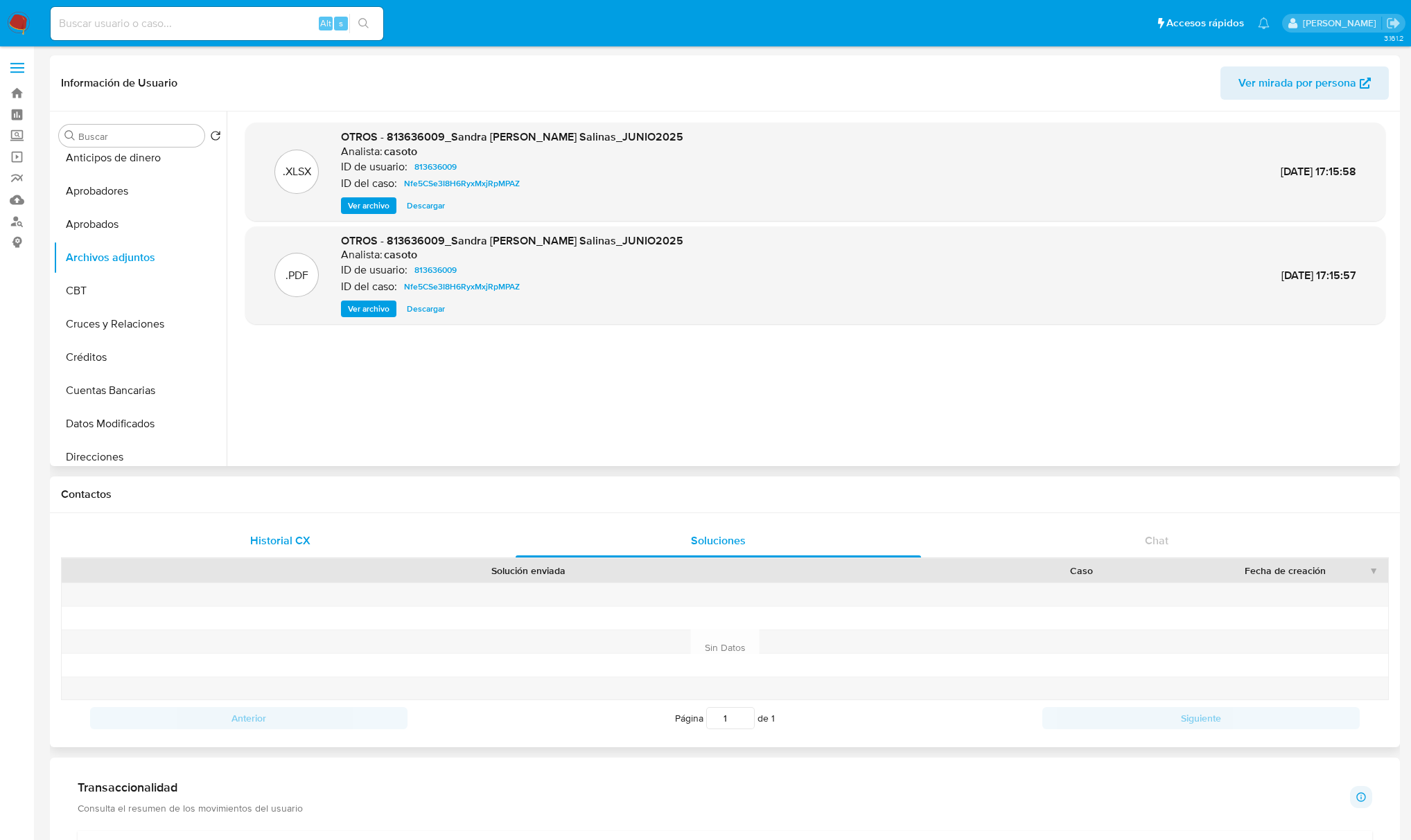
click at [322, 536] on div "Historial CX" at bounding box center [280, 541] width 405 height 33
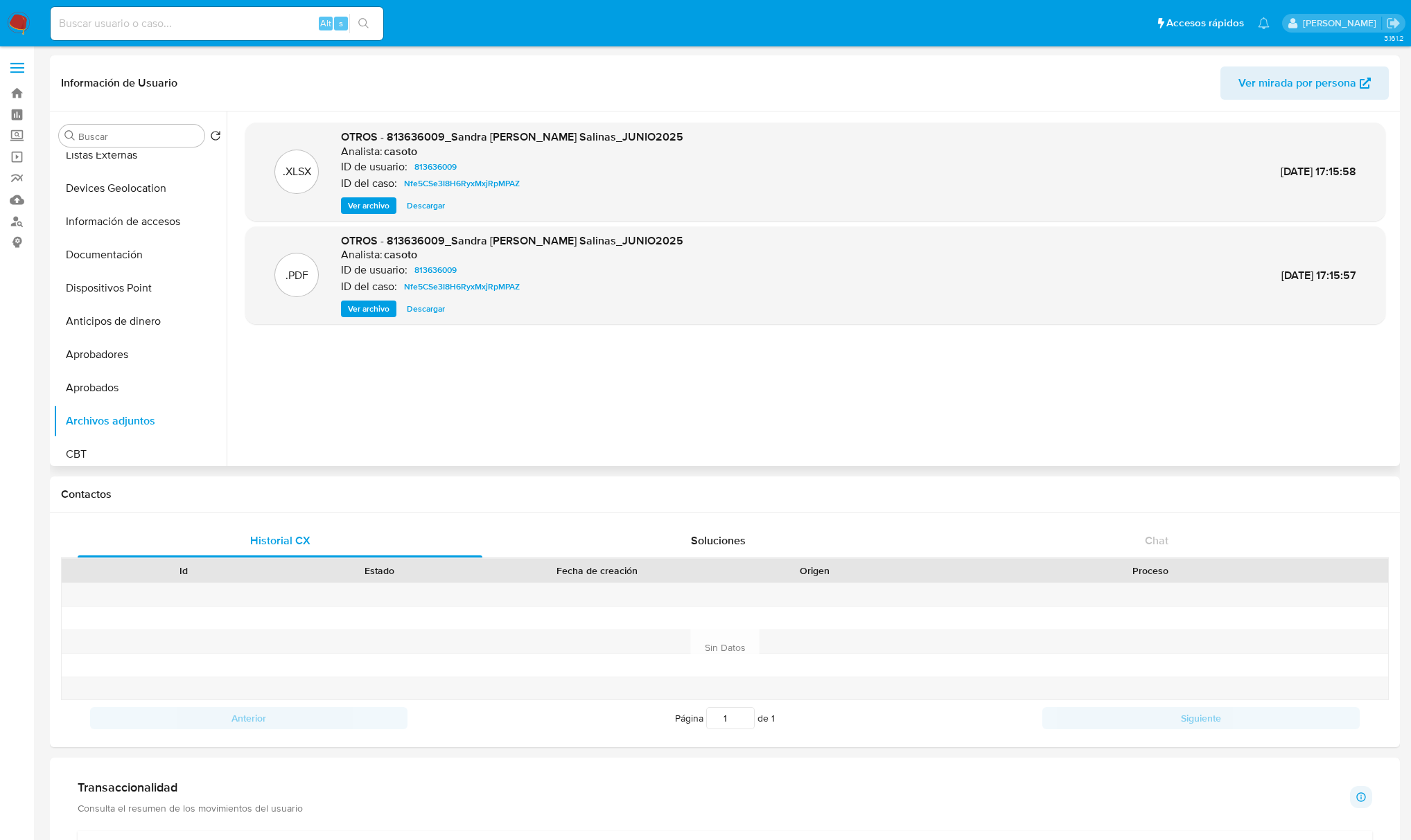
scroll to position [0, 0]
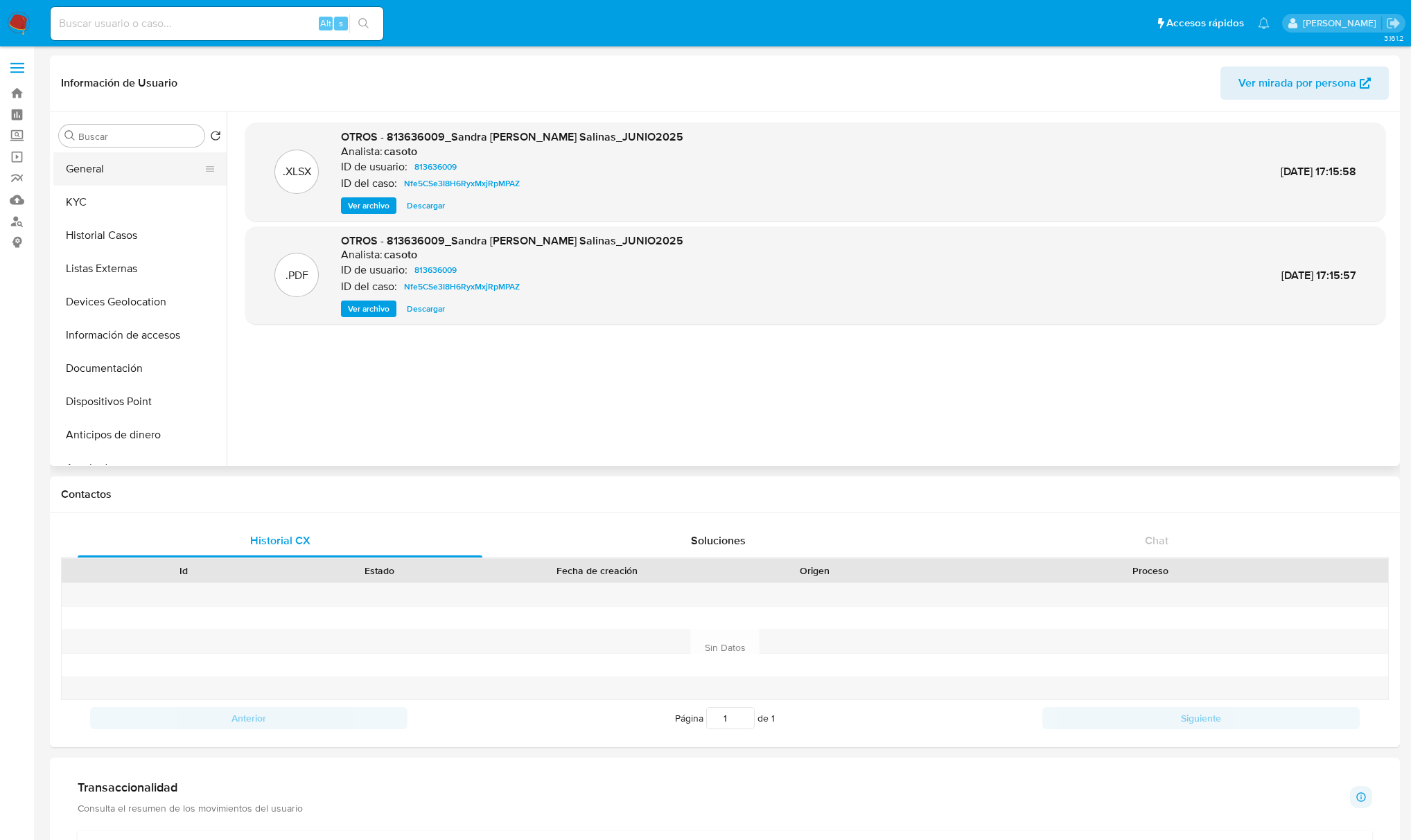
click at [120, 172] on button "General" at bounding box center [135, 169] width 162 height 33
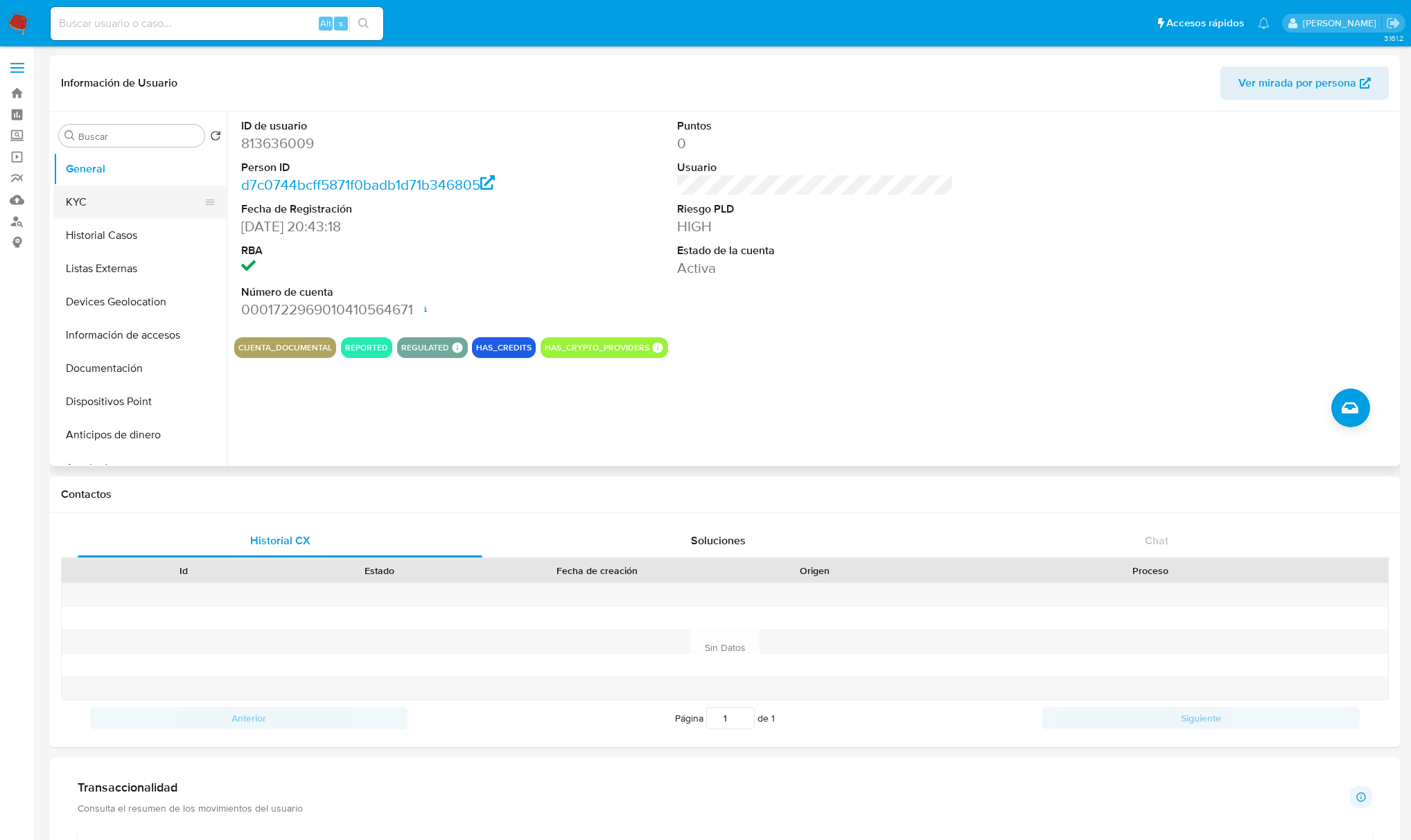
click at [76, 206] on button "KYC" at bounding box center [135, 202] width 162 height 33
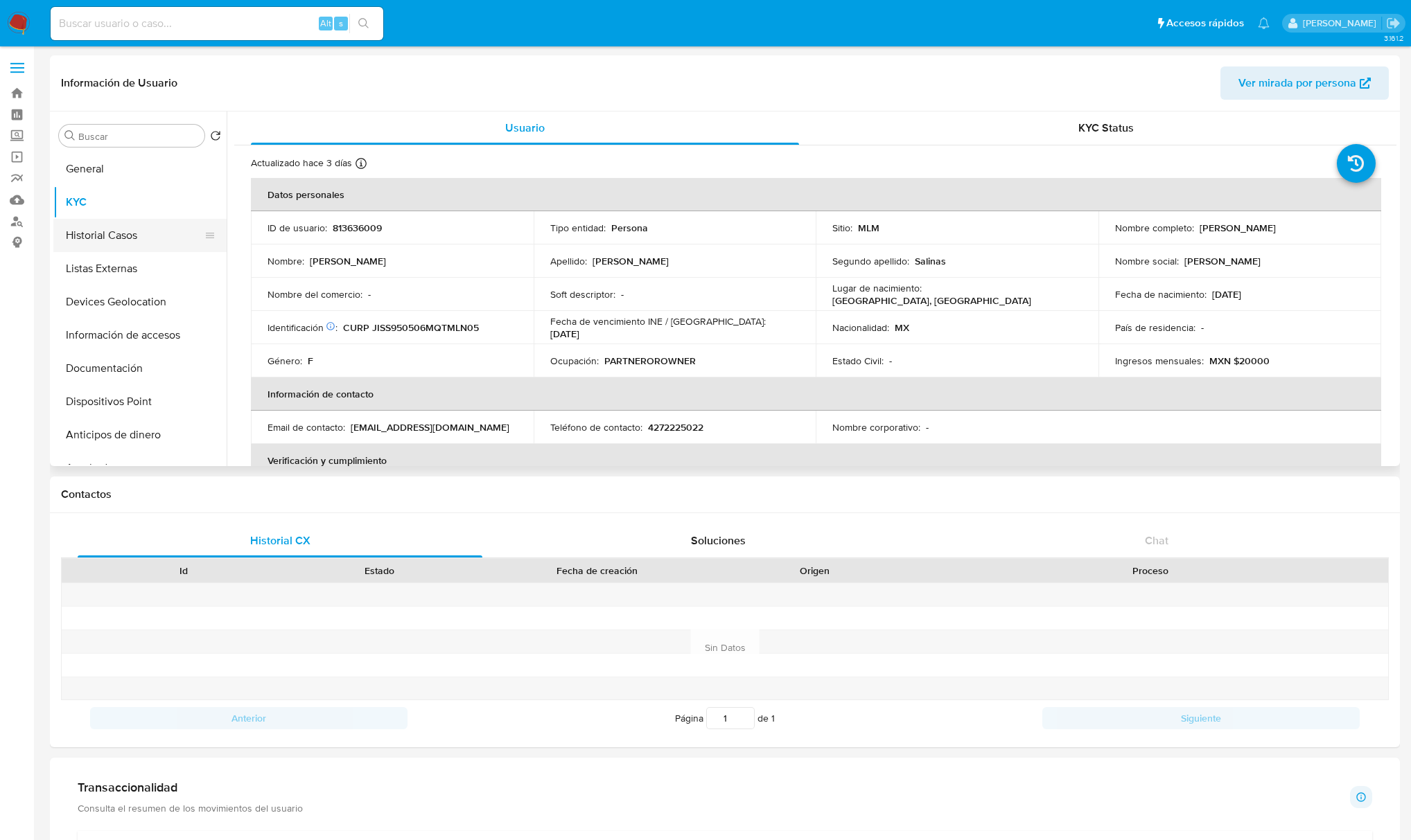
click at [102, 236] on button "Historial Casos" at bounding box center [135, 236] width 162 height 33
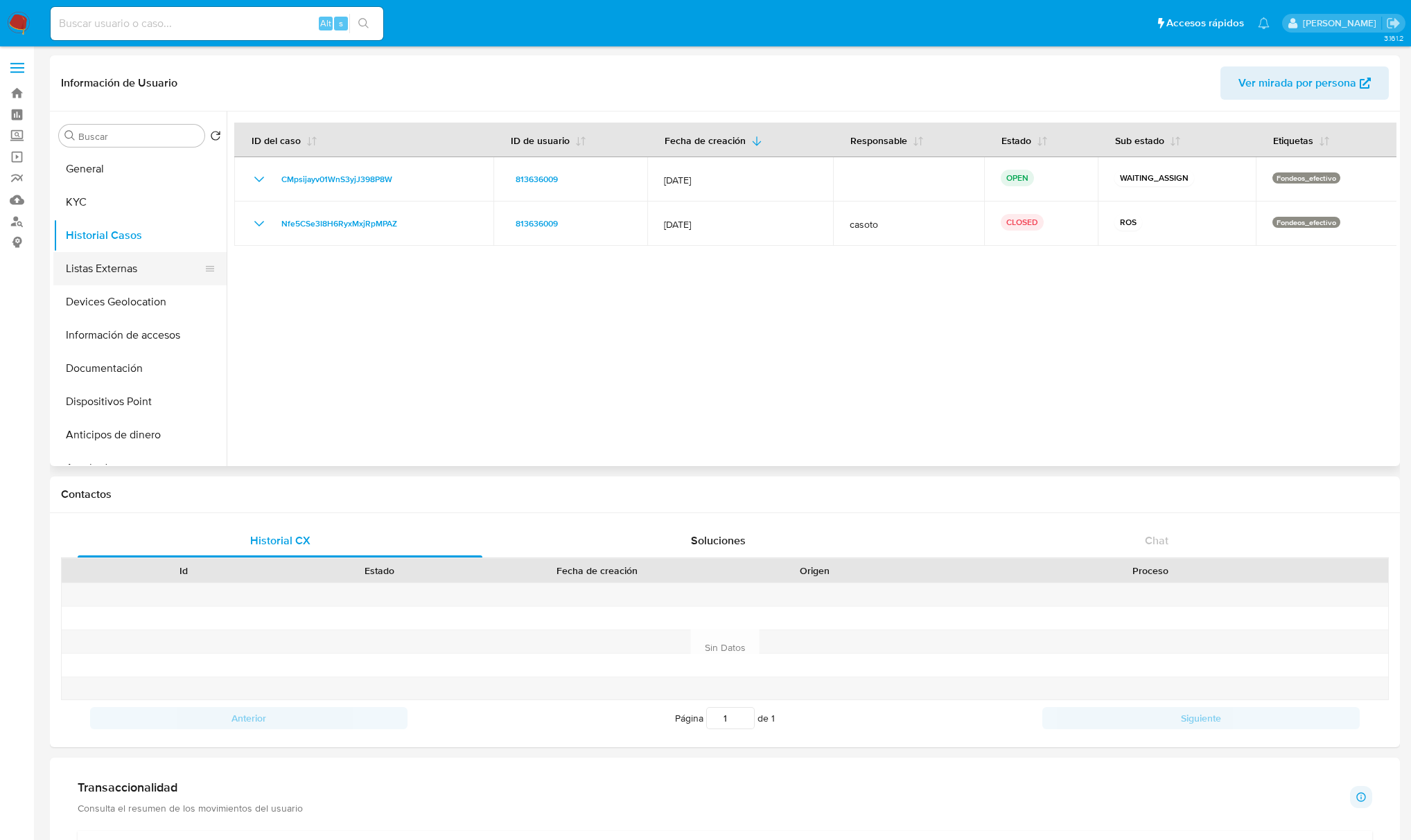
click at [136, 269] on button "Listas Externas" at bounding box center [135, 269] width 162 height 33
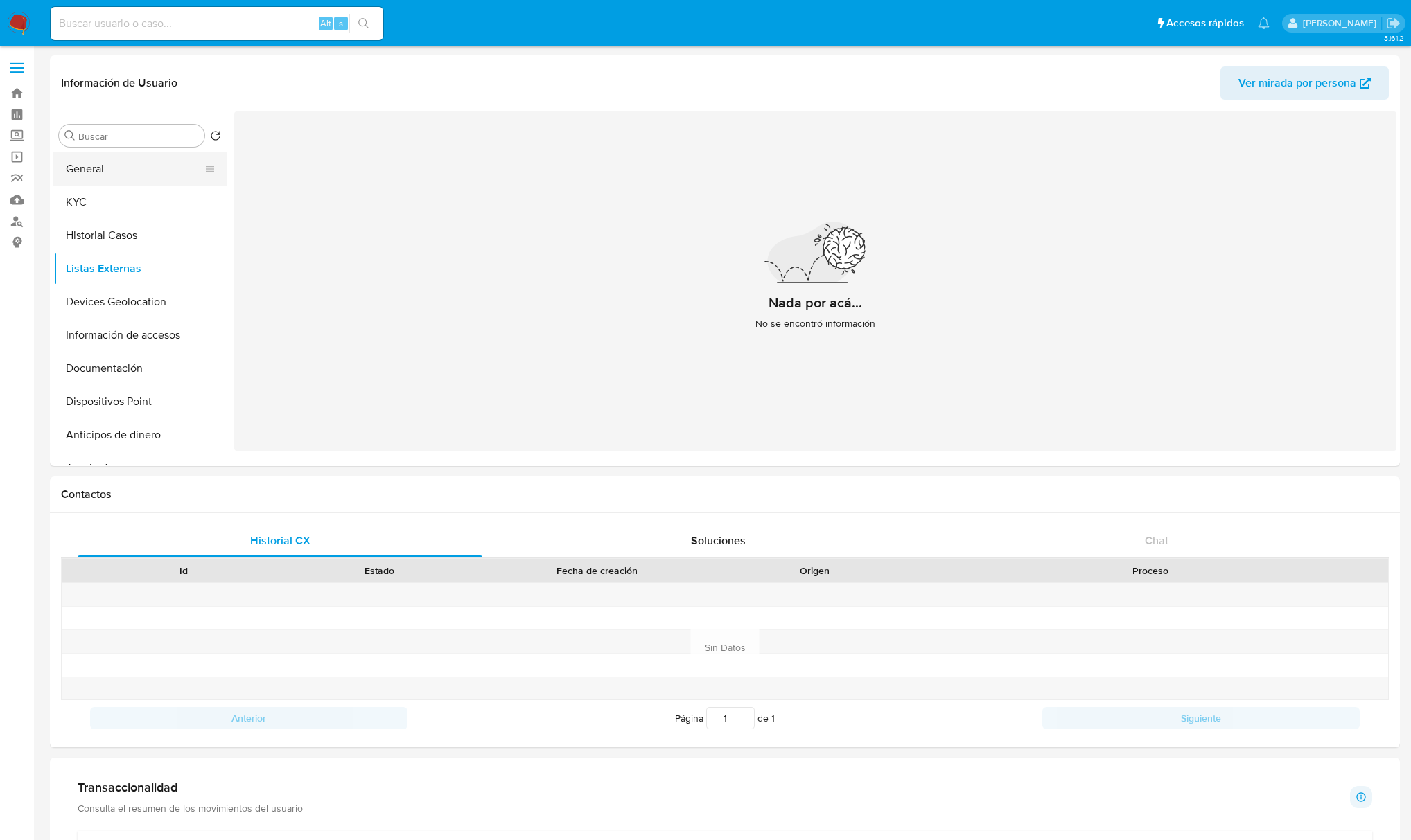
click at [115, 164] on button "General" at bounding box center [135, 169] width 162 height 33
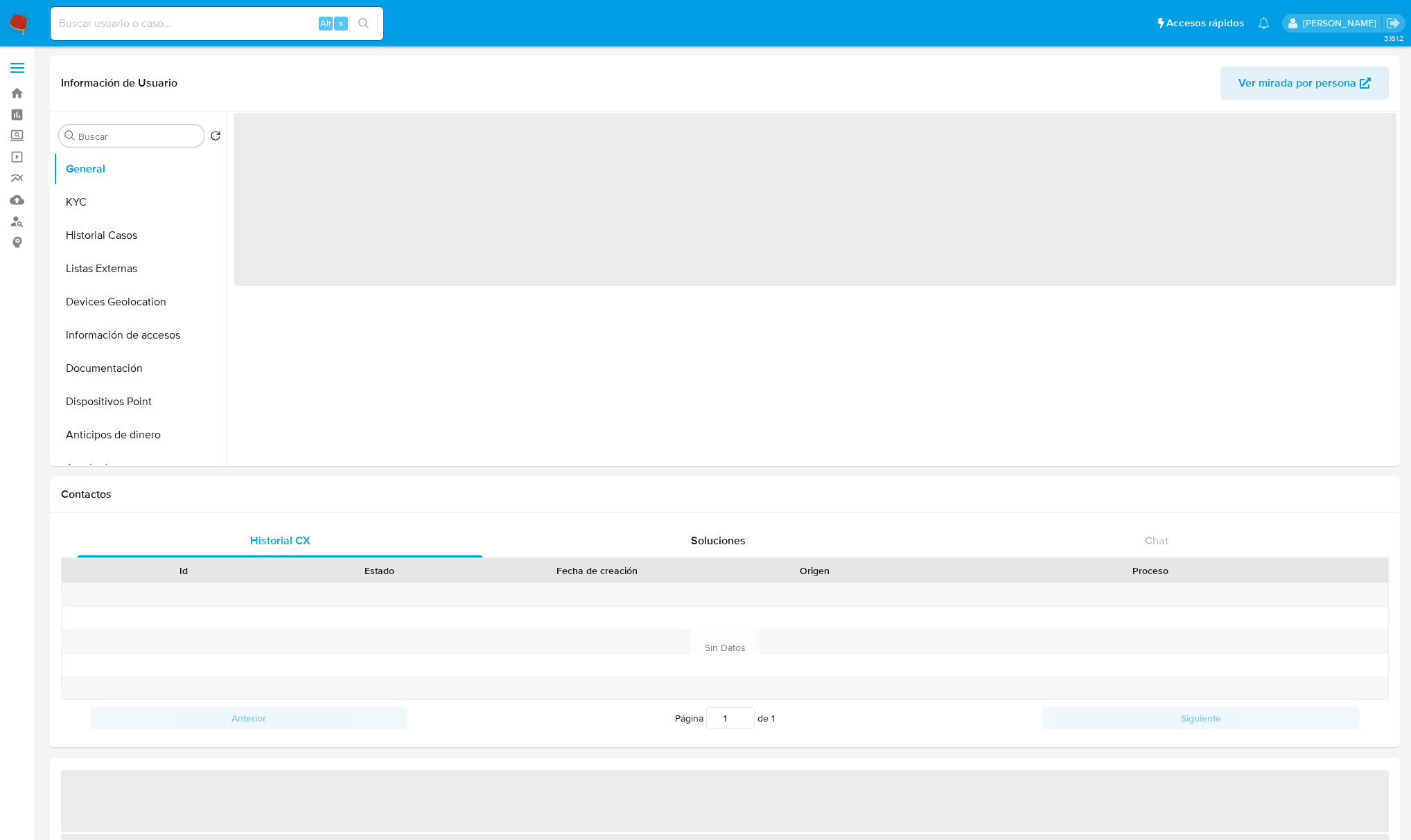
click at [228, 25] on input at bounding box center [217, 23] width 333 height 18
select select "10"
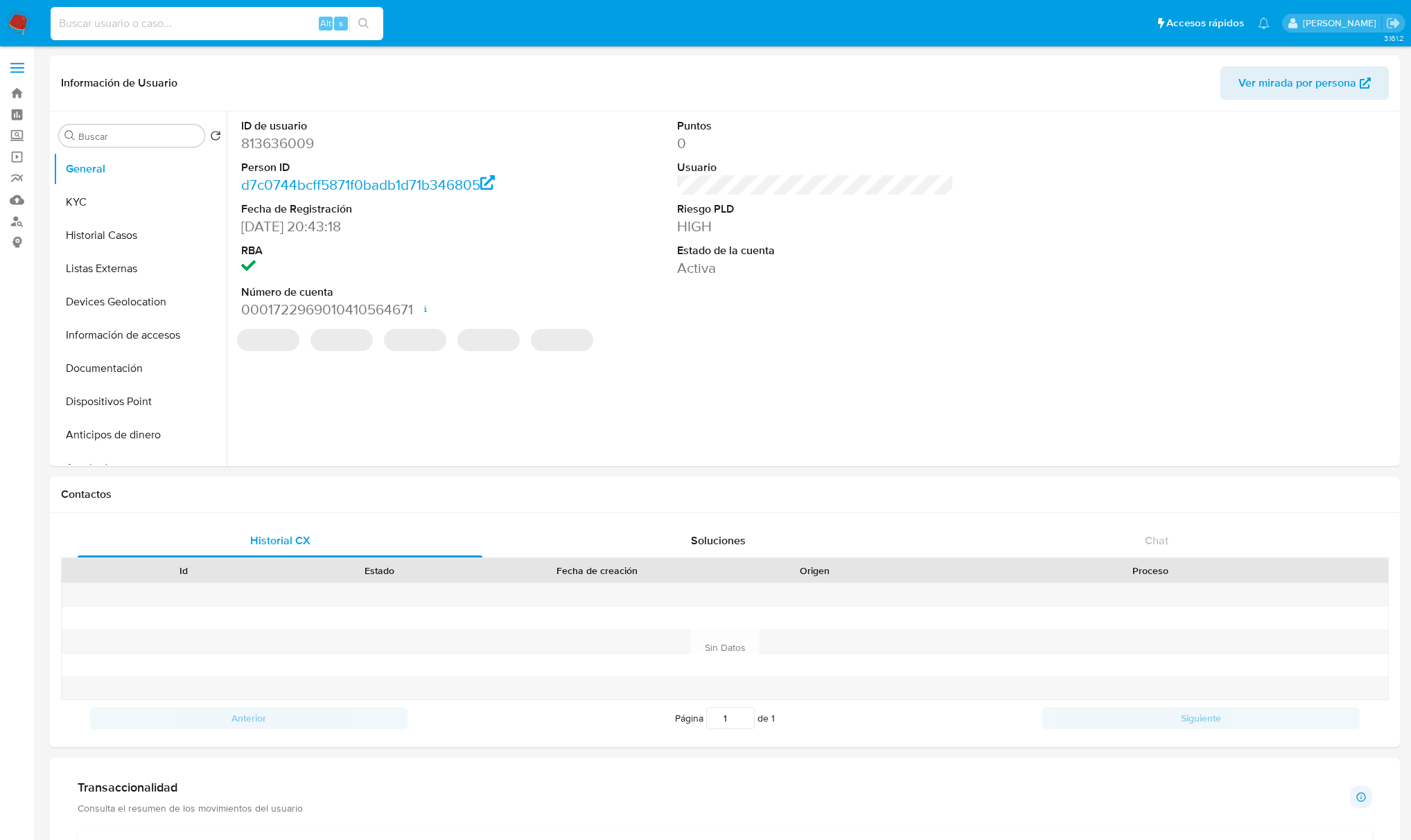
paste input "813636009"
type input "813636009"
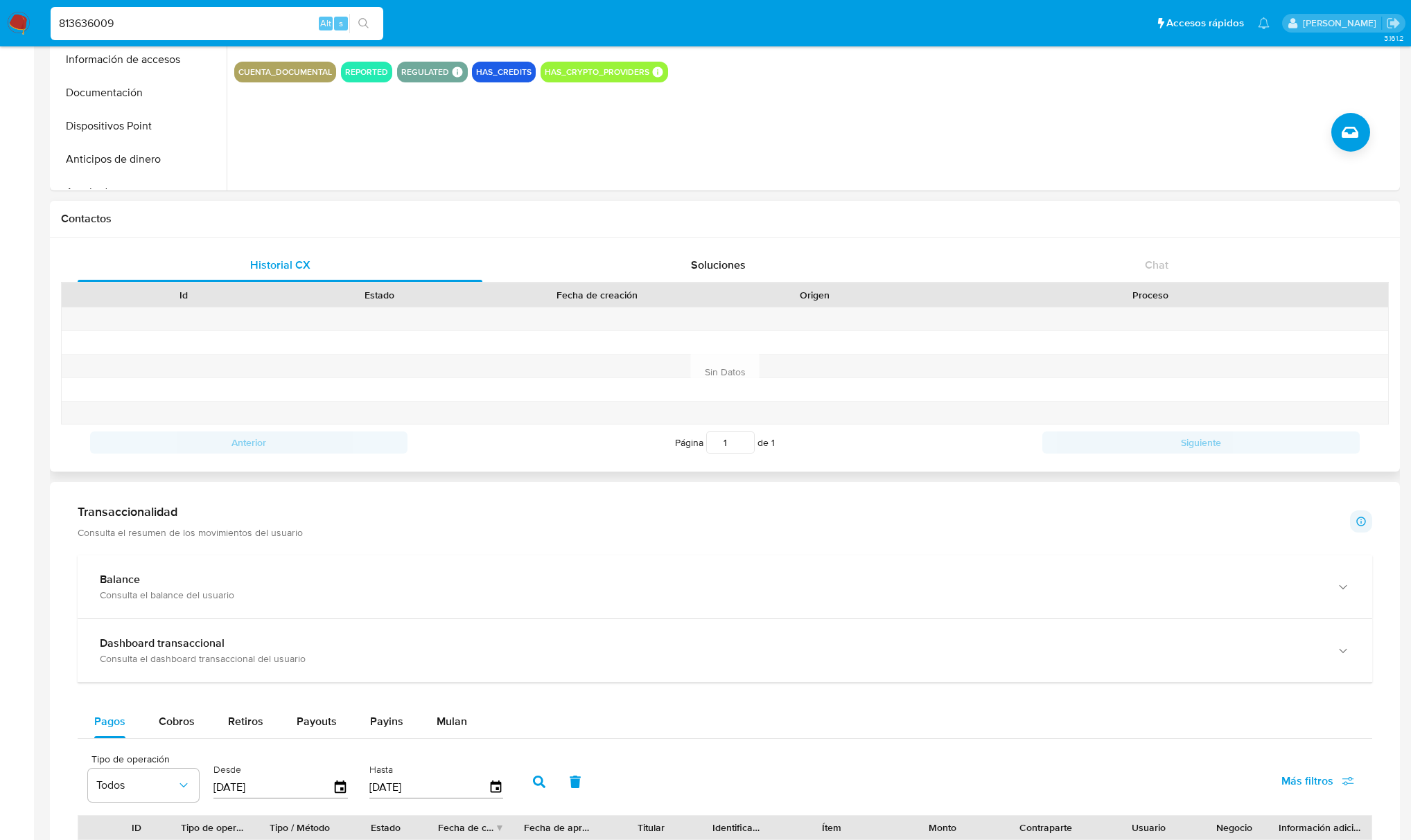
scroll to position [277, 0]
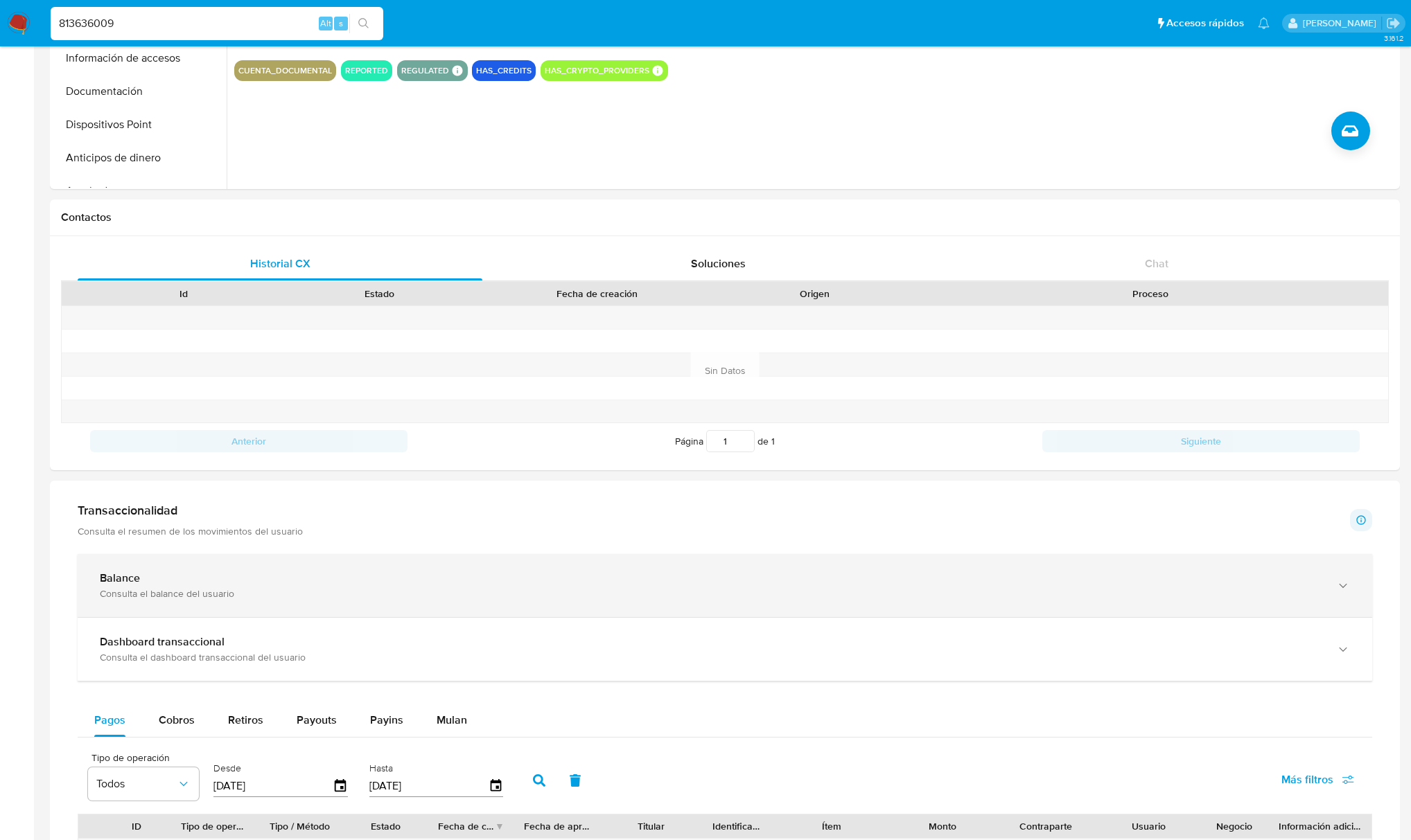
click at [242, 586] on div "Balance" at bounding box center [711, 578] width 1222 height 14
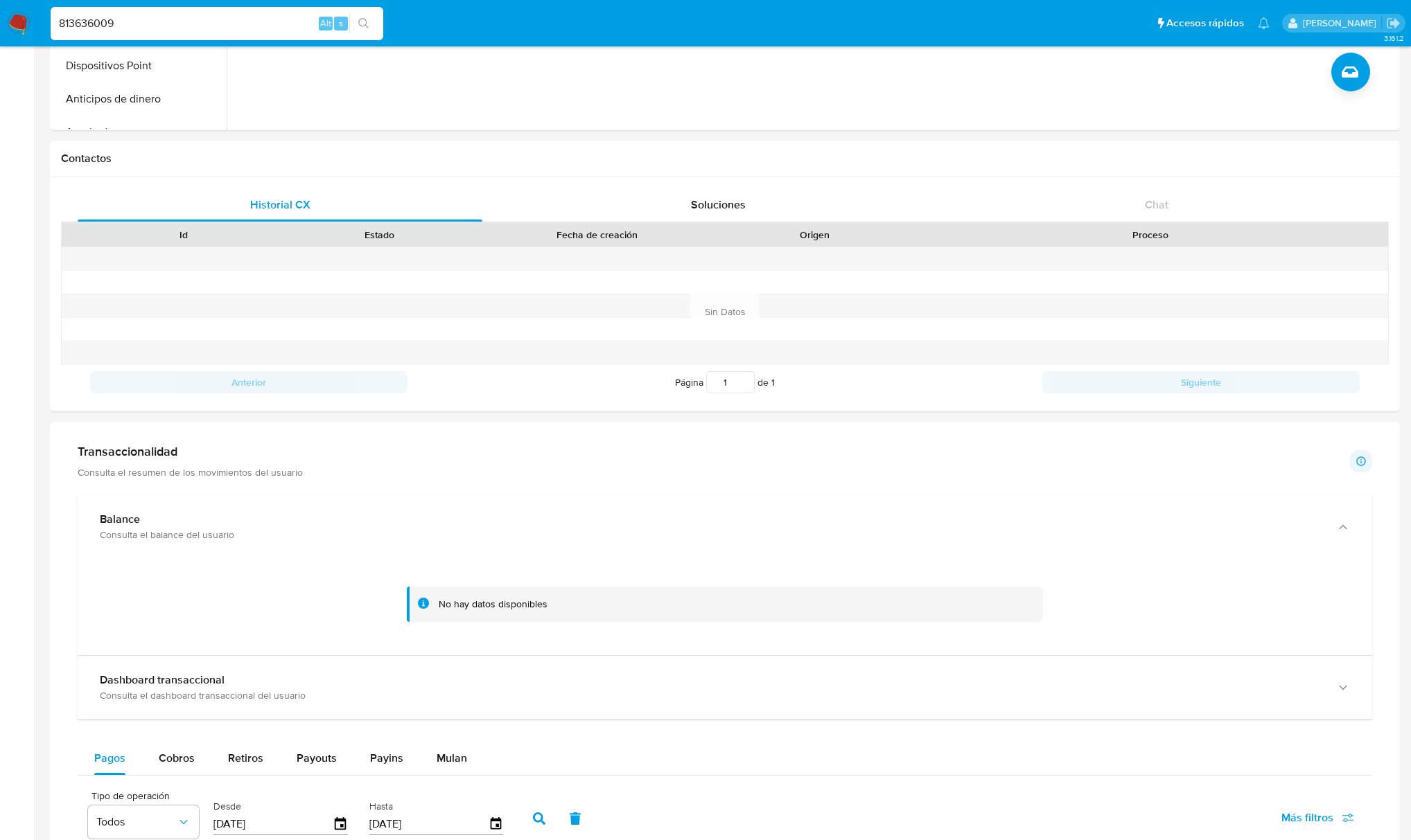
scroll to position [369, 0]
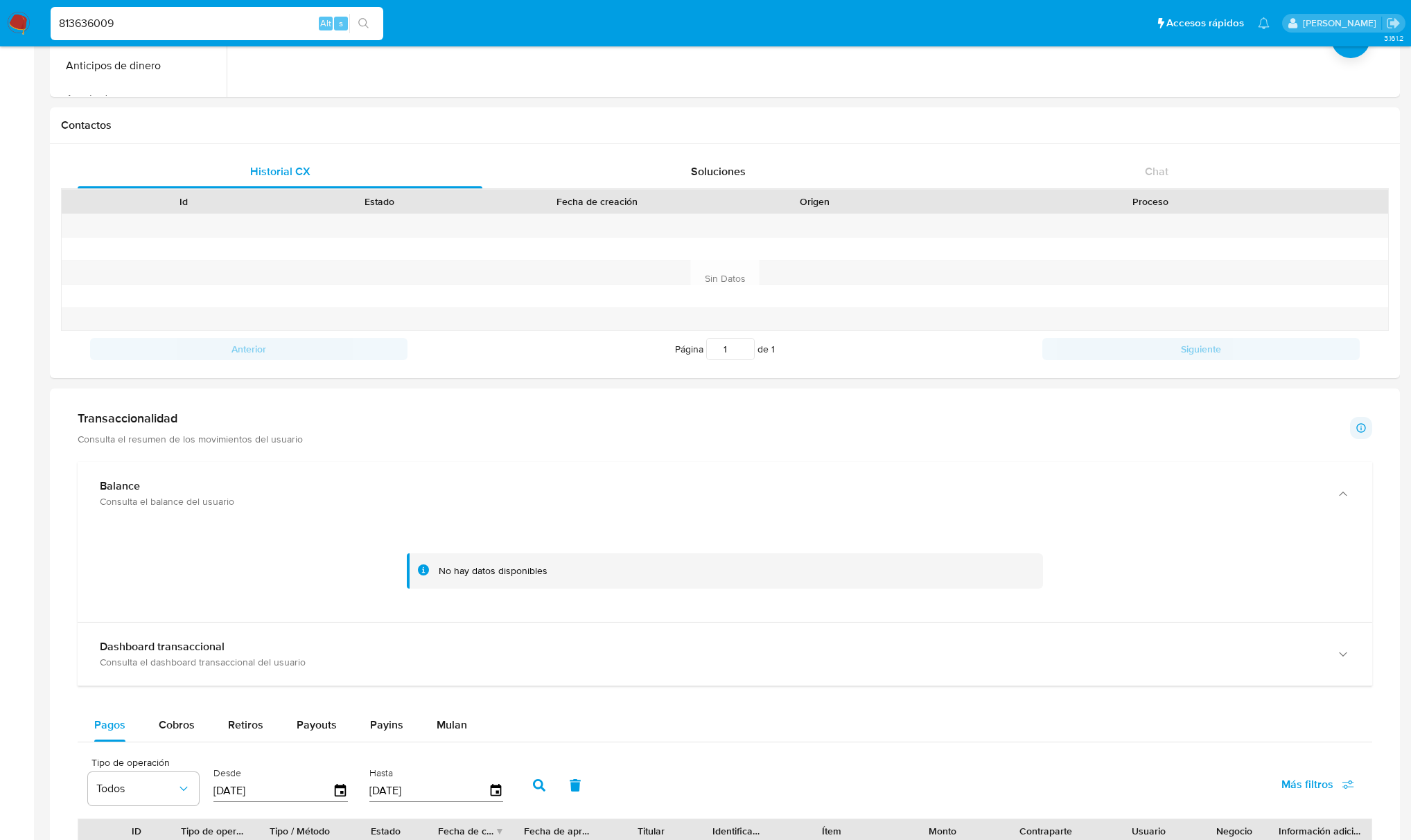
drag, startPoint x: 406, startPoint y: 567, endPoint x: 595, endPoint y: 568, distance: 189.0
click at [595, 568] on div "No hay datos disponibles" at bounding box center [724, 571] width 636 height 36
click at [556, 574] on div "No hay datos disponibles" at bounding box center [735, 571] width 593 height 13
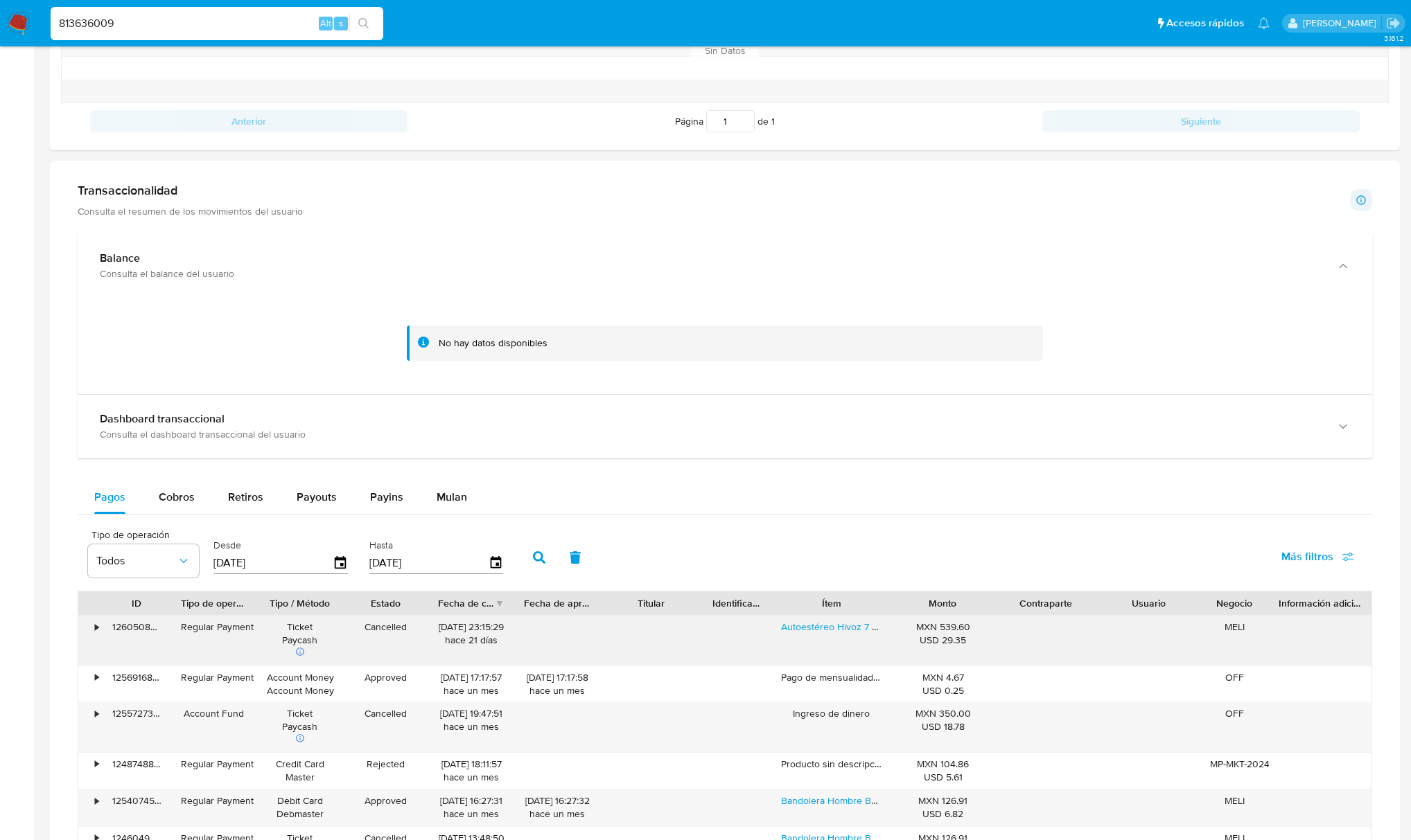
scroll to position [646, 0]
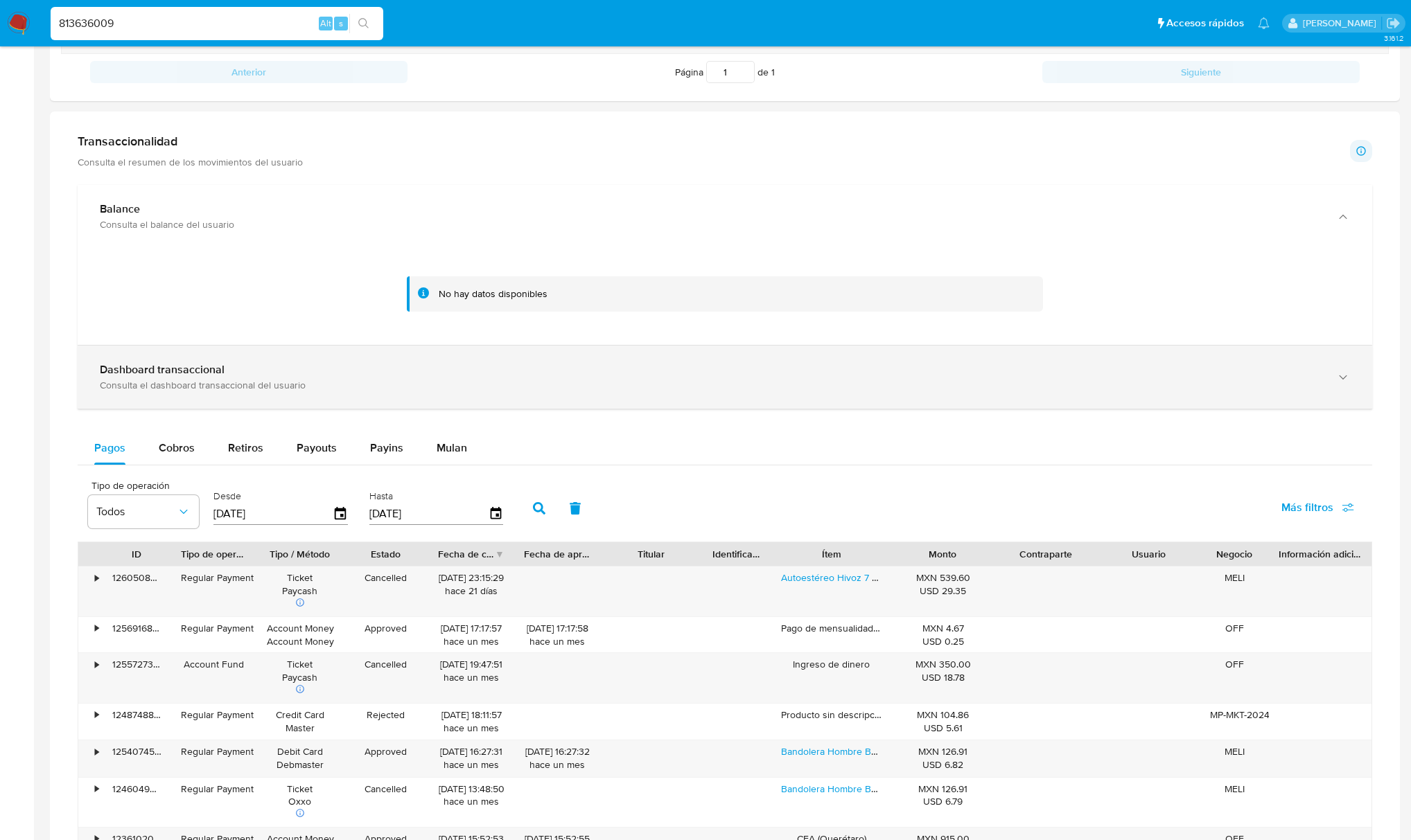
click at [223, 397] on div "Dashboard transaccional Consulta el dashboard transaccional del usuario" at bounding box center [724, 377] width 1294 height 63
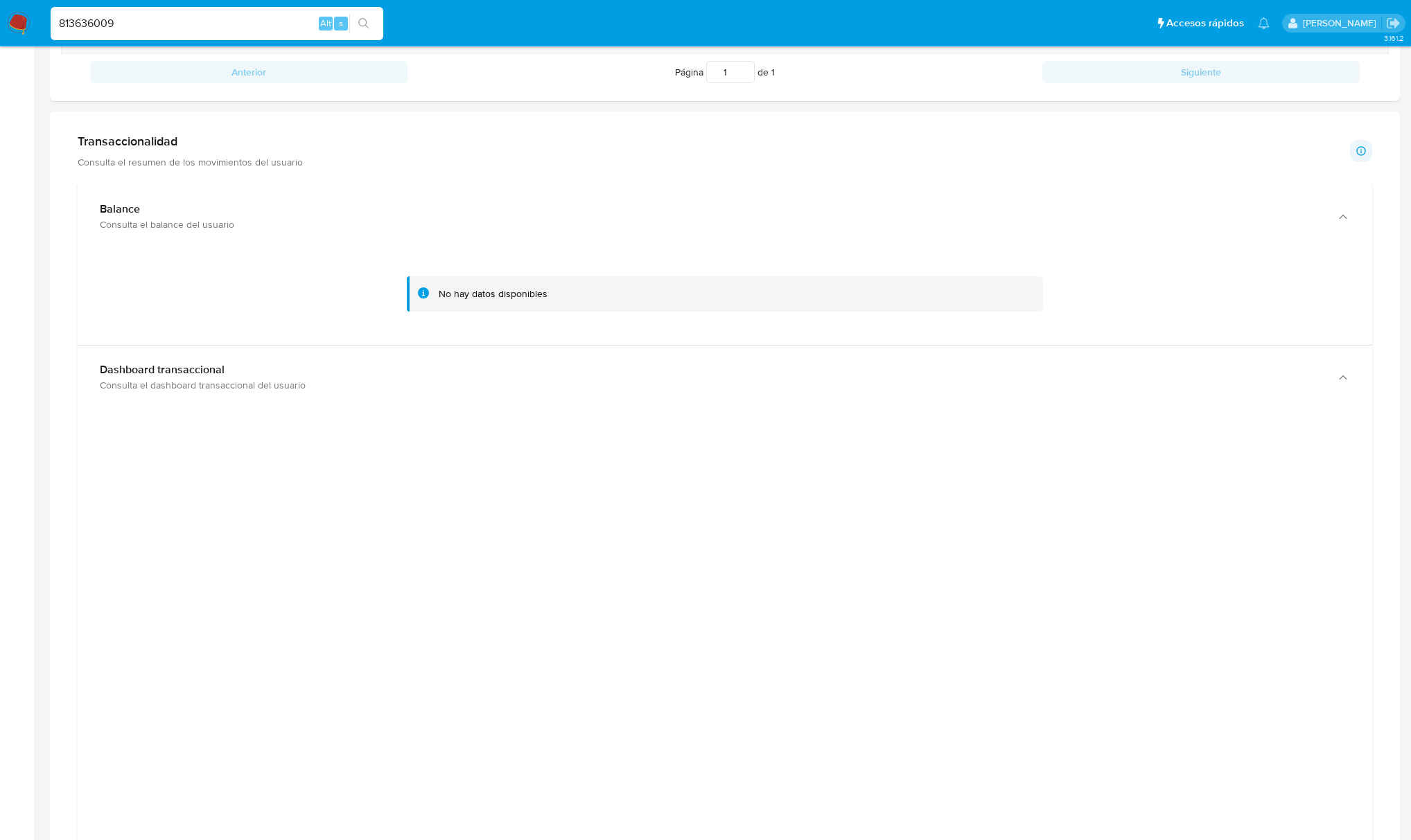
click at [17, 20] on img at bounding box center [19, 23] width 23 height 23
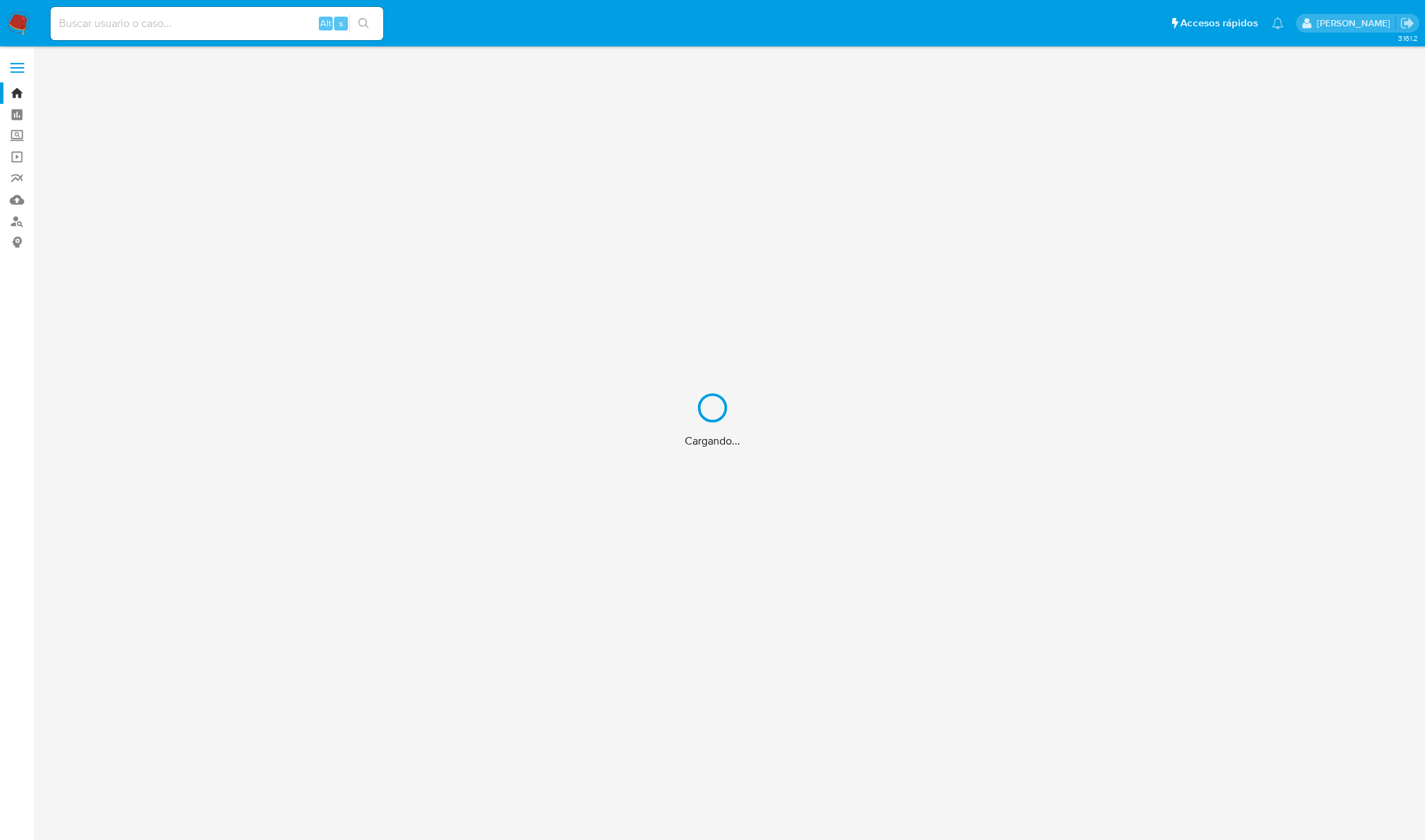
click at [134, 28] on div "Cargando..." at bounding box center [712, 420] width 1425 height 840
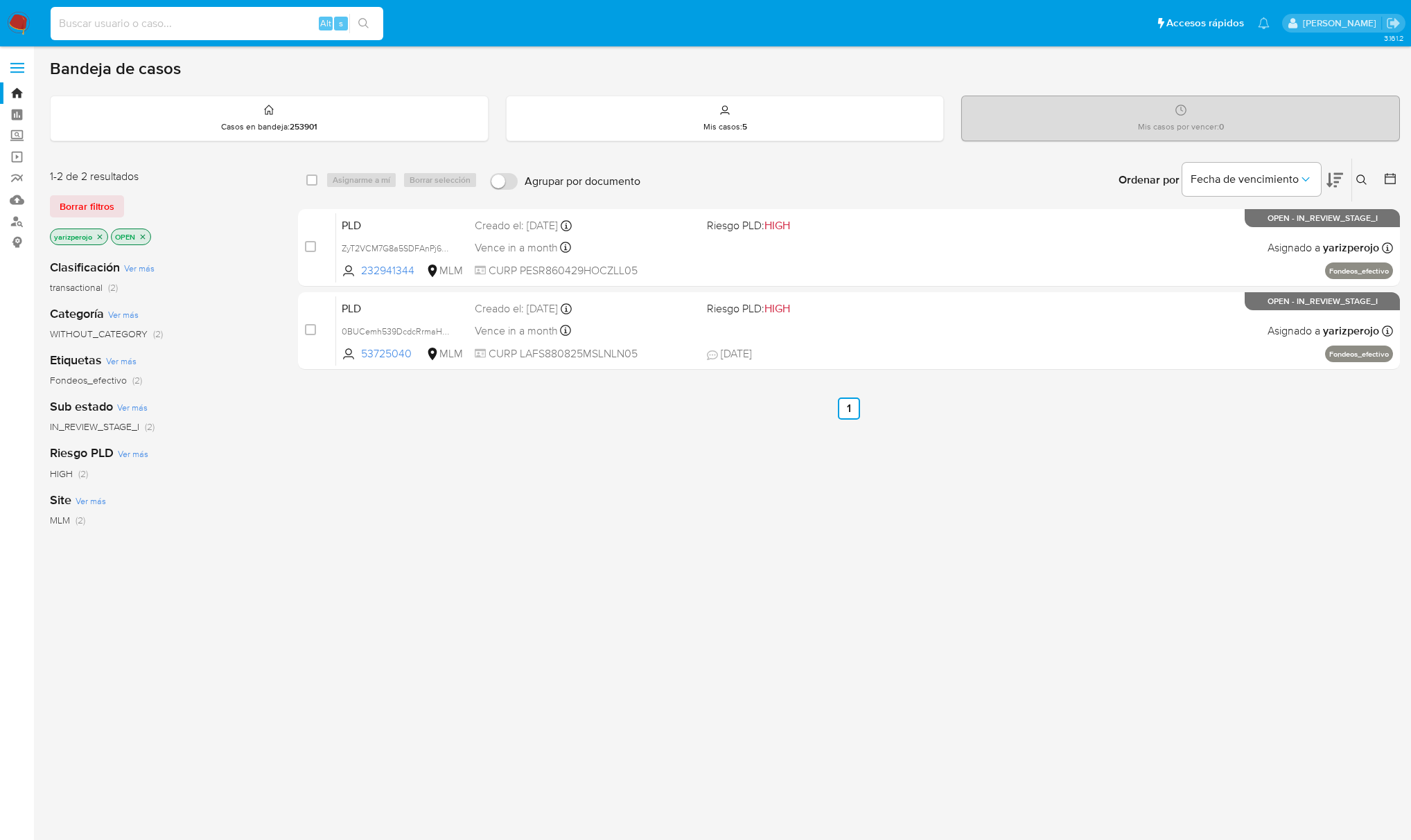
click at [165, 26] on input at bounding box center [217, 23] width 333 height 18
paste input "813636009"
type input "813636009"
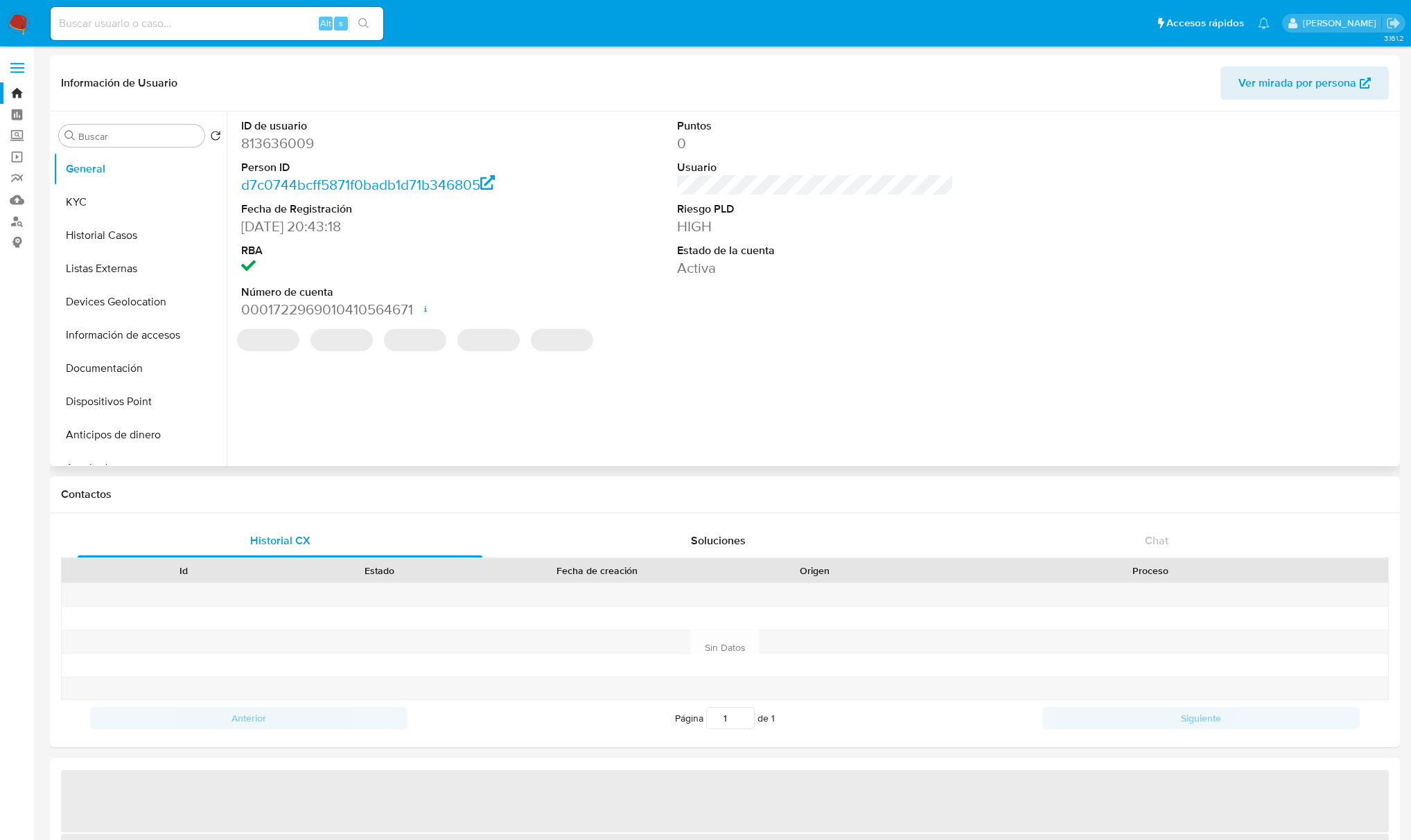
select select "10"
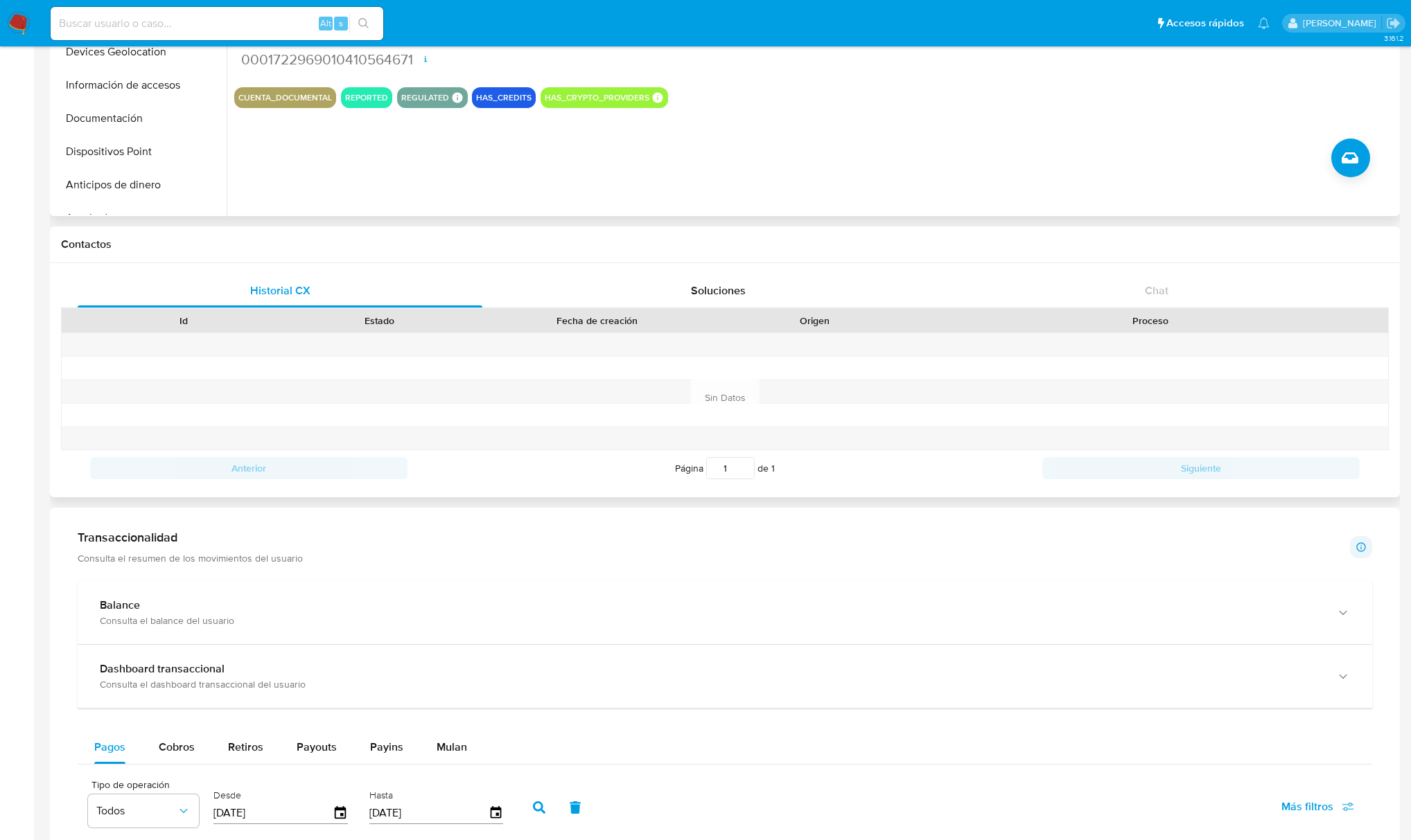
scroll to position [277, 0]
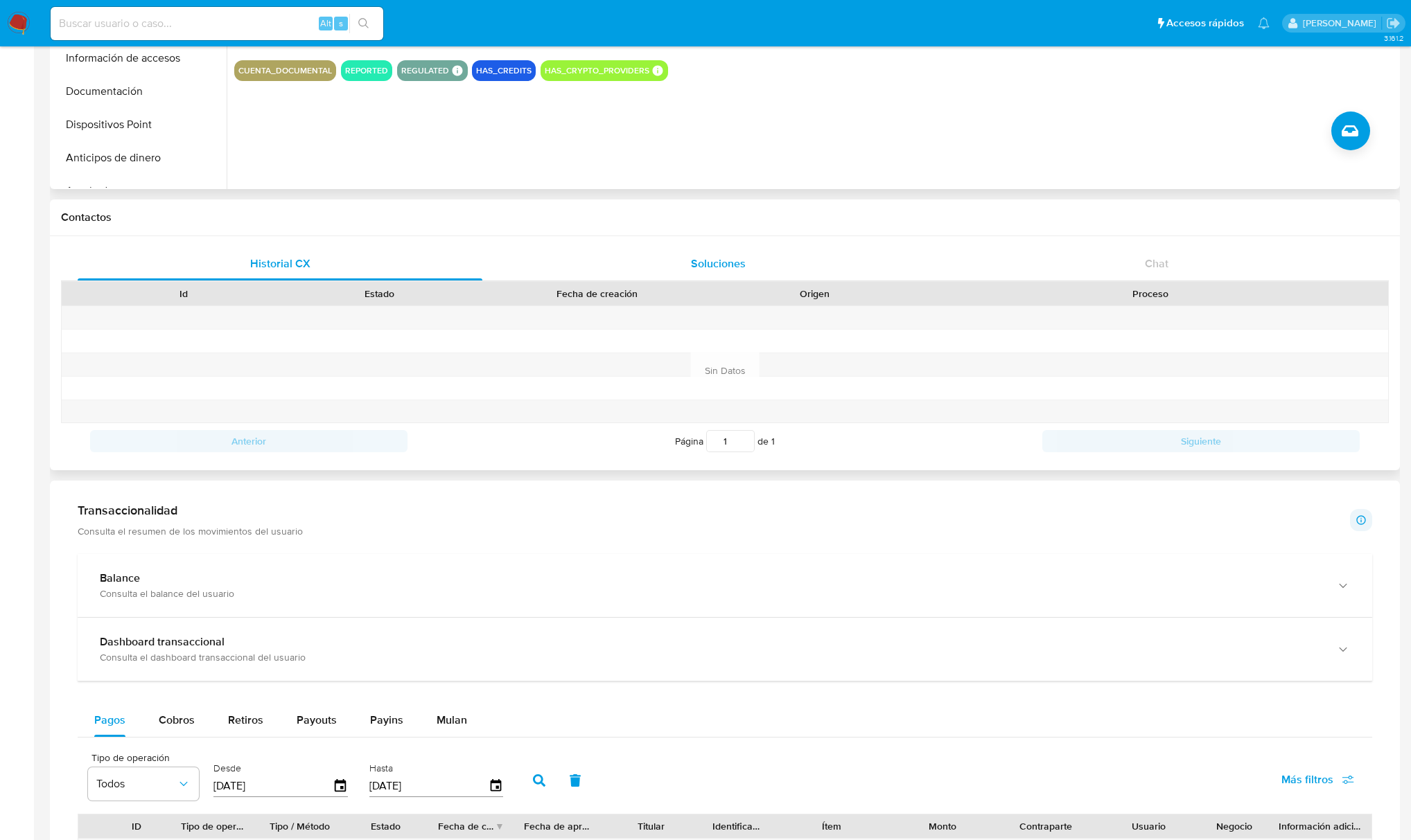
click at [762, 263] on div "Soluciones" at bounding box center [718, 264] width 405 height 33
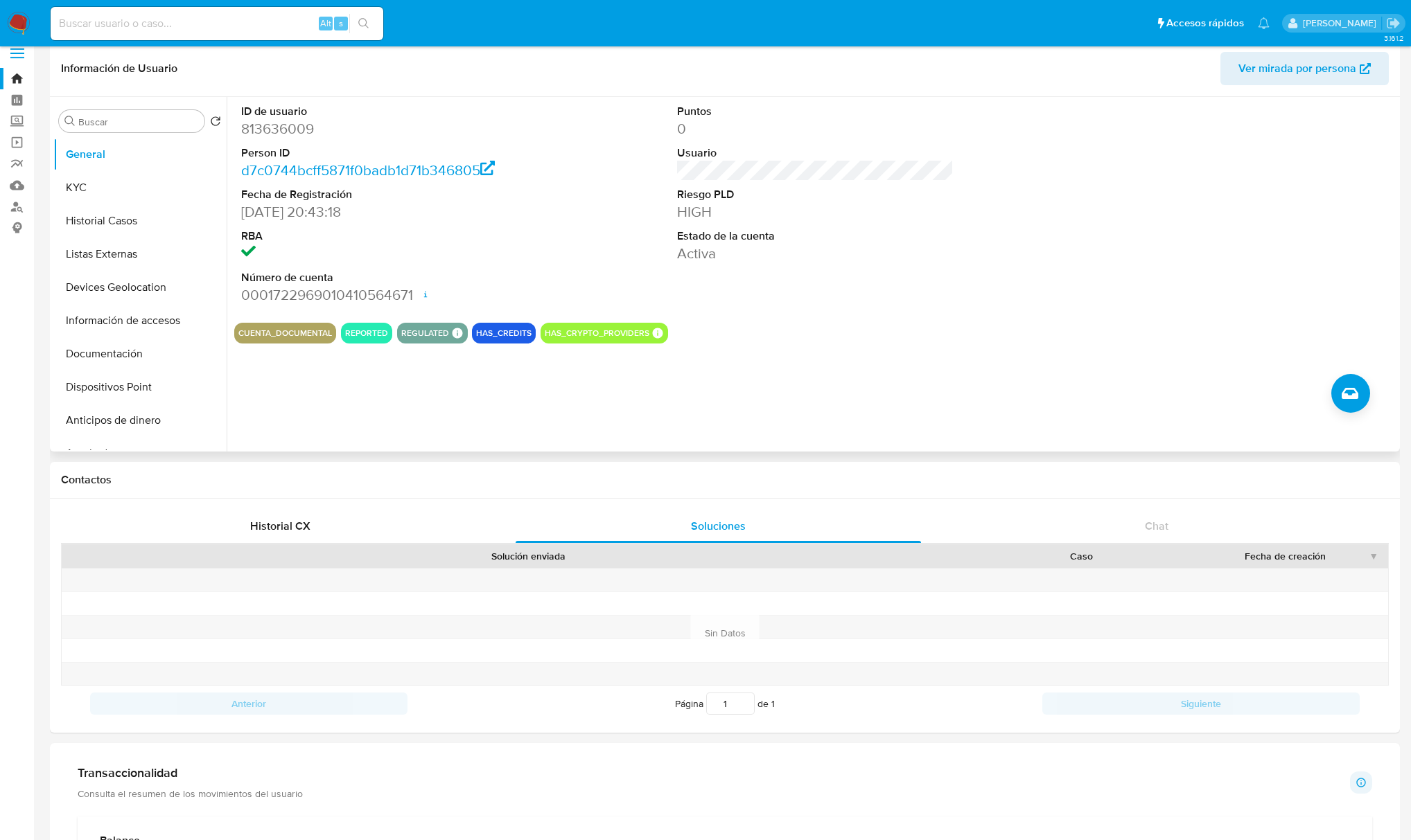
scroll to position [369, 0]
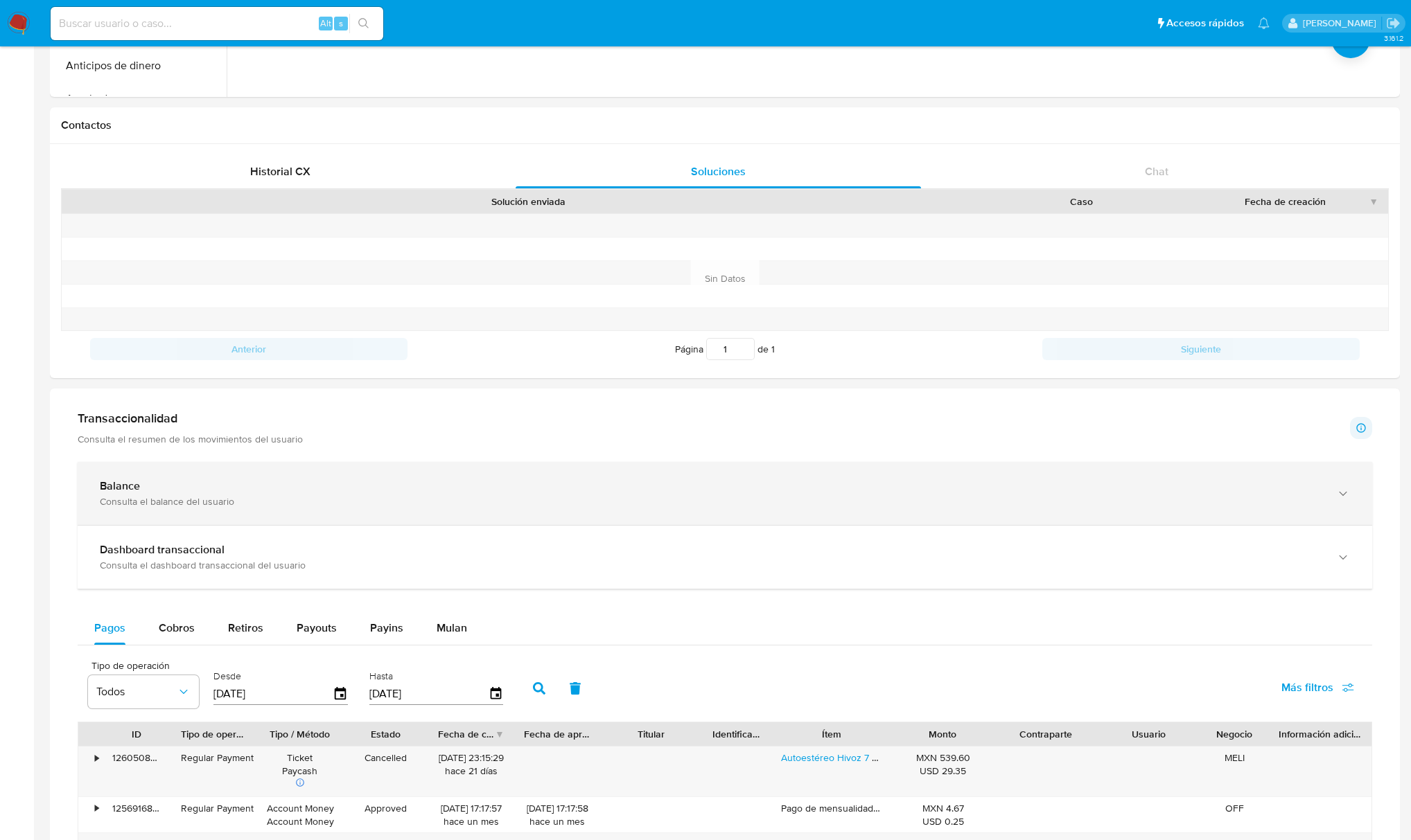
click at [133, 488] on b "Balance" at bounding box center [120, 486] width 40 height 16
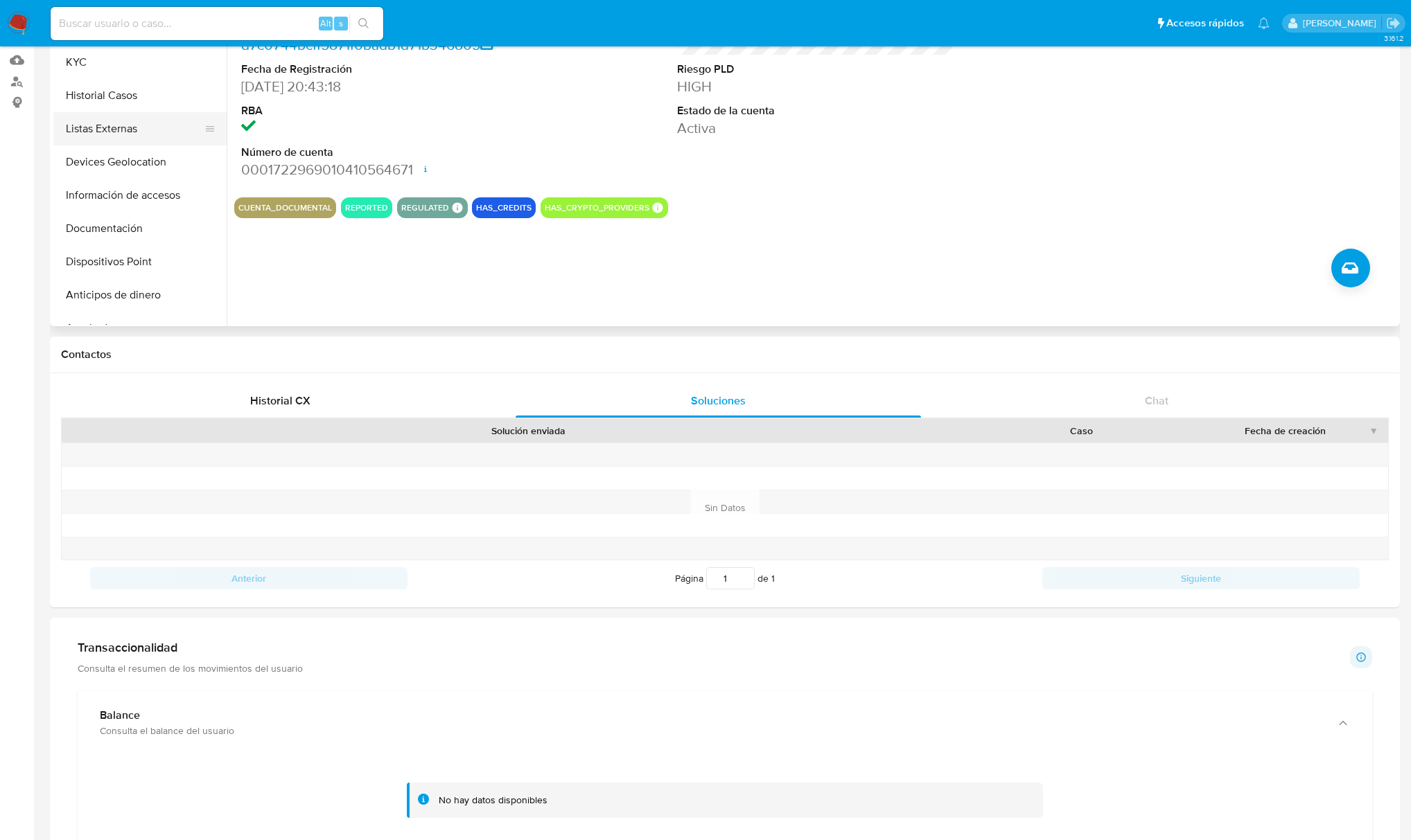
scroll to position [0, 0]
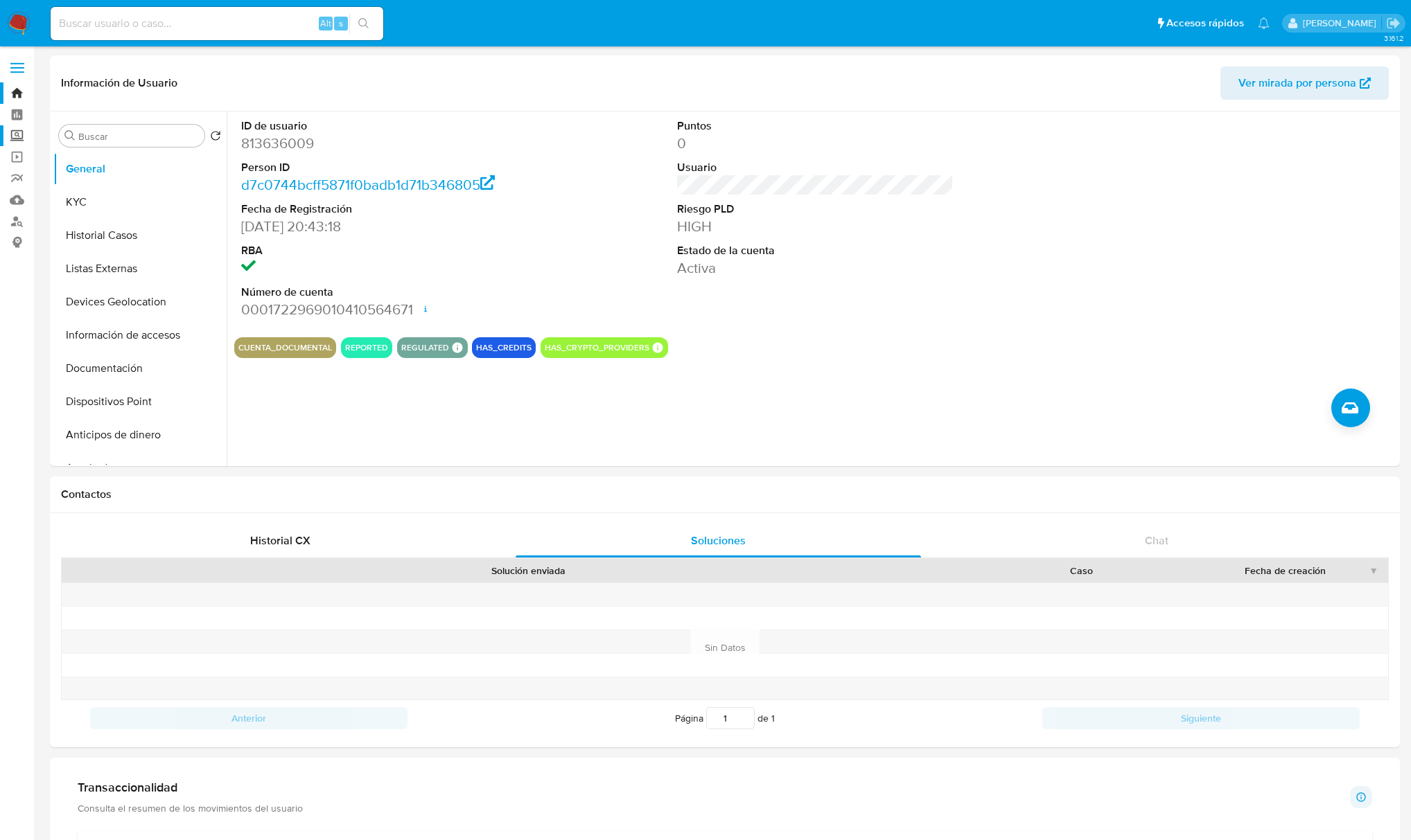
drag, startPoint x: 17, startPoint y: 128, endPoint x: 39, endPoint y: 134, distance: 22.8
click at [17, 128] on label "Screening" at bounding box center [82, 136] width 165 height 22
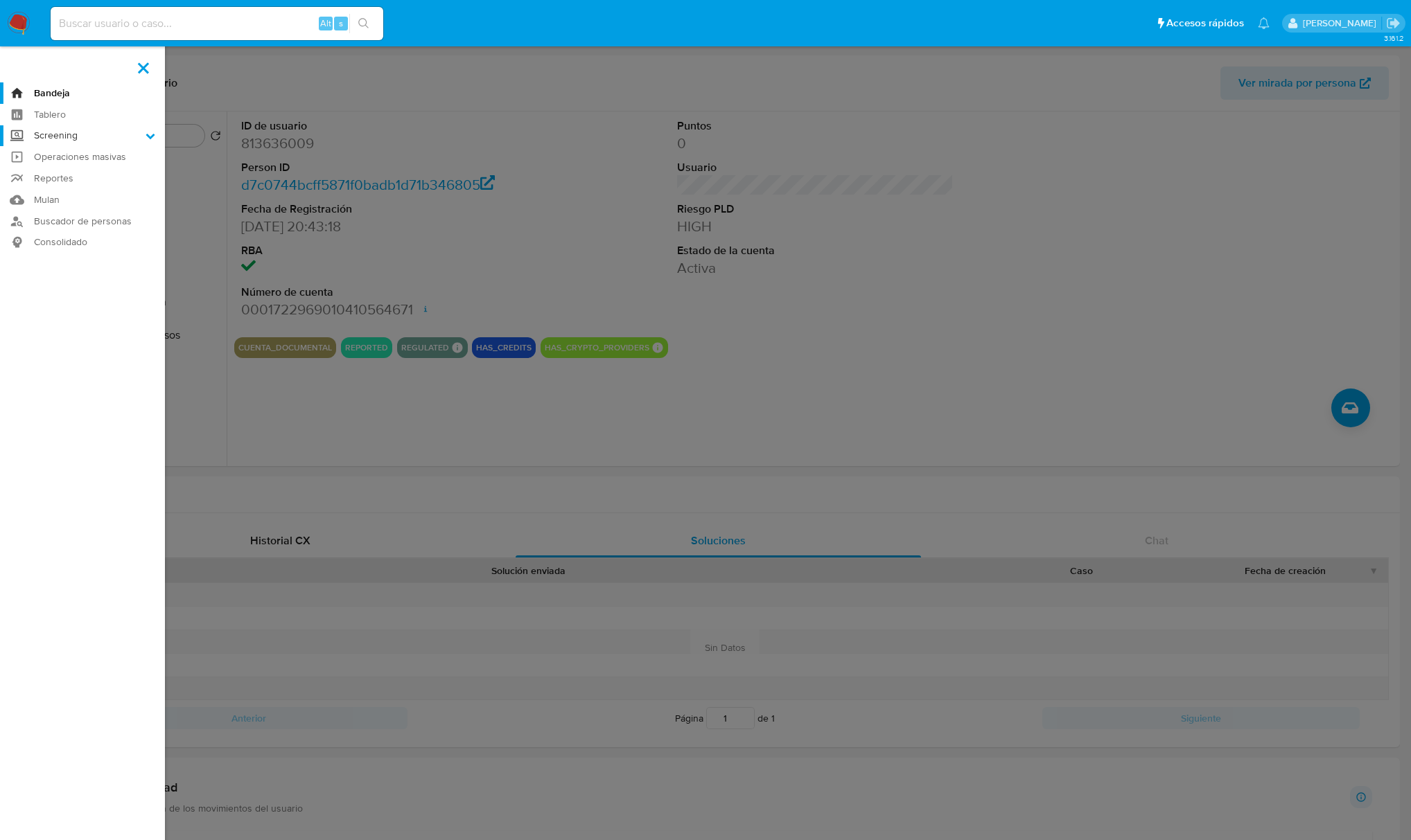
click at [0, 0] on input "Screening" at bounding box center [0, 0] width 0 height 0
click at [585, 284] on label at bounding box center [706, 420] width 1411 height 840
click at [0, 0] on input "checkbox" at bounding box center [0, 0] width 0 height 0
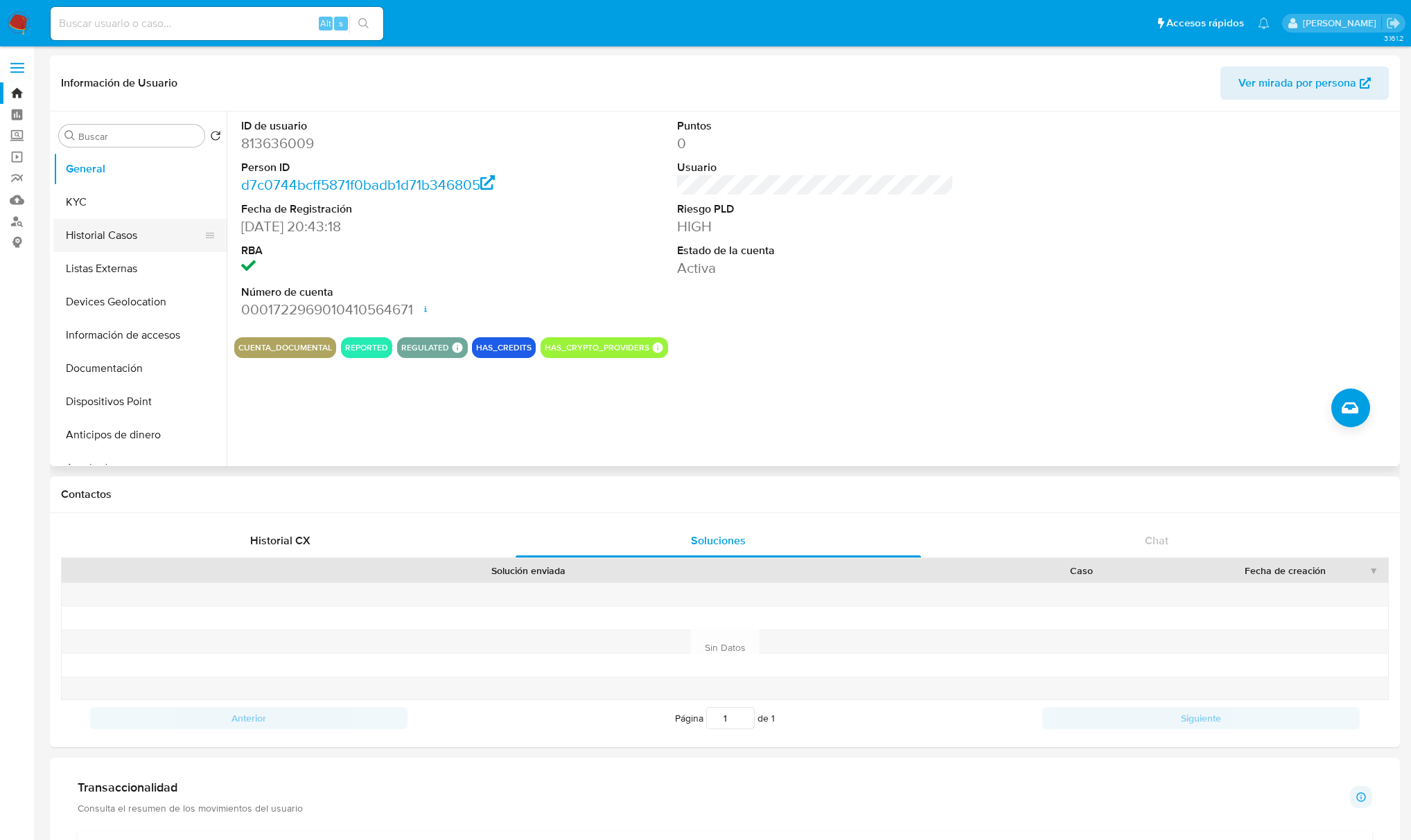
click at [133, 230] on button "Historial Casos" at bounding box center [135, 236] width 162 height 33
